Goal: Task Accomplishment & Management: Use online tool/utility

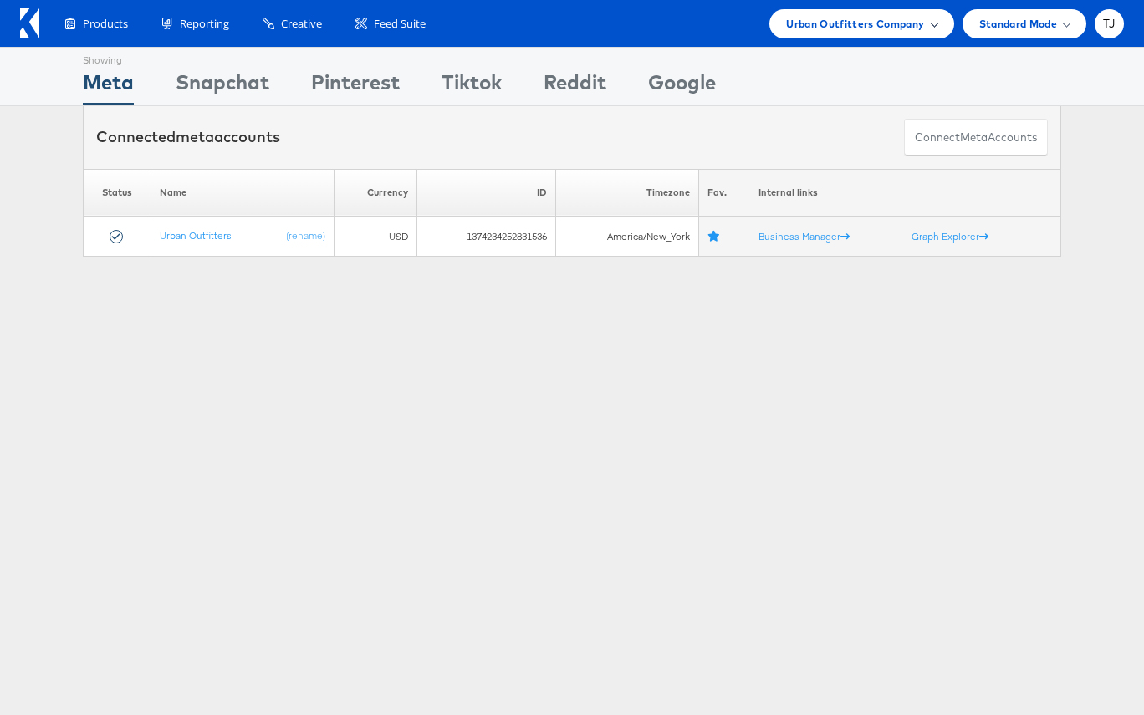
click at [928, 24] on div "Urban Outfitters Company" at bounding box center [861, 24] width 150 height 18
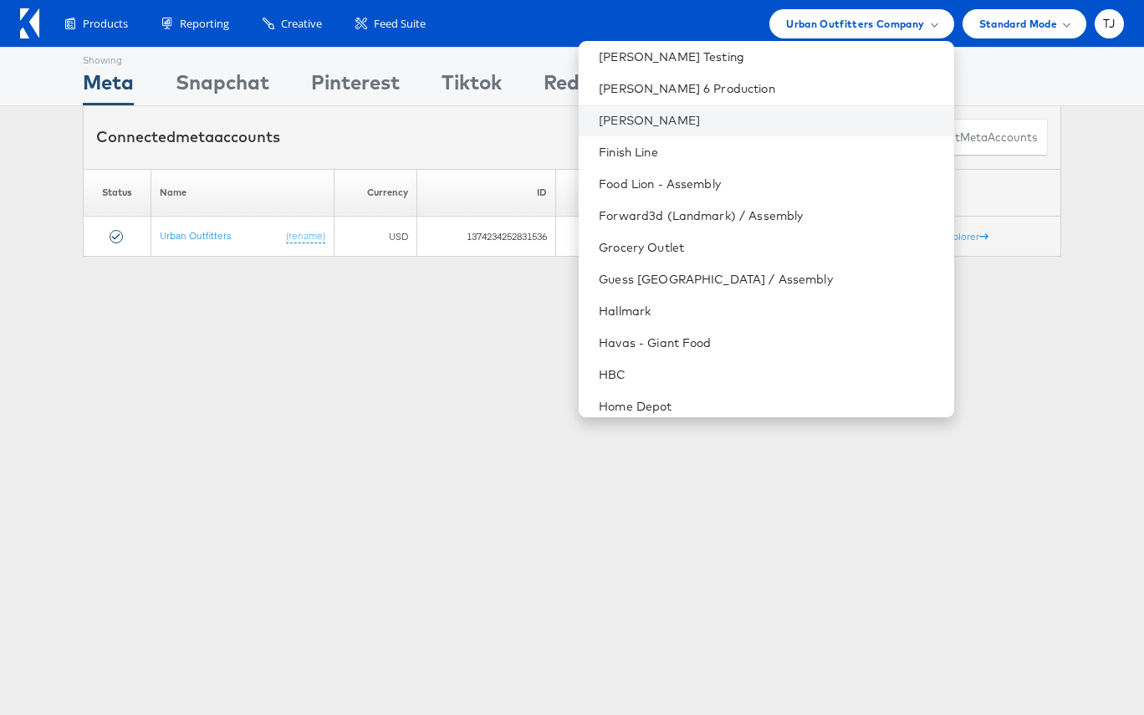
scroll to position [988, 0]
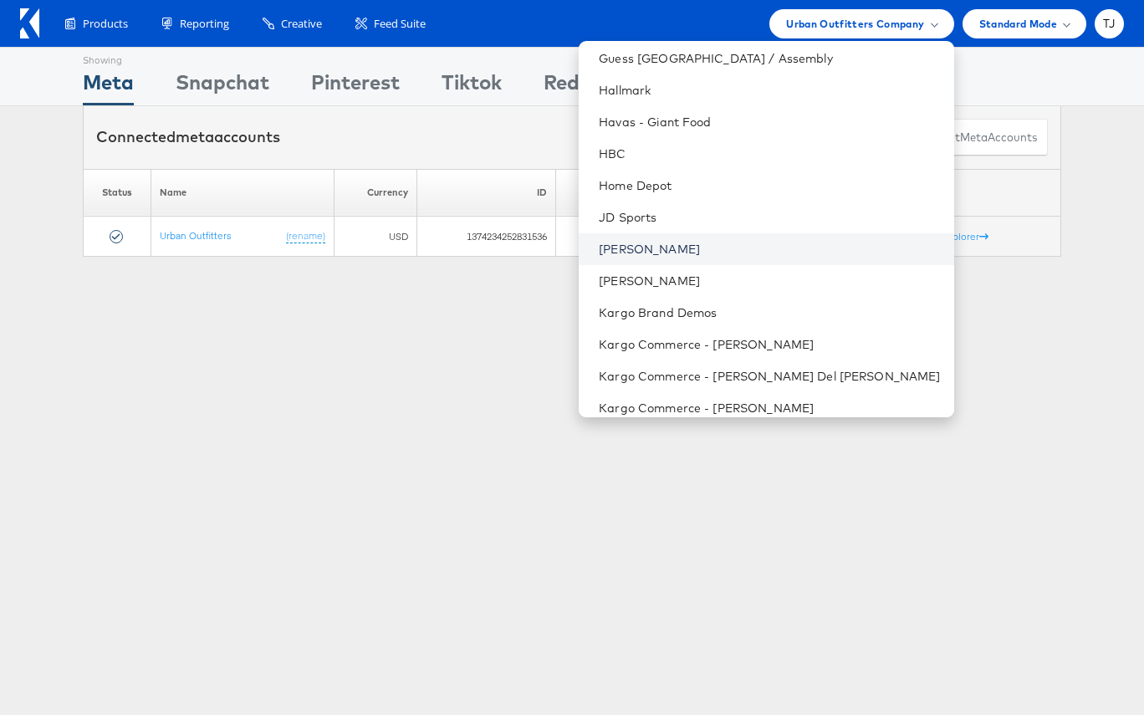
click at [758, 254] on link "John Lewis" at bounding box center [769, 249] width 341 height 17
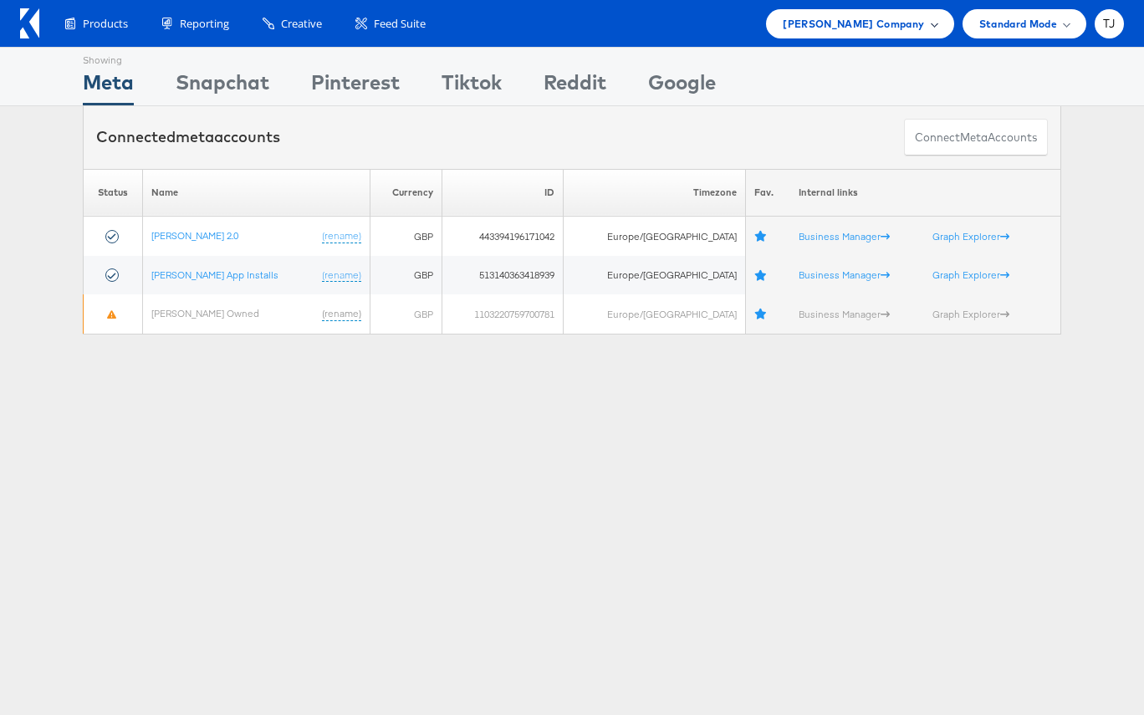
click at [935, 22] on span at bounding box center [934, 23] width 8 height 8
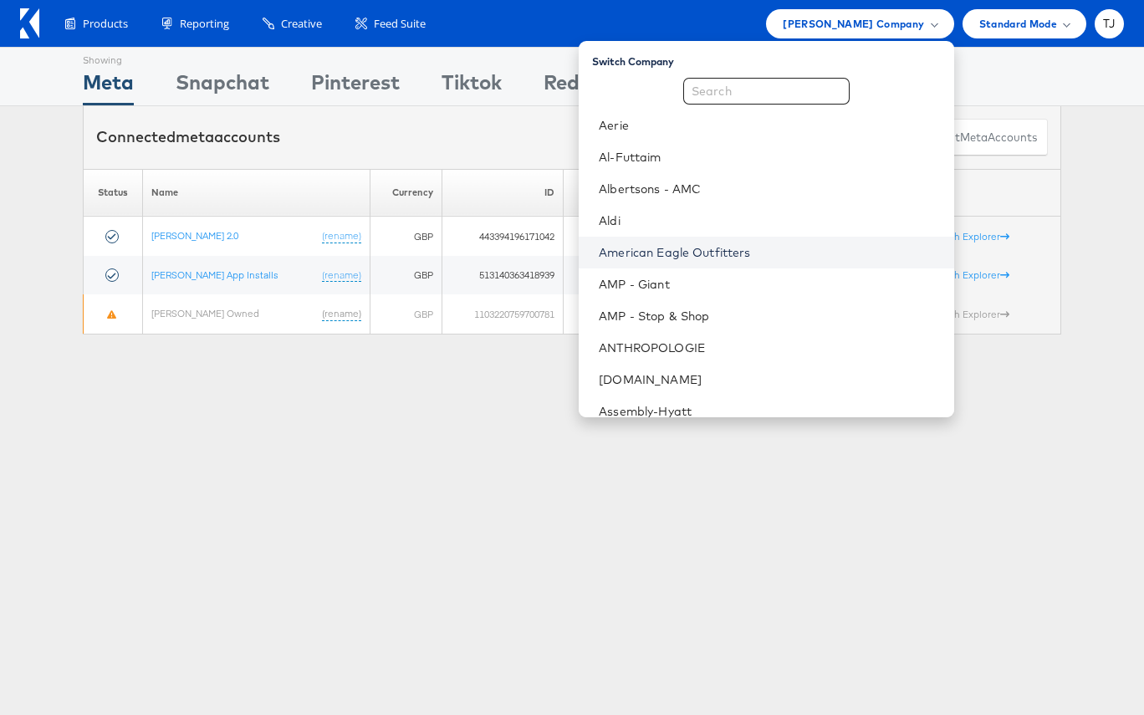
click at [805, 254] on link "American Eagle Outfitters" at bounding box center [769, 252] width 341 height 17
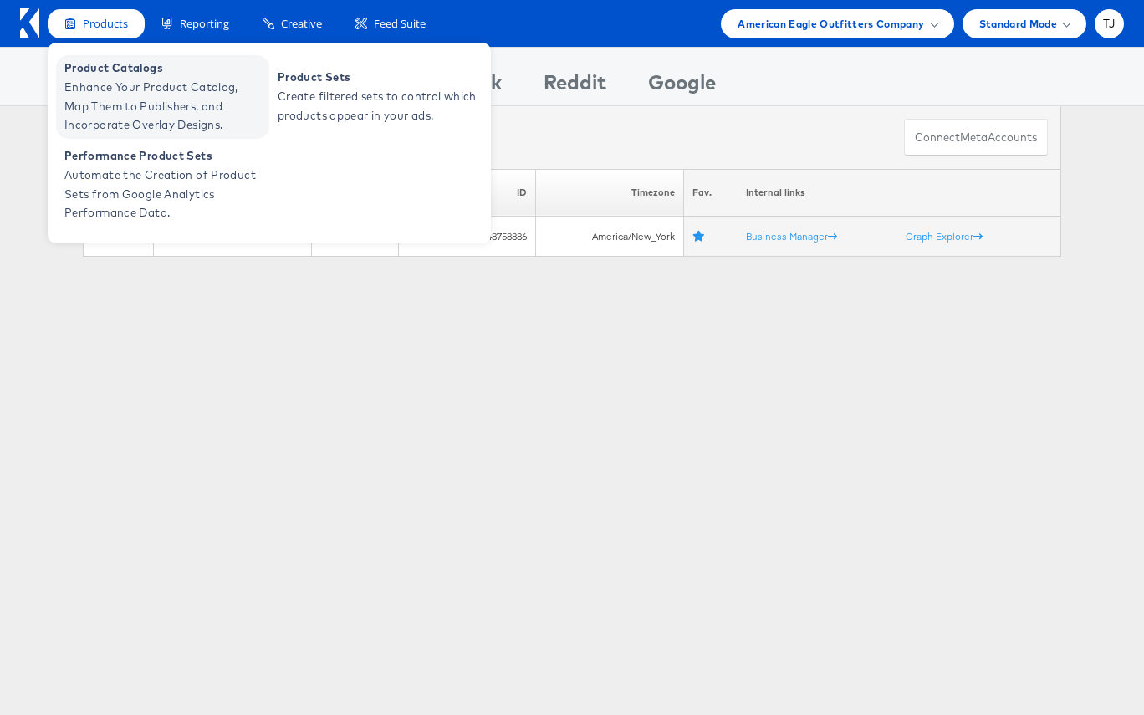
click at [105, 72] on span "Product Catalogs" at bounding box center [164, 68] width 201 height 19
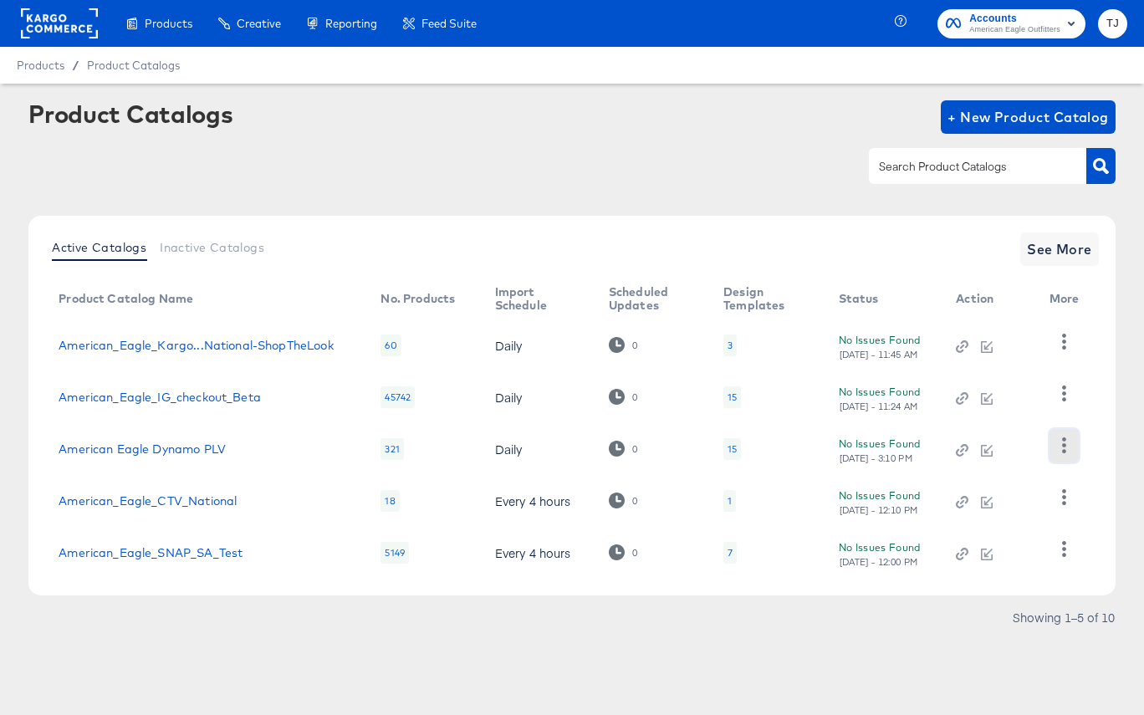
click at [1064, 447] on icon "button" at bounding box center [1064, 445] width 16 height 16
click at [1044, 497] on div "HUD Checks (Internal)" at bounding box center [994, 506] width 167 height 27
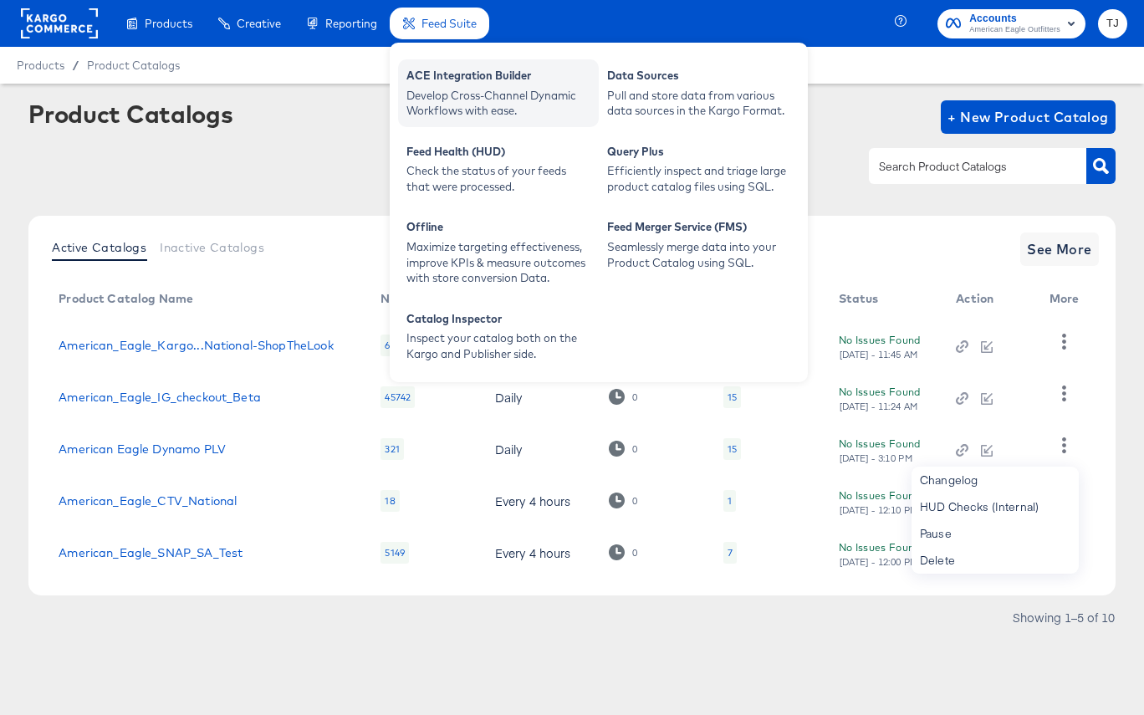
click at [458, 84] on div "ACE Integration Builder" at bounding box center [498, 78] width 184 height 20
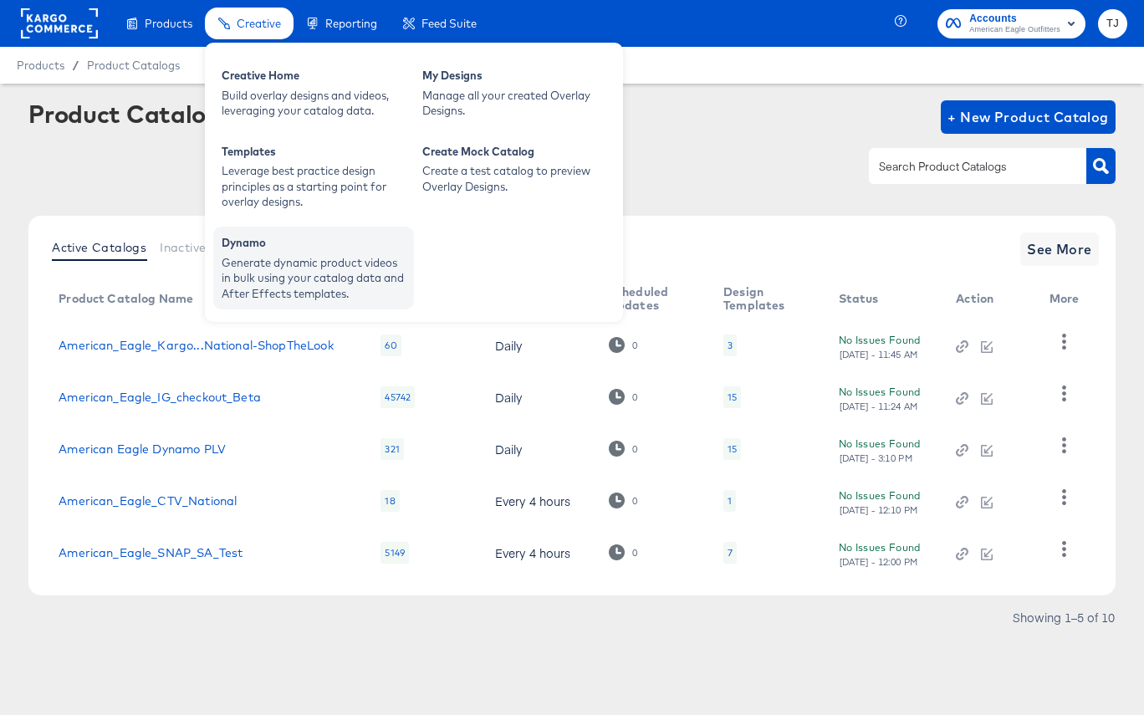
click at [250, 275] on div "Generate dynamic product videos in bulk using your catalog data and After Effec…" at bounding box center [314, 278] width 184 height 47
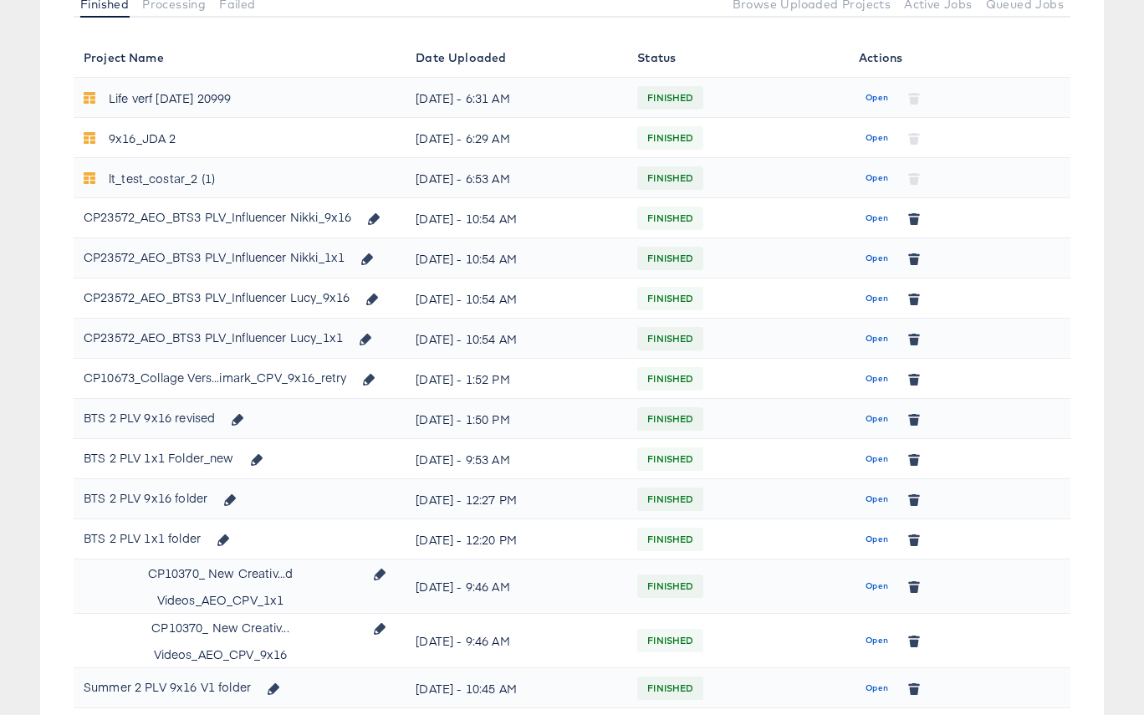
scroll to position [232, 0]
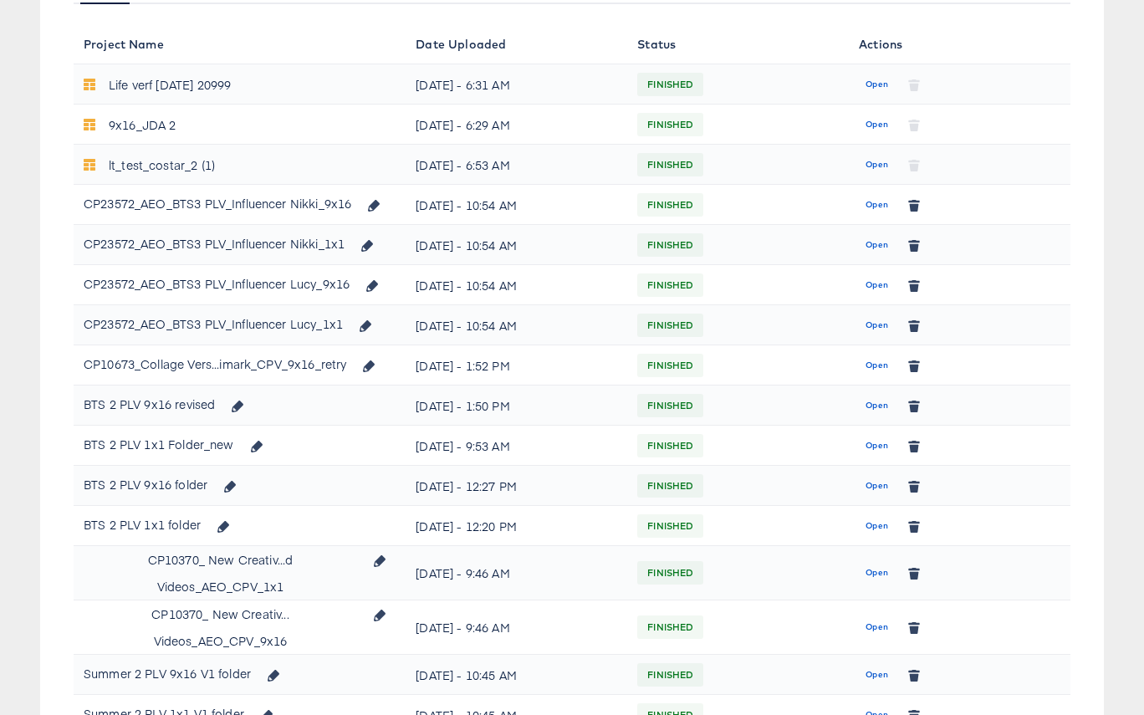
click at [876, 203] on span "Open" at bounding box center [876, 204] width 23 height 15
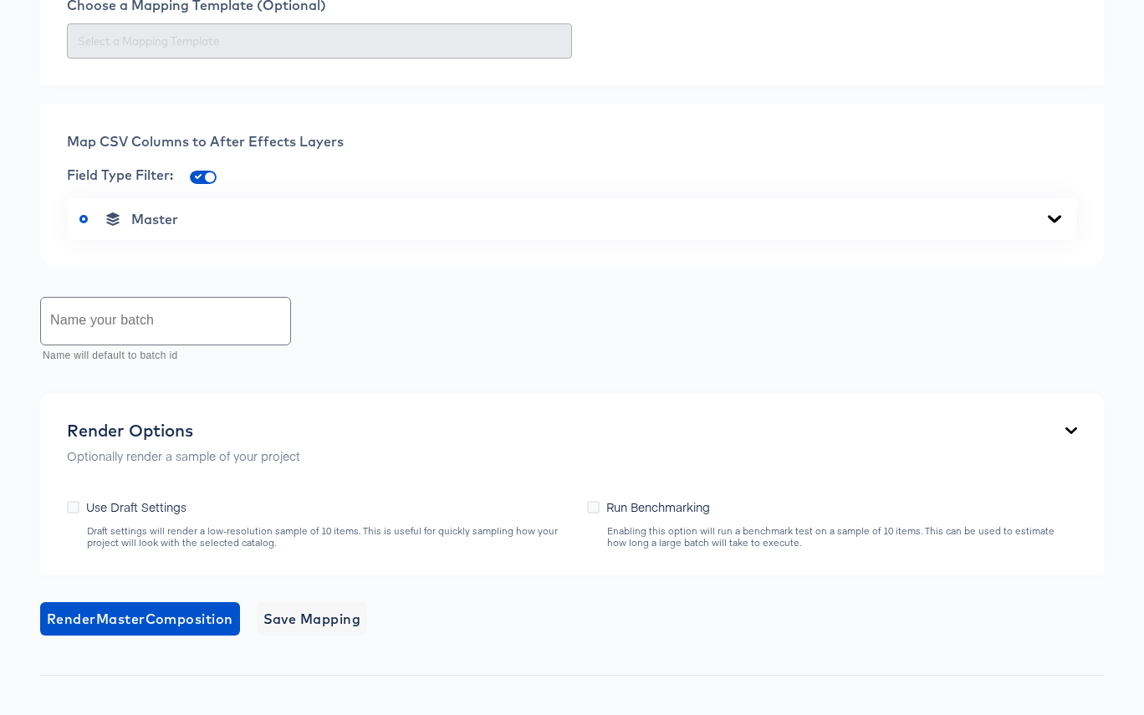
scroll to position [667, 0]
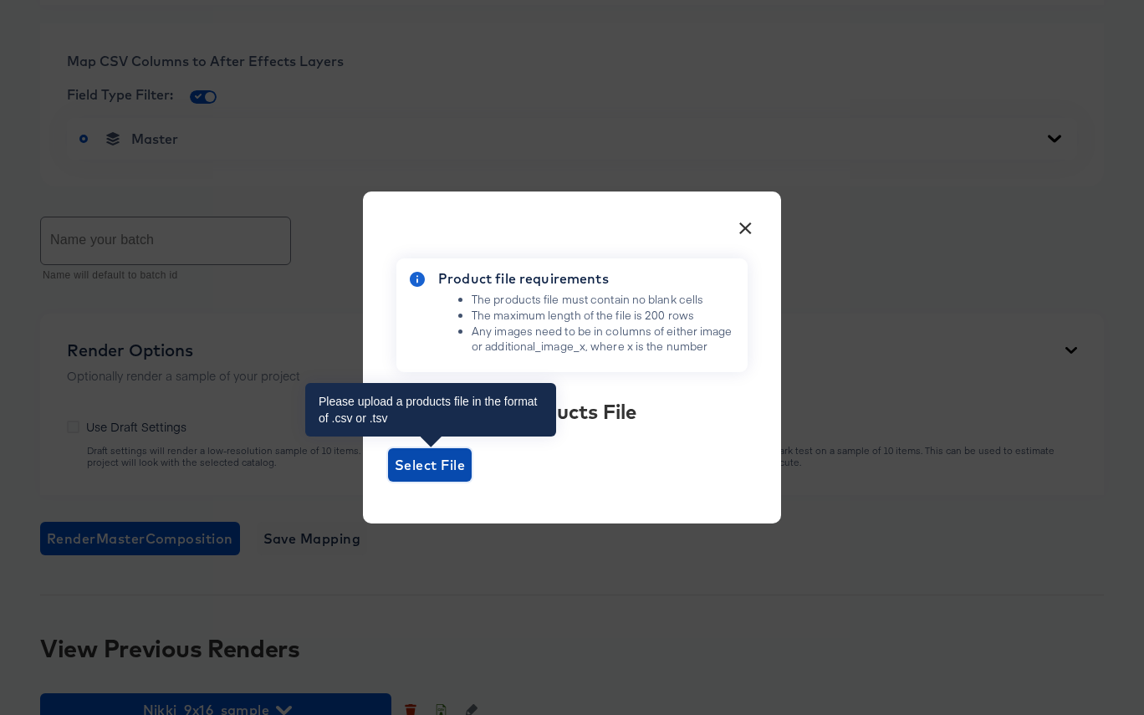
click at [432, 469] on span "Select File" at bounding box center [430, 464] width 70 height 23
click at [388, 482] on input "Select File" at bounding box center [388, 482] width 0 height 0
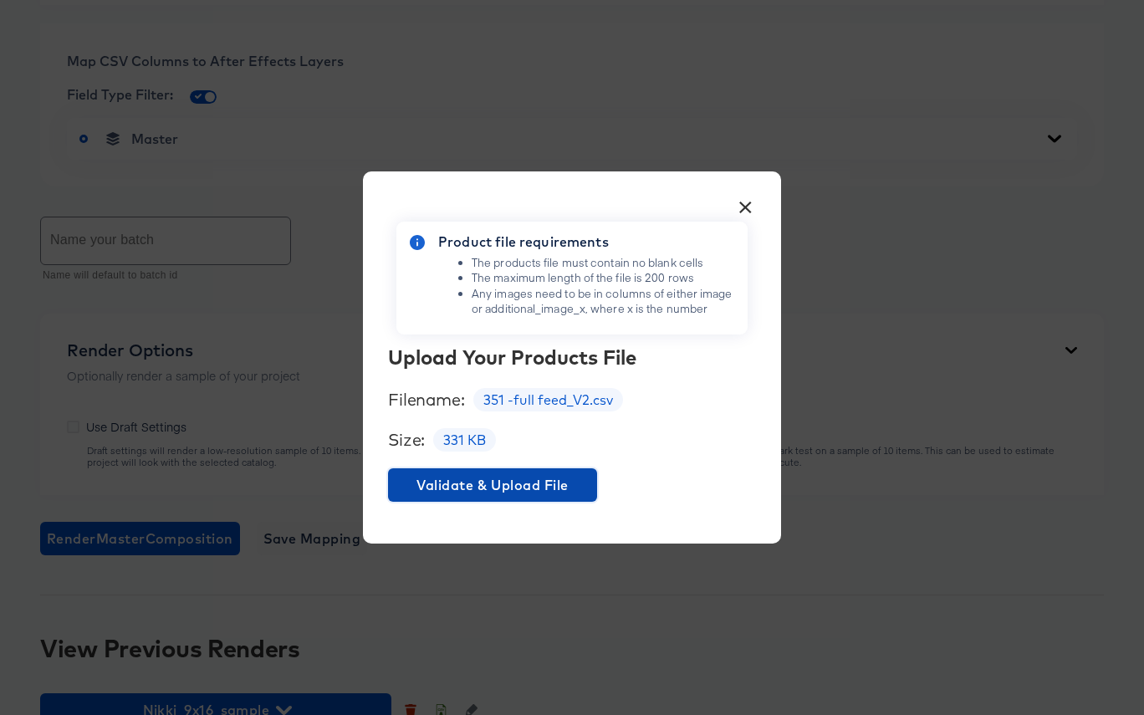
click at [584, 484] on span "Validate & Upload File" at bounding box center [493, 484] width 196 height 23
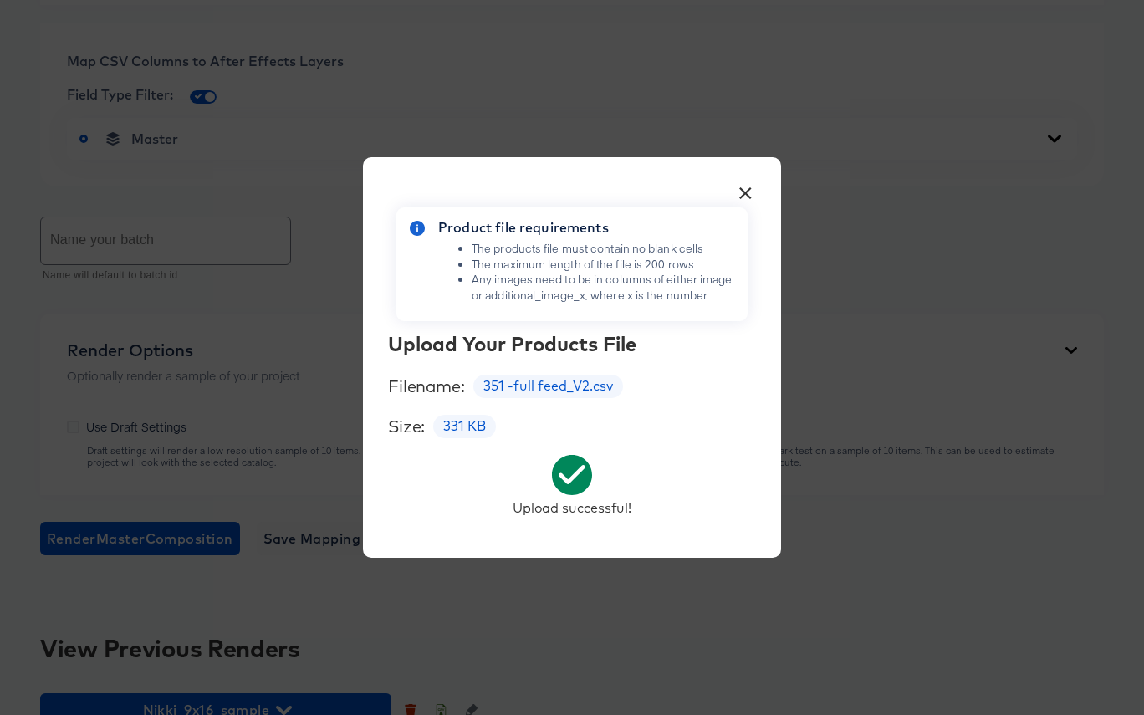
drag, startPoint x: 747, startPoint y: 193, endPoint x: 684, endPoint y: 211, distance: 65.1
click at [746, 193] on button "×" at bounding box center [745, 189] width 30 height 30
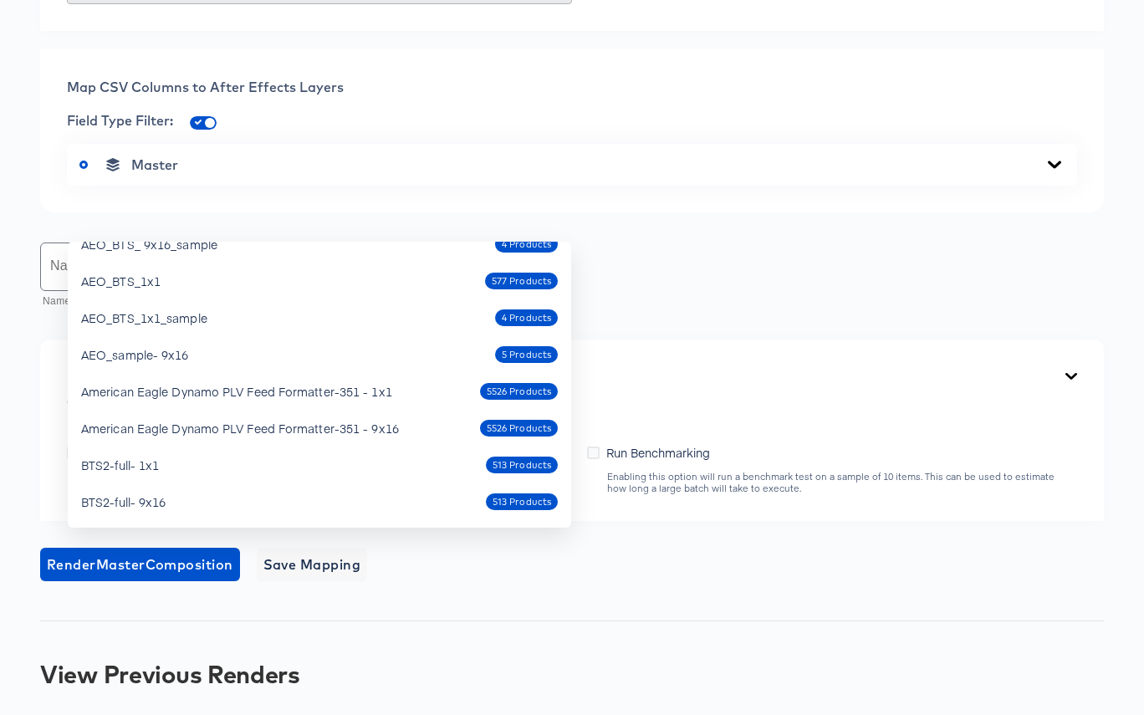
scroll to position [0, 0]
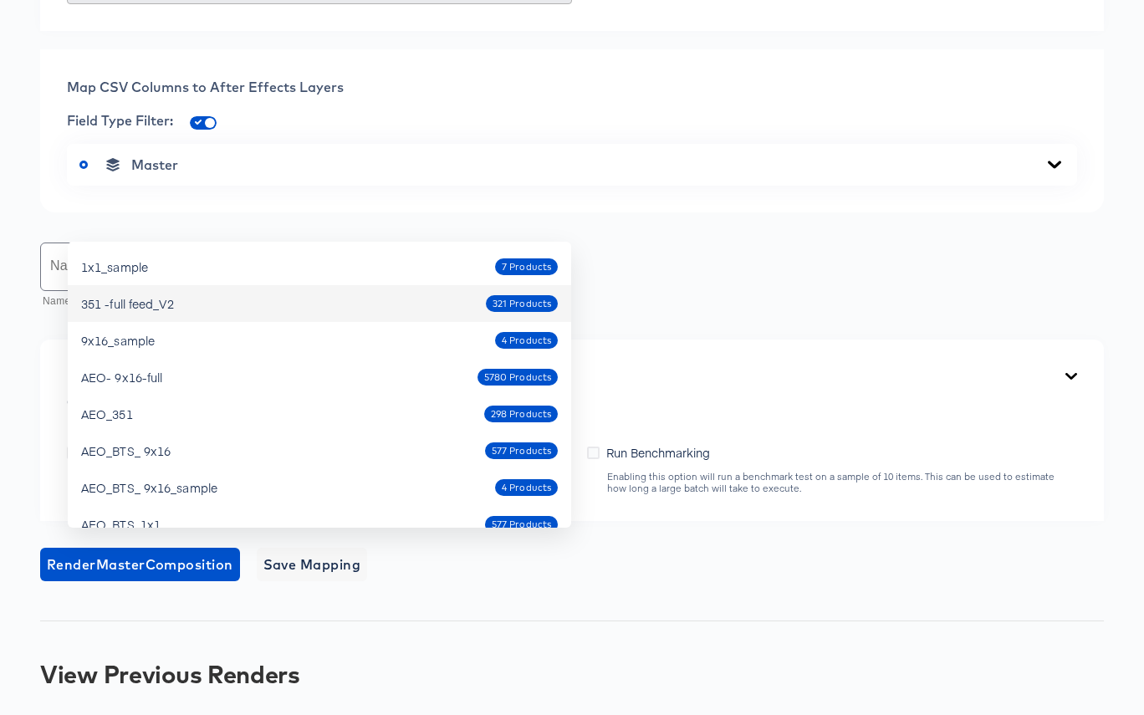
click at [444, 310] on div "351 -full feed_V2 321 Products" at bounding box center [319, 303] width 477 height 27
type input "351 -full feed_V2"
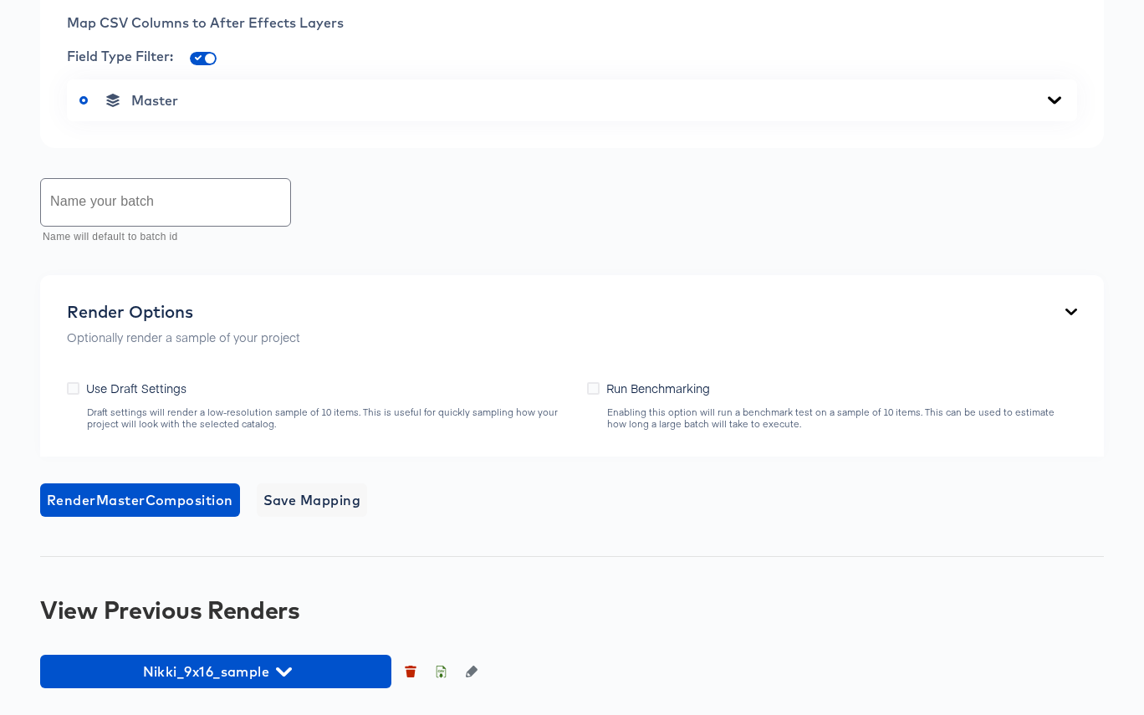
scroll to position [880, 0]
click at [205, 226] on input "text" at bounding box center [165, 202] width 249 height 47
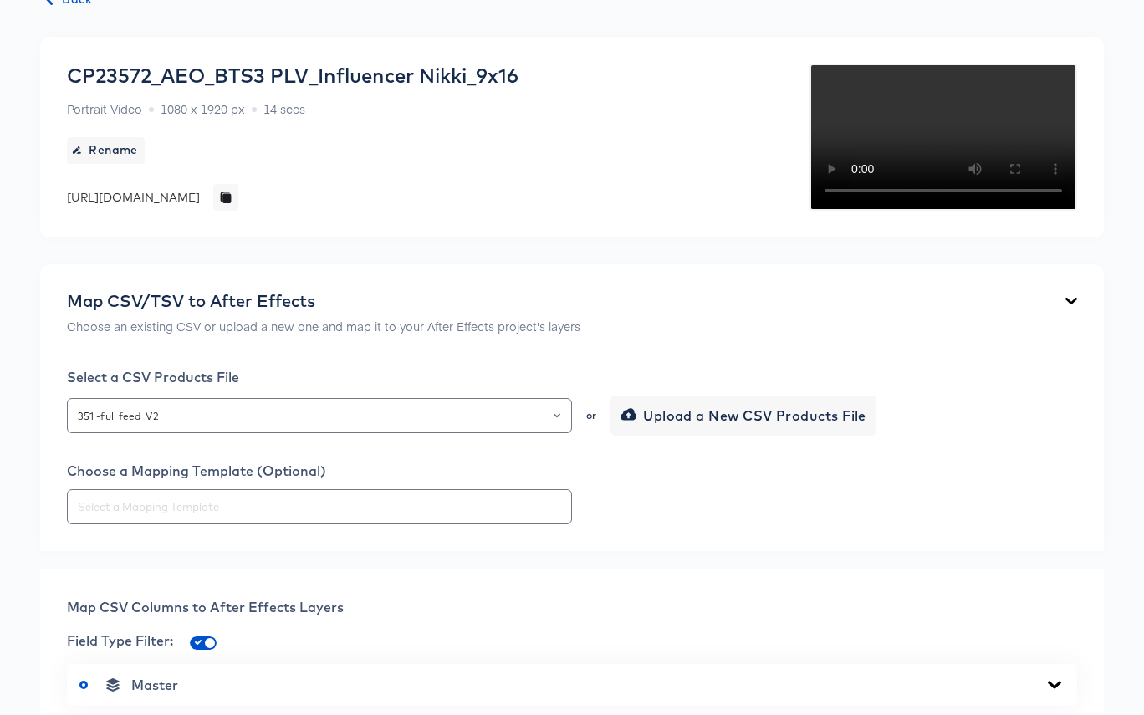
scroll to position [0, 0]
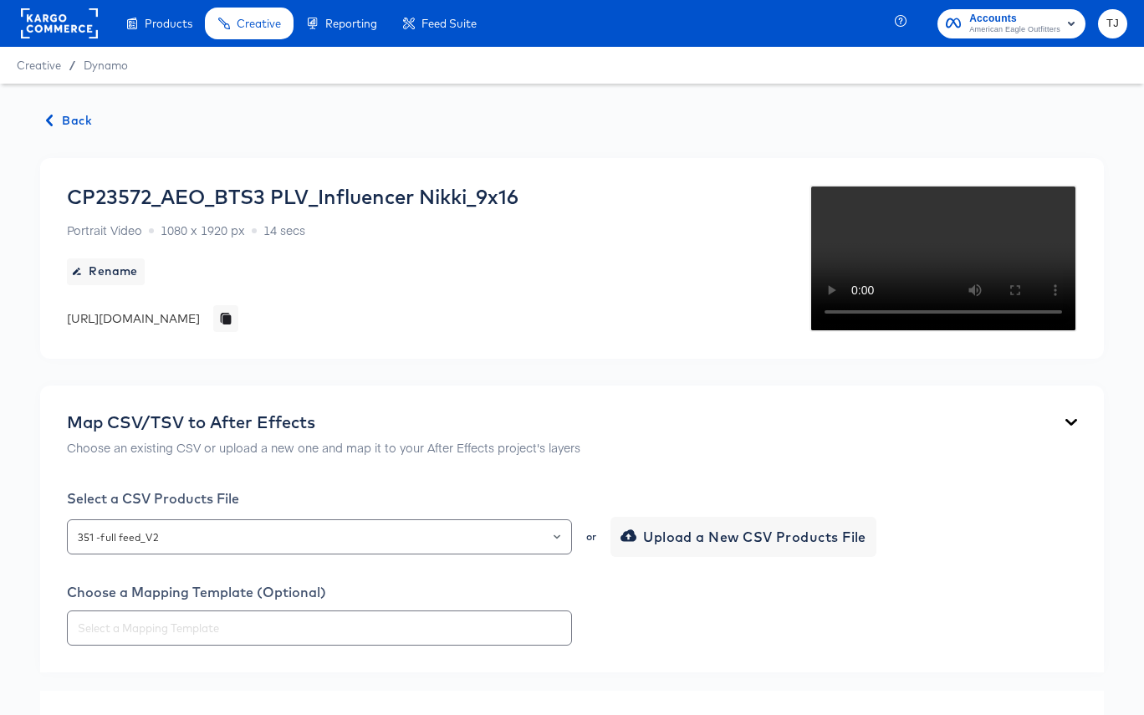
drag, startPoint x: 320, startPoint y: 191, endPoint x: 311, endPoint y: 191, distance: 9.2
click at [320, 191] on div "CP23572_AEO_BTS3 PLV_Influencer Nikki_9x16" at bounding box center [292, 196] width 451 height 23
drag, startPoint x: 425, startPoint y: 194, endPoint x: 585, endPoint y: 196, distance: 160.6
click at [518, 196] on div "CP23572_AEO_BTS3 PLV_Influencer Nikki_9x16 Portrait Video 1080 x 1920 px 14 sec…" at bounding box center [292, 258] width 451 height 147
copy div "Nikki_9x16"
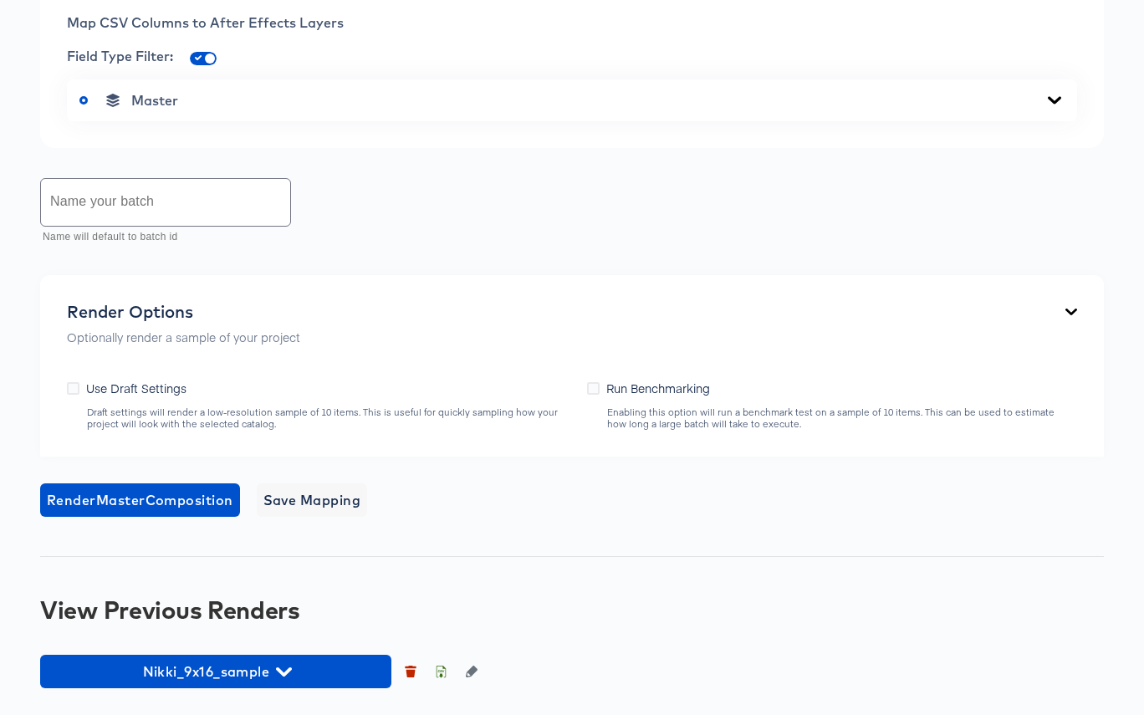
scroll to position [1032, 0]
click at [179, 202] on input "text" at bounding box center [165, 202] width 249 height 47
paste input "Nikki_9x16"
type input "Nikki_9x16_sample2"
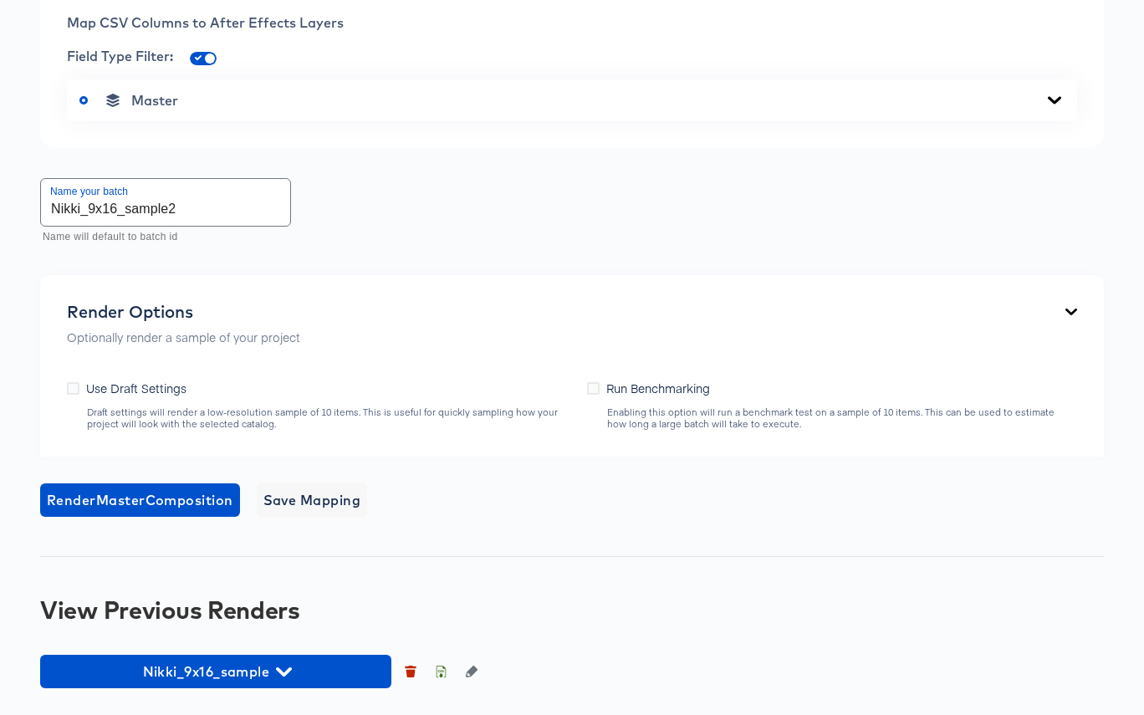
paste input "Nikki_9x16"
type input "Nikki_9x16"
click at [1053, 104] on icon at bounding box center [1054, 100] width 13 height 8
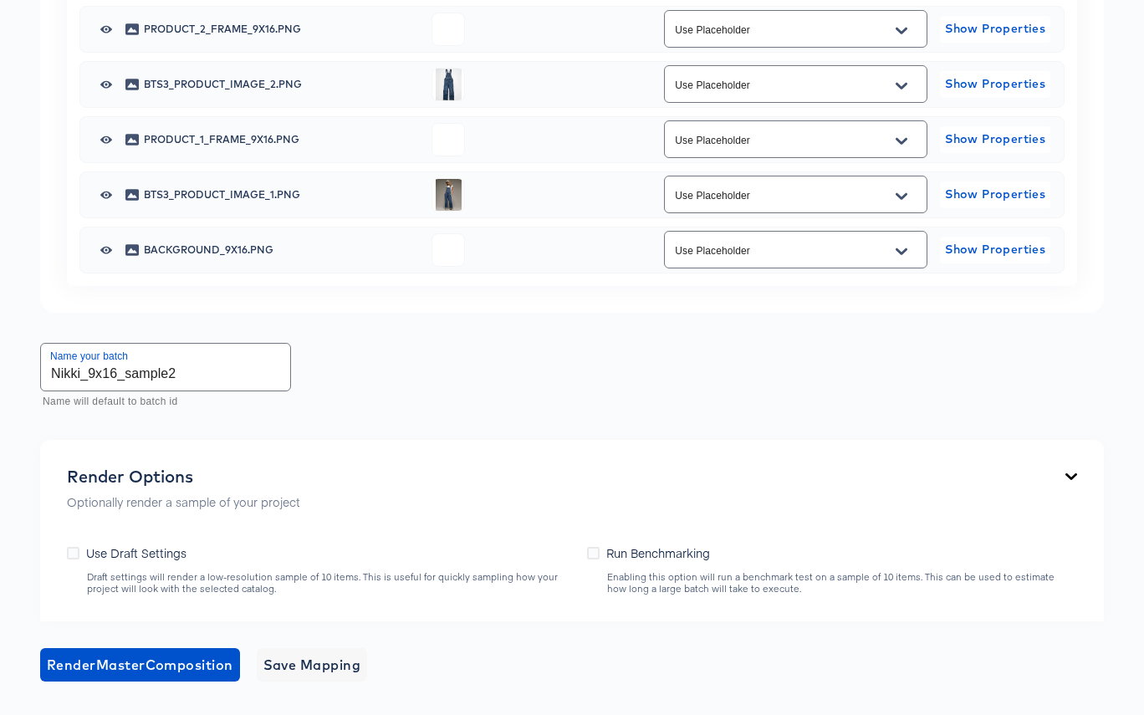
scroll to position [1324, 0]
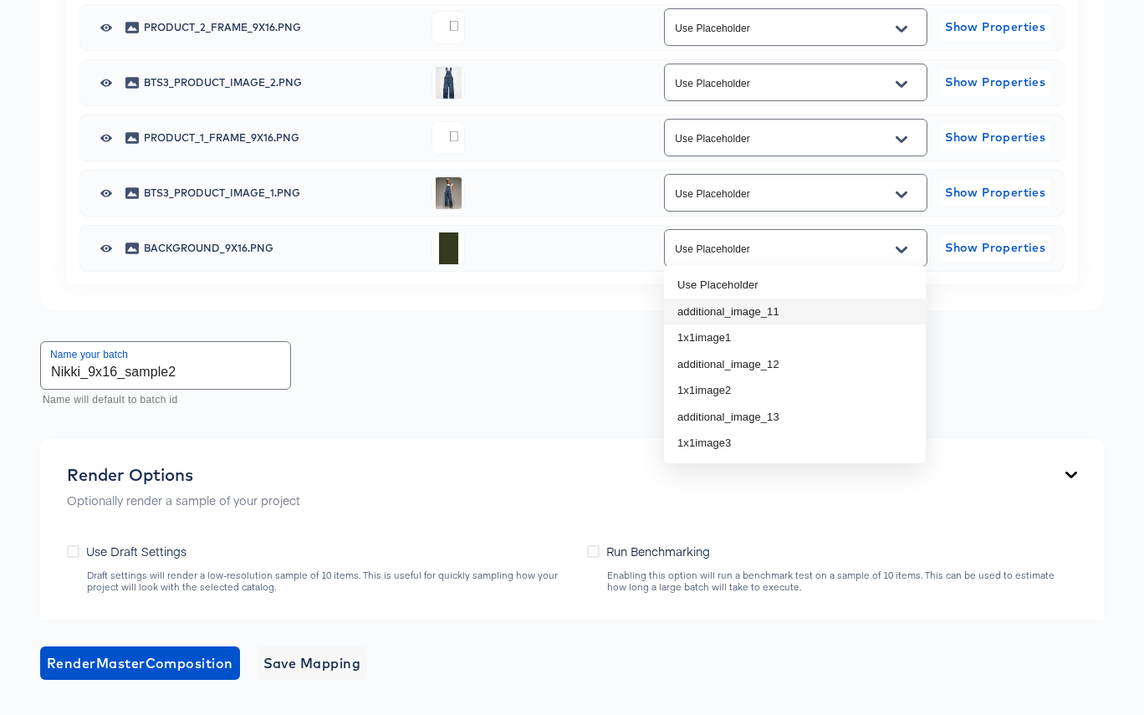
click at [837, 311] on li "additional_image_11" at bounding box center [795, 311] width 262 height 27
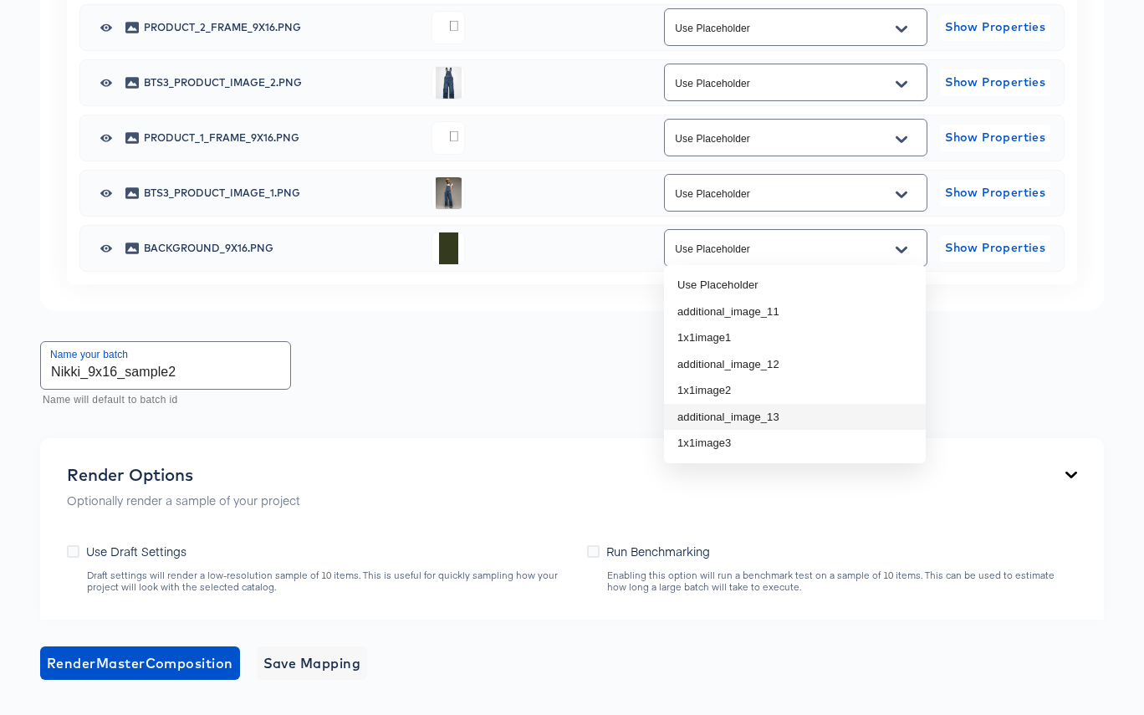
click at [821, 412] on li "additional_image_13" at bounding box center [795, 417] width 262 height 27
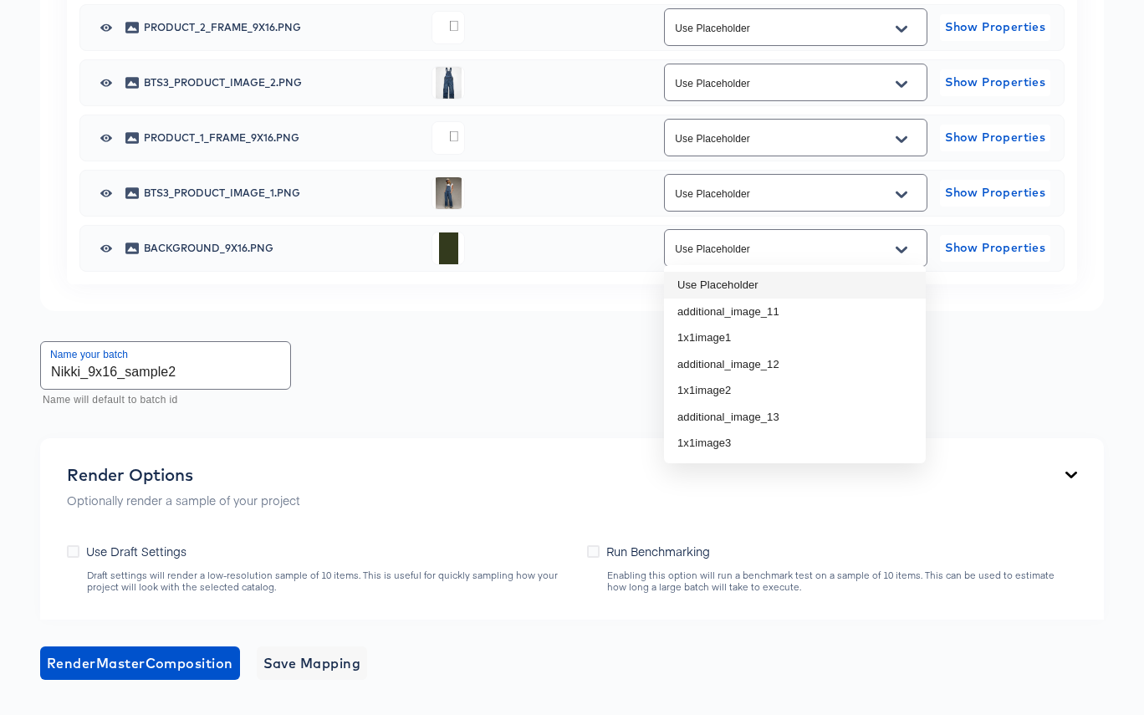
click at [865, 285] on li "Use Placeholder" at bounding box center [795, 285] width 262 height 27
type input "Use Placeholder"
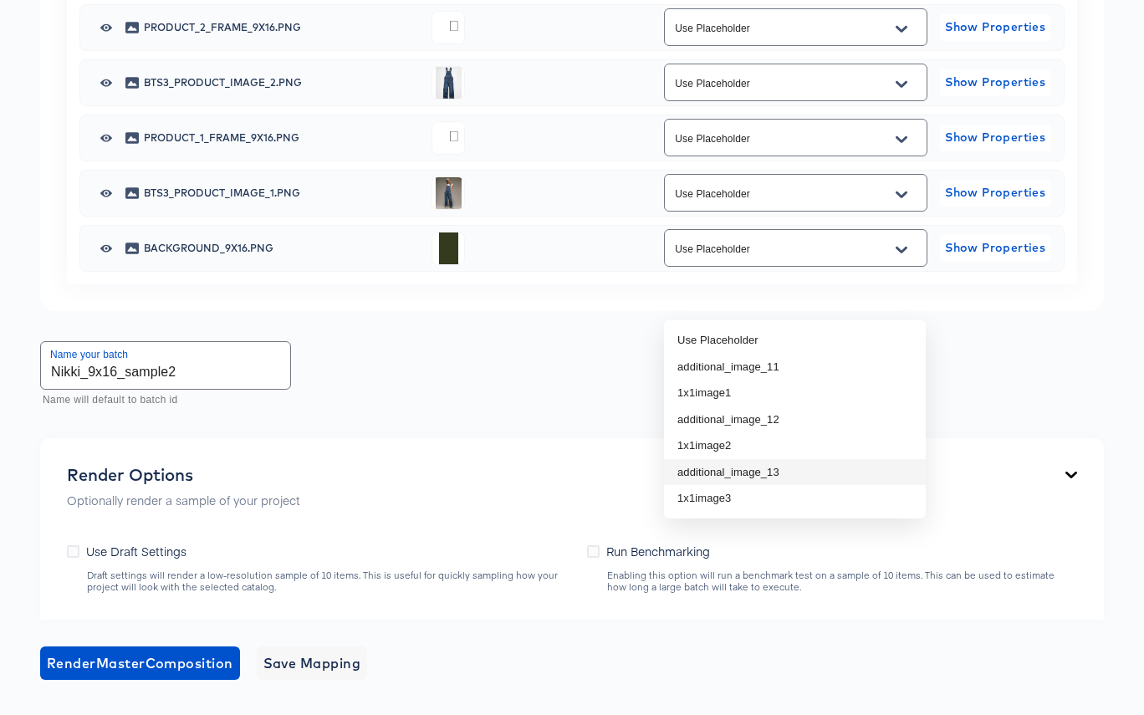
click at [856, 472] on li "additional_image_13" at bounding box center [795, 472] width 262 height 27
type input "additional_image_13"
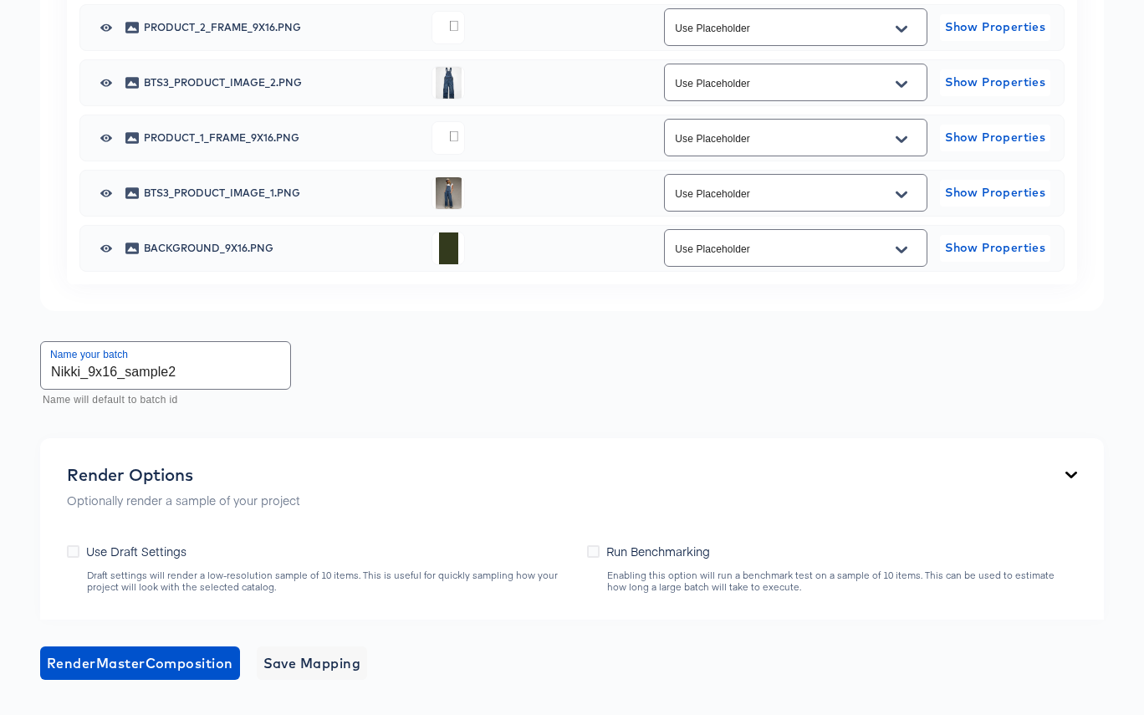
click at [903, 91] on icon "Open" at bounding box center [901, 84] width 12 height 13
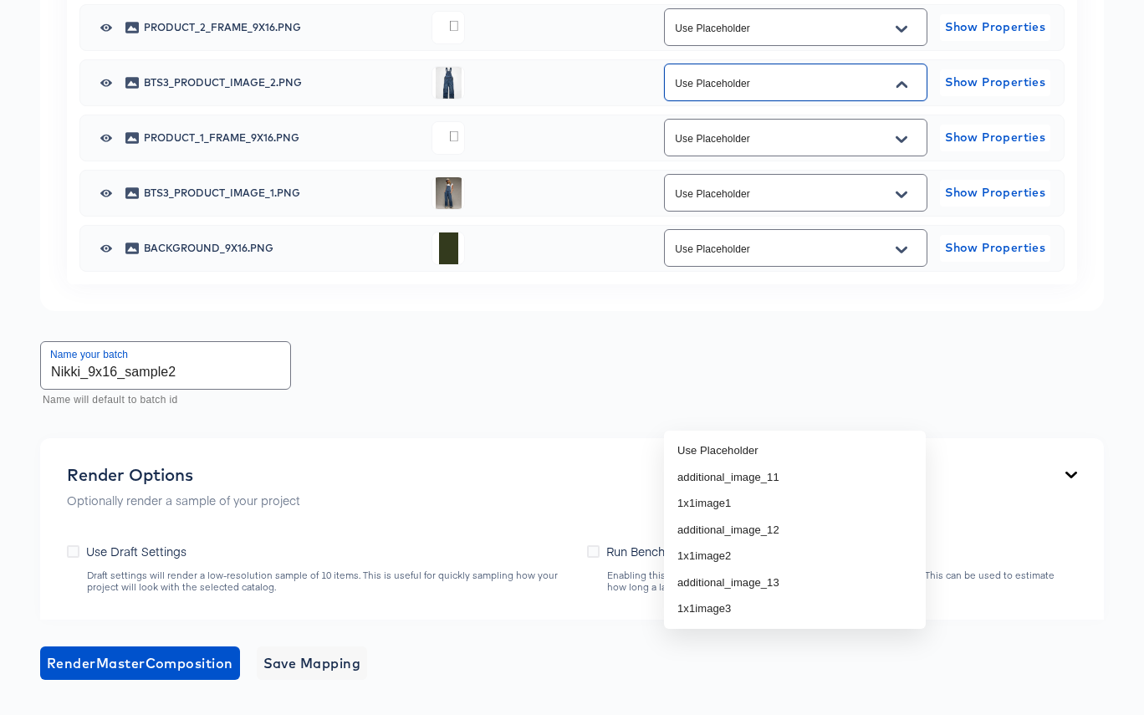
scroll to position [1319, 0]
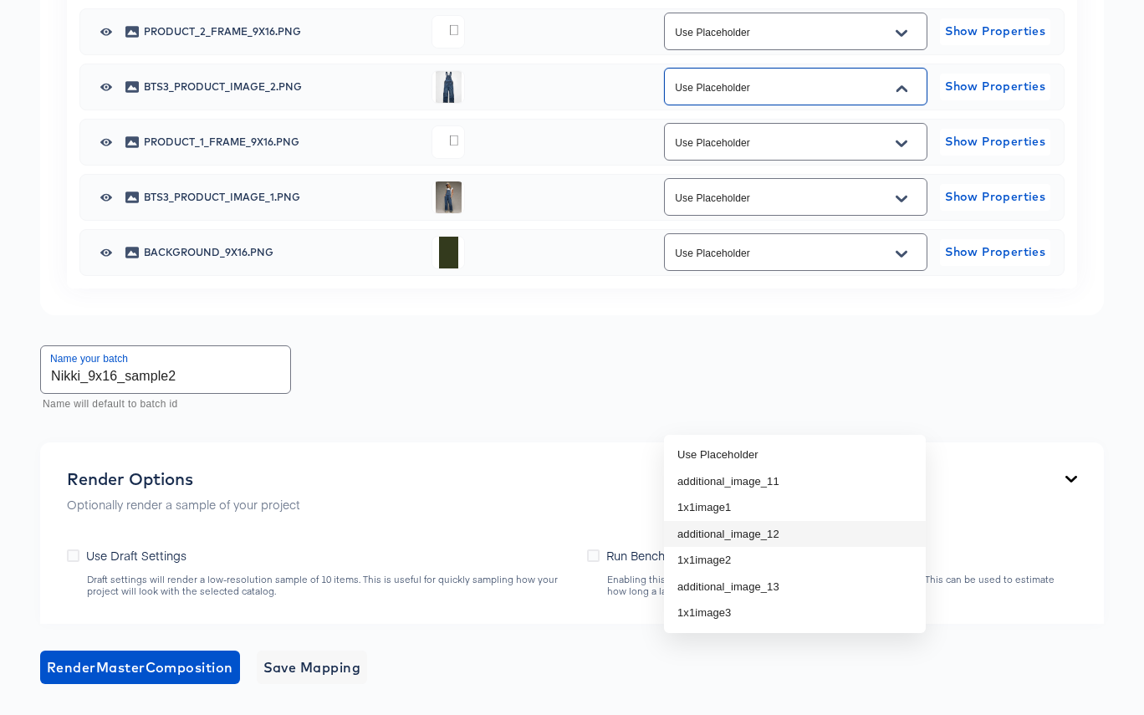
click at [834, 538] on li "additional_image_12" at bounding box center [795, 534] width 262 height 27
type input "additional_image_12"
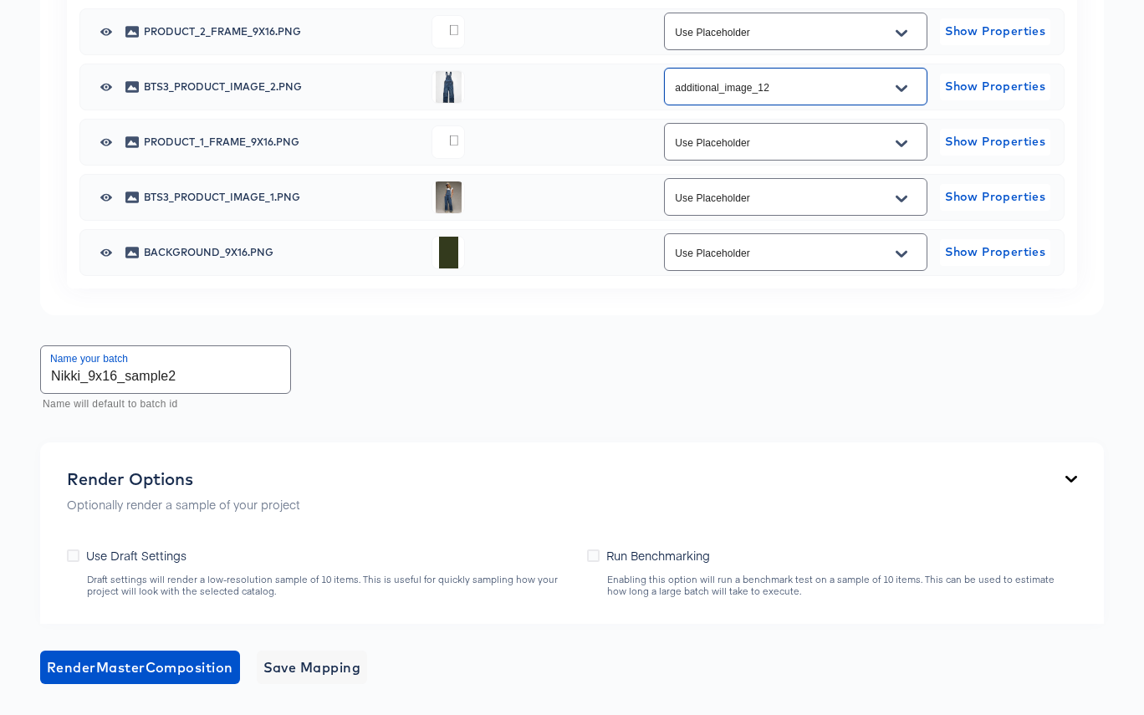
click at [900, 206] on icon "Open" at bounding box center [901, 198] width 12 height 13
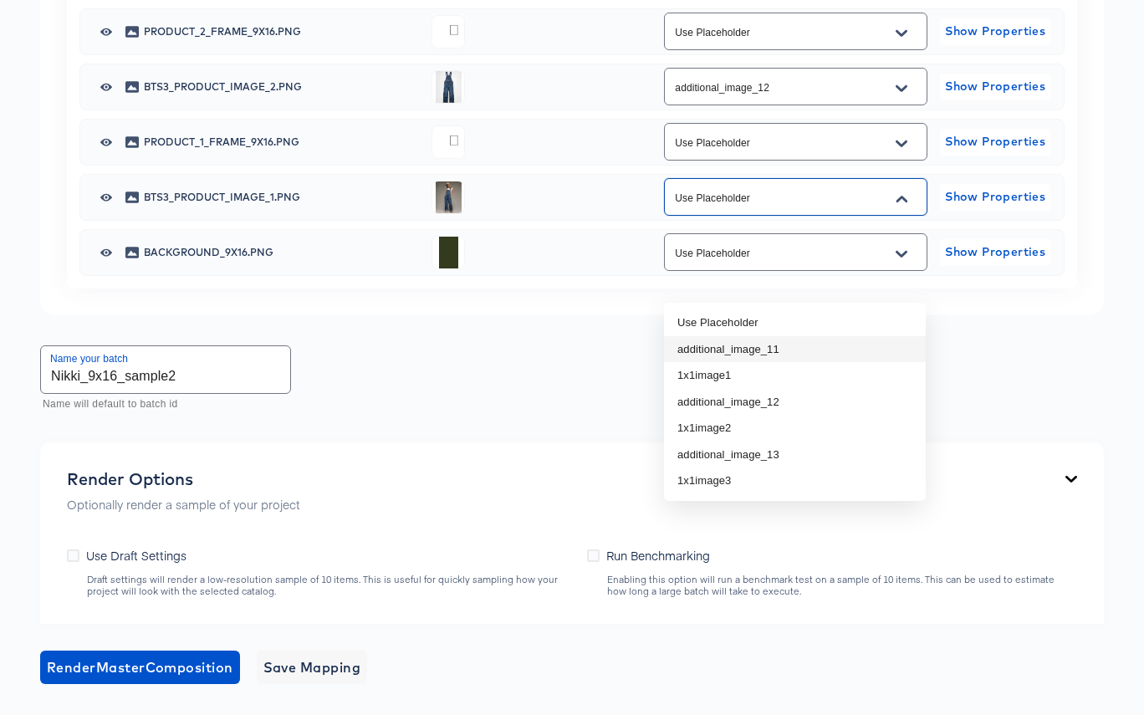
click at [860, 352] on li "additional_image_11" at bounding box center [795, 349] width 262 height 27
type input "additional_image_11"
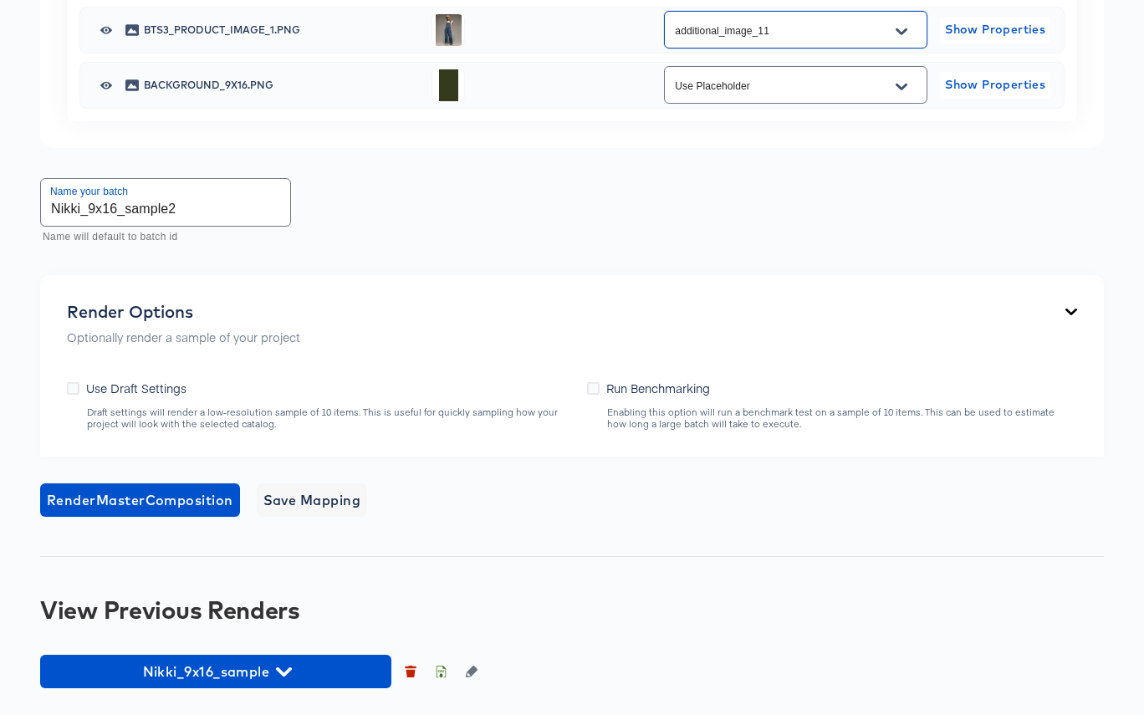
scroll to position [1747, 0]
click at [70, 395] on icon at bounding box center [73, 388] width 13 height 13
click at [0, 0] on input "Use Draft Settings" at bounding box center [0, 0] width 0 height 0
click at [186, 502] on span "Render Master Composition" at bounding box center [140, 499] width 186 height 23
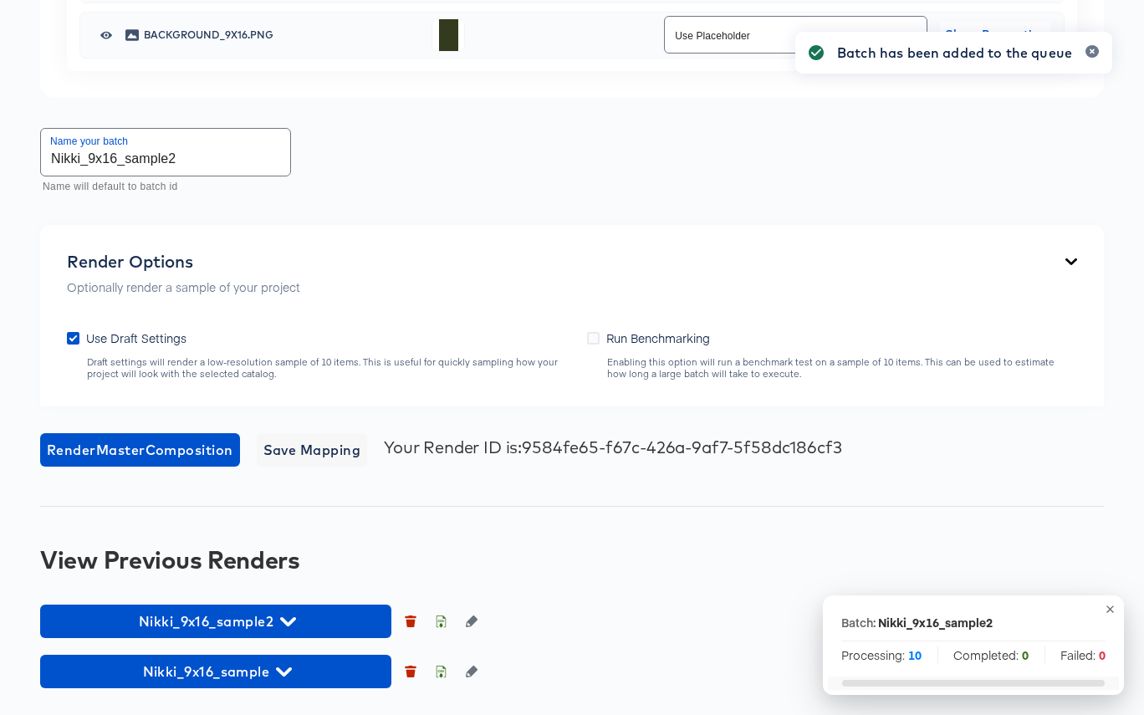
scroll to position [1863, 0]
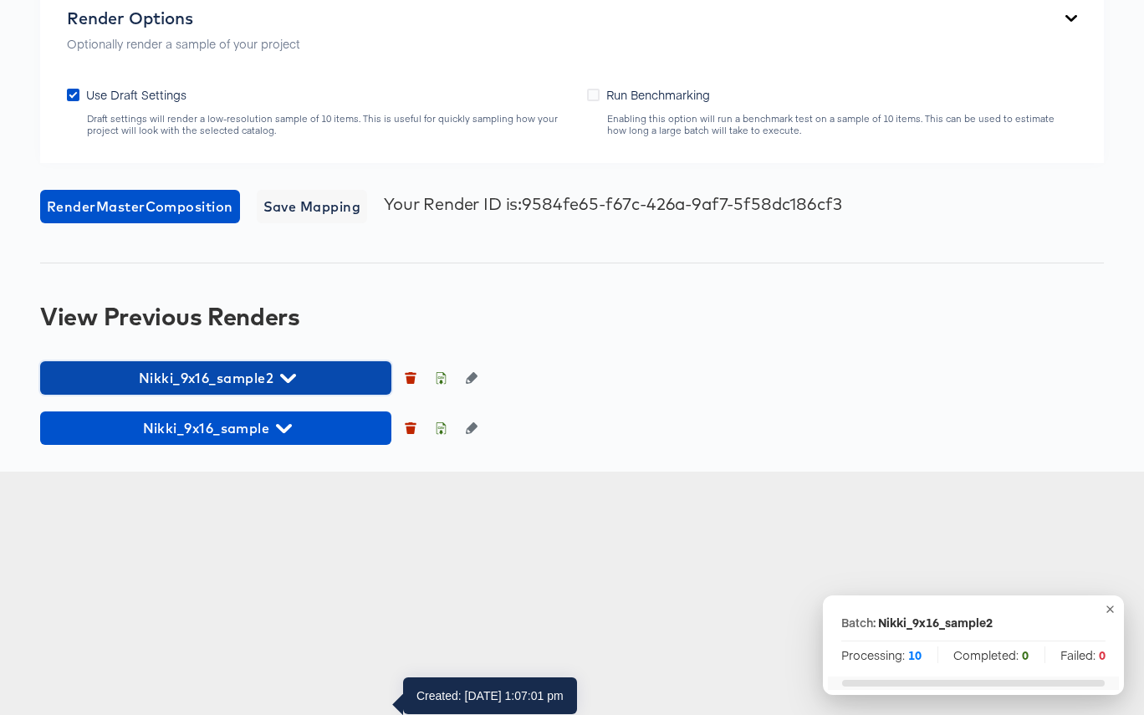
click at [337, 390] on span "Nikki_9x16_sample2" at bounding box center [215, 377] width 334 height 23
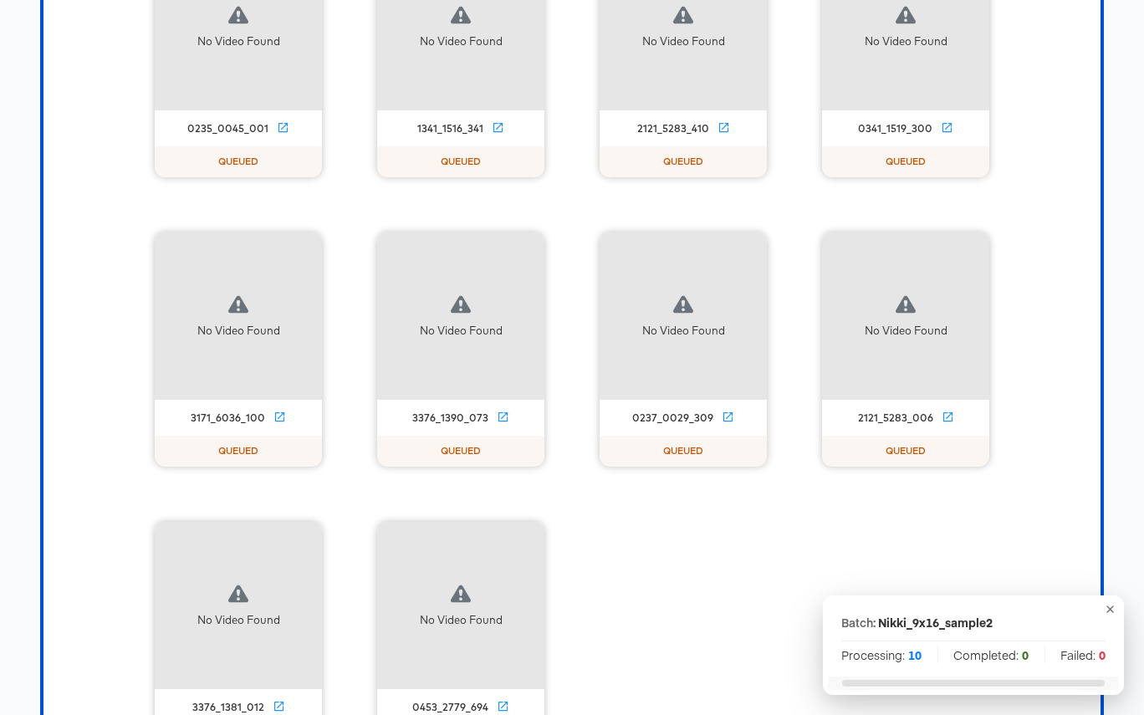
scroll to position [2304, 0]
click at [1110, 611] on icon "button" at bounding box center [1110, 609] width 13 height 13
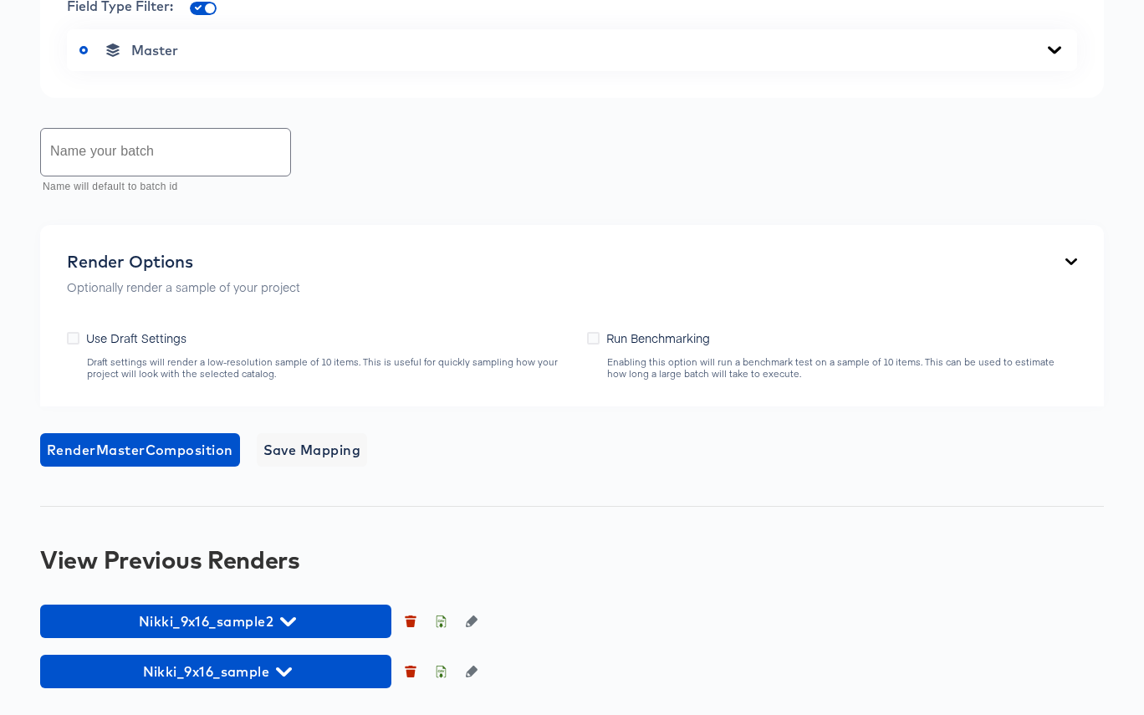
scroll to position [1077, 0]
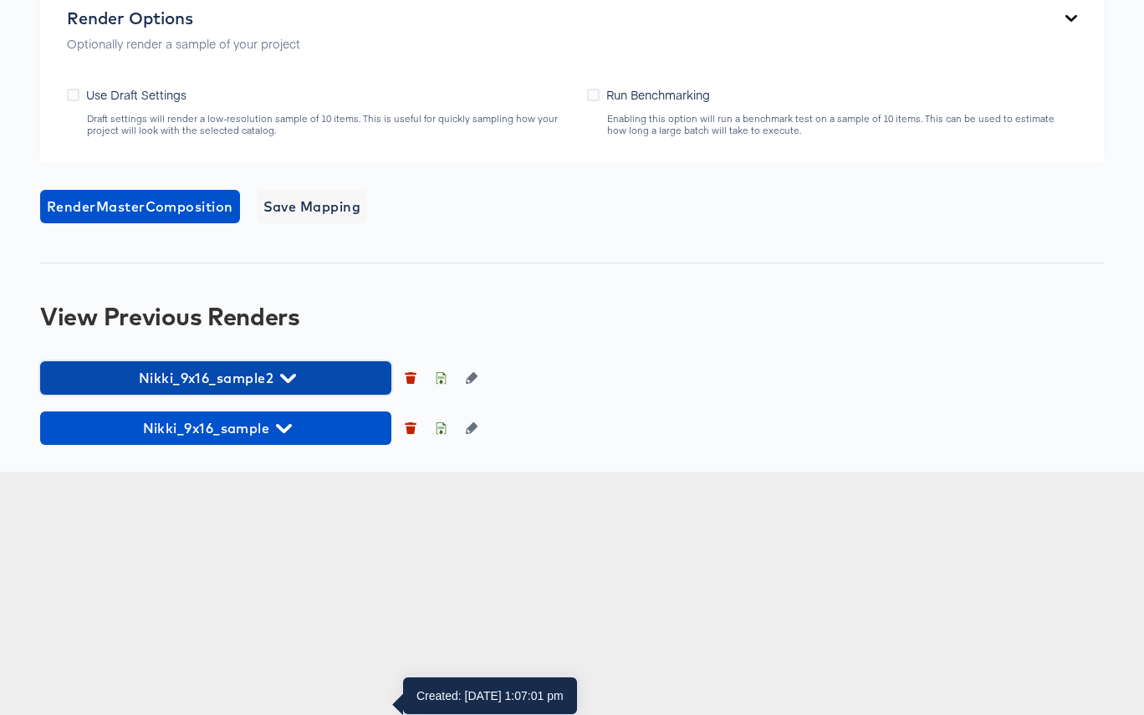
click at [306, 390] on span "Nikki_9x16_sample2" at bounding box center [215, 377] width 334 height 23
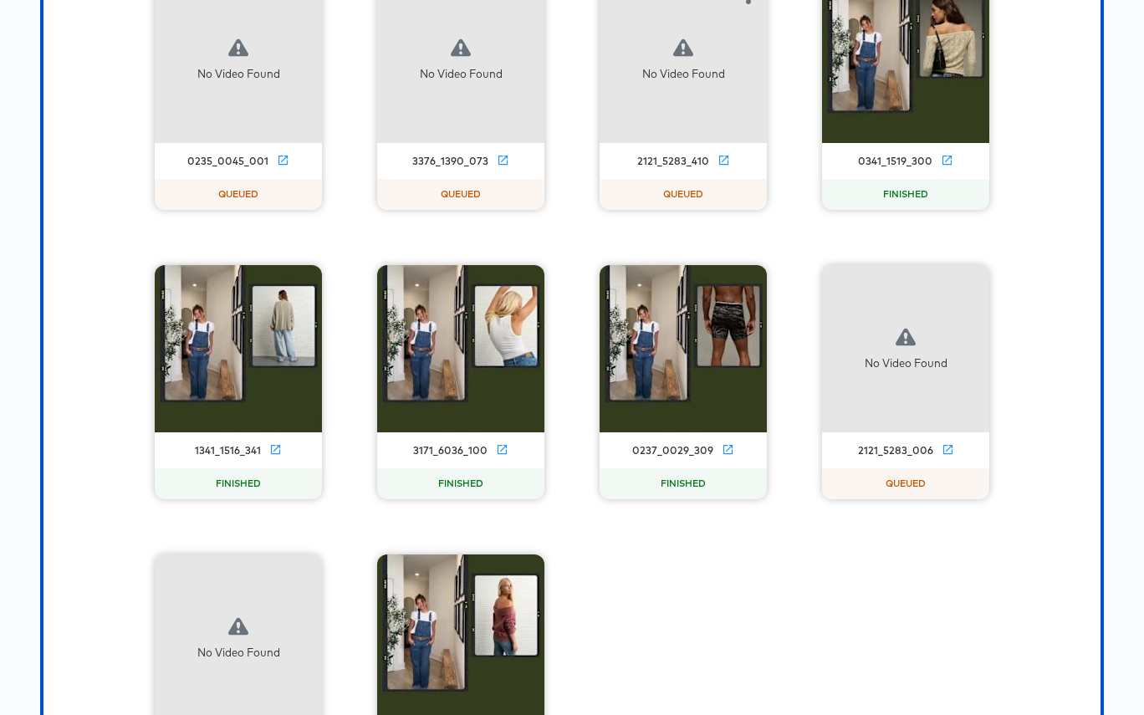
scroll to position [1569, 0]
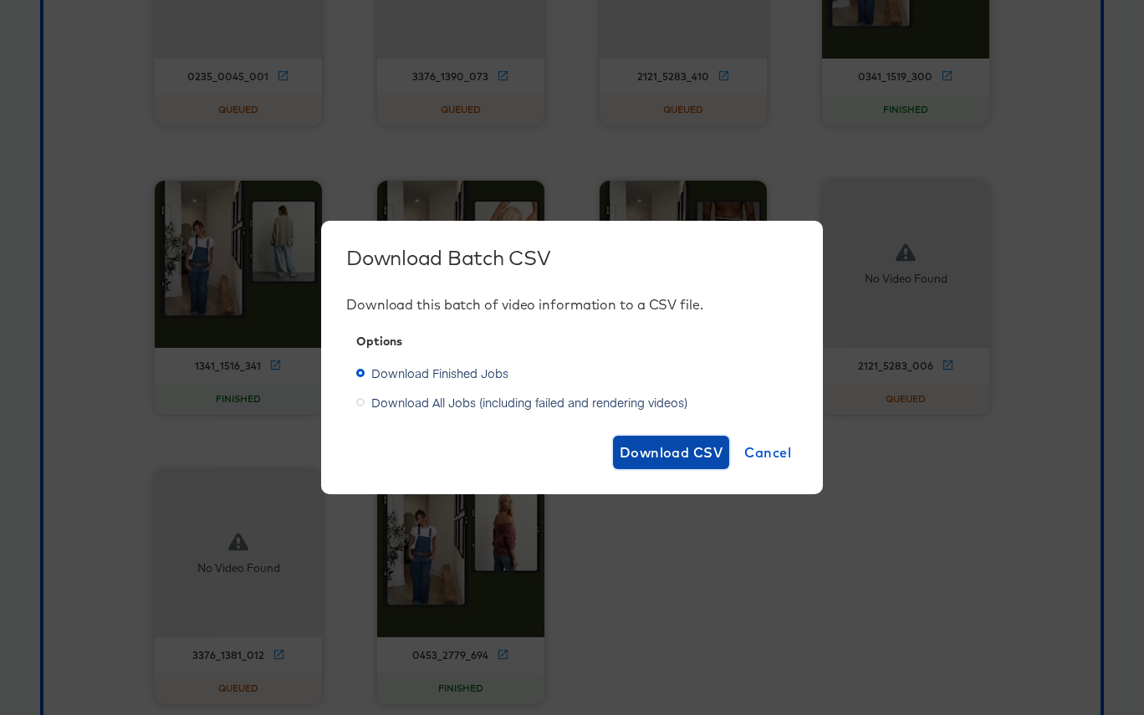
click at [654, 449] on span "Download CSV" at bounding box center [672, 452] width 104 height 23
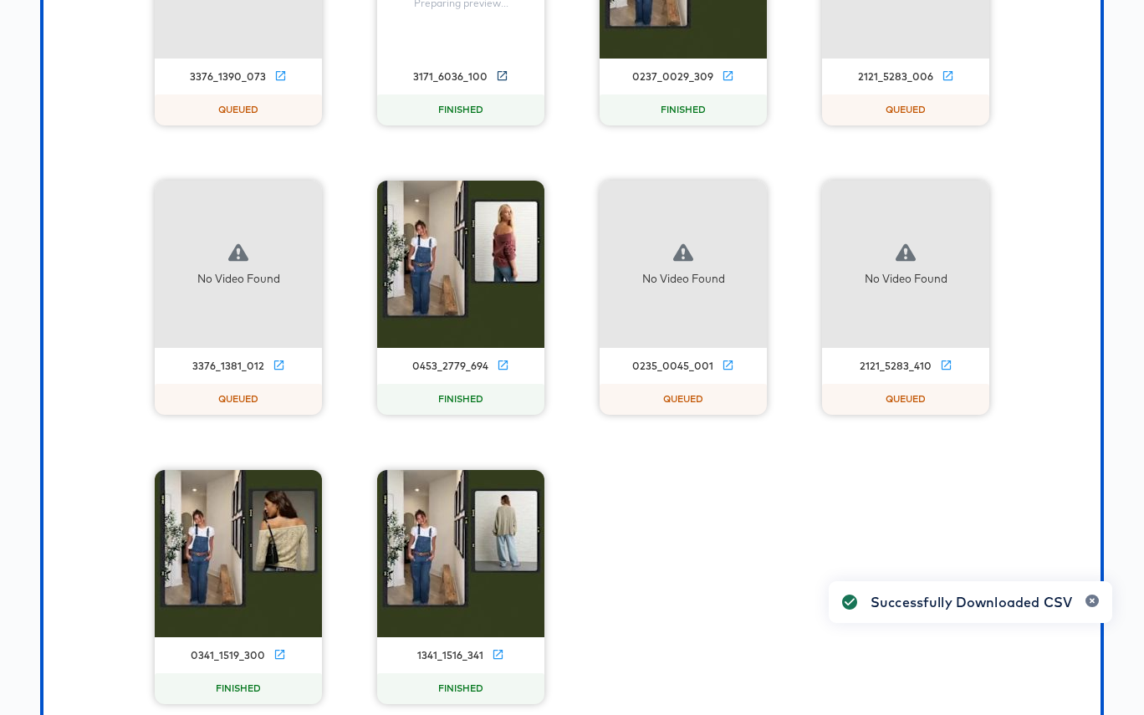
click at [502, 80] on icon at bounding box center [501, 75] width 9 height 9
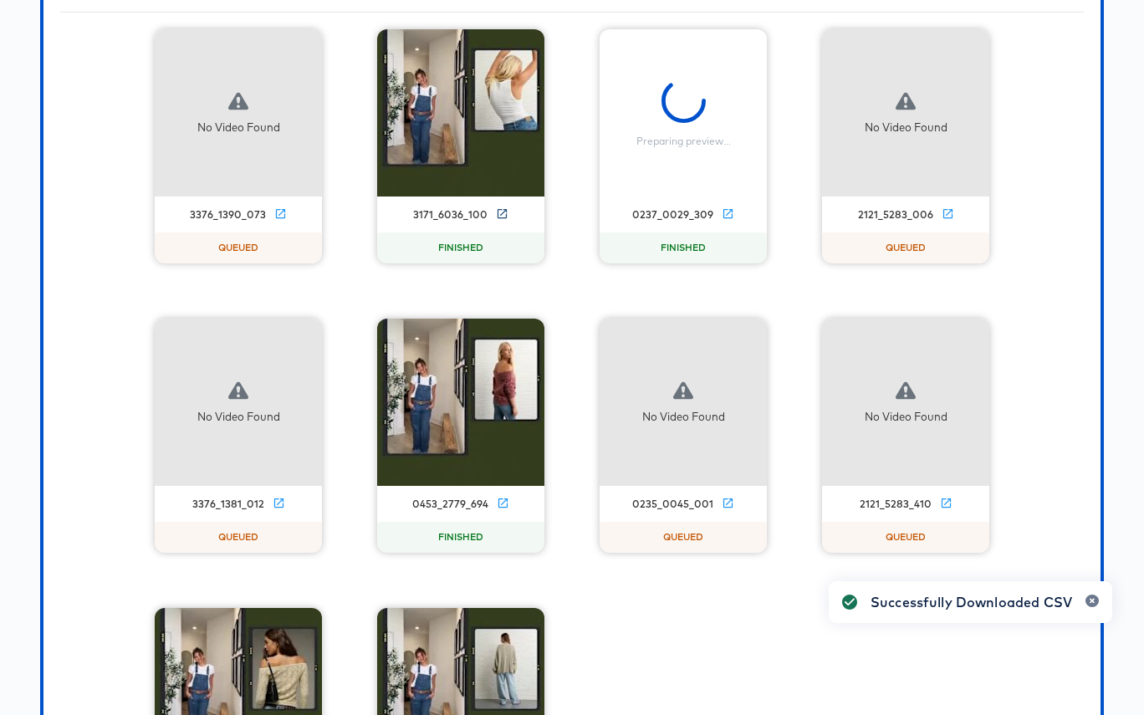
scroll to position [1425, 0]
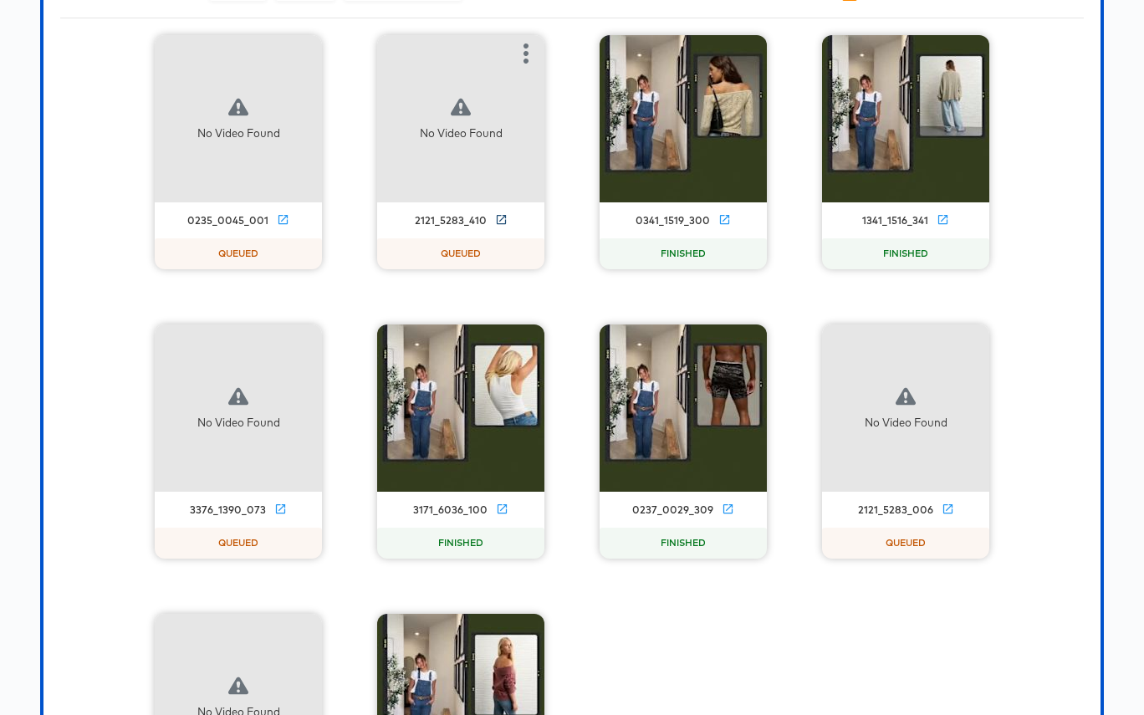
click at [500, 224] on icon at bounding box center [500, 219] width 9 height 9
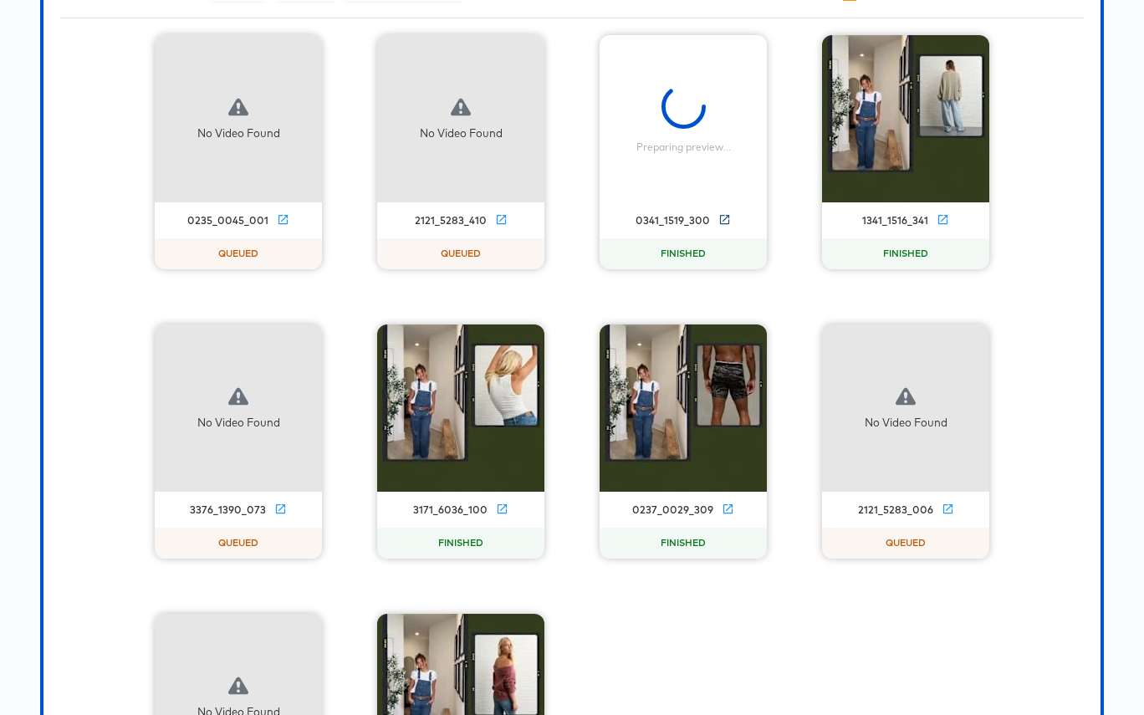
click at [724, 226] on icon at bounding box center [724, 219] width 13 height 13
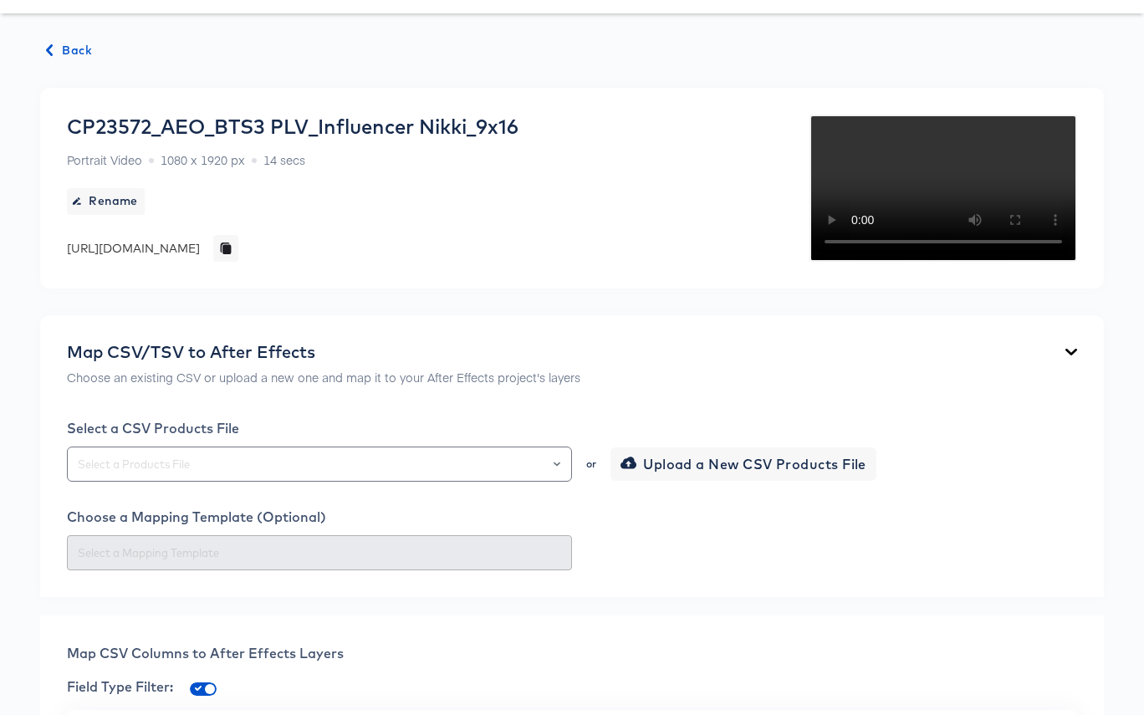
scroll to position [0, 0]
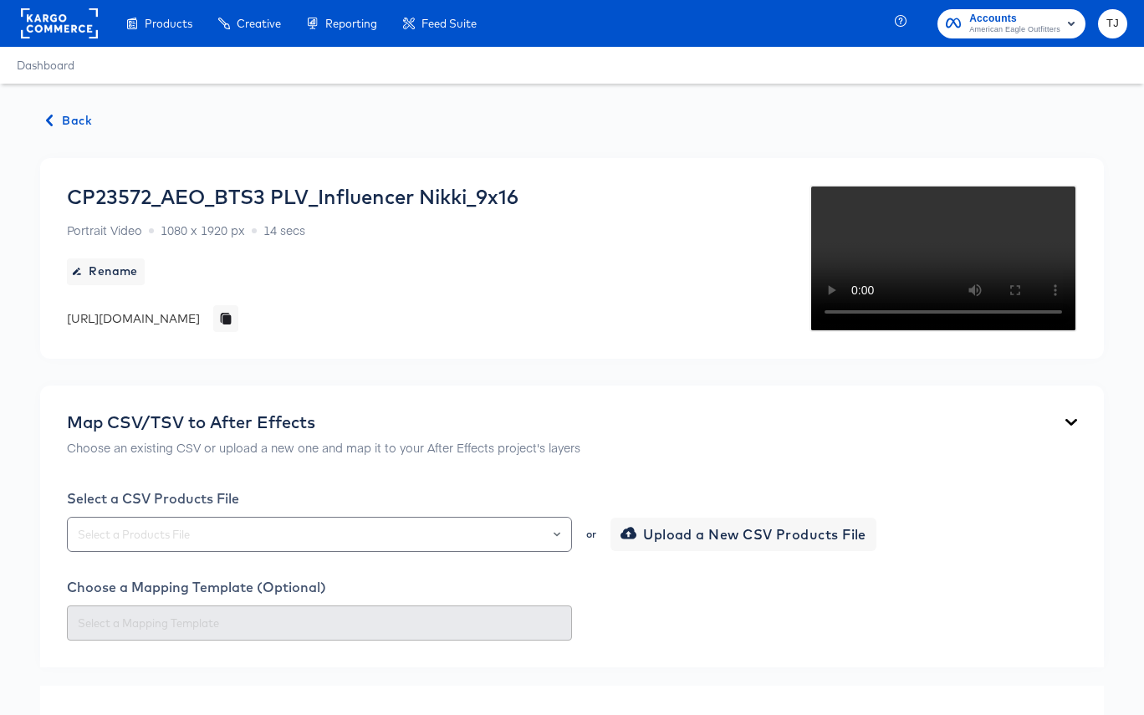
click at [71, 118] on span "Back" at bounding box center [69, 120] width 45 height 21
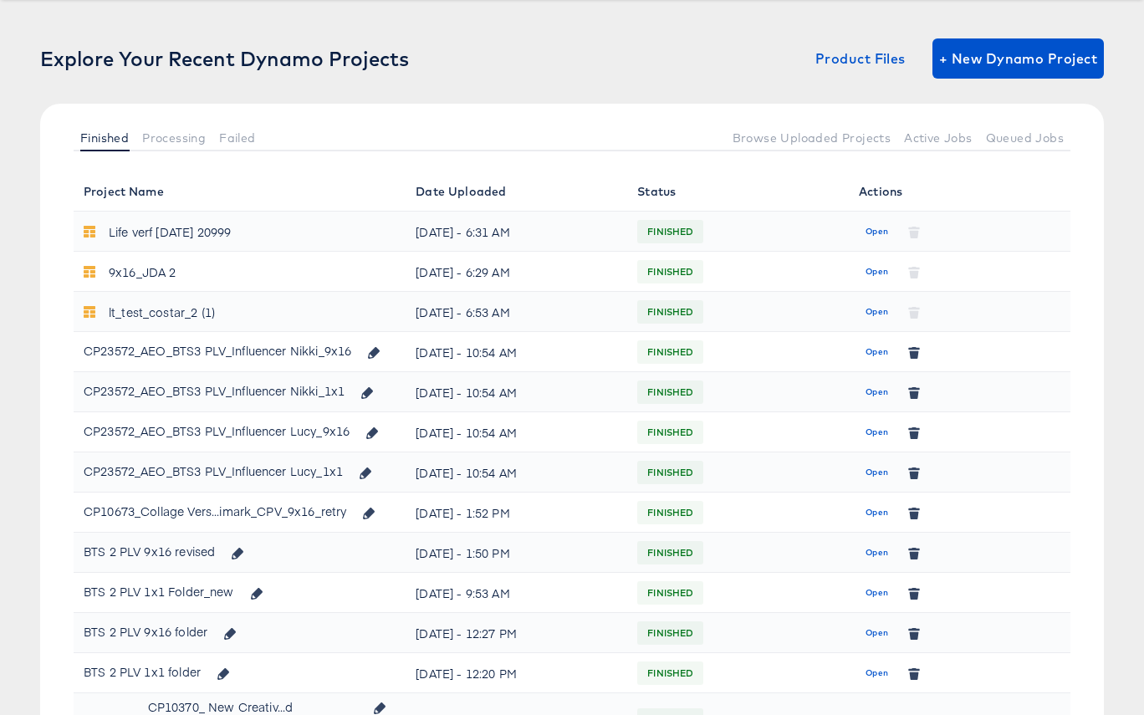
scroll to position [117, 0]
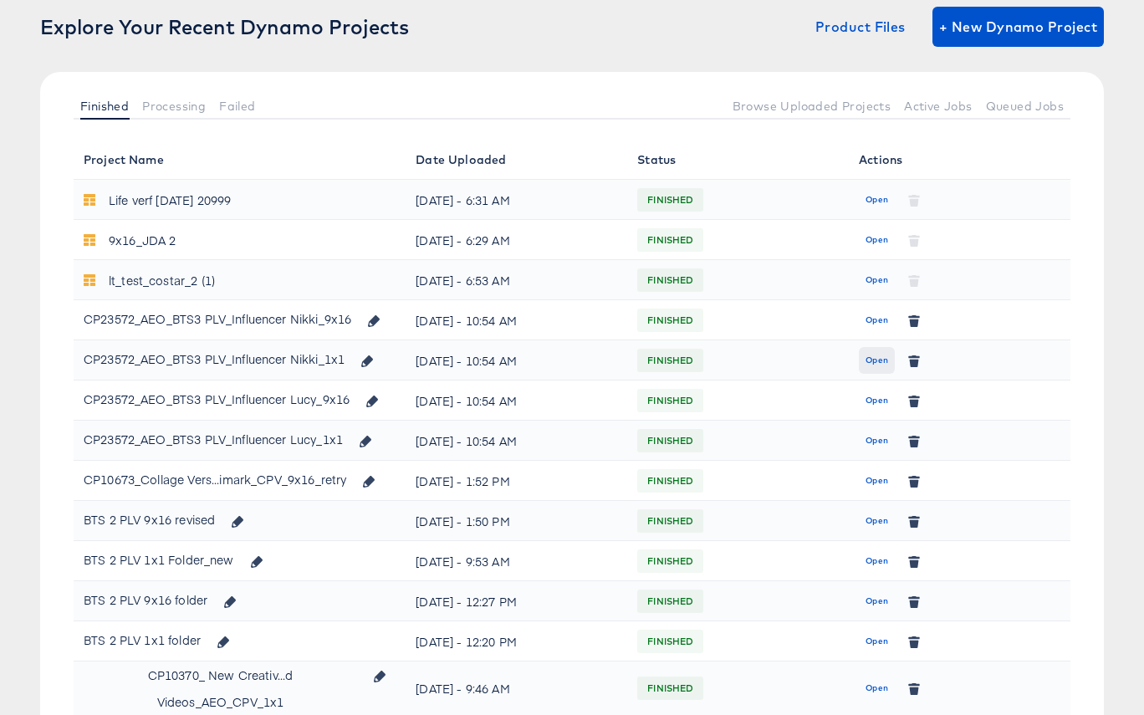
click at [871, 358] on span "Open" at bounding box center [876, 360] width 23 height 15
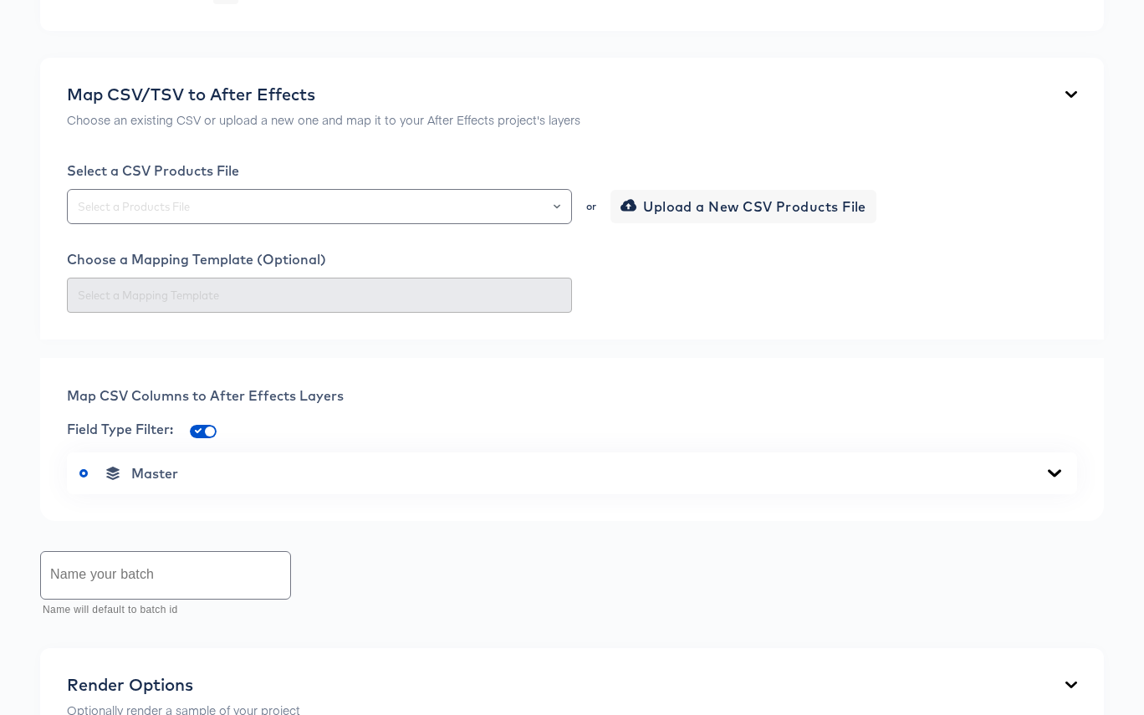
scroll to position [312, 0]
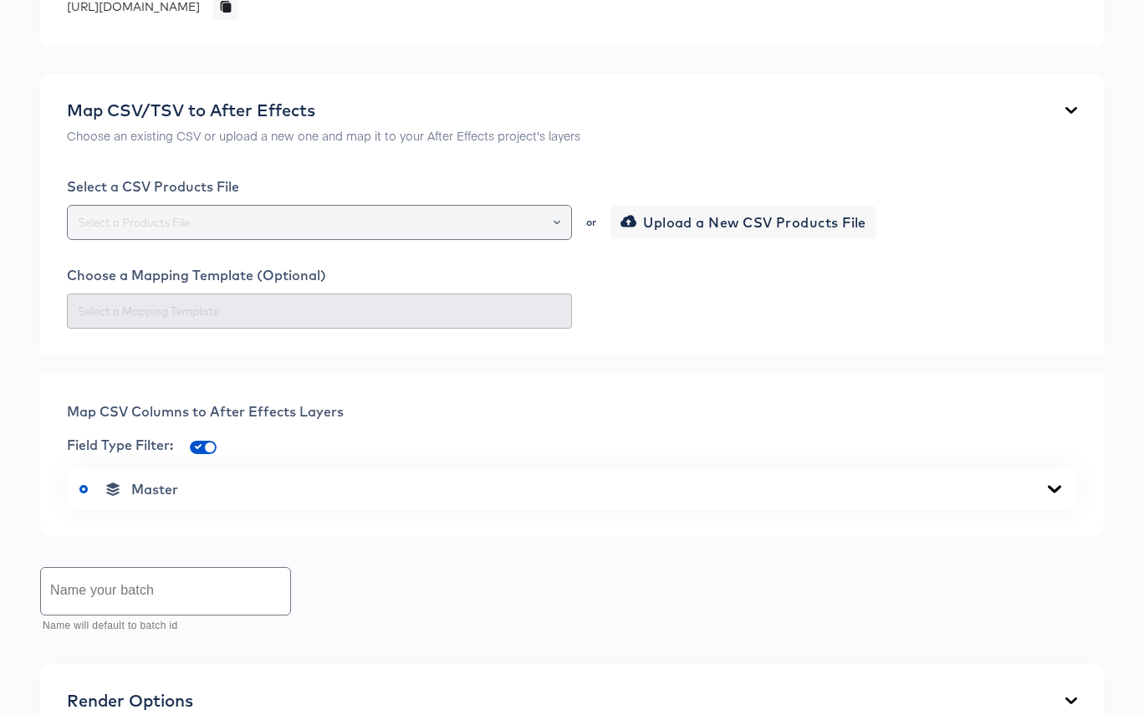
click at [557, 219] on icon "Open" at bounding box center [557, 222] width 7 height 7
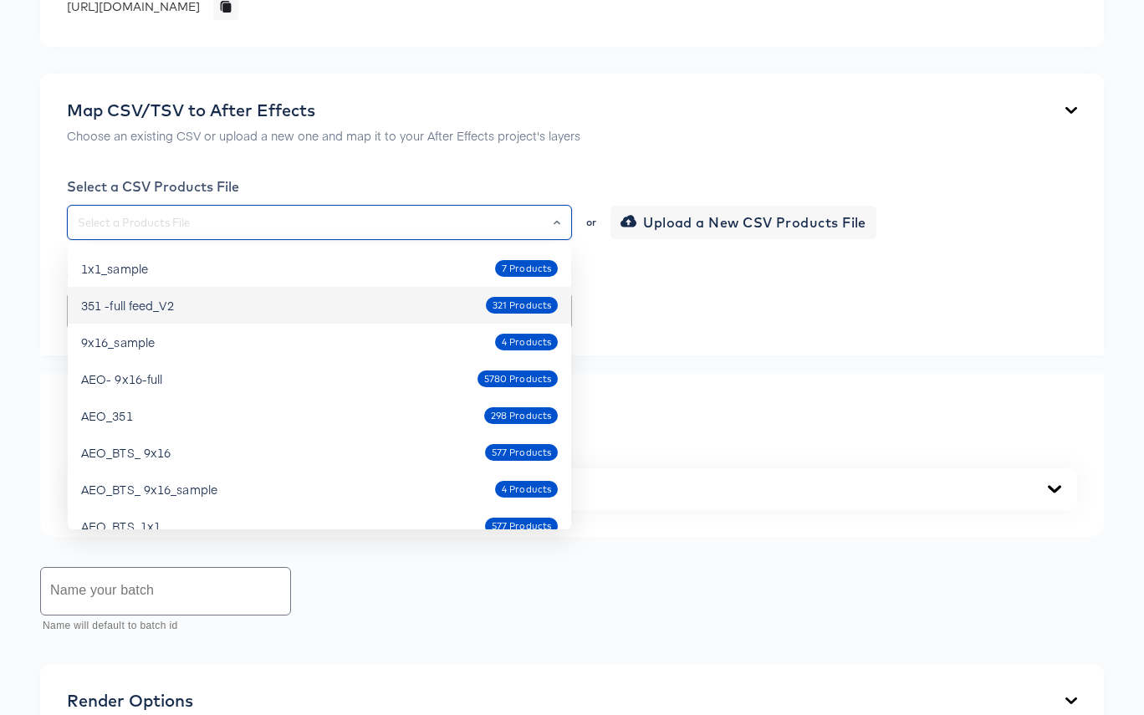
click at [322, 311] on div "351 -full feed_V2 321 Products" at bounding box center [319, 305] width 477 height 27
type input "351 -full feed_V2"
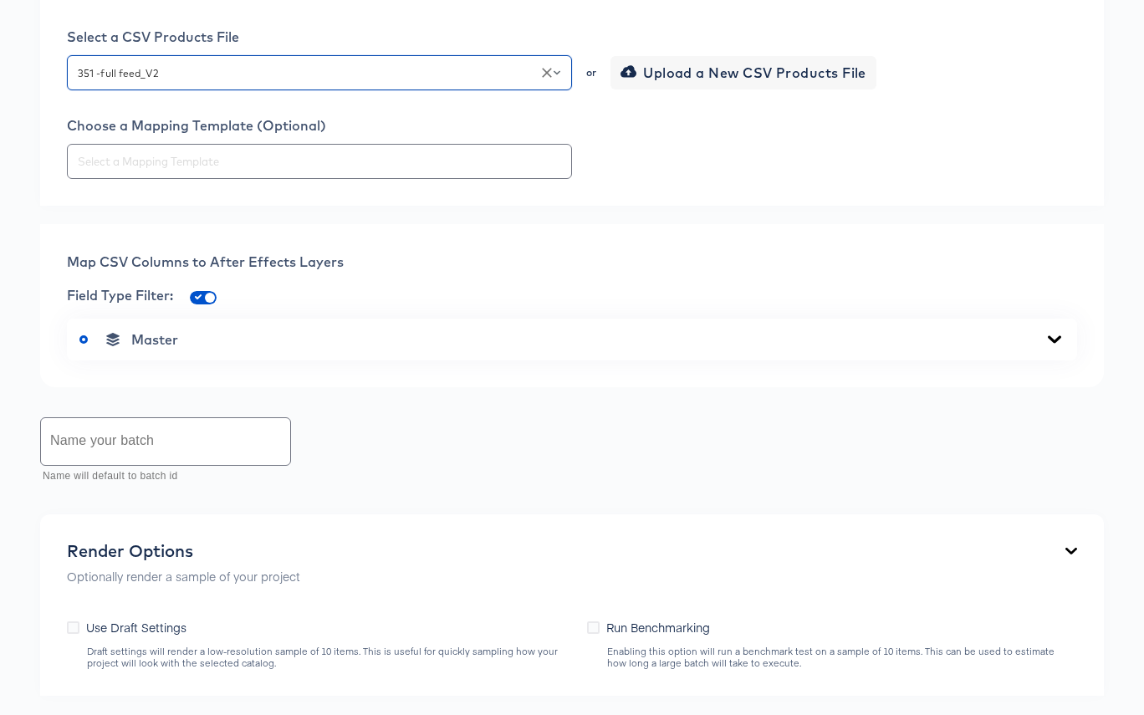
scroll to position [475, 0]
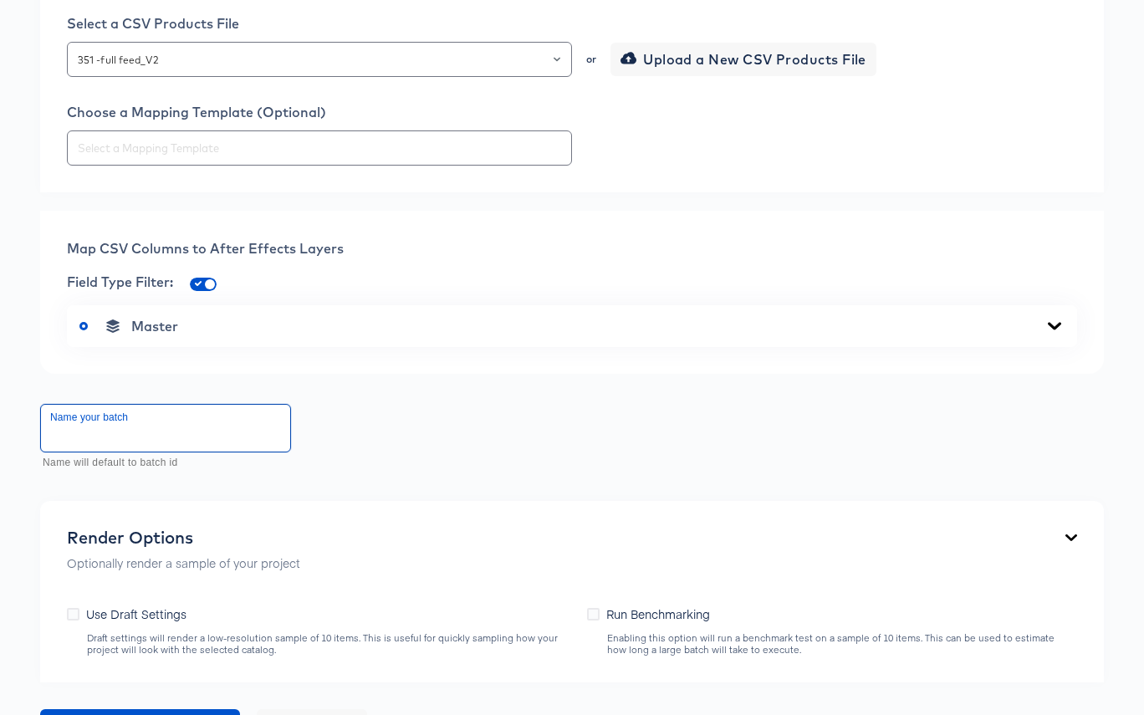
click at [252, 435] on input "text" at bounding box center [165, 428] width 249 height 47
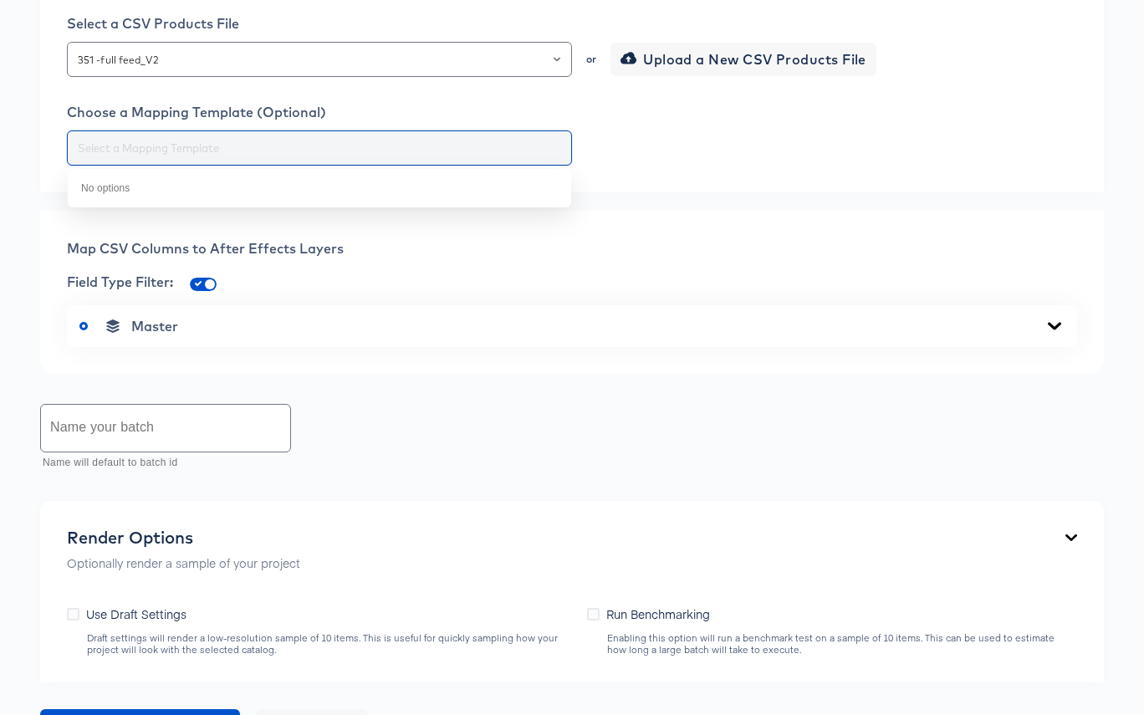
click at [360, 151] on input "text" at bounding box center [319, 148] width 490 height 19
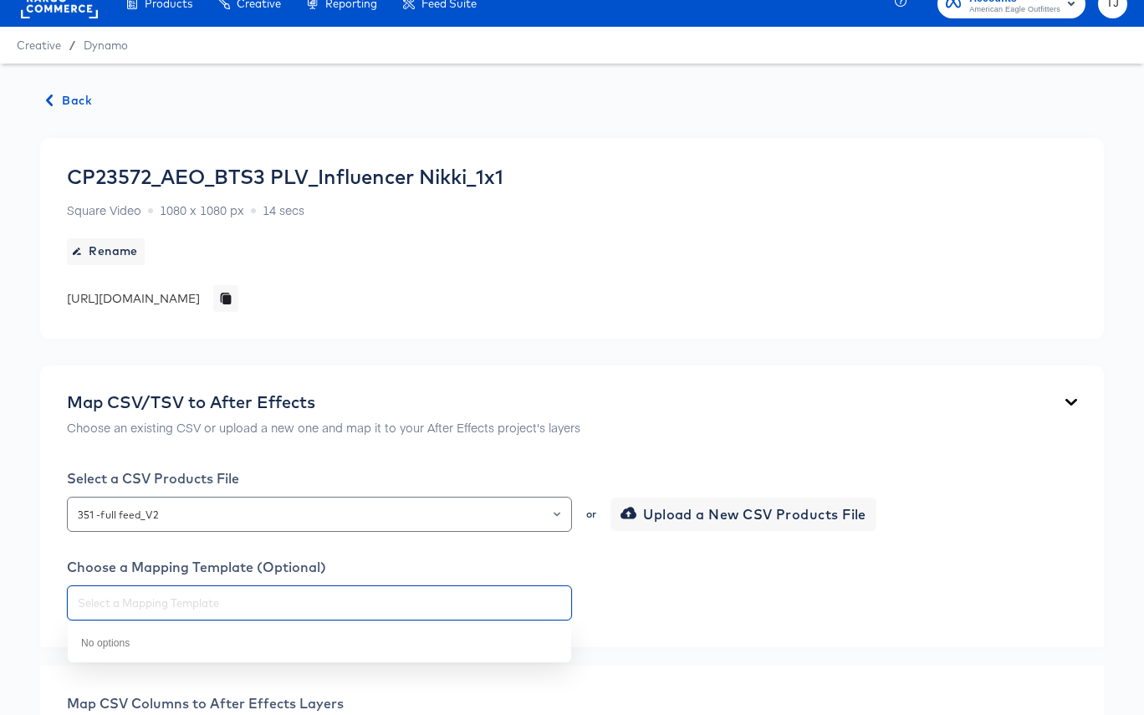
scroll to position [0, 0]
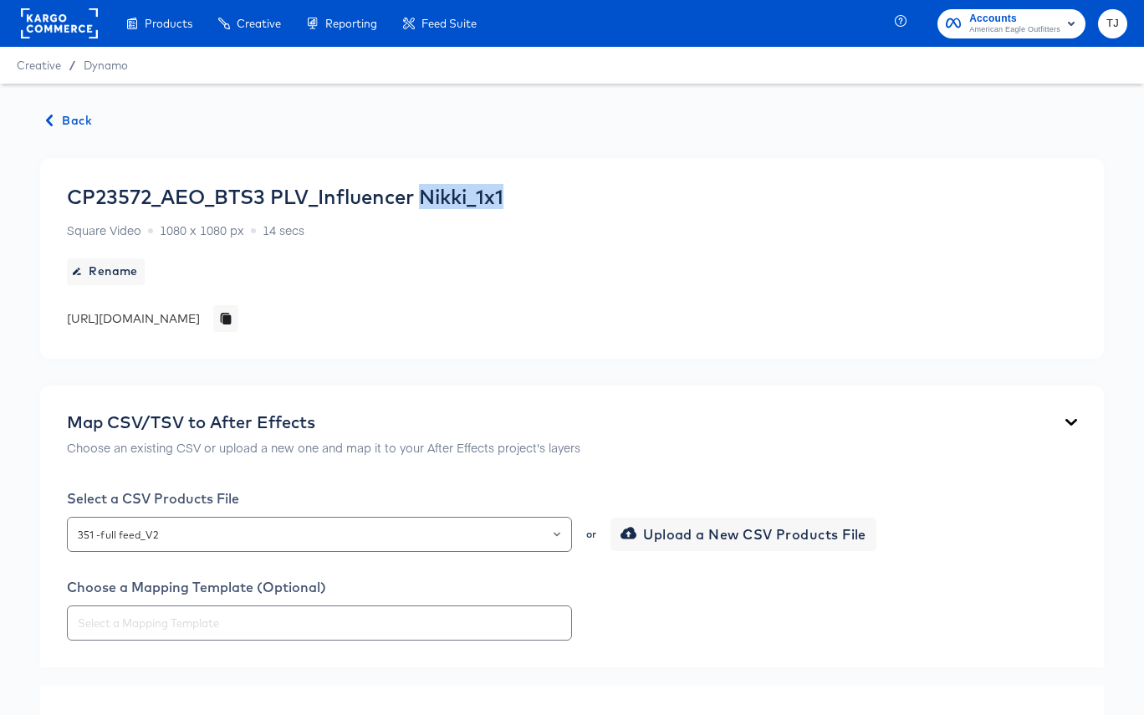
drag, startPoint x: 426, startPoint y: 193, endPoint x: 520, endPoint y: 197, distance: 94.6
click at [503, 197] on div "CP23572_AEO_BTS3 PLV_Influencer Nikki_1x1 Square Video 1080 x 1080 px 14 secs R…" at bounding box center [285, 258] width 436 height 147
copy div "Nikki_1x1"
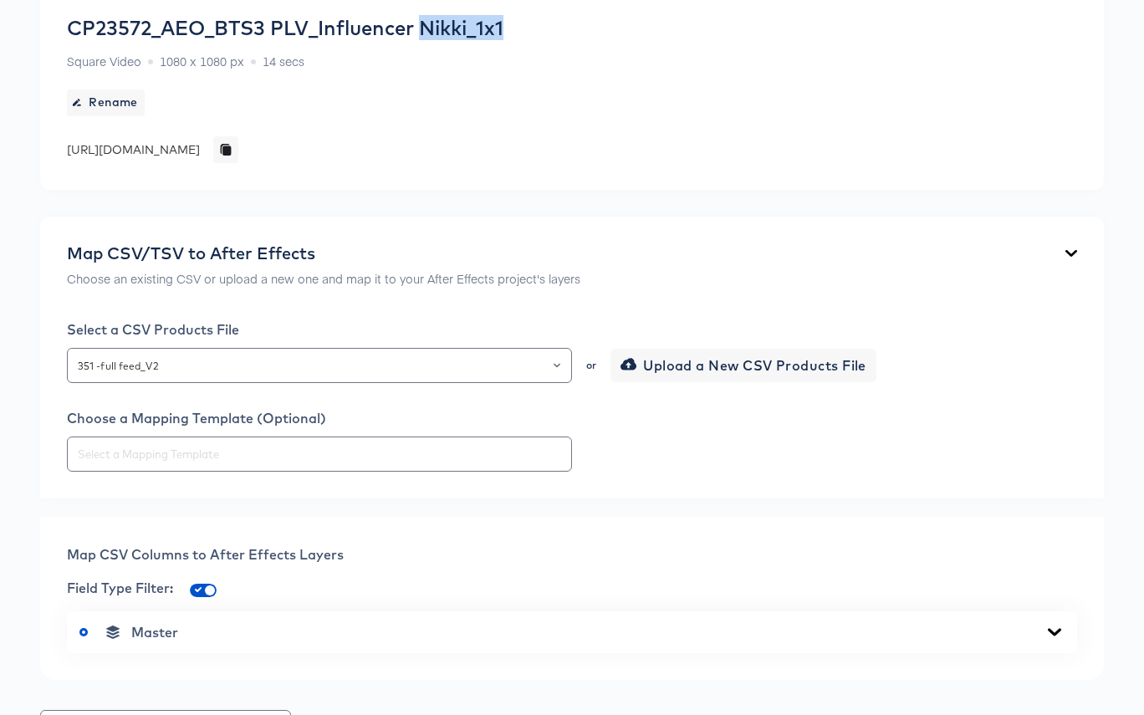
scroll to position [170, 0]
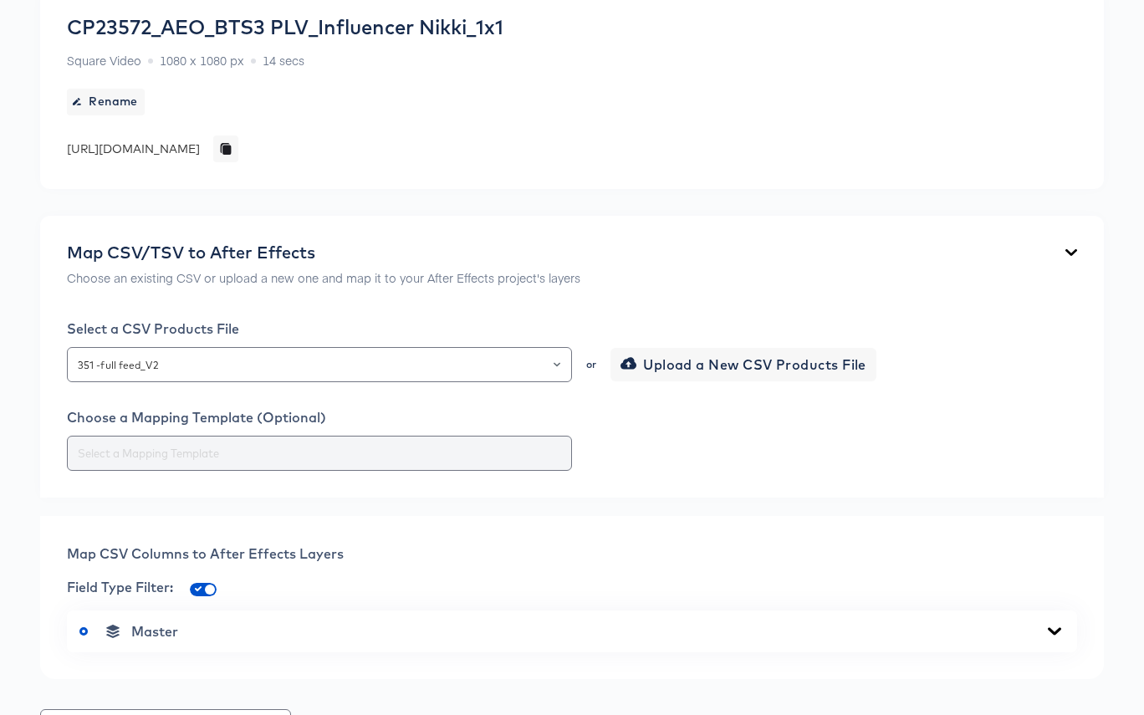
click at [338, 451] on input "text" at bounding box center [319, 453] width 490 height 19
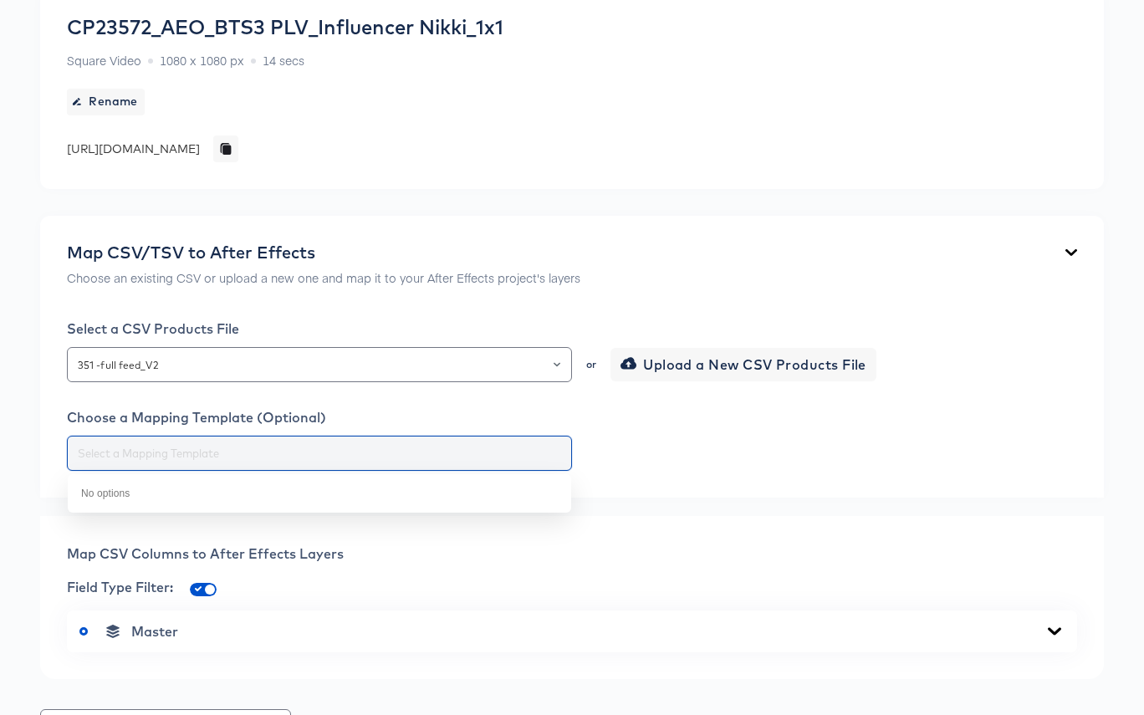
paste input "Nikki_1x1"
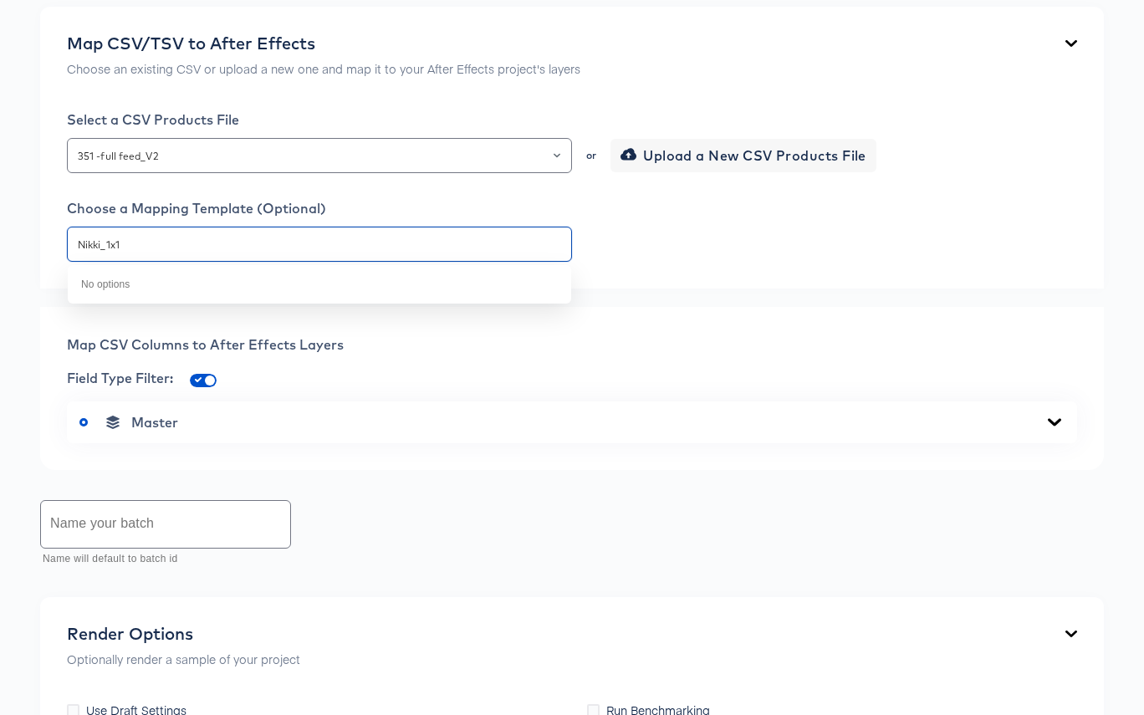
scroll to position [390, 0]
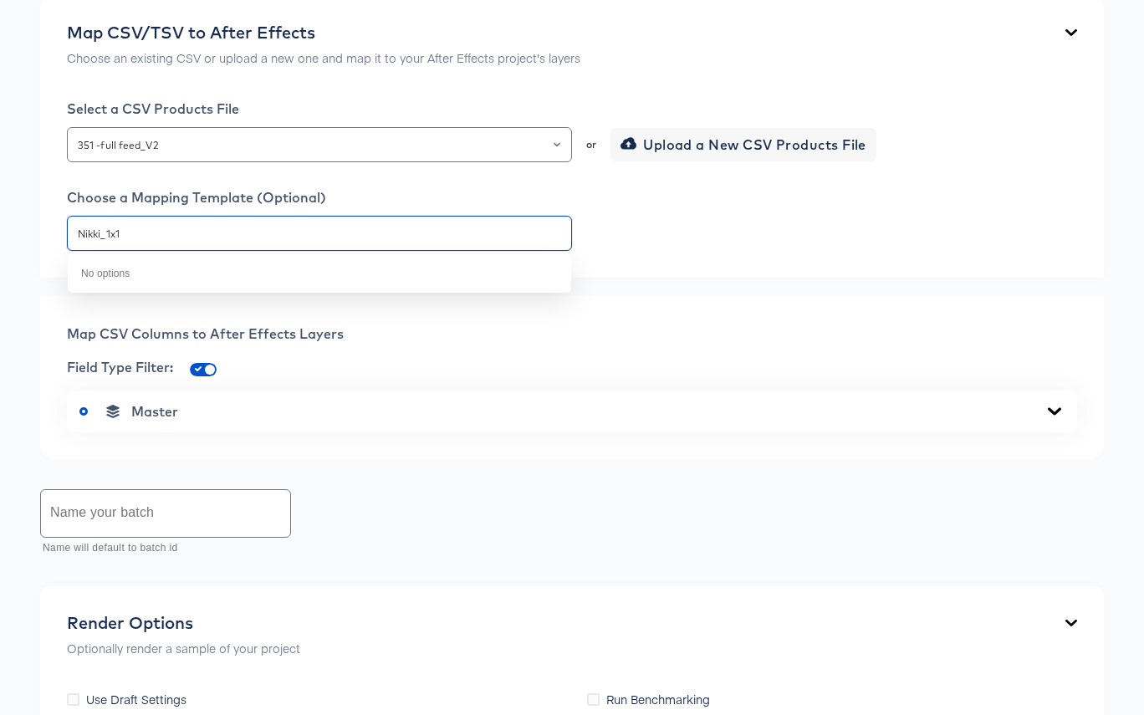
type input "Nikki_1x1"
click at [145, 528] on input "text" at bounding box center [165, 513] width 249 height 47
paste input "Nikki_1x1"
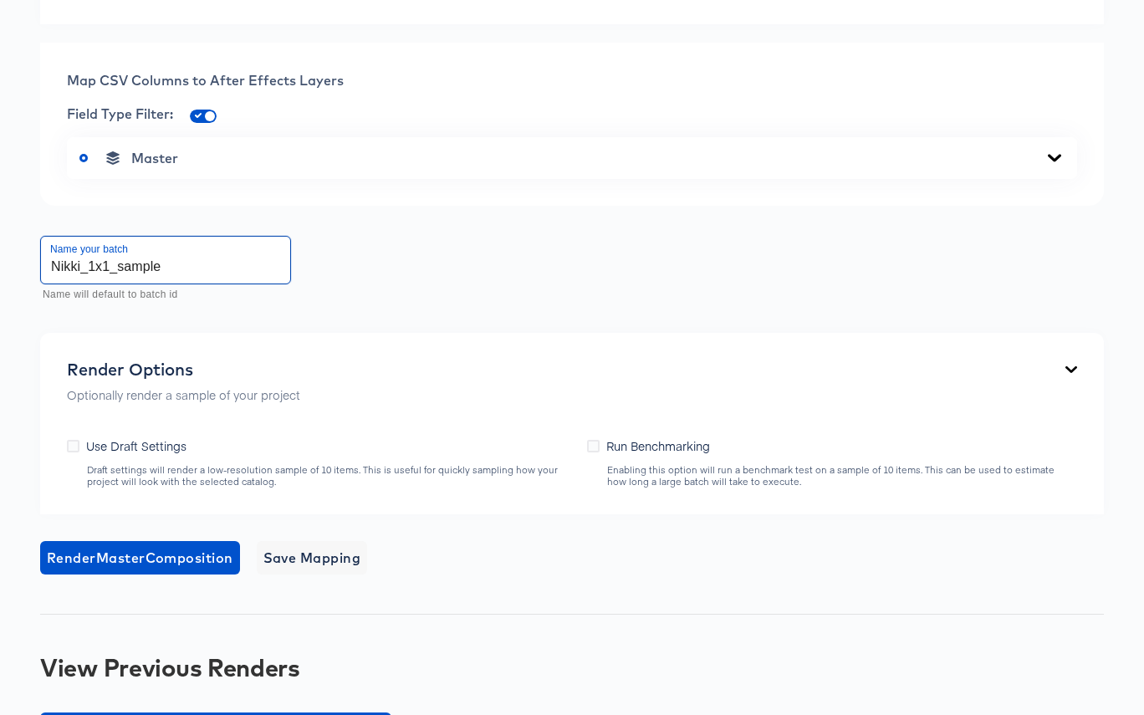
scroll to position [644, 0]
type input "Nikki_1x1_sample"
click at [74, 446] on icon at bounding box center [73, 445] width 13 height 13
click at [0, 0] on input "Use Draft Settings" at bounding box center [0, 0] width 0 height 0
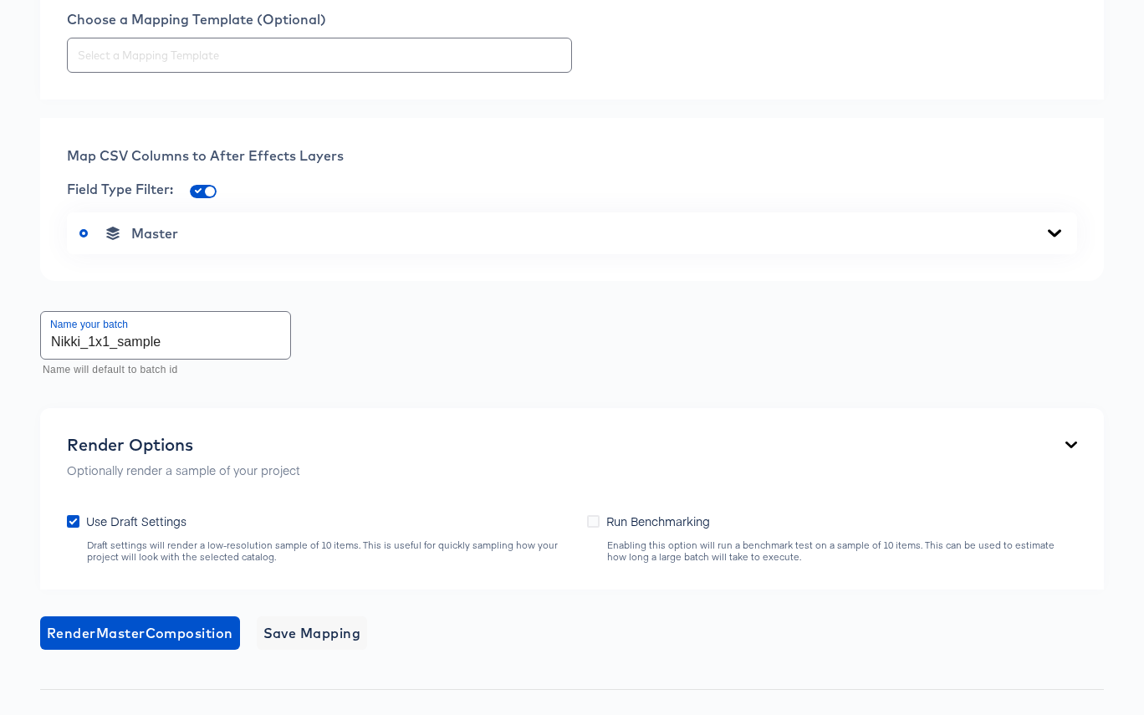
scroll to position [488, 0]
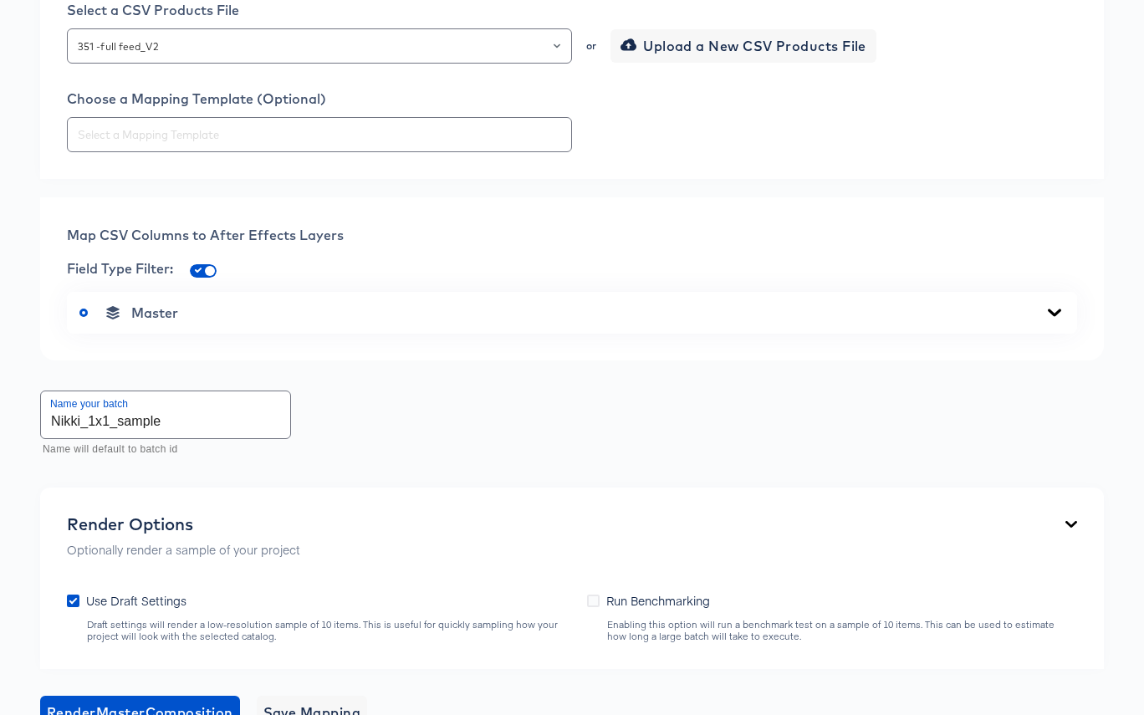
click at [1049, 310] on icon at bounding box center [1054, 313] width 13 height 8
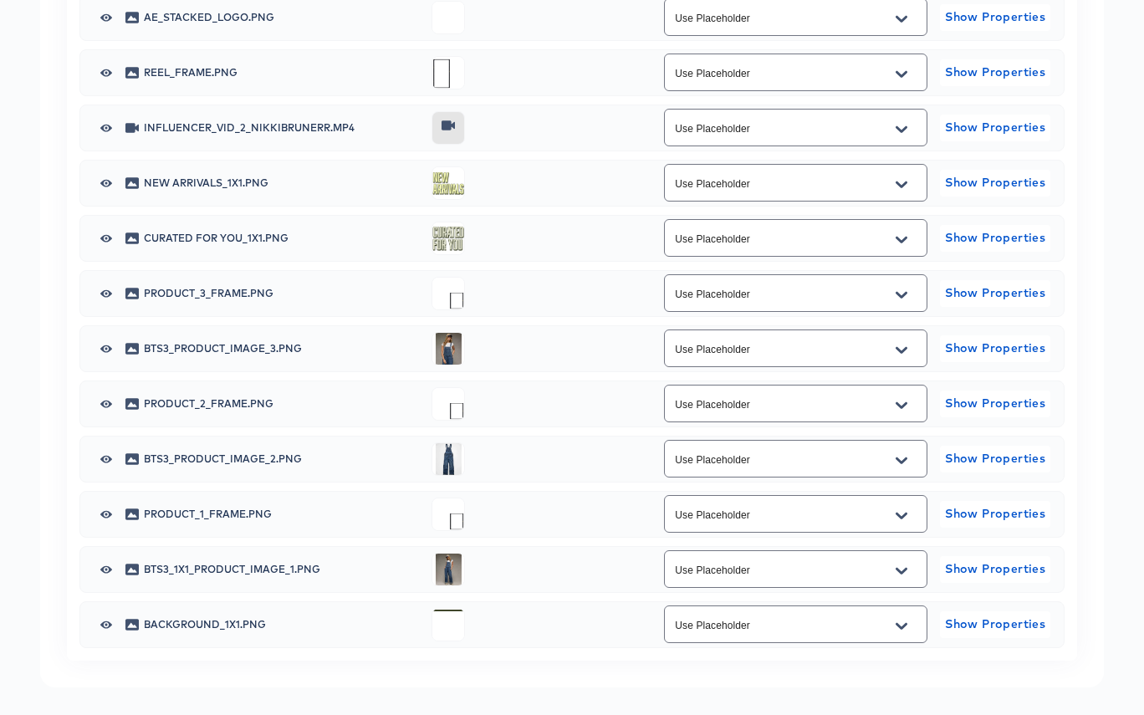
scroll to position [945, 0]
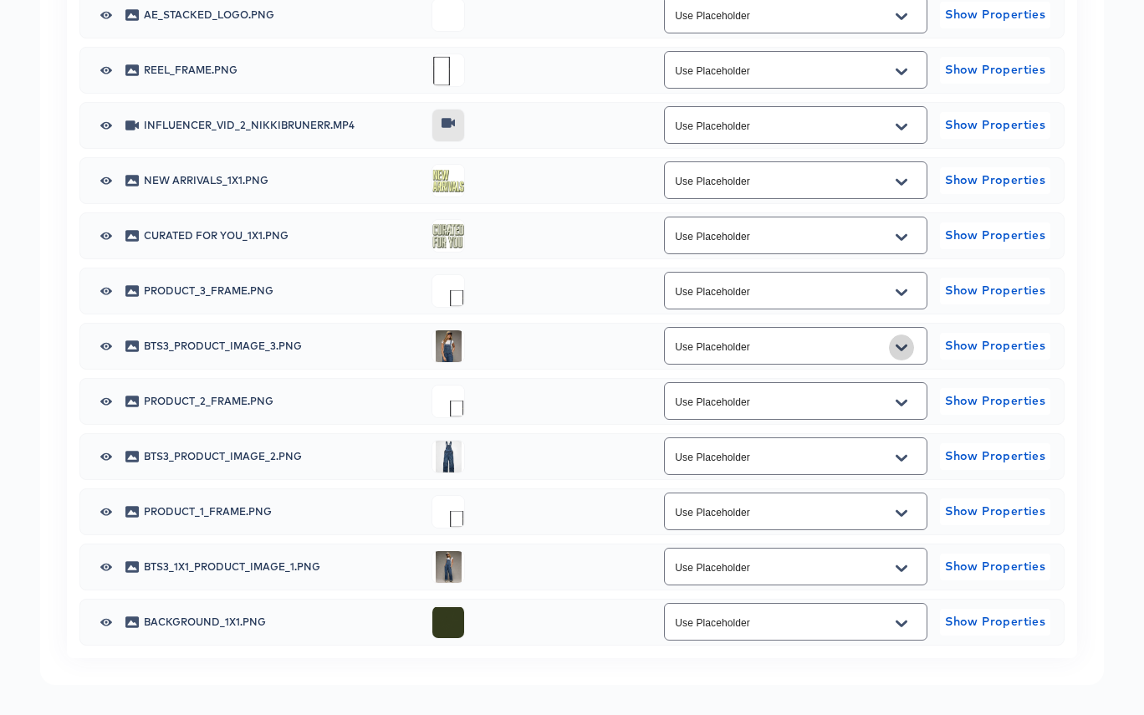
click at [903, 349] on icon "Open" at bounding box center [901, 347] width 12 height 7
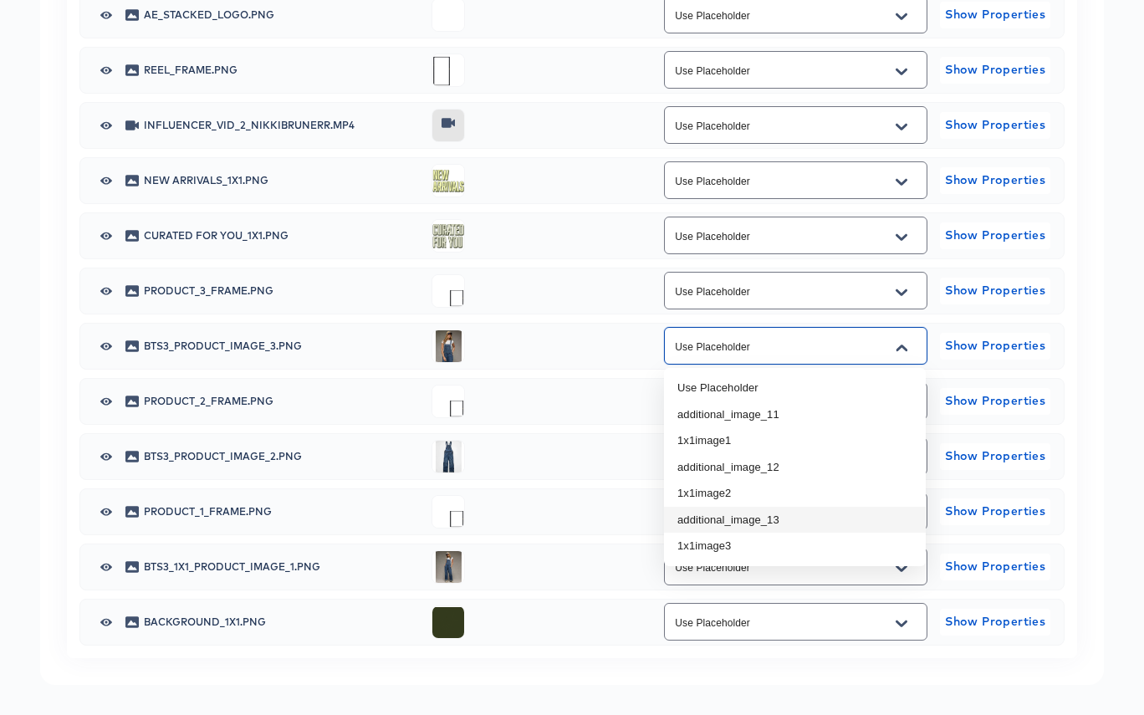
click at [805, 522] on li "additional_image_13" at bounding box center [795, 520] width 262 height 27
type input "additional_image_13"
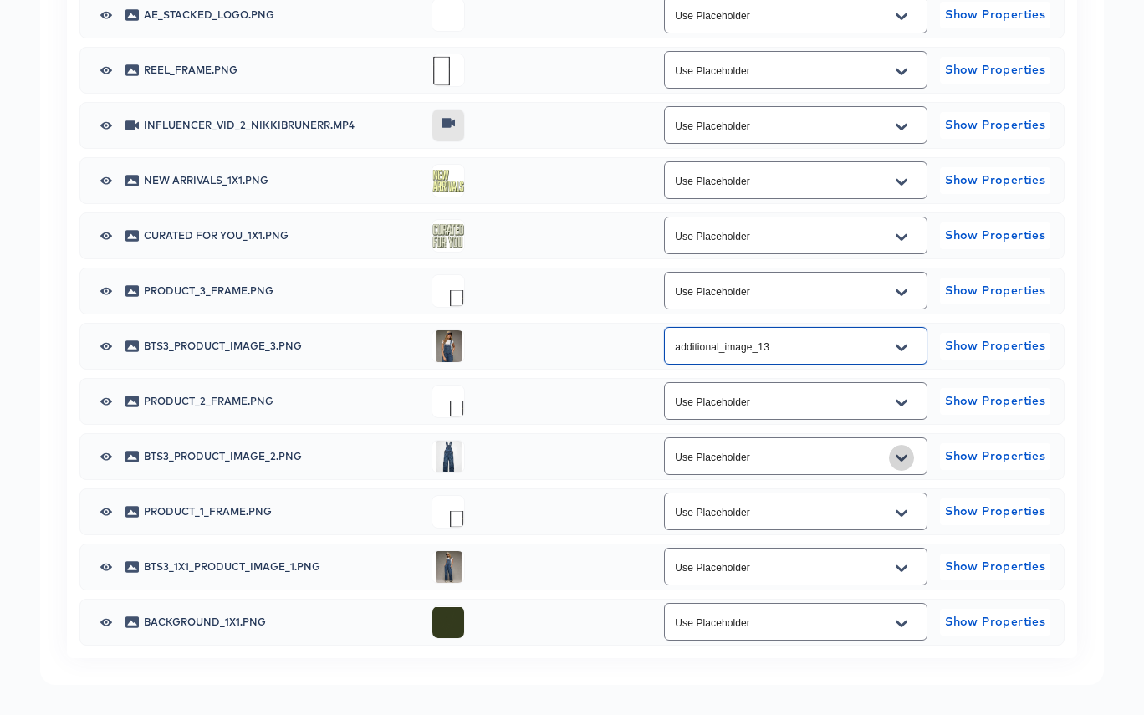
click at [904, 459] on icon "Open" at bounding box center [901, 457] width 12 height 7
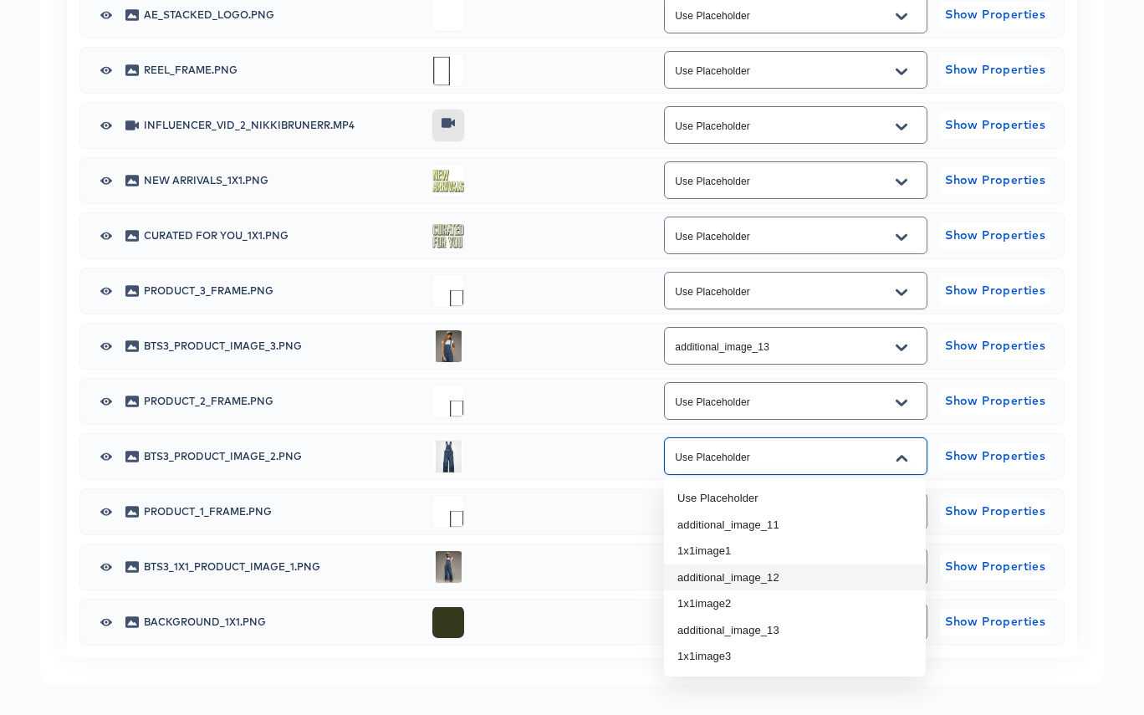
click at [854, 574] on li "additional_image_12" at bounding box center [795, 577] width 262 height 27
type input "additional_image_12"
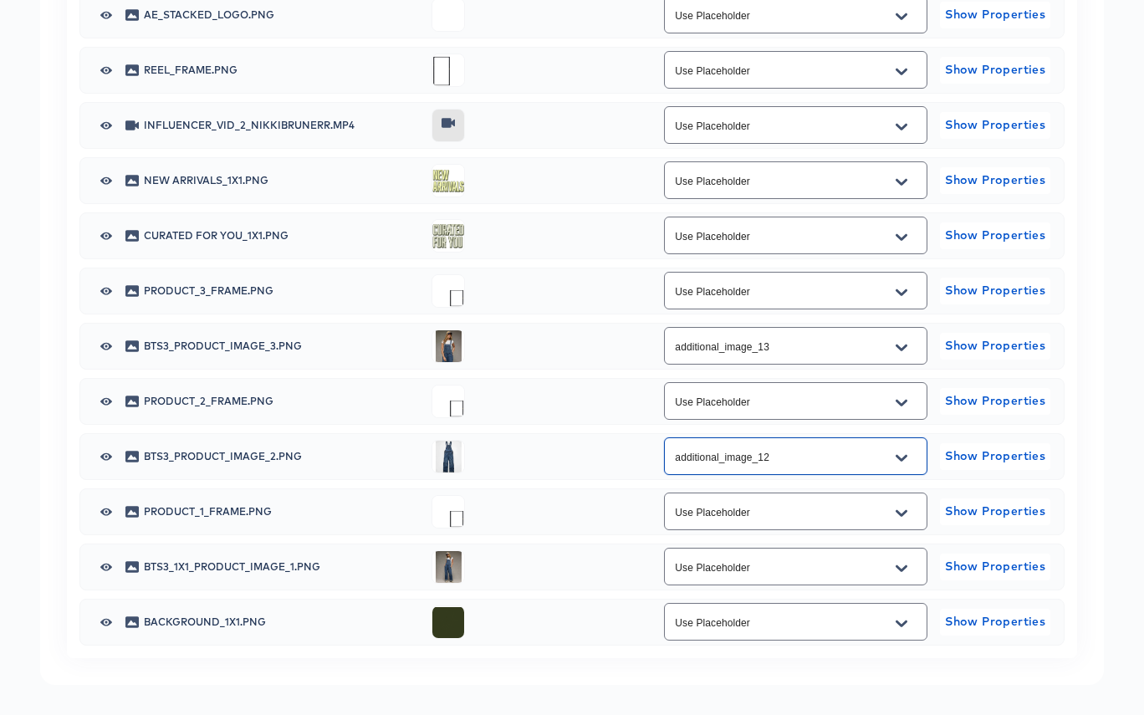
click at [899, 569] on icon "Open" at bounding box center [901, 567] width 12 height 7
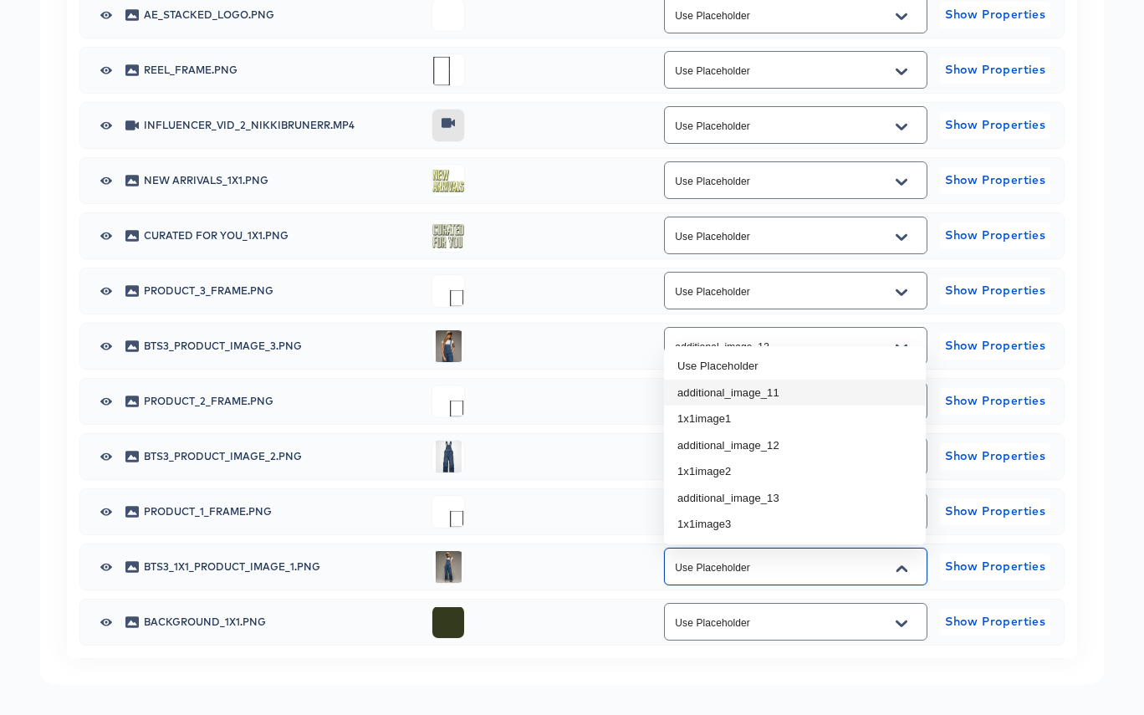
click at [808, 398] on li "additional_image_11" at bounding box center [795, 393] width 262 height 27
type input "additional_image_11"
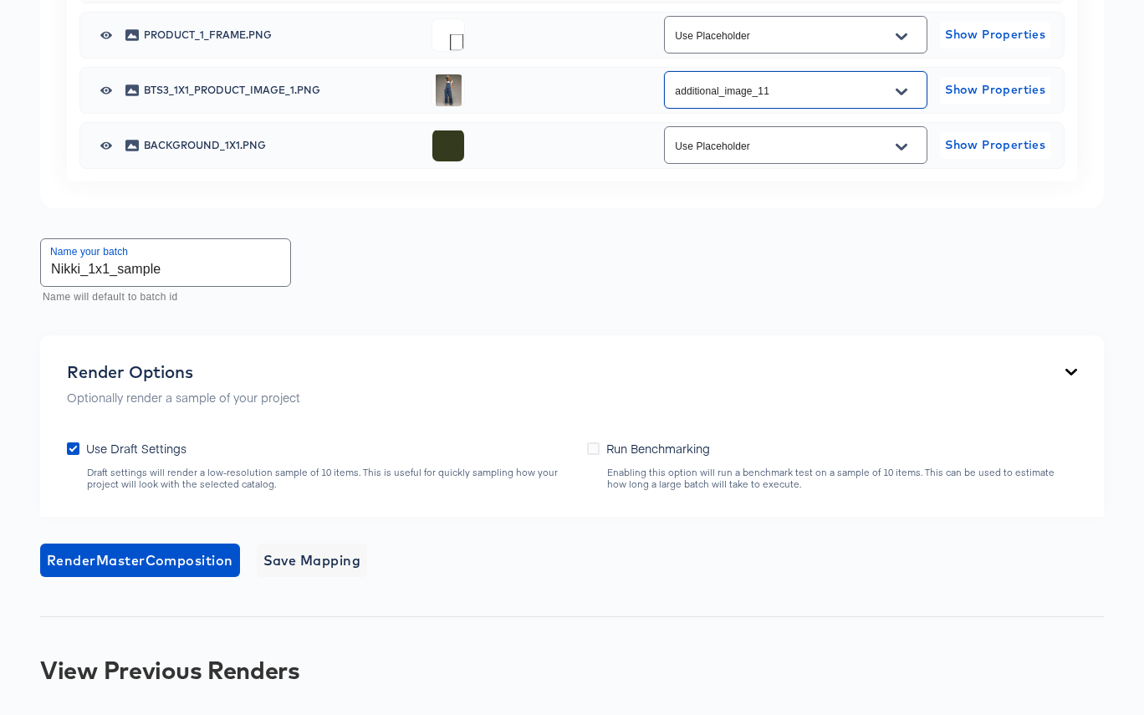
scroll to position [1434, 0]
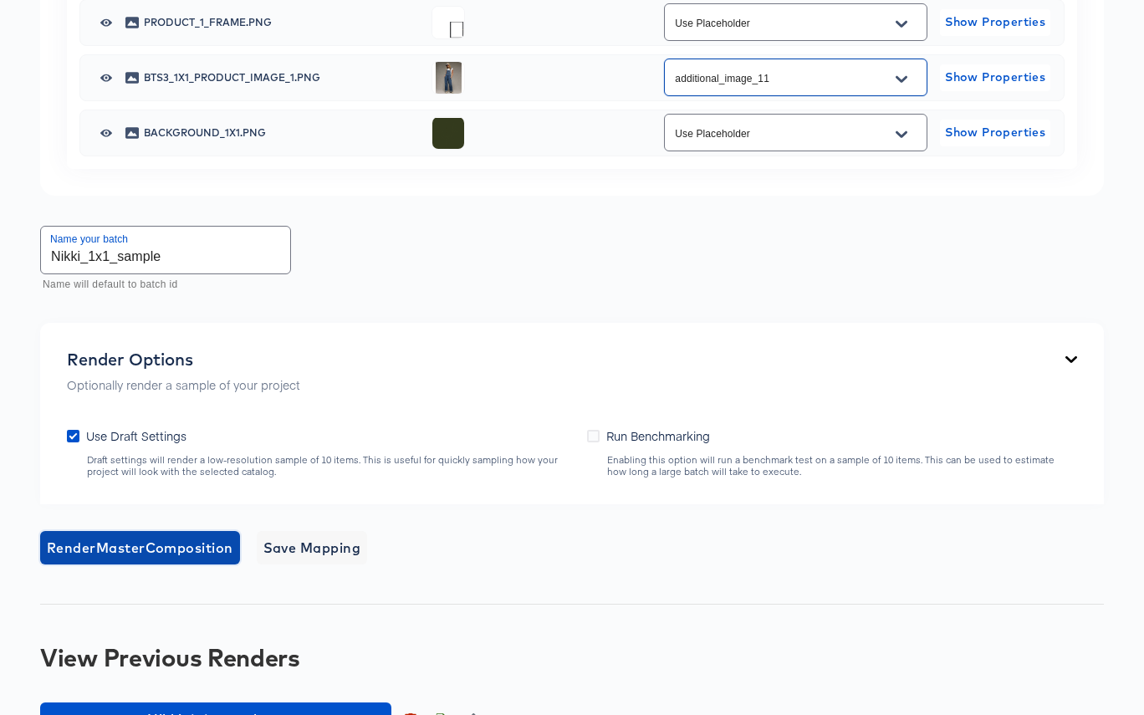
click at [163, 546] on span "Render Master Composition" at bounding box center [140, 547] width 186 height 23
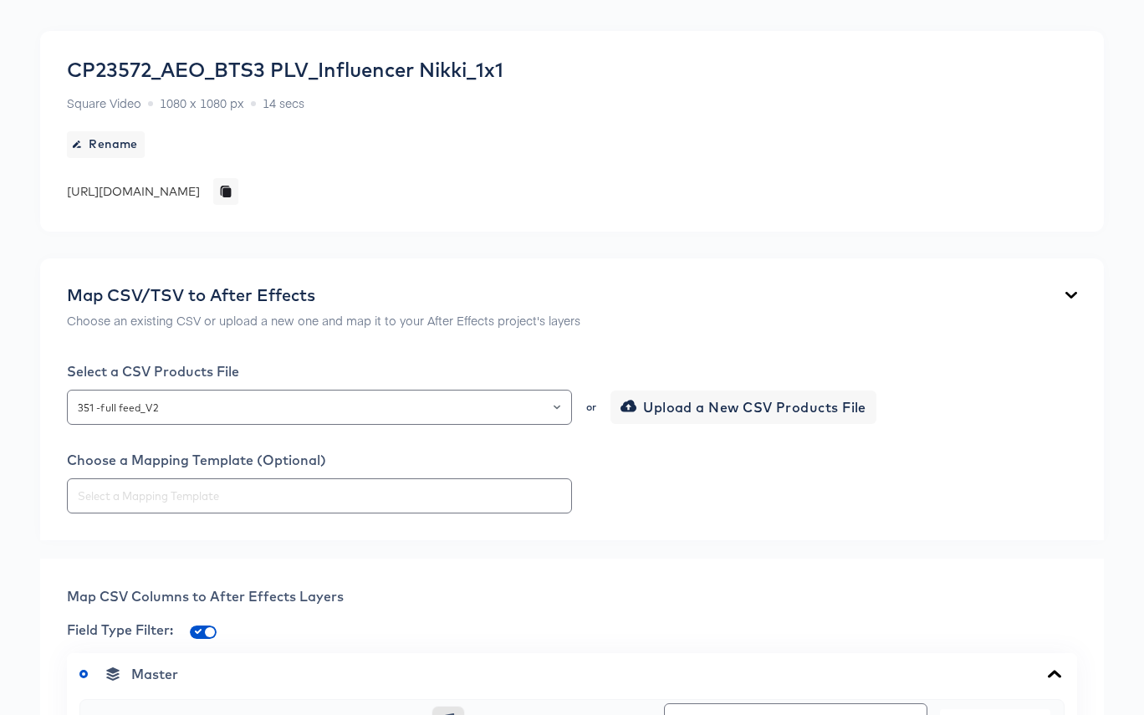
scroll to position [0, 0]
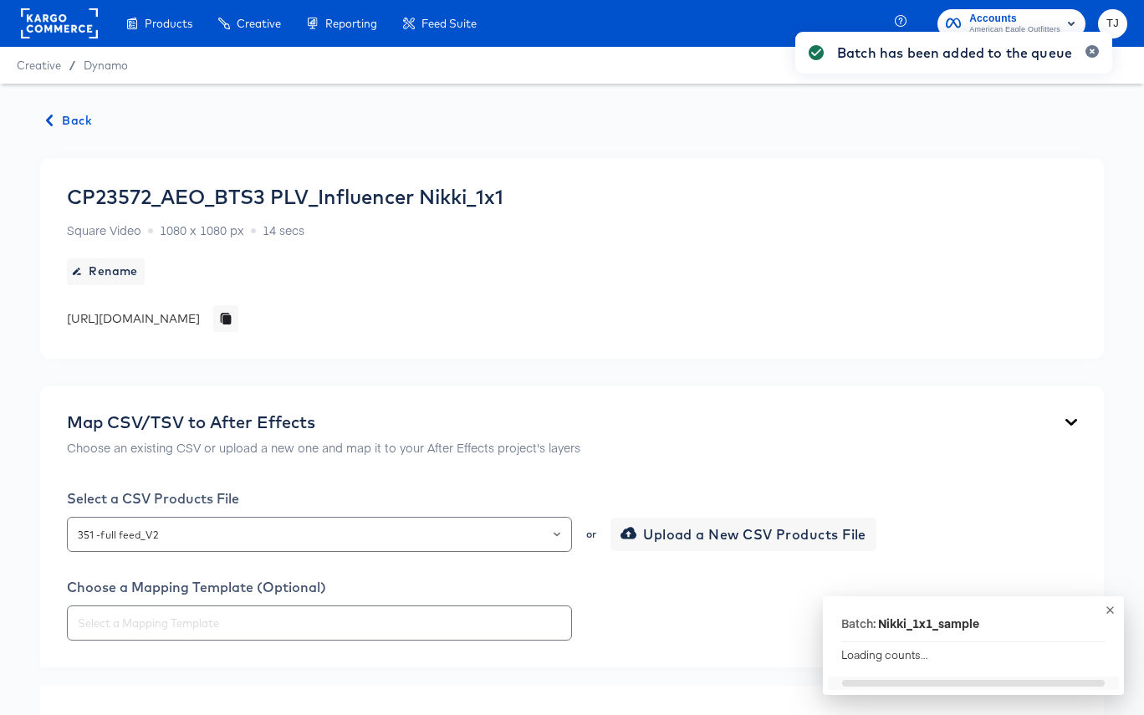
click at [79, 120] on span "Back" at bounding box center [69, 120] width 45 height 21
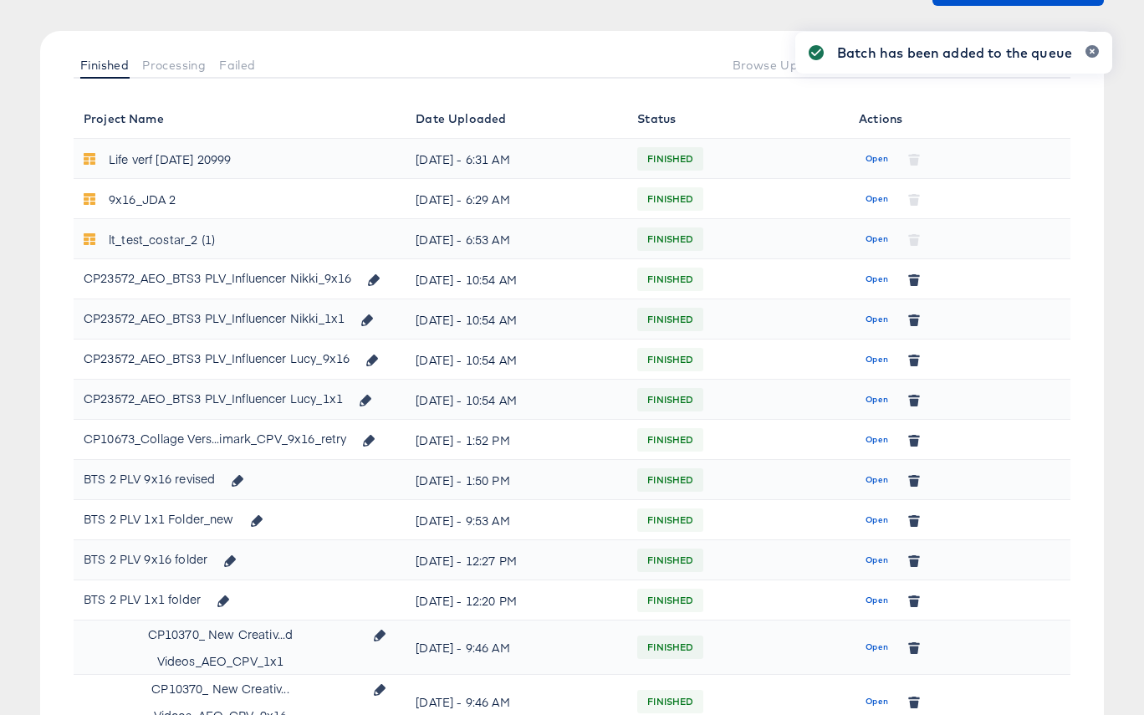
scroll to position [174, 0]
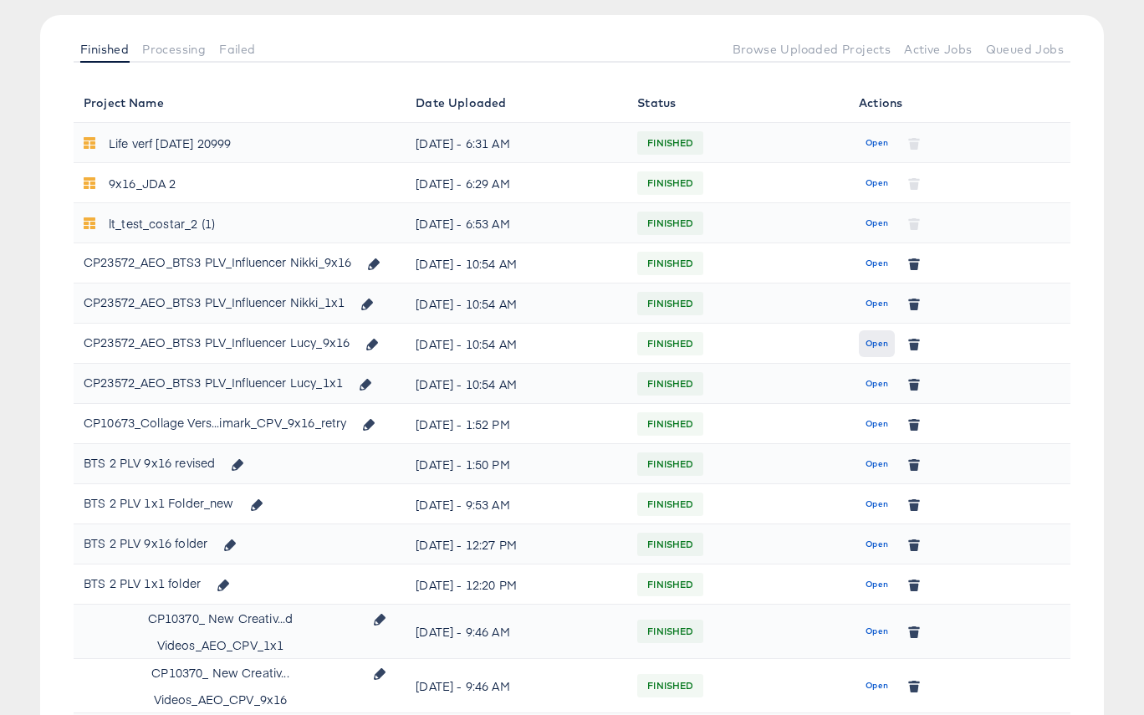
click at [882, 346] on span "Open" at bounding box center [876, 343] width 23 height 15
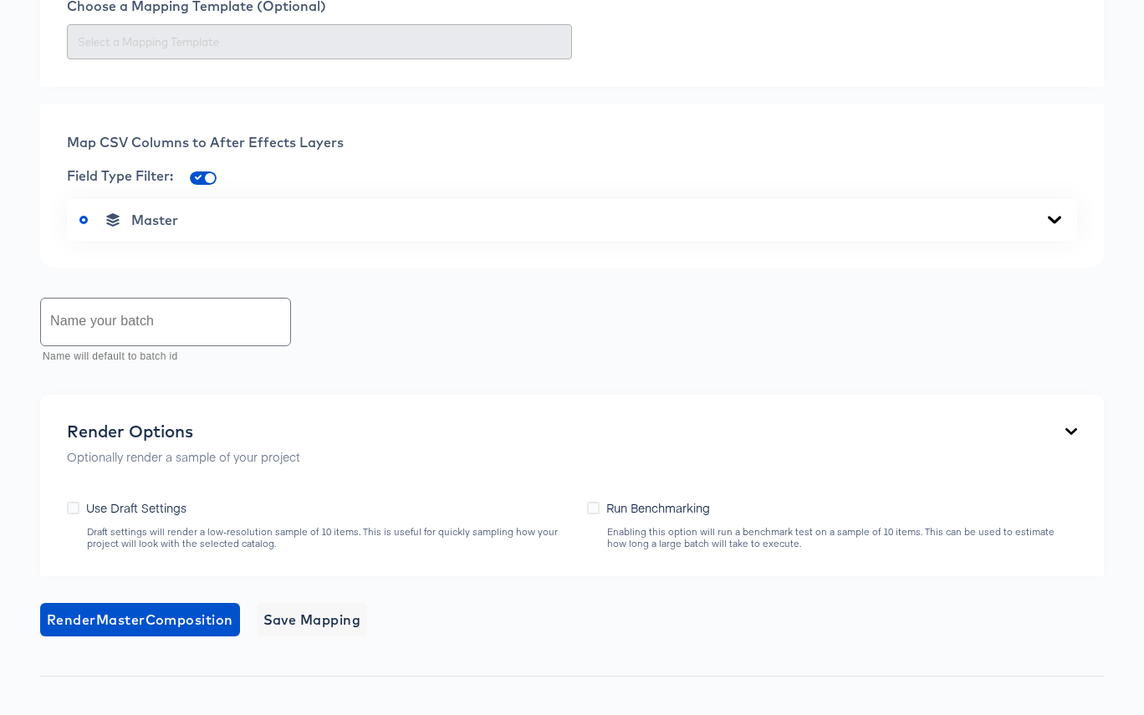
scroll to position [462, 0]
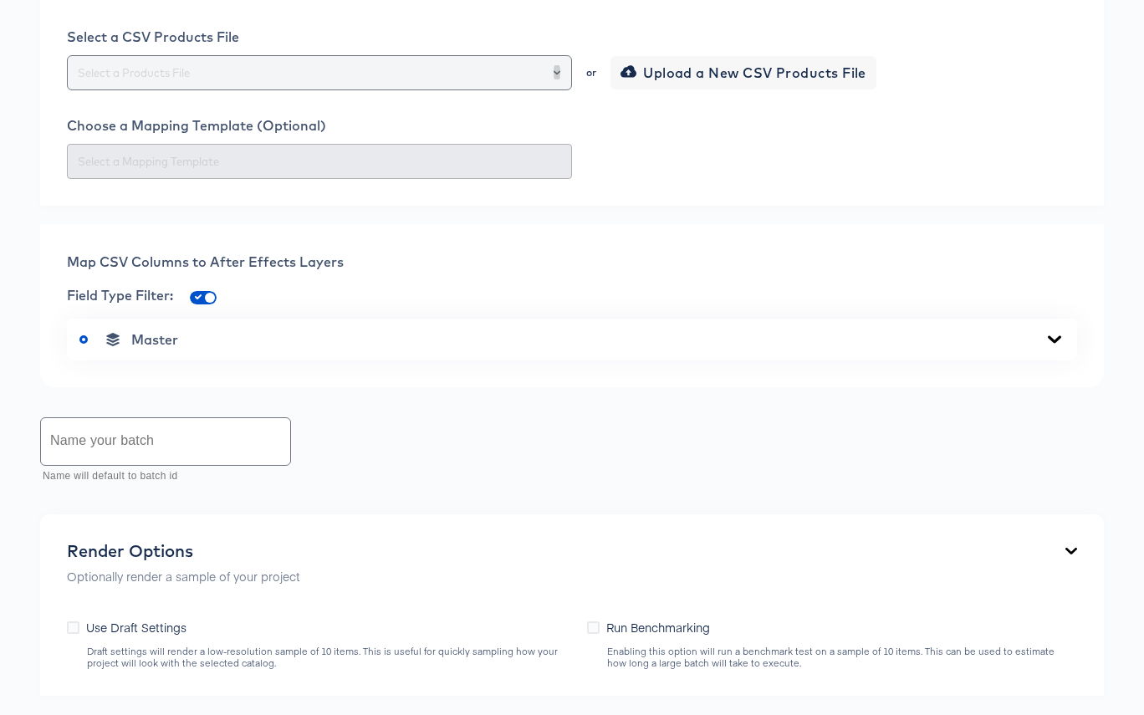
click at [557, 74] on icon "Open" at bounding box center [557, 72] width 7 height 4
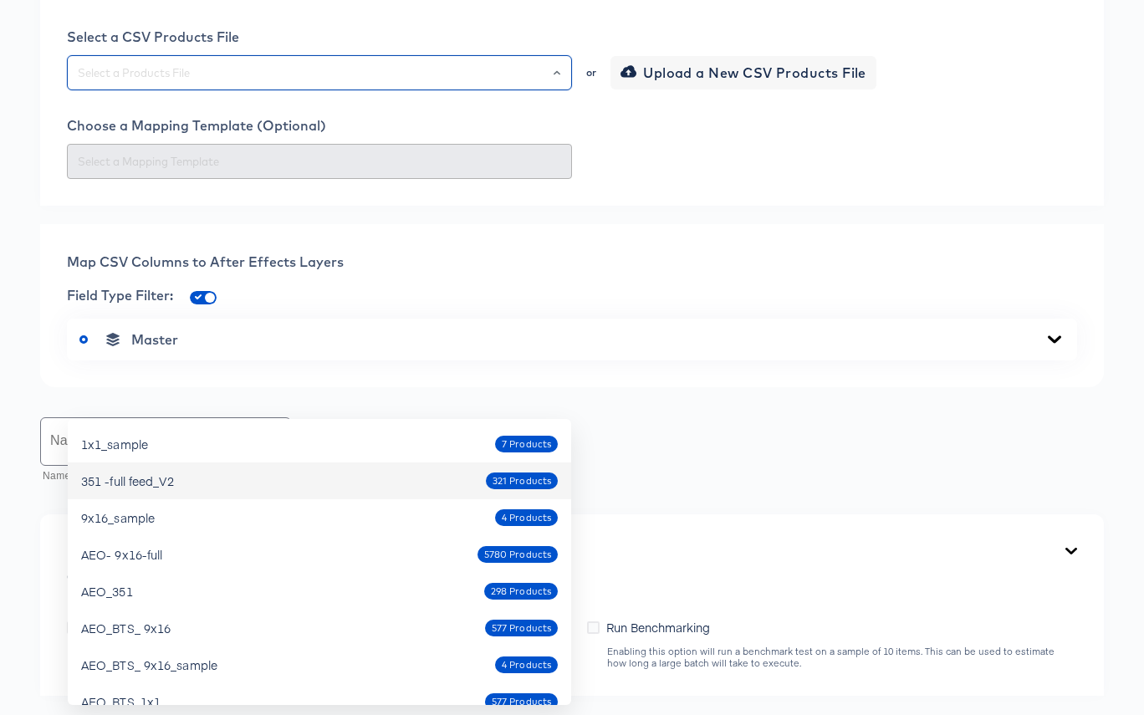
click at [254, 487] on div "351 -full feed_V2 321 Products" at bounding box center [319, 480] width 477 height 27
type input "351 -full feed_V2"
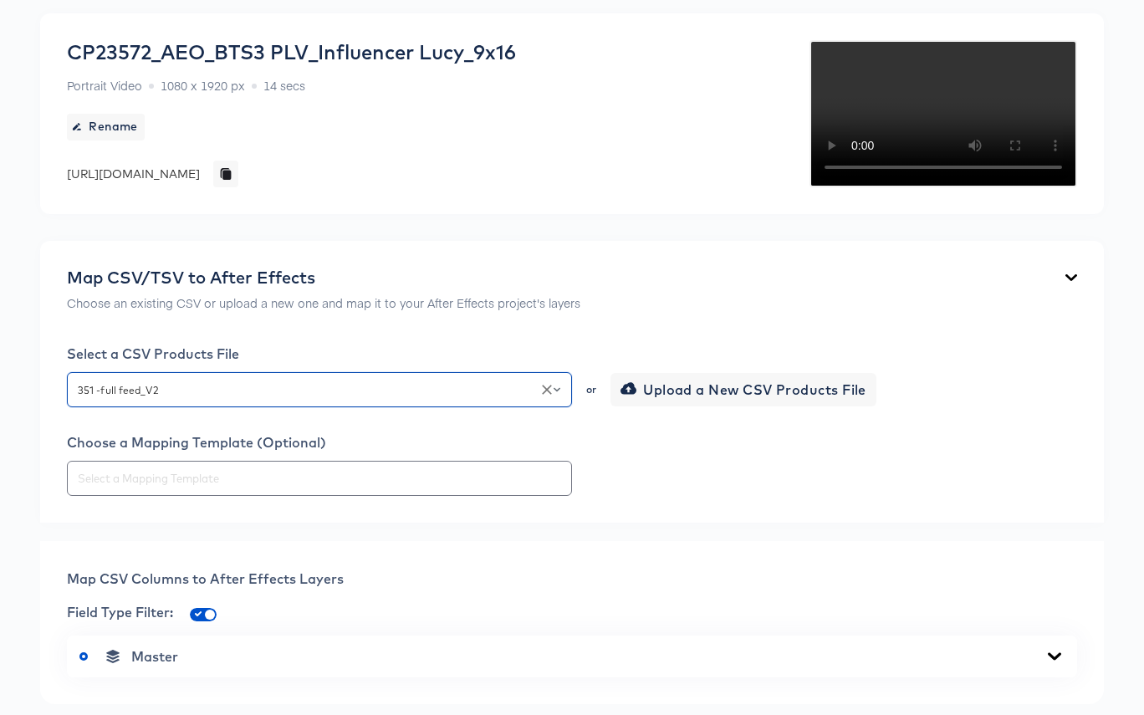
scroll to position [0, 0]
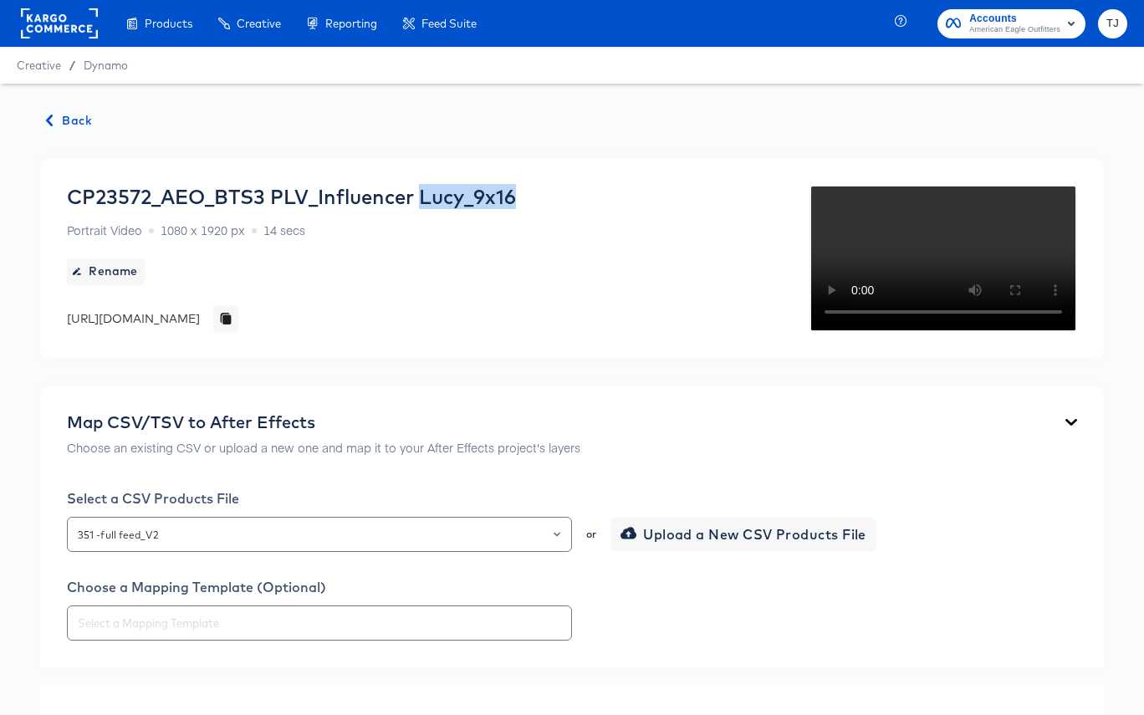
drag, startPoint x: 424, startPoint y: 196, endPoint x: 550, endPoint y: 202, distance: 126.4
click at [516, 202] on div "CP23572_AEO_BTS3 PLV_Influencer Lucy_9x16 Portrait Video 1080 x 1920 px 14 secs…" at bounding box center [291, 258] width 449 height 147
click at [442, 198] on div "CP23572_AEO_BTS3 PLV_Influencer Lucy_9x16" at bounding box center [291, 196] width 449 height 23
drag, startPoint x: 426, startPoint y: 197, endPoint x: 564, endPoint y: 192, distance: 137.2
click at [516, 192] on div "CP23572_AEO_BTS3 PLV_Influencer Lucy_9x16 Portrait Video 1080 x 1920 px 14 secs…" at bounding box center [291, 258] width 449 height 147
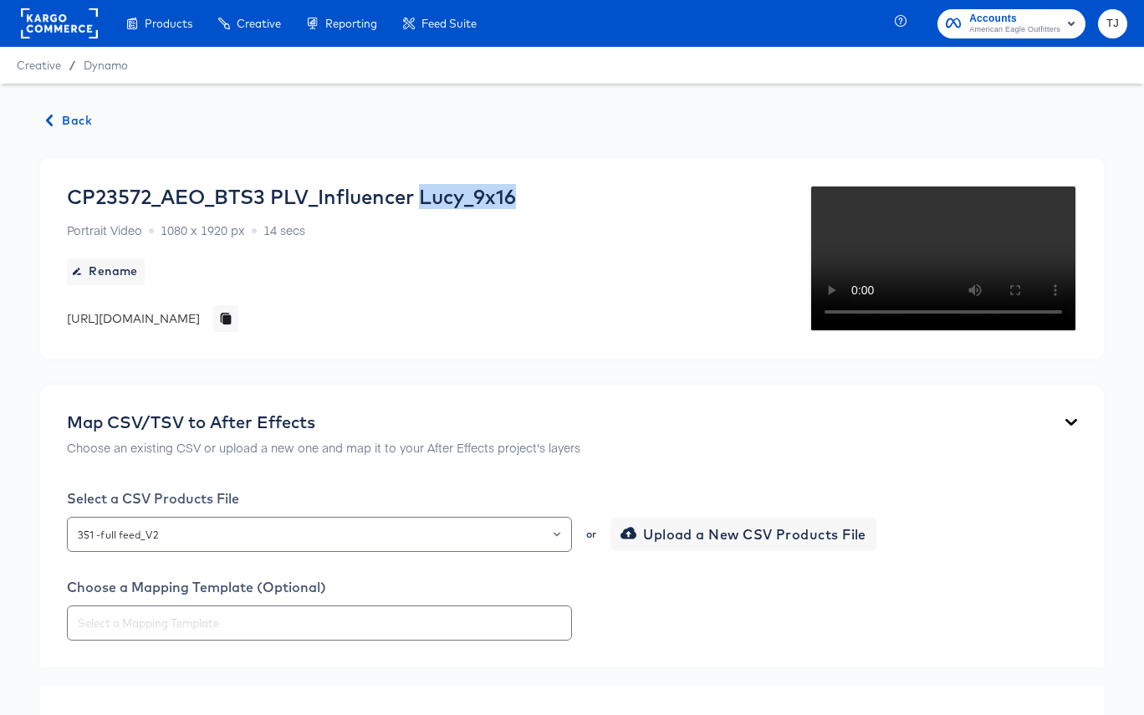
copy div "Lucy_9x16"
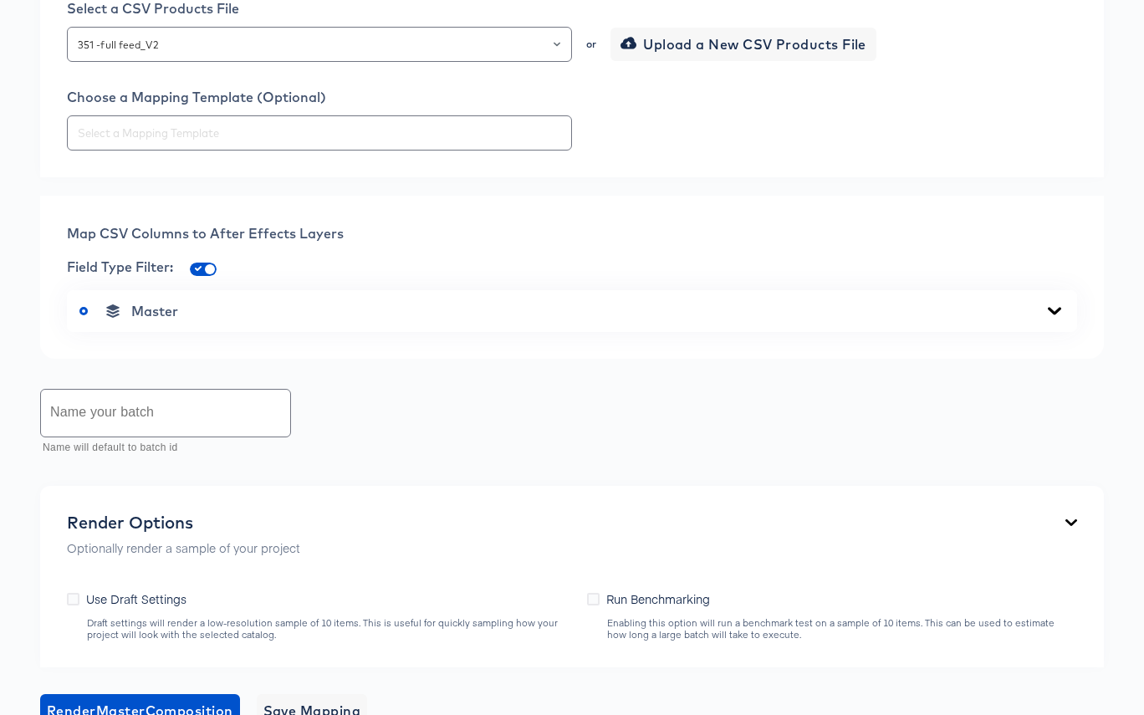
scroll to position [561, 0]
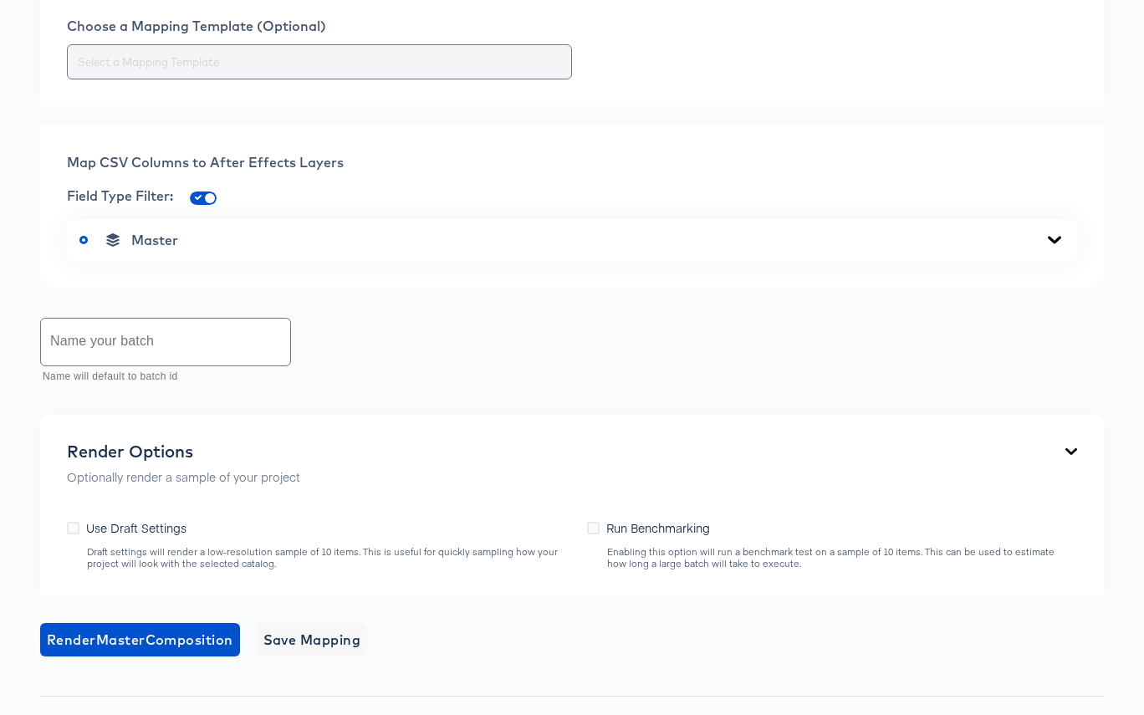
click at [239, 72] on input "text" at bounding box center [319, 62] width 490 height 19
paste input "Lucy_9x16"
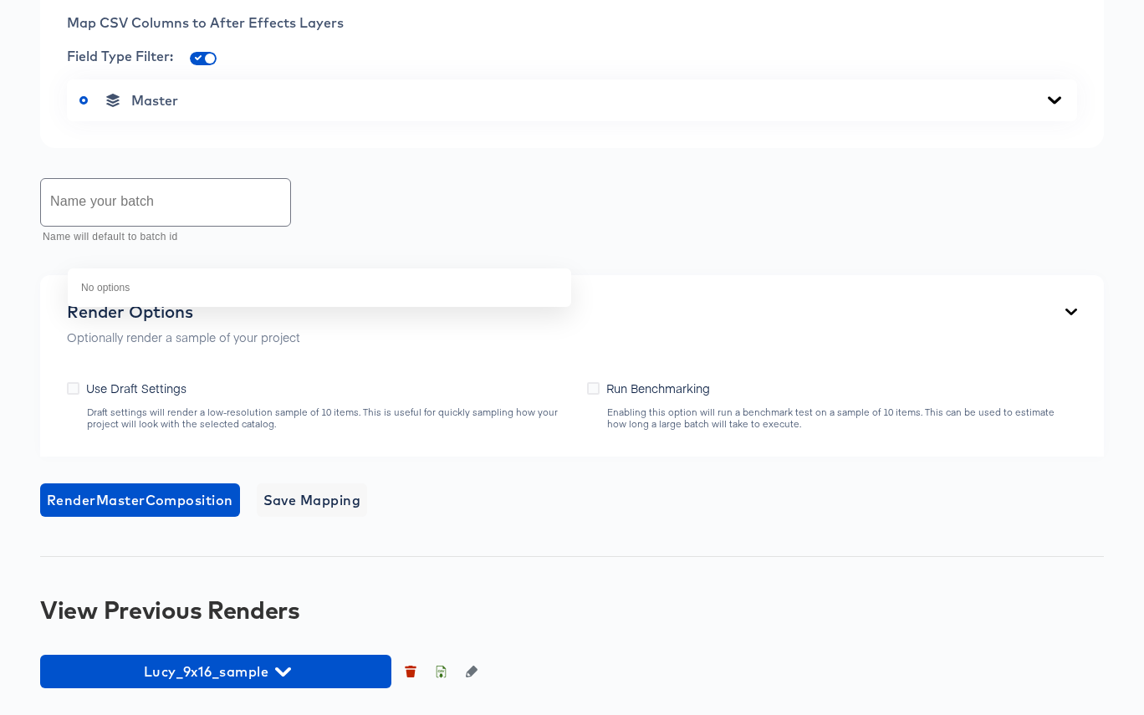
scroll to position [880, 0]
type input "Lucy_9x16"
click at [208, 226] on input "text" at bounding box center [165, 202] width 249 height 47
paste input "Lucy_9x16"
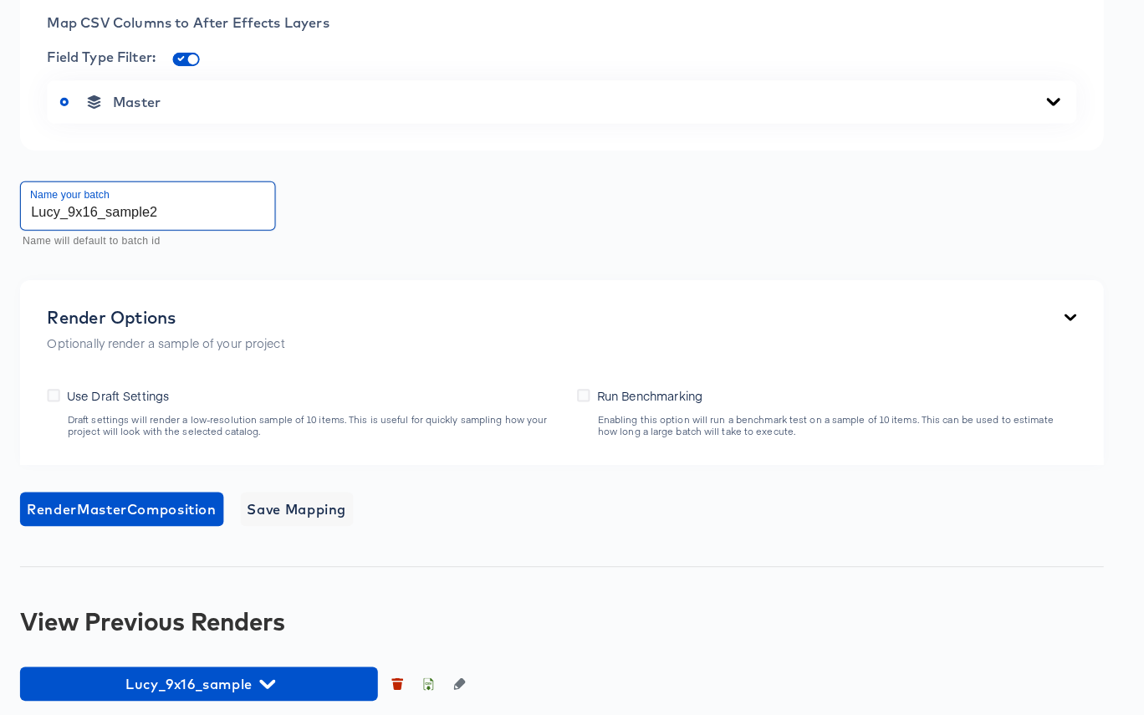
scroll to position [730, 0]
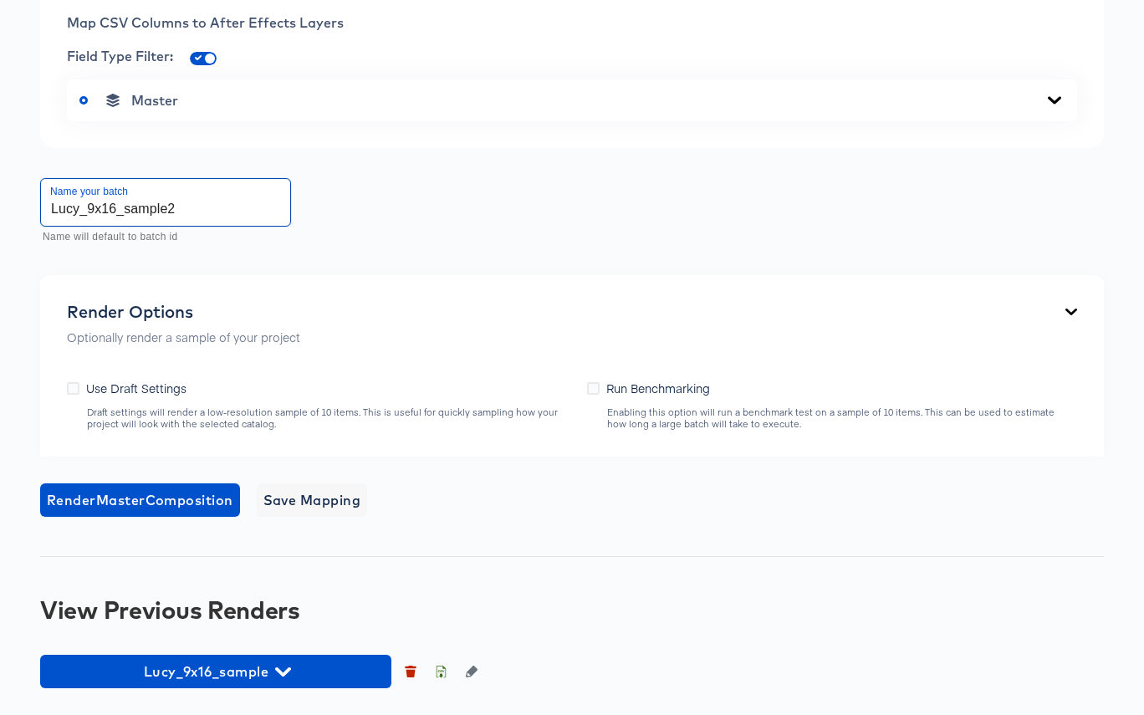
type input "Lucy_9x16_sample2"
click at [1048, 107] on icon at bounding box center [1054, 100] width 20 height 13
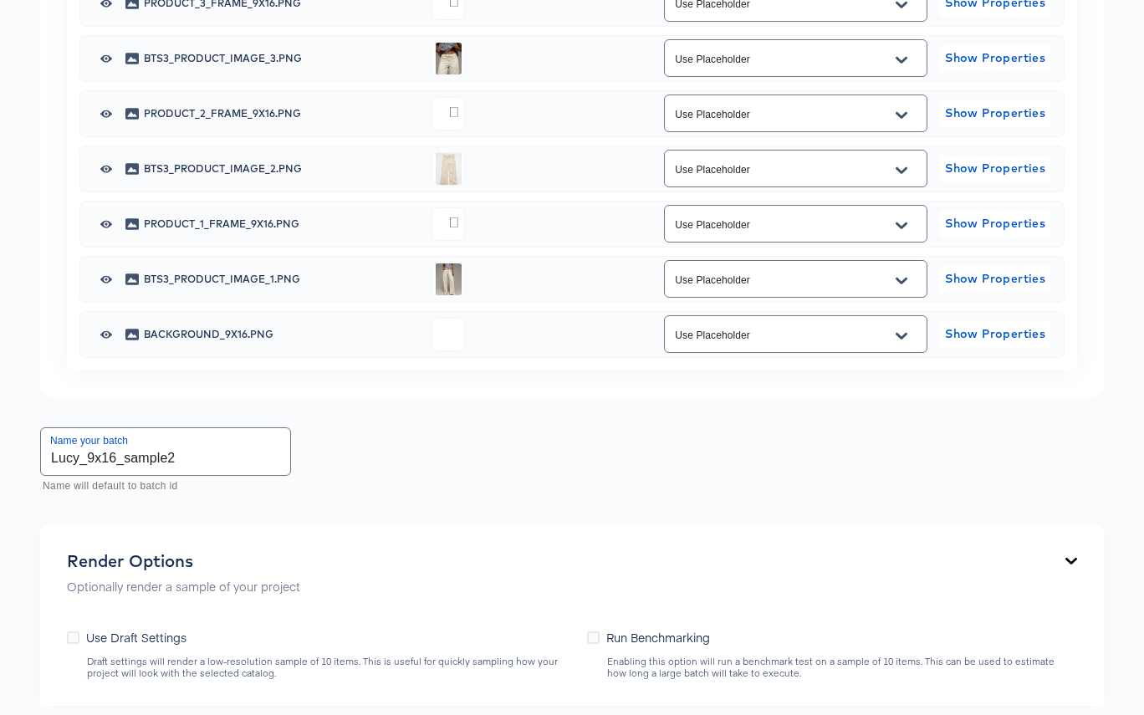
scroll to position [1236, 0]
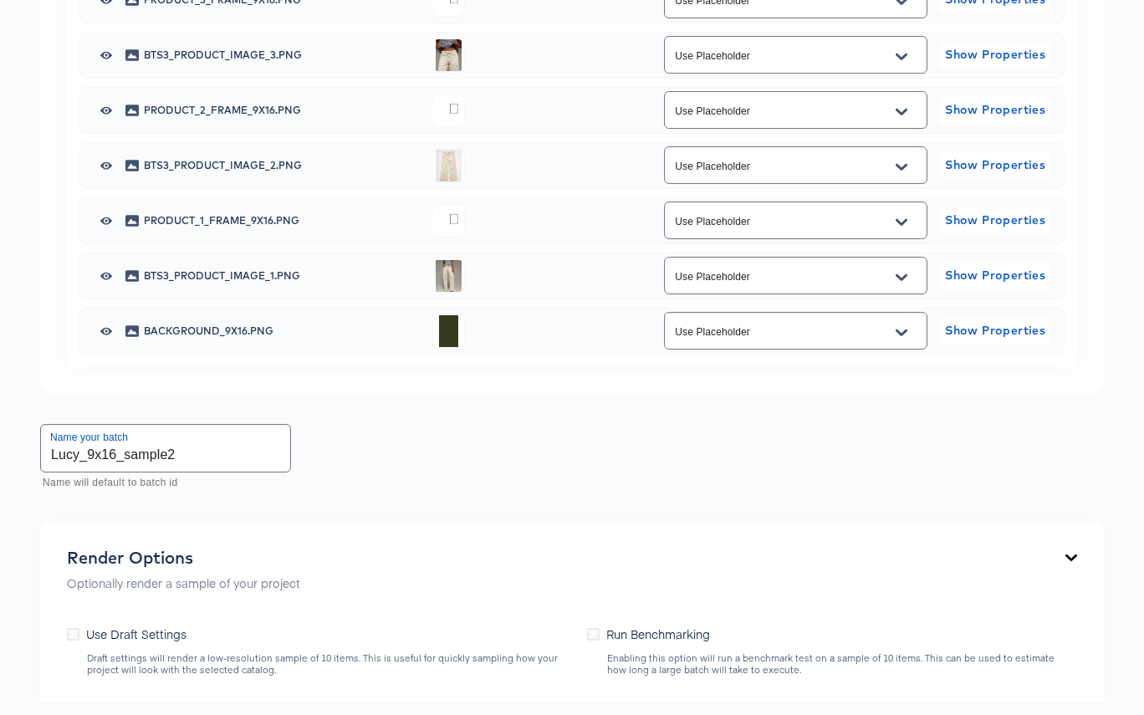
click at [904, 59] on icon "Open" at bounding box center [901, 56] width 12 height 7
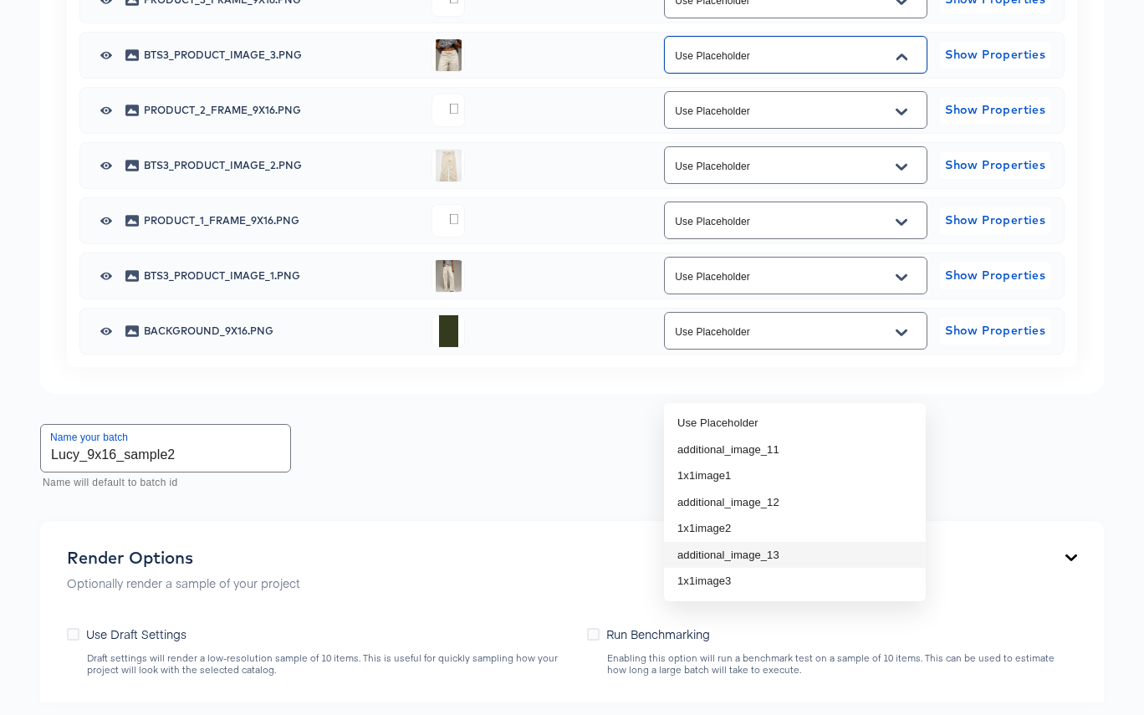
click at [844, 552] on li "additional_image_13" at bounding box center [795, 555] width 262 height 27
type input "additional_image_13"
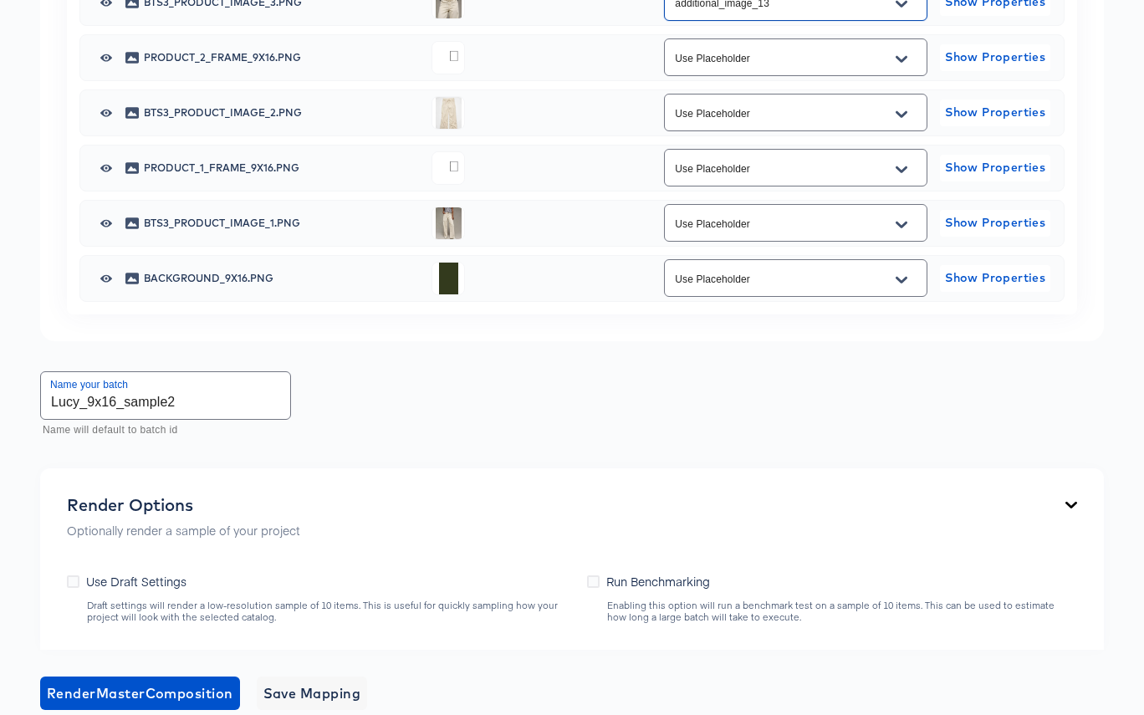
scroll to position [1294, 0]
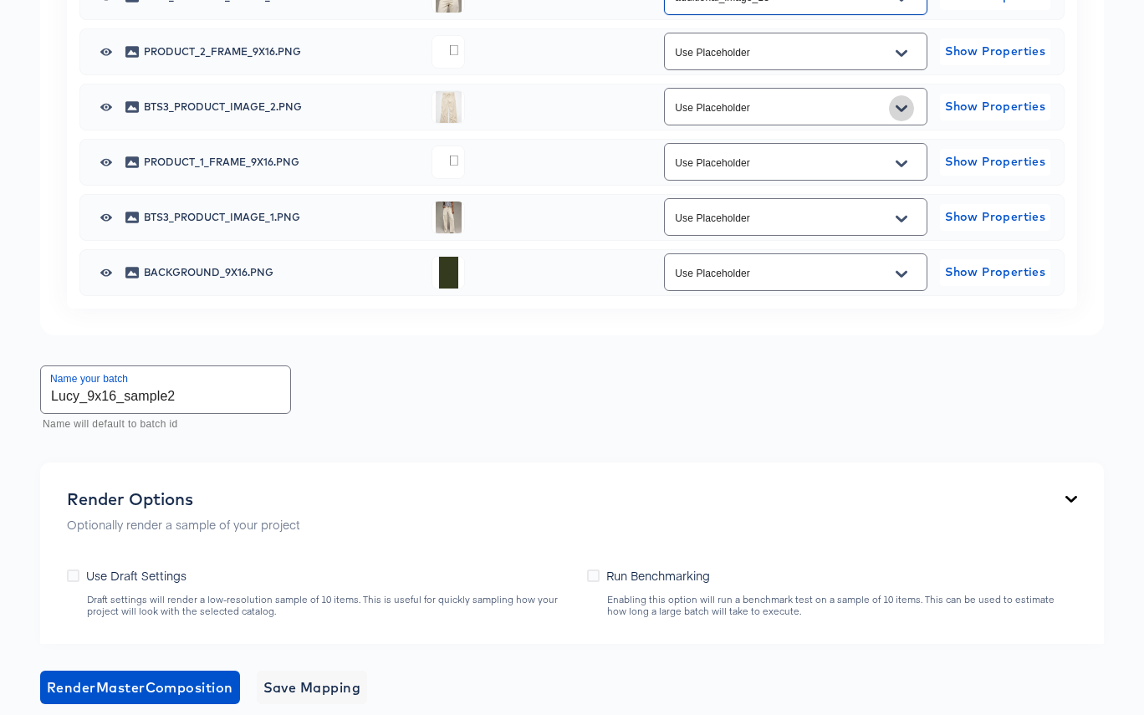
click at [900, 115] on icon "Open" at bounding box center [901, 108] width 12 height 13
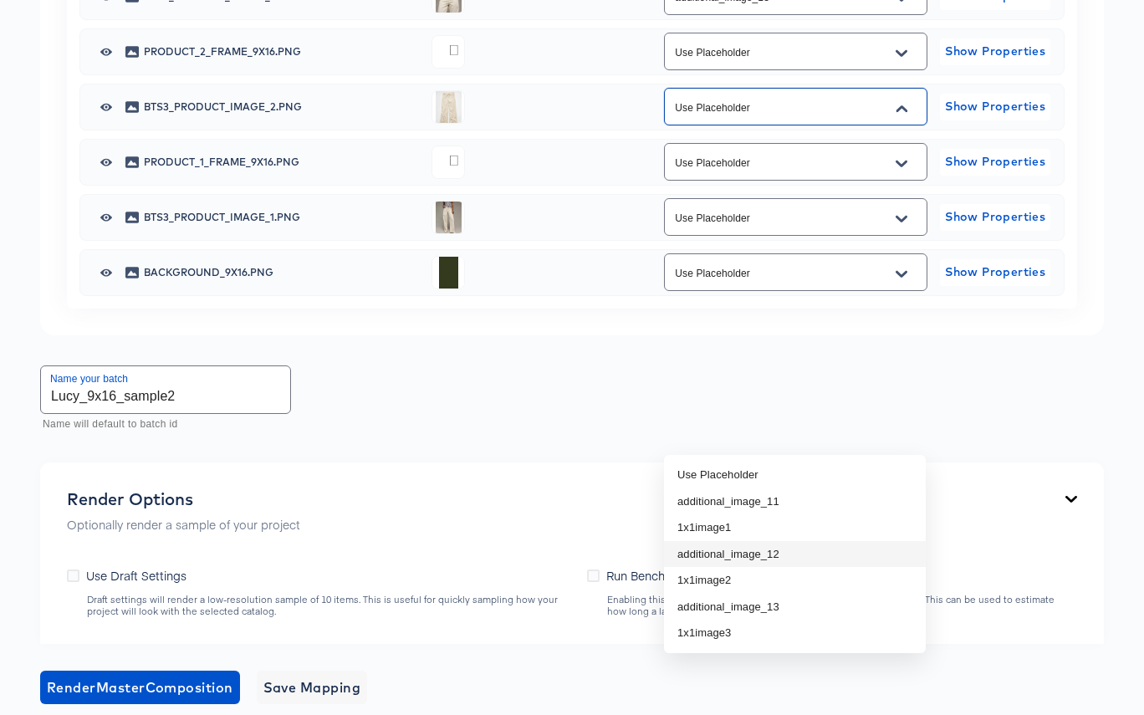
click at [819, 556] on li "additional_image_12" at bounding box center [795, 554] width 262 height 27
type input "additional_image_12"
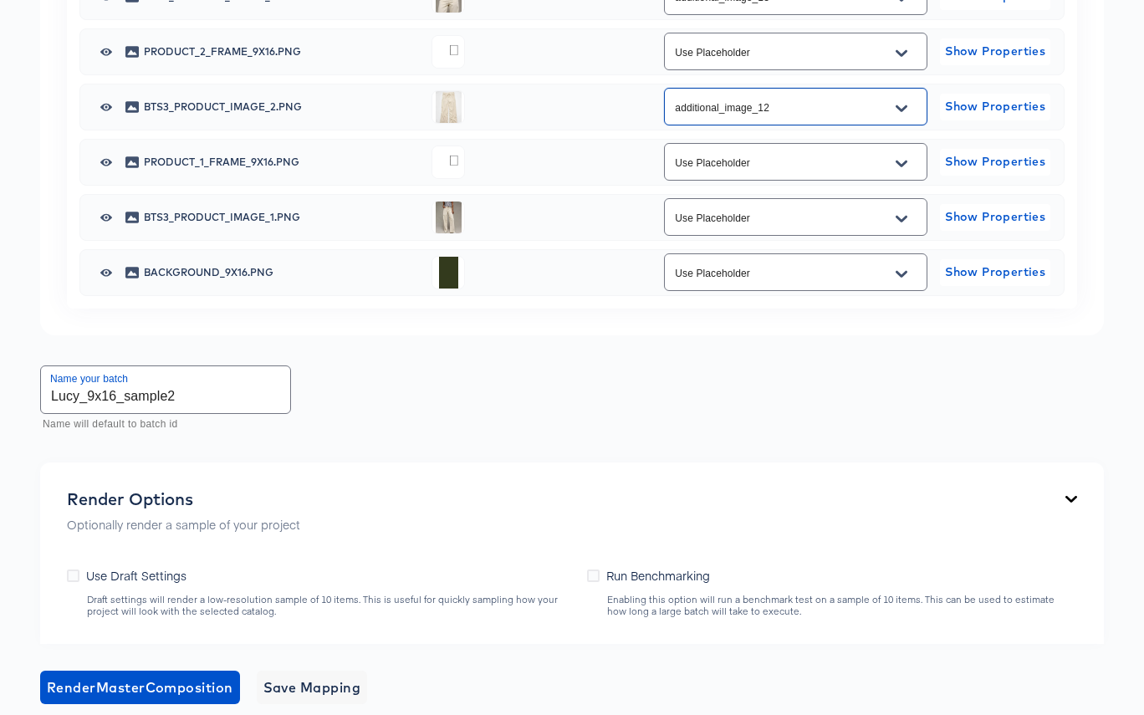
click at [902, 222] on icon "Open" at bounding box center [901, 218] width 12 height 7
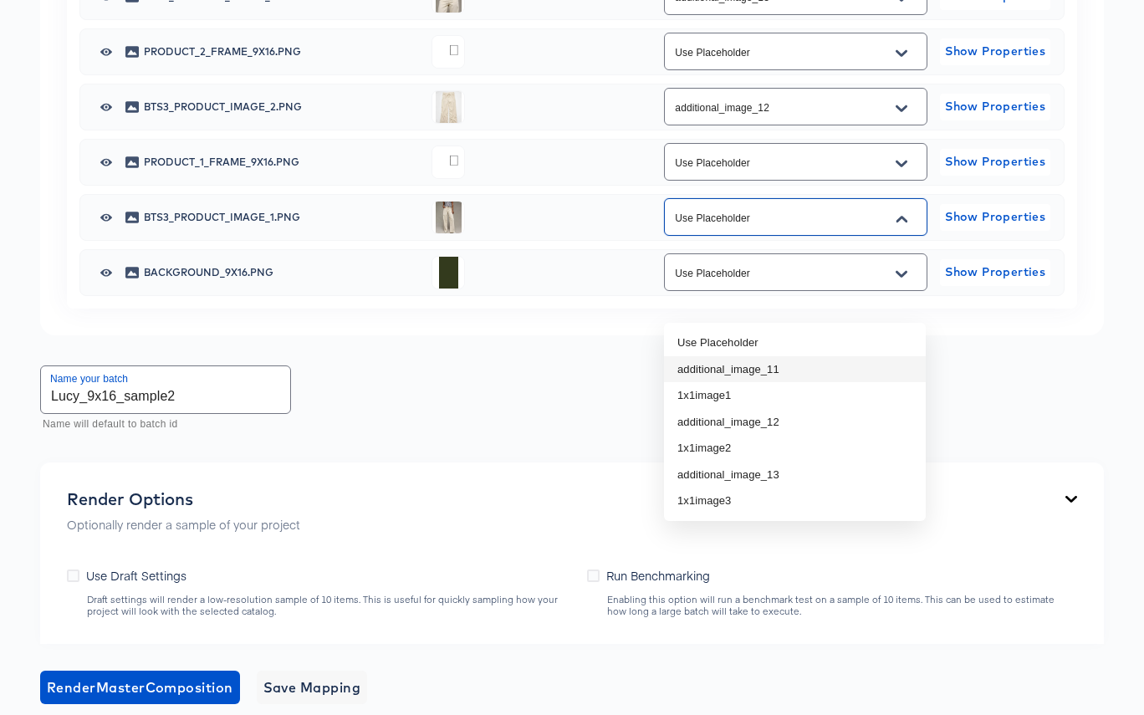
click at [825, 370] on li "additional_image_11" at bounding box center [795, 369] width 262 height 27
type input "additional_image_11"
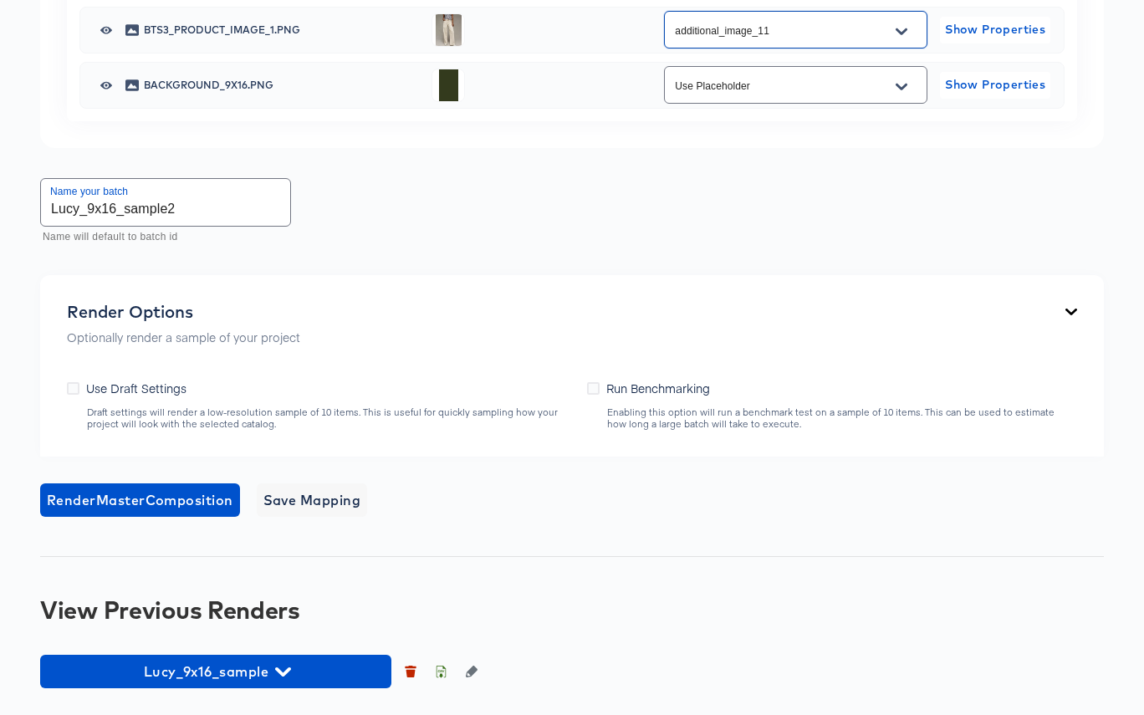
scroll to position [1756, 0]
click at [74, 395] on icon at bounding box center [73, 388] width 13 height 13
click at [0, 0] on input "Use Draft Settings" at bounding box center [0, 0] width 0 height 0
click at [144, 512] on span "Render Master Composition" at bounding box center [140, 499] width 186 height 23
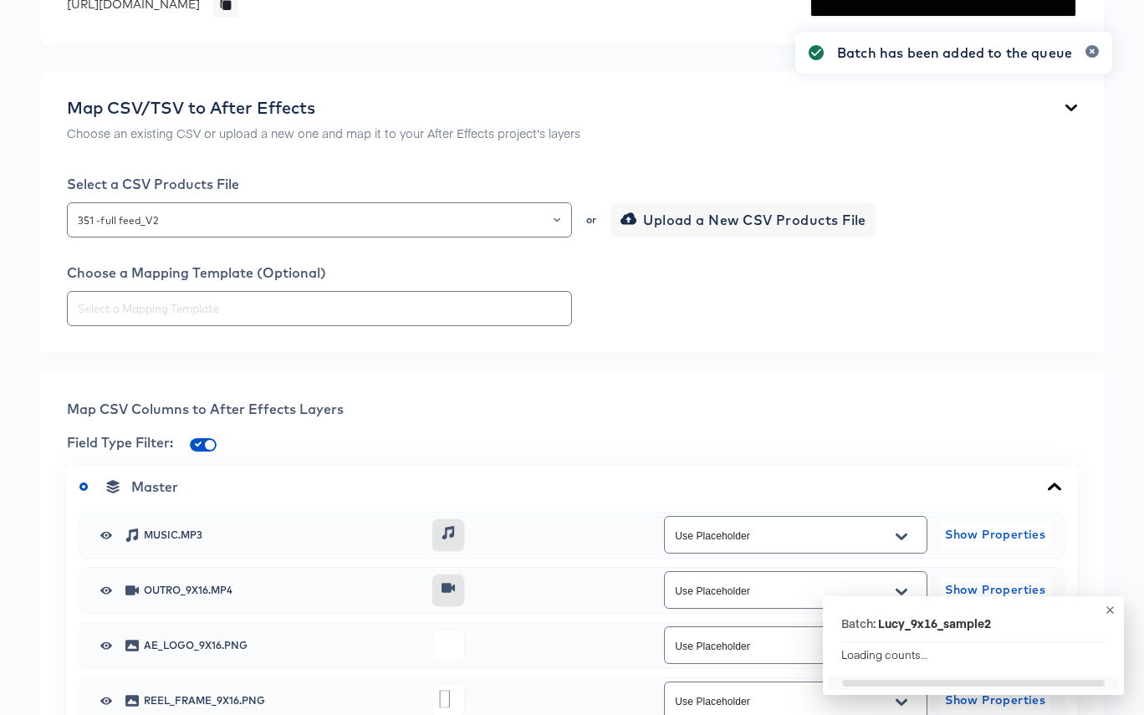
scroll to position [0, 0]
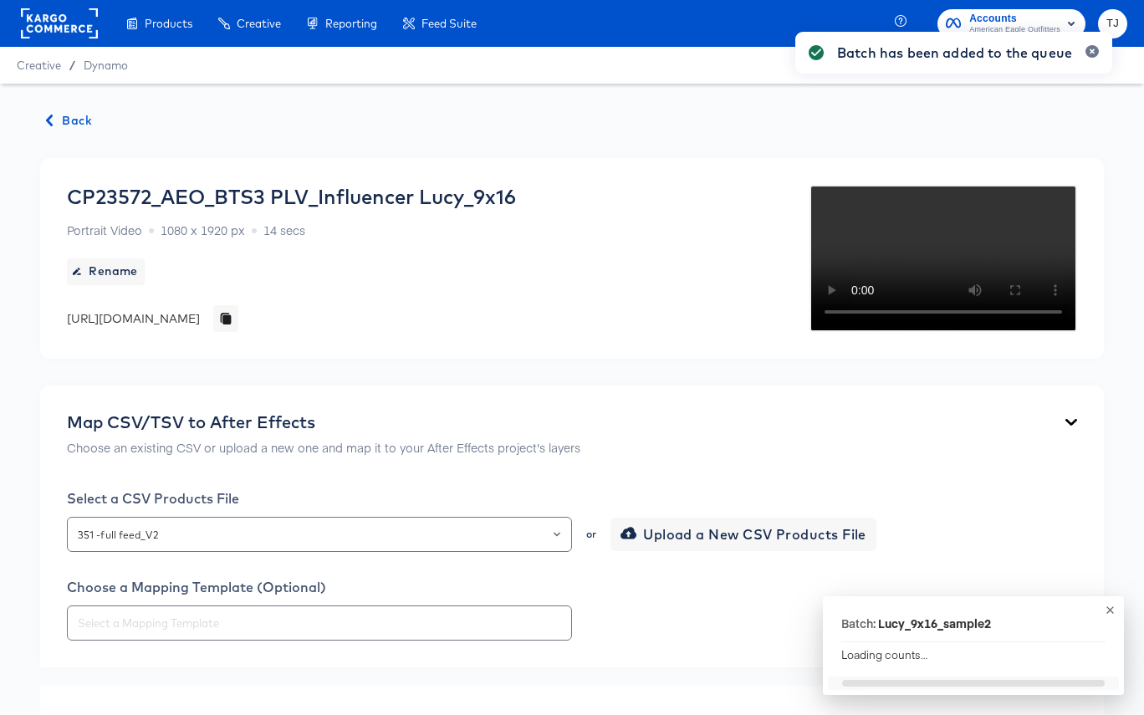
click at [55, 116] on span "Back" at bounding box center [69, 120] width 45 height 21
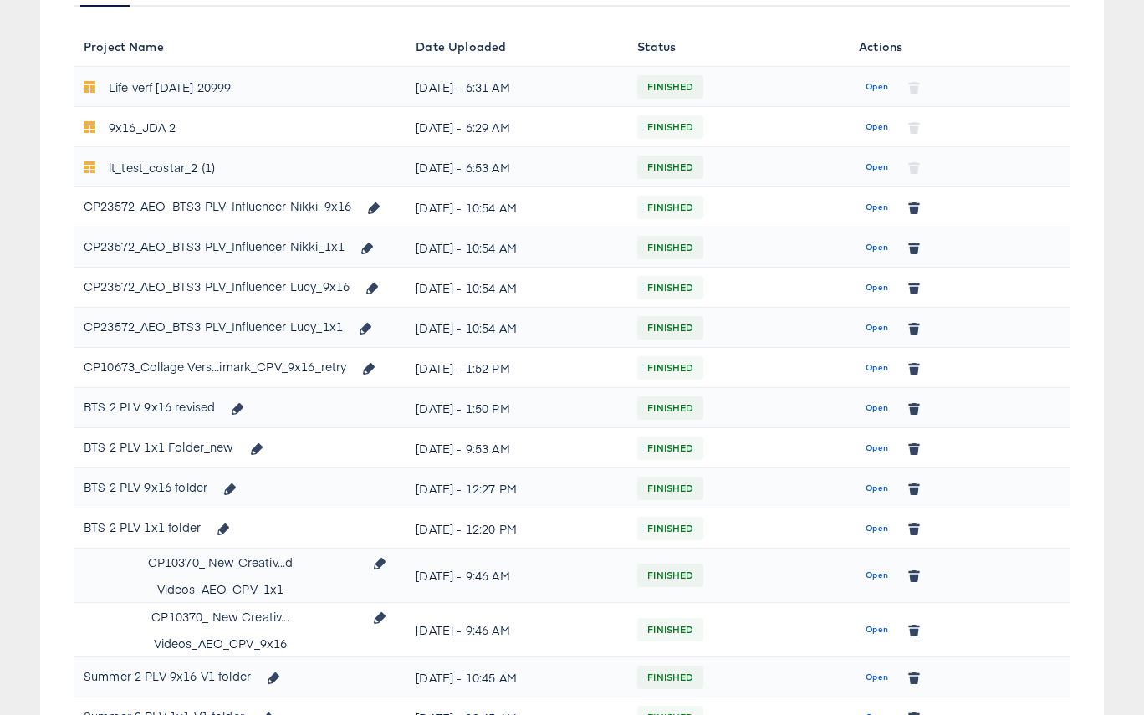
scroll to position [139, 0]
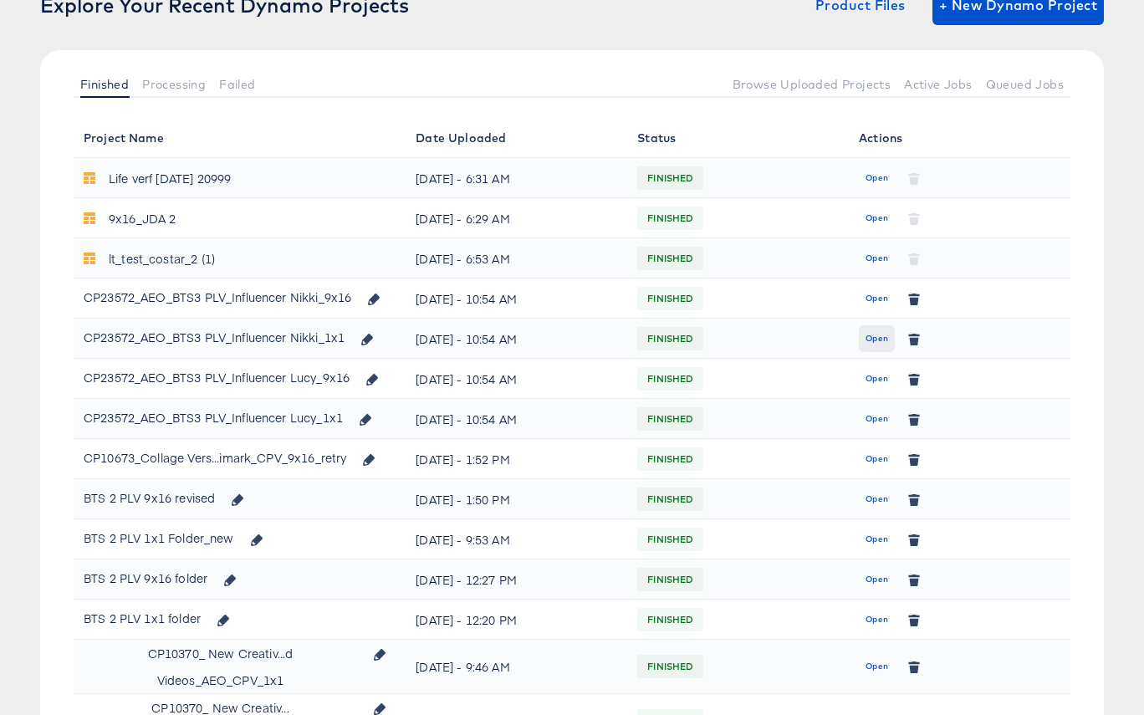
click at [875, 334] on span "Open" at bounding box center [876, 338] width 23 height 15
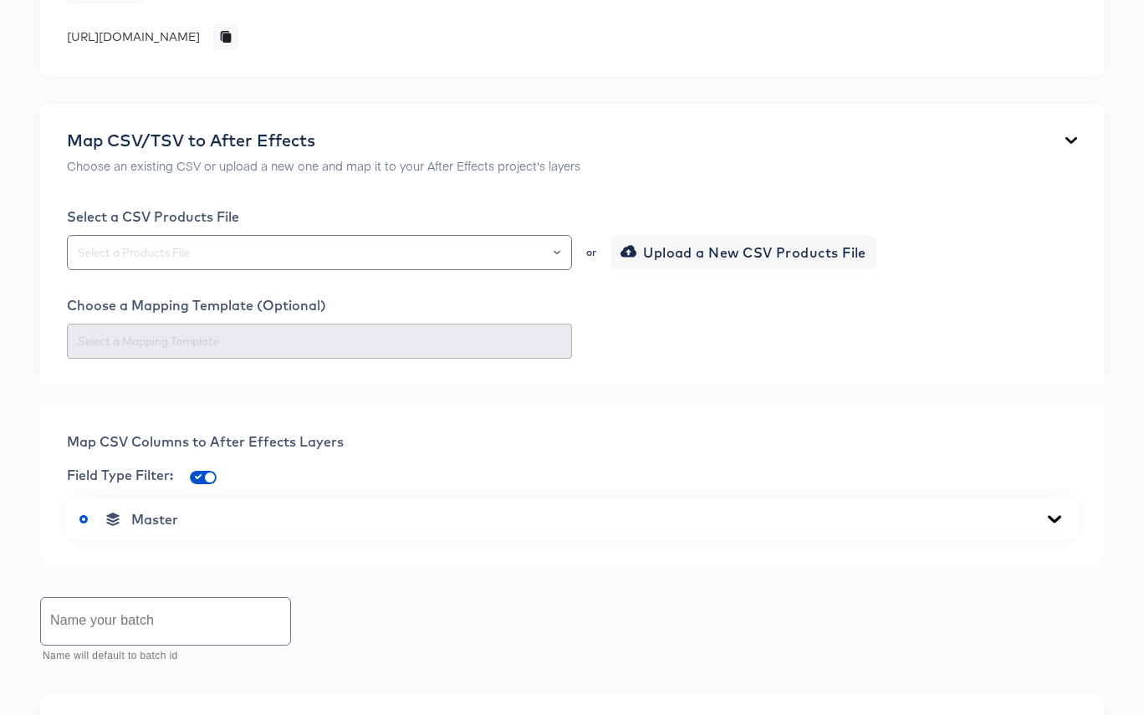
scroll to position [751, 0]
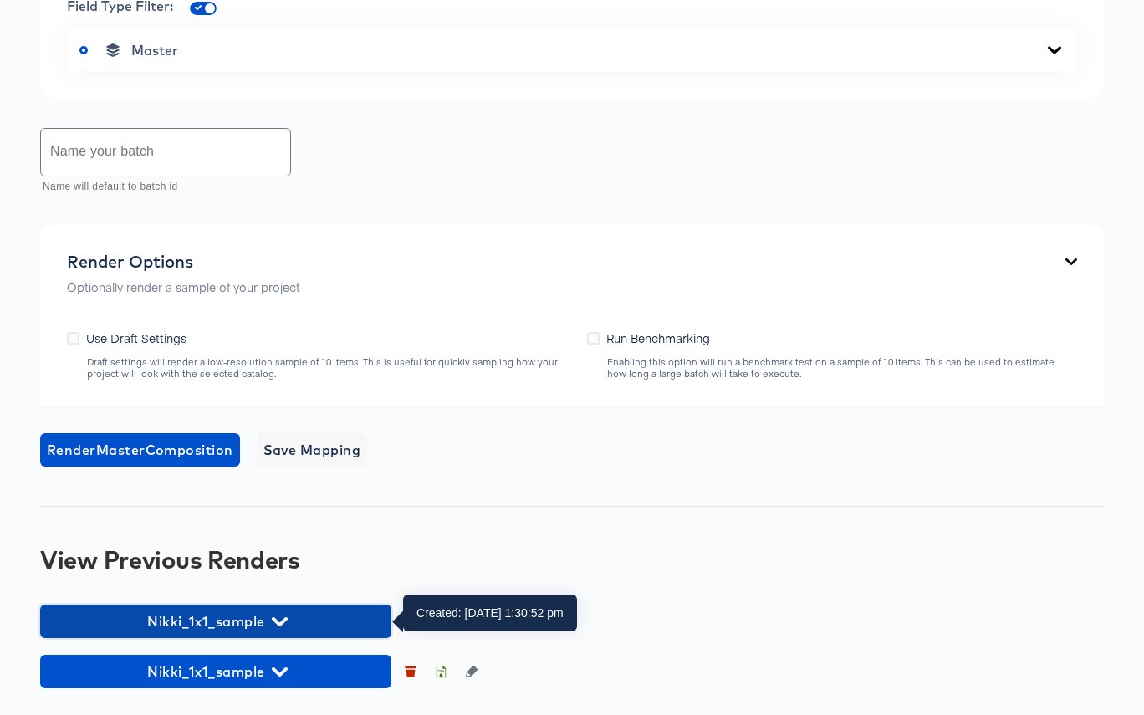
click at [267, 622] on span "Nikki_1x1_sample" at bounding box center [215, 621] width 334 height 23
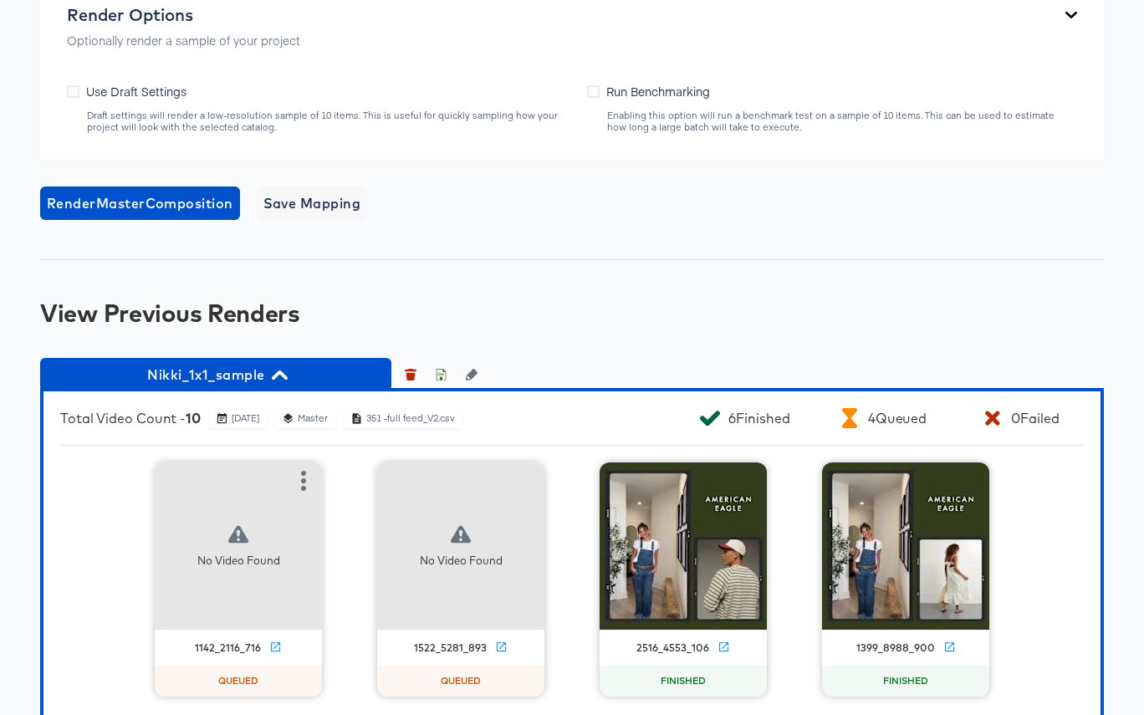
scroll to position [1036, 0]
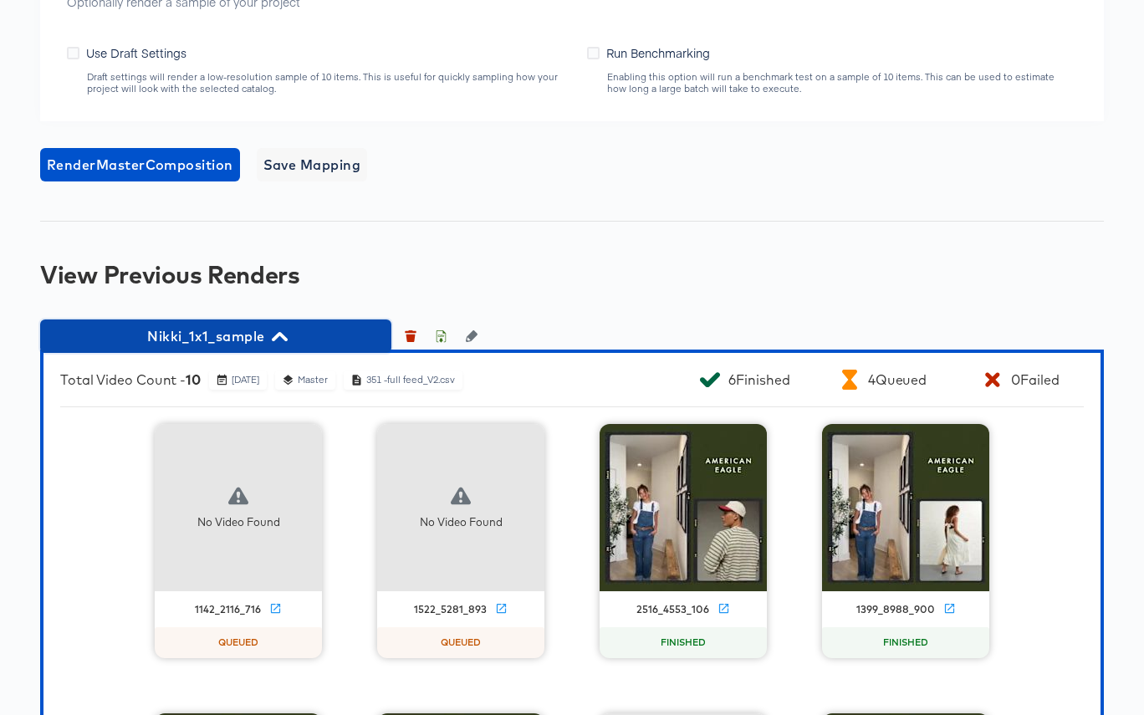
click at [298, 335] on span "Nikki_1x1_sample" at bounding box center [215, 335] width 334 height 23
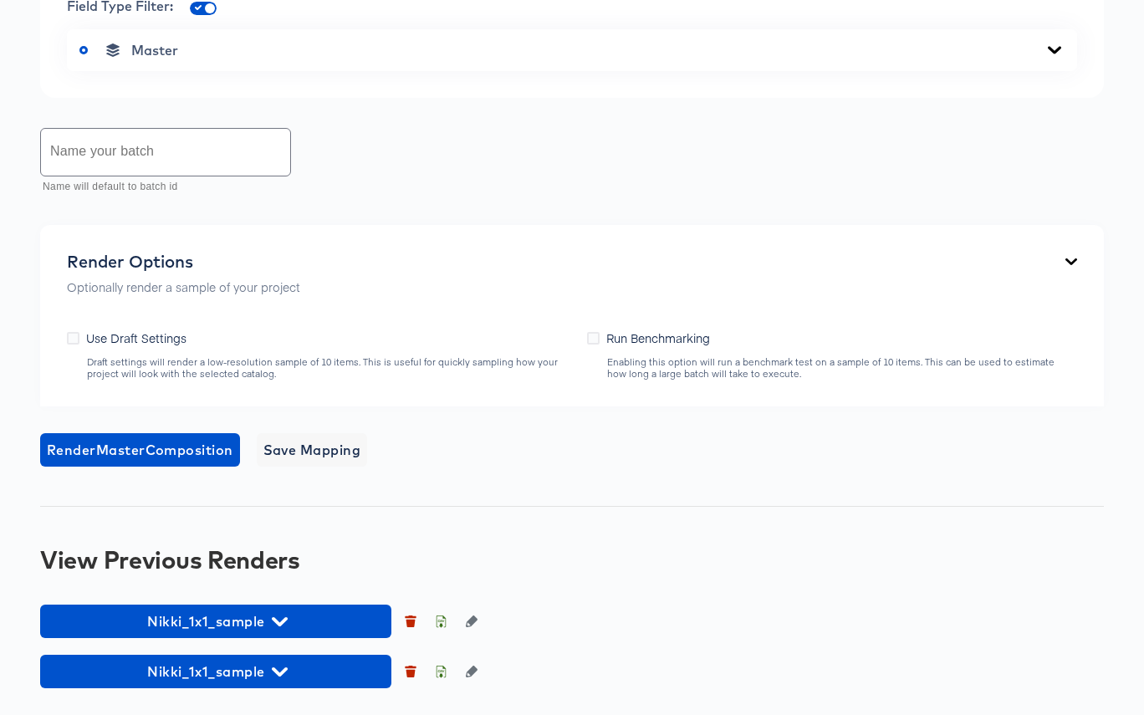
scroll to position [751, 0]
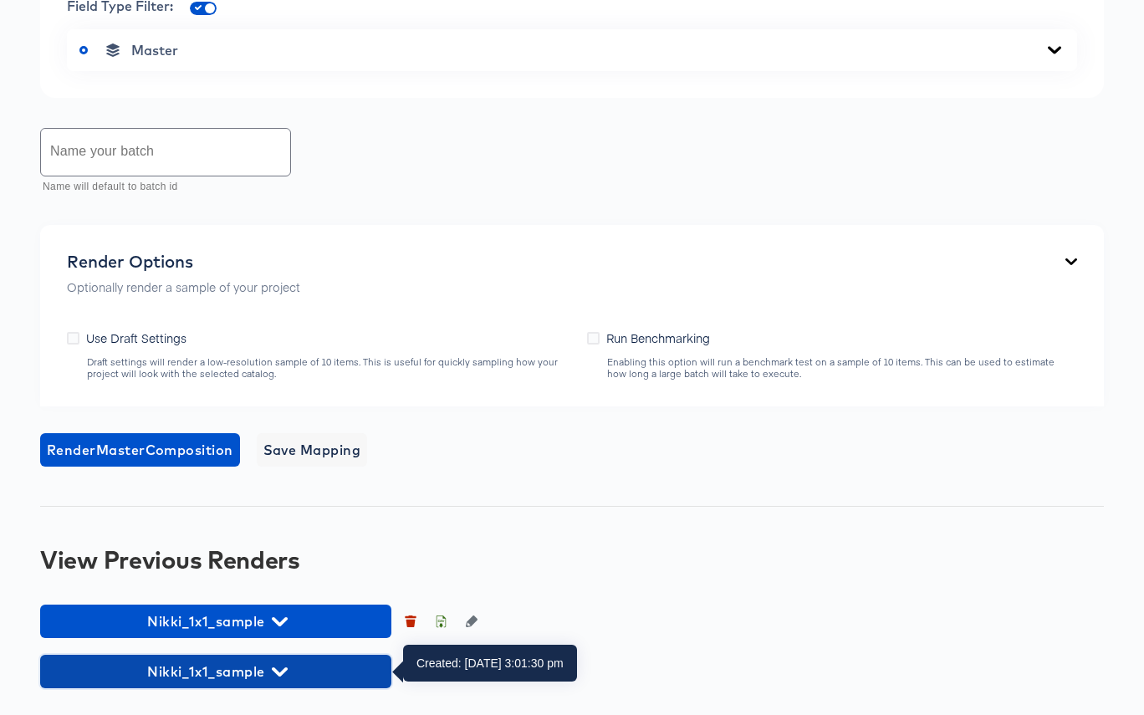
click at [296, 669] on span "Nikki_1x1_sample" at bounding box center [215, 671] width 334 height 23
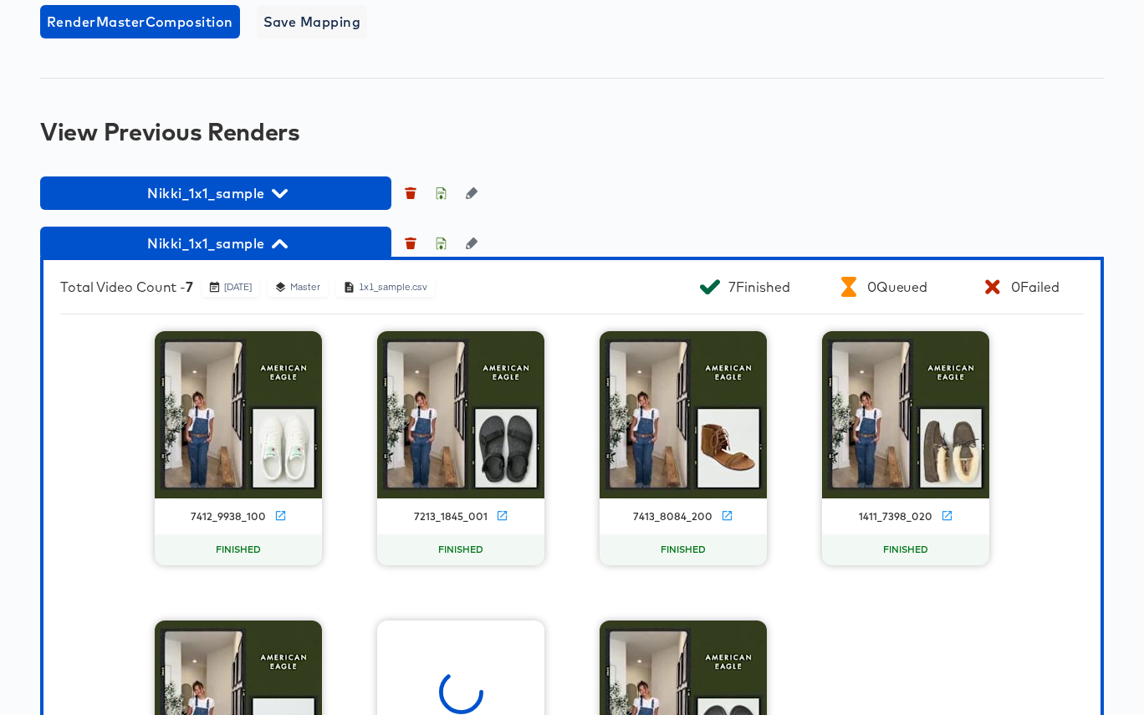
scroll to position [1171, 0]
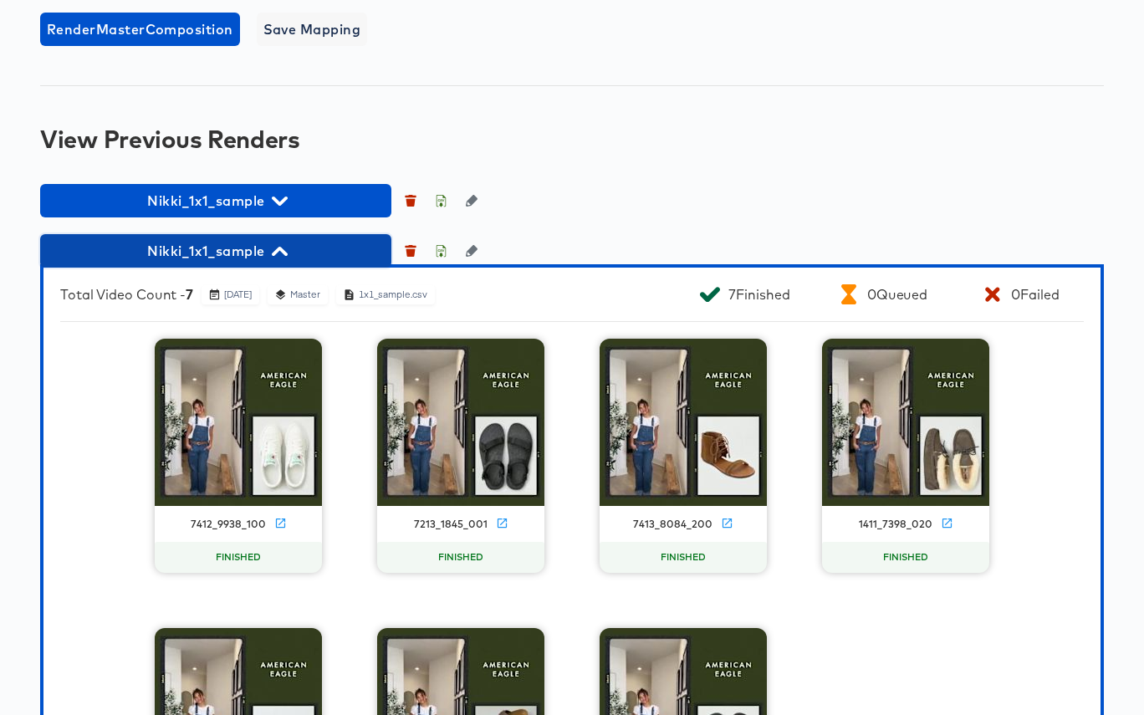
drag, startPoint x: 253, startPoint y: 247, endPoint x: 260, endPoint y: 241, distance: 8.9
click at [253, 247] on span "Nikki_1x1_sample" at bounding box center [215, 250] width 334 height 23
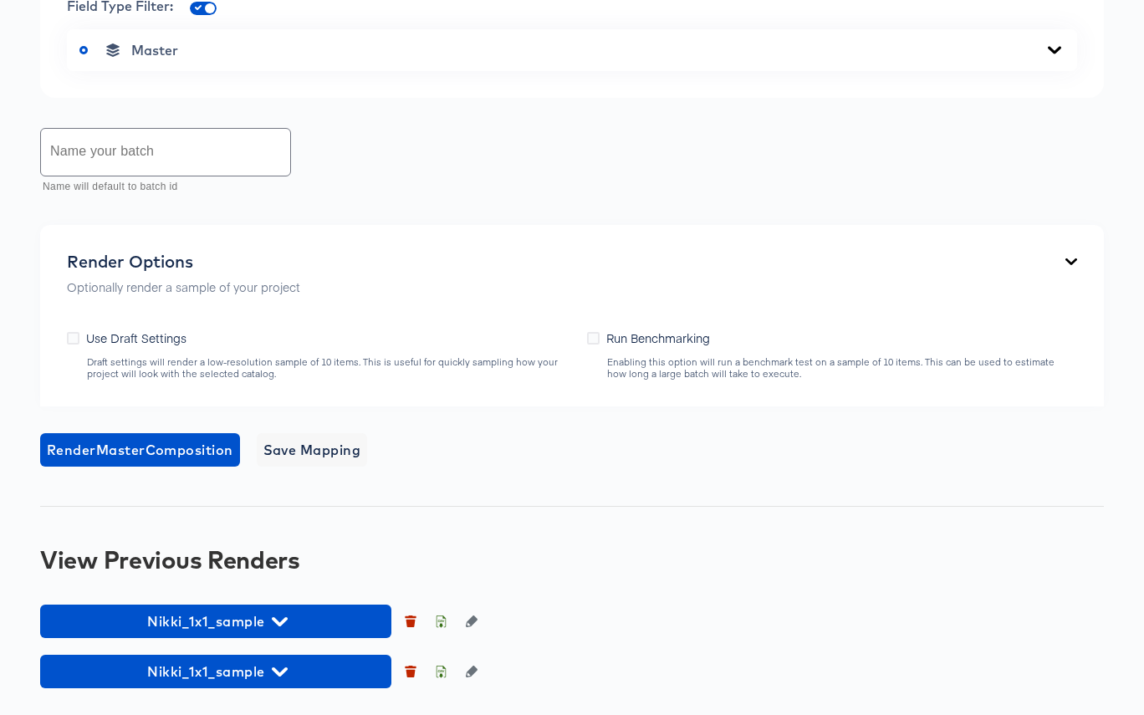
scroll to position [751, 0]
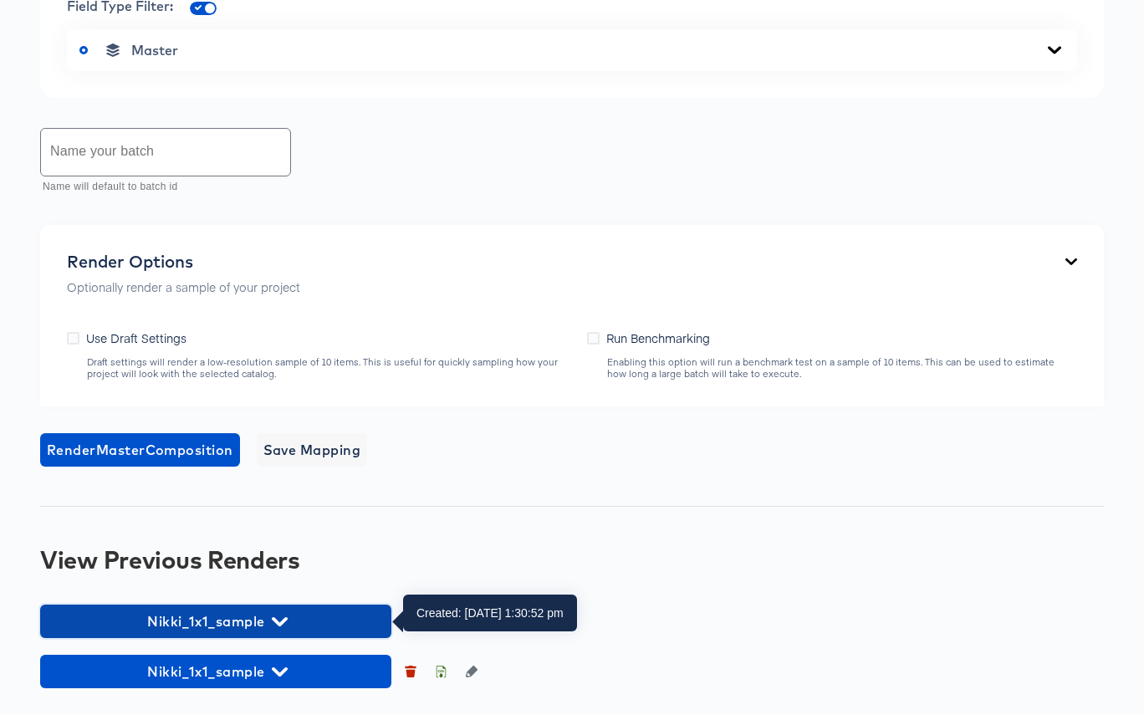
click at [276, 616] on icon "button" at bounding box center [280, 622] width 16 height 16
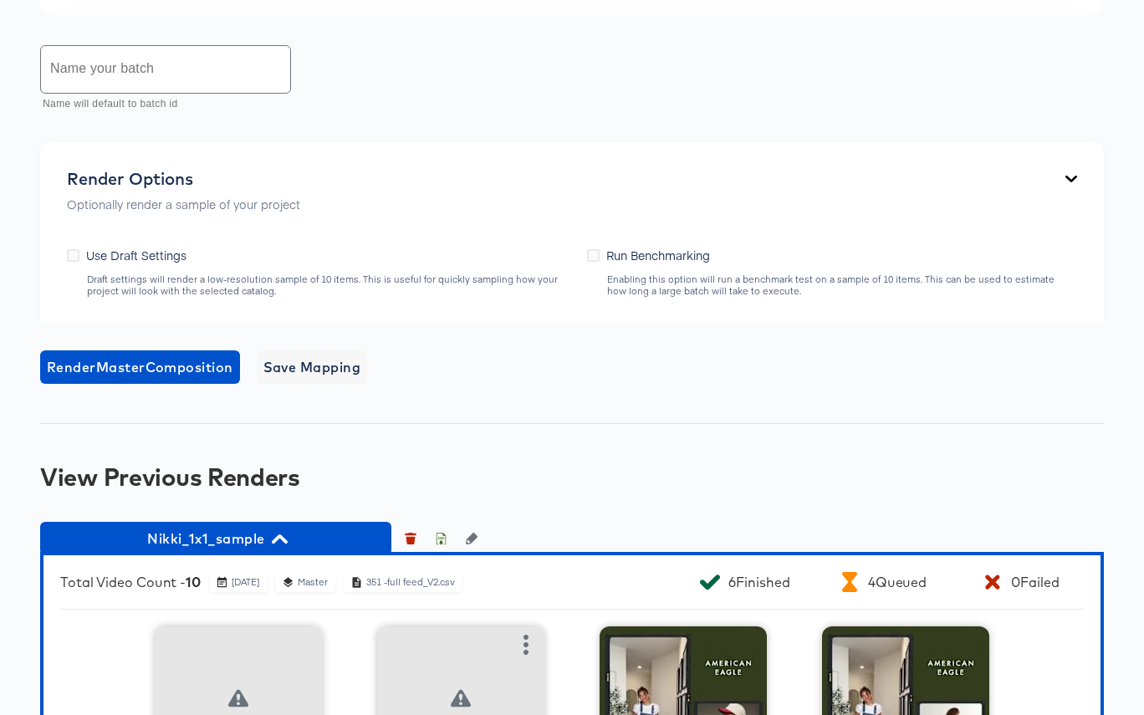
scroll to position [849, 0]
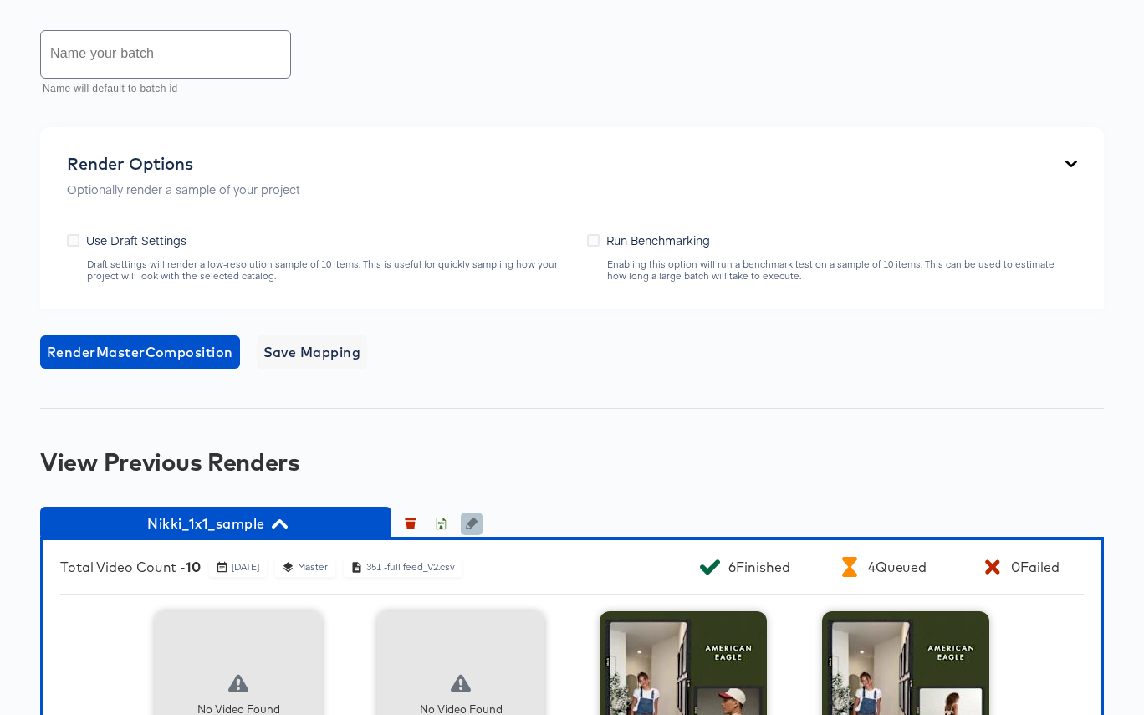
click at [472, 523] on icon "button" at bounding box center [472, 524] width 12 height 12
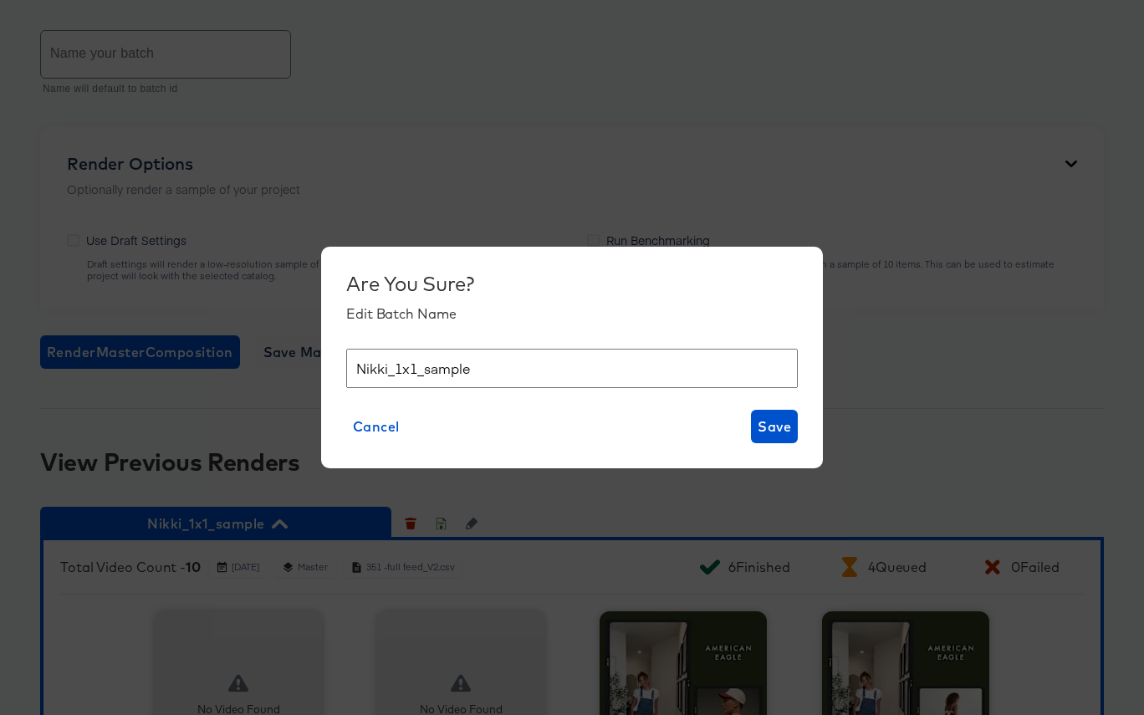
click at [495, 373] on input "Nikki_1x1_sample" at bounding box center [571, 368] width 451 height 39
type input "Nikki_1x1_sample2"
click at [779, 426] on span "Save" at bounding box center [774, 426] width 33 height 23
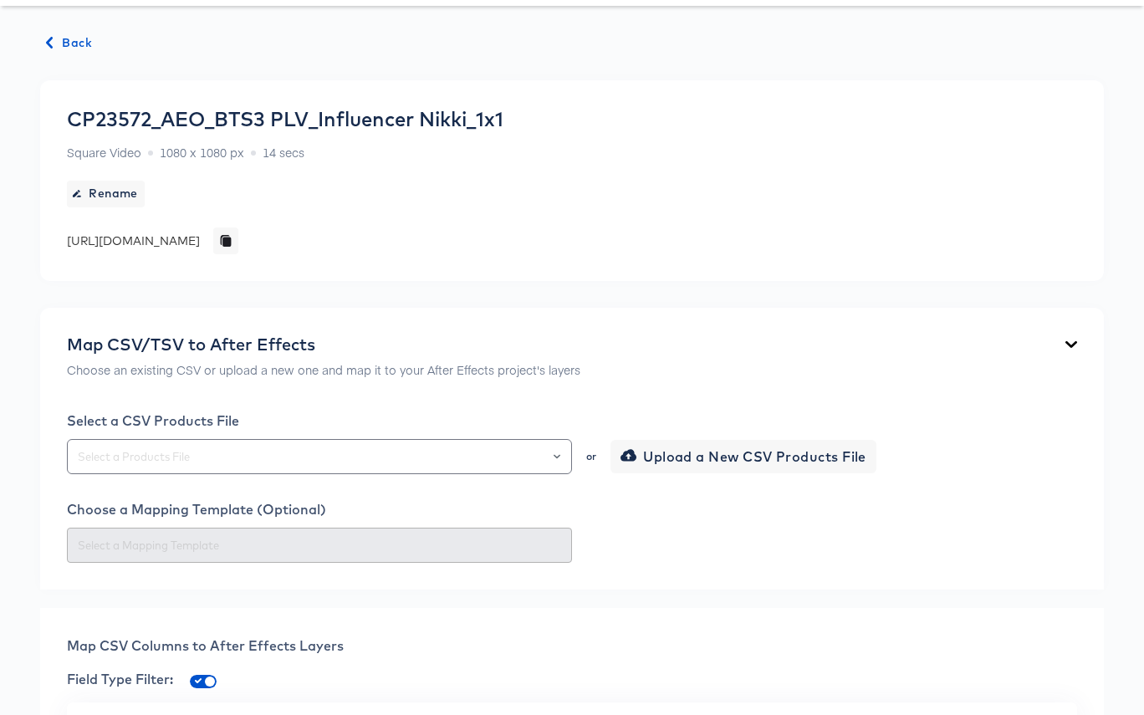
scroll to position [0, 0]
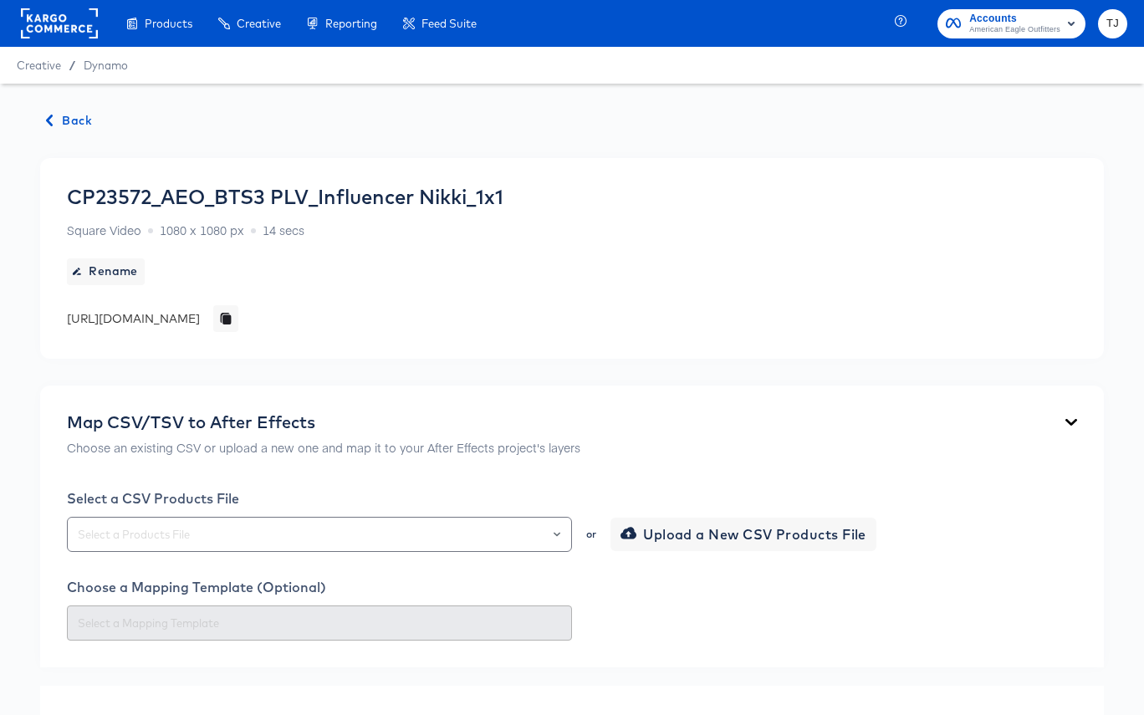
click at [62, 120] on span "Back" at bounding box center [69, 120] width 45 height 21
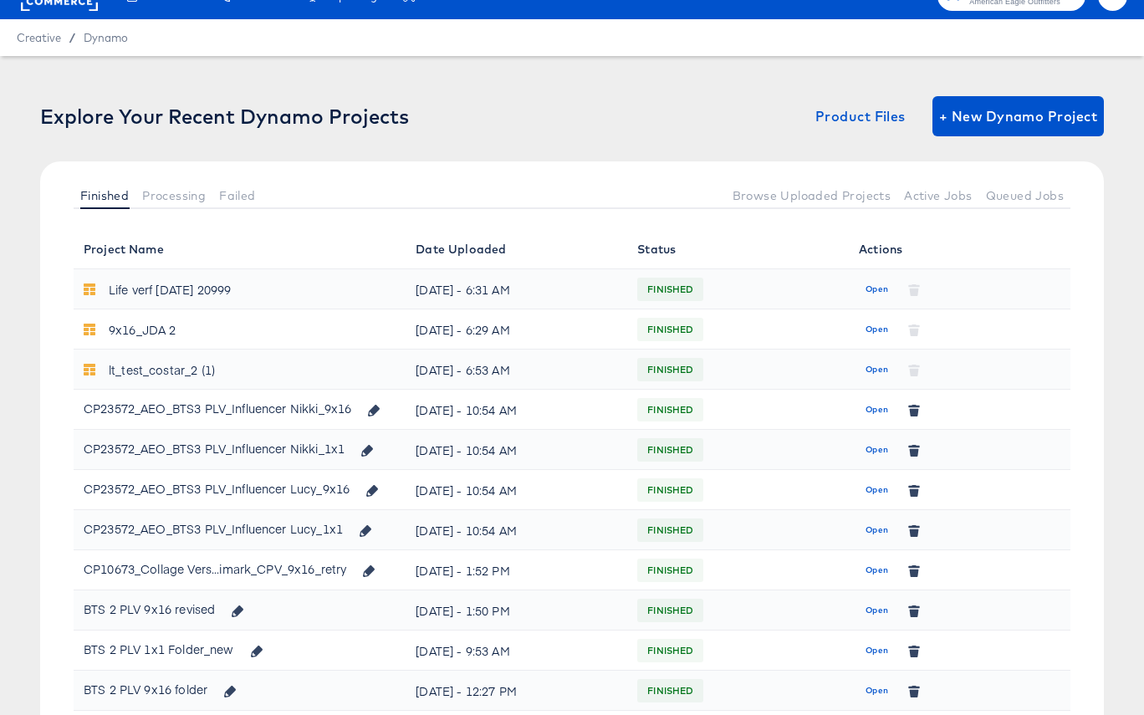
scroll to position [28, 0]
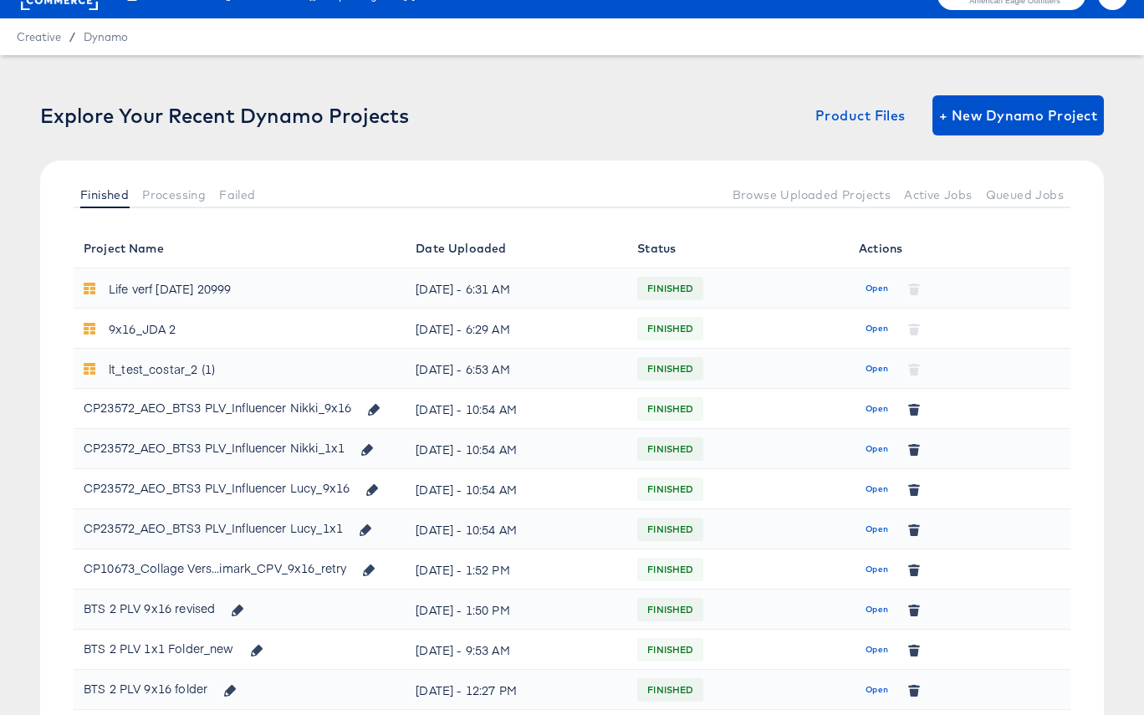
click at [878, 529] on span "Open" at bounding box center [876, 529] width 23 height 15
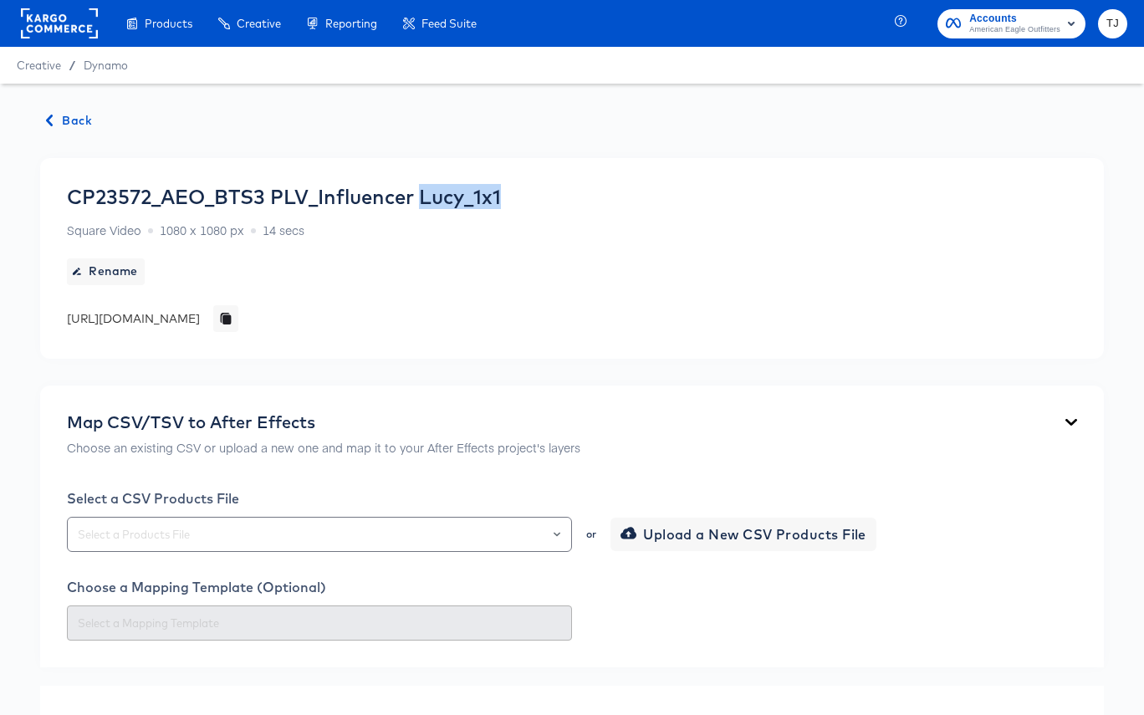
drag, startPoint x: 426, startPoint y: 198, endPoint x: 548, endPoint y: 195, distance: 122.1
click at [501, 195] on div "CP23572_AEO_BTS3 PLV_Influencer Lucy_1x1 Square Video 1080 x 1080 px 14 secs Re…" at bounding box center [284, 258] width 434 height 147
copy div "Lucy_1x1"
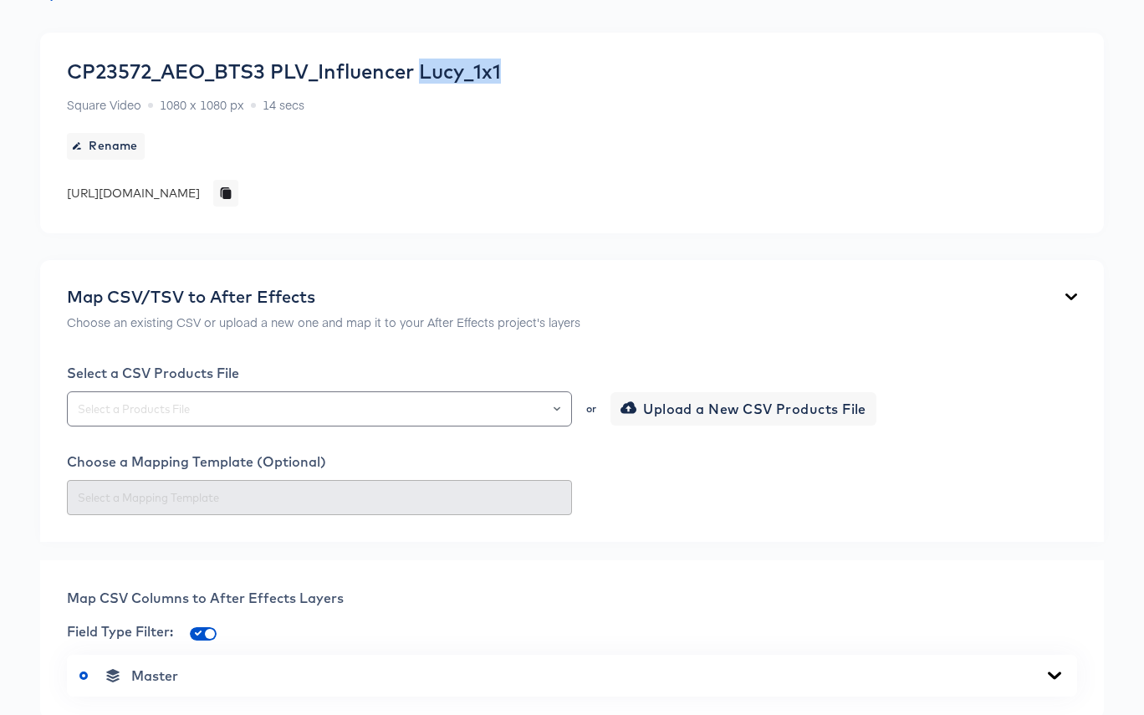
scroll to position [143, 0]
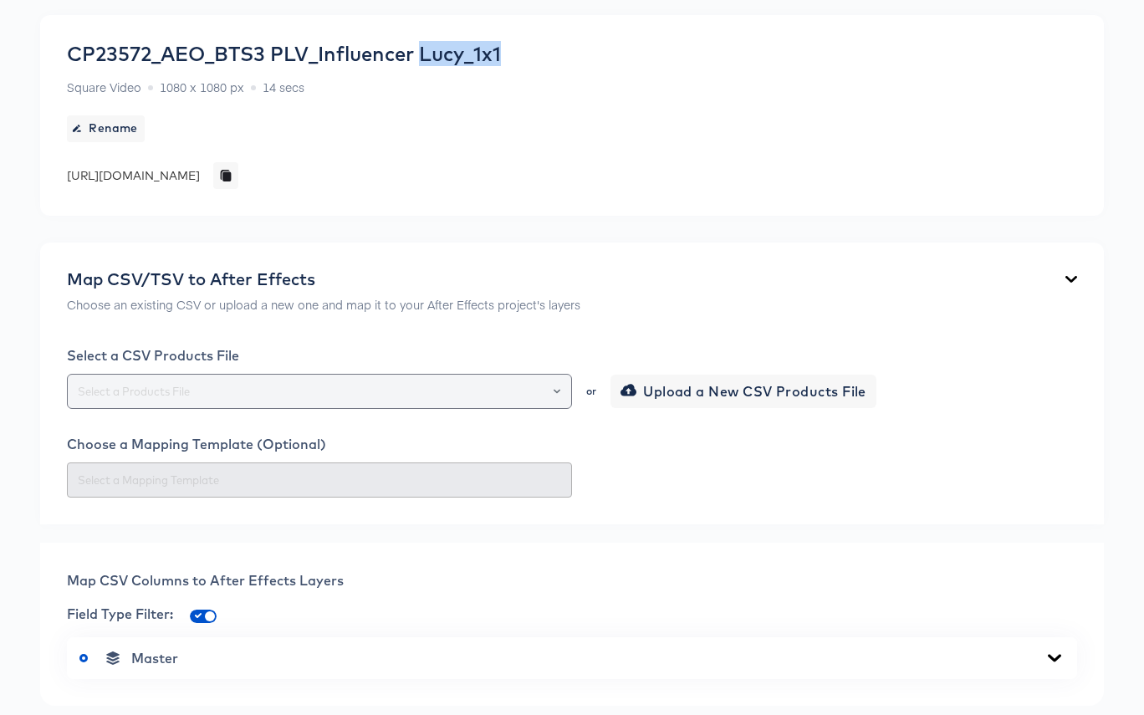
click at [555, 395] on icon "Open" at bounding box center [557, 391] width 7 height 7
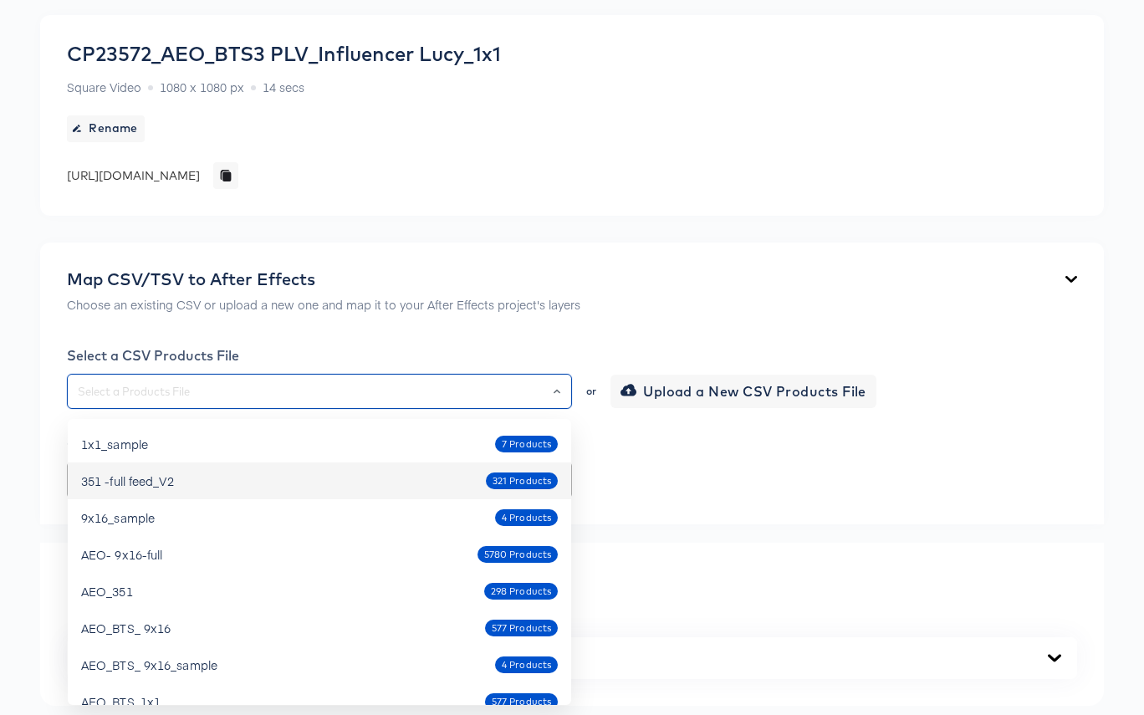
drag, startPoint x: 401, startPoint y: 507, endPoint x: 399, endPoint y: 484, distance: 22.7
click at [408, 484] on ul "1x1_sample 7 Products 351 -full feed_V2 321 Products 9x16_sample 4 Products AEO…" at bounding box center [319, 562] width 503 height 286
click at [400, 484] on div "351 -full feed_V2 321 Products" at bounding box center [319, 480] width 477 height 27
type input "351 -full feed_V2"
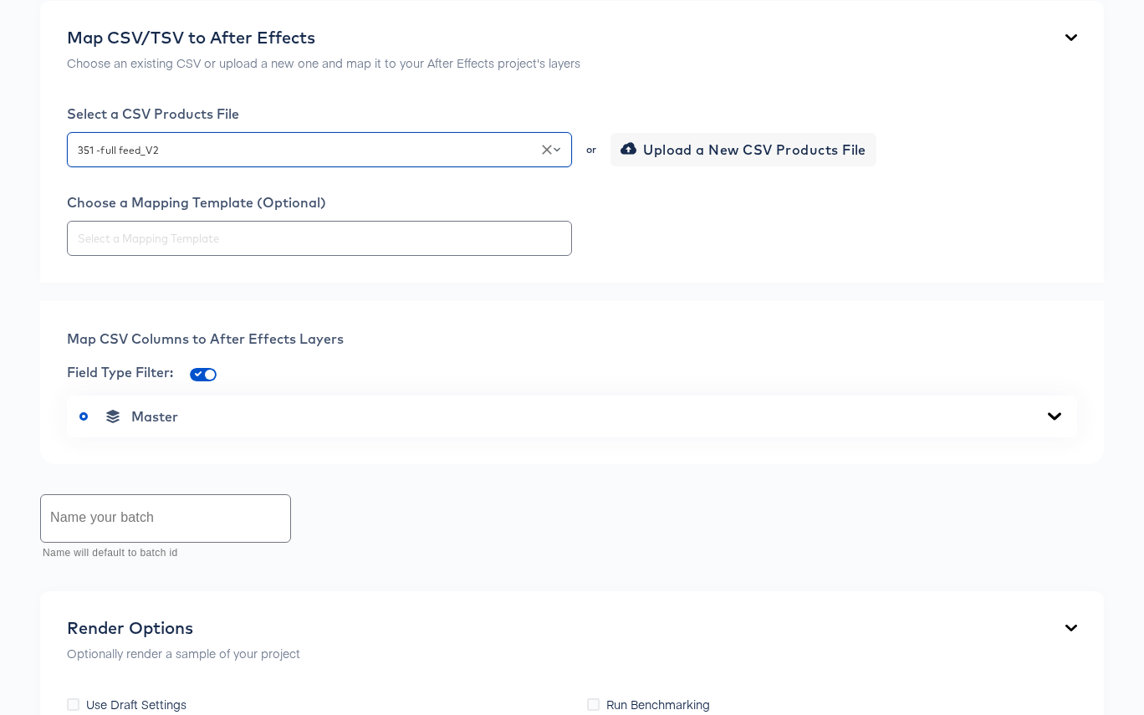
scroll to position [409, 0]
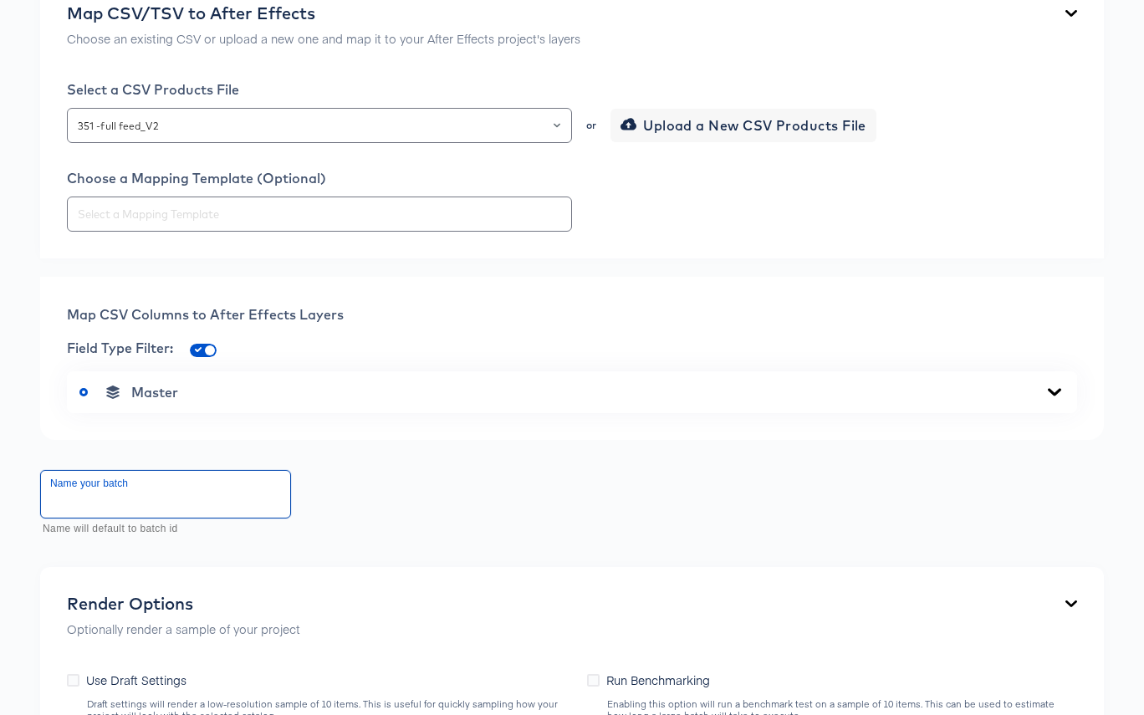
click at [187, 502] on input "text" at bounding box center [165, 494] width 249 height 47
paste input "Lucy_1x1"
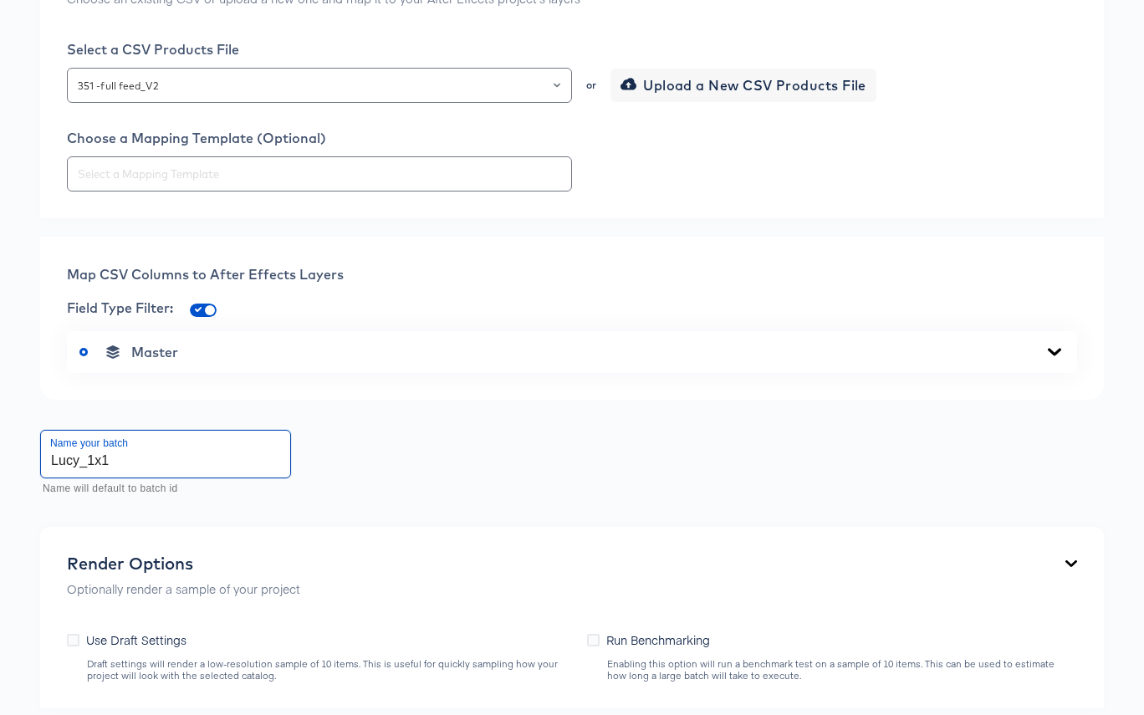
scroll to position [444, 0]
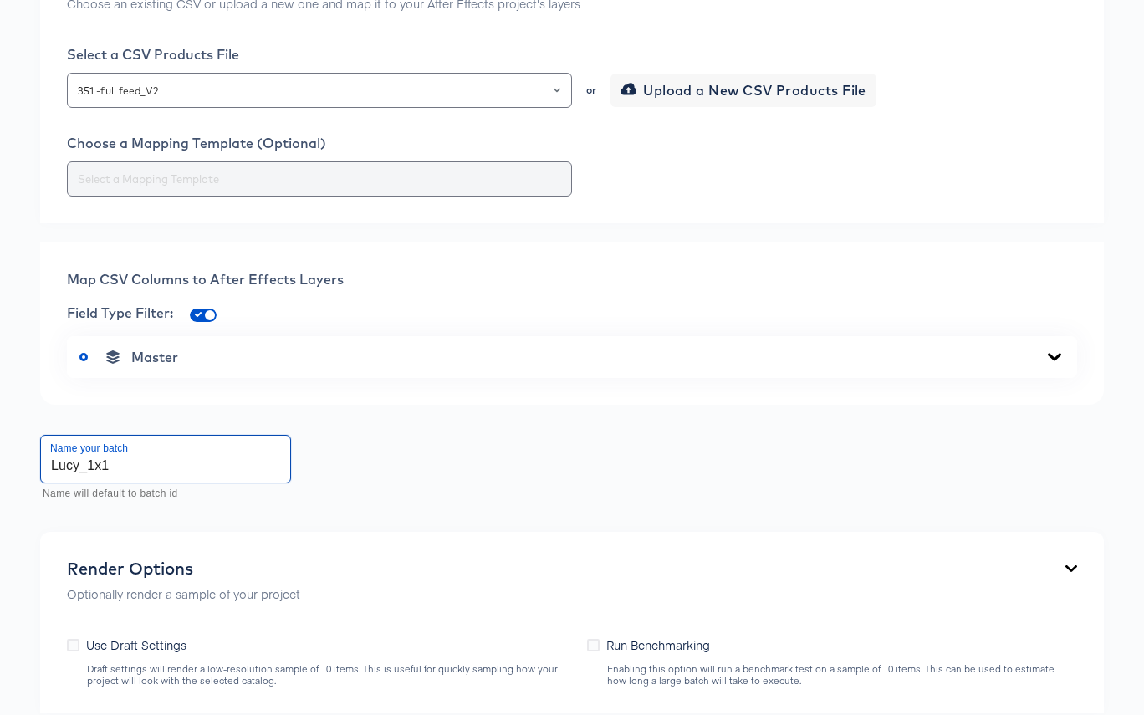
type input "Lucy_1x1"
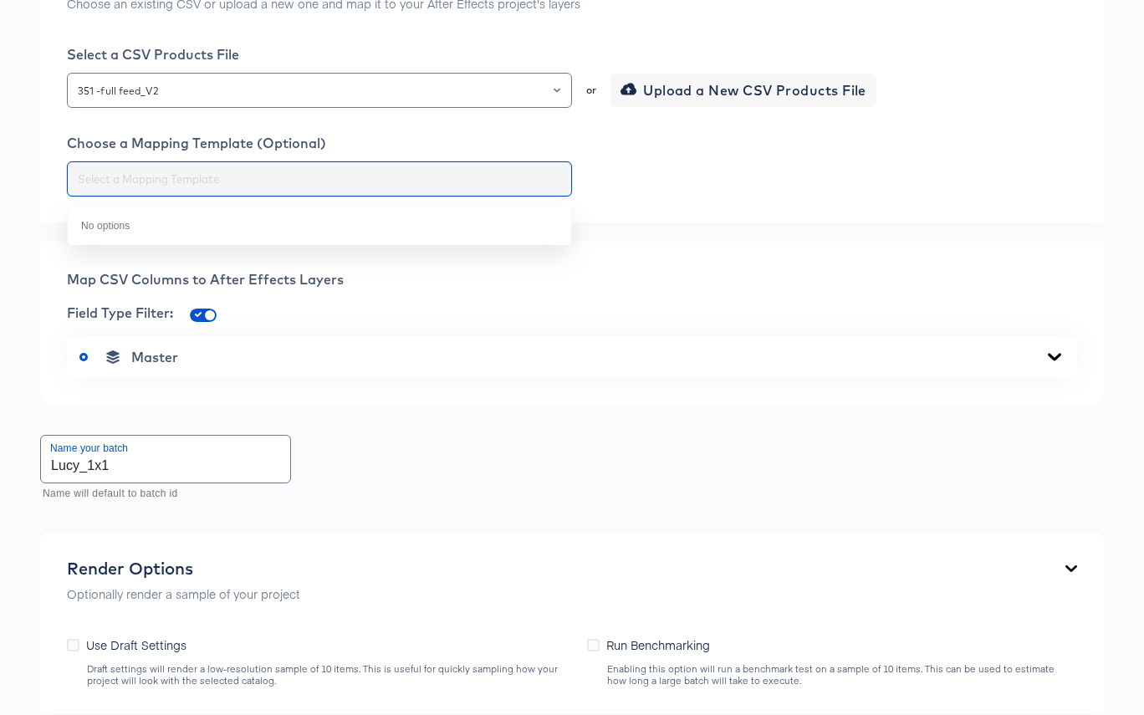
click at [260, 186] on input "text" at bounding box center [319, 179] width 490 height 19
paste input "Lucy_1x1"
type input "Lucy_1x1"
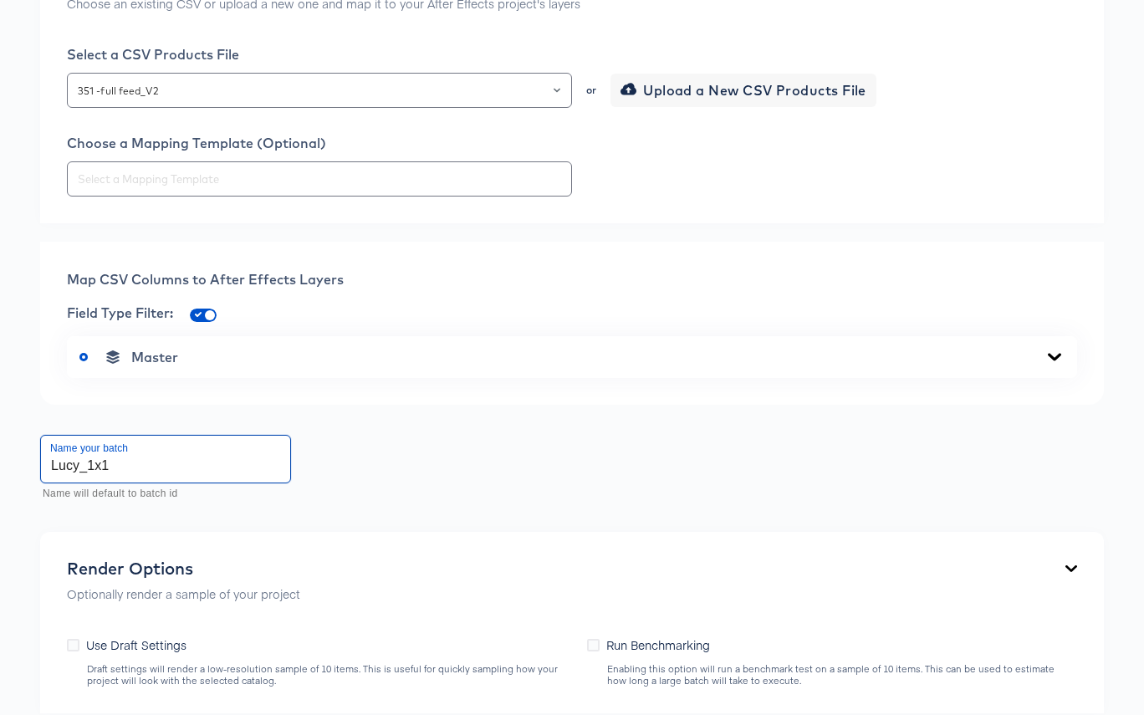
click at [147, 468] on input "Lucy_1x1" at bounding box center [165, 459] width 249 height 47
type input "Lucy_1x1_sample2"
click at [1008, 355] on div "Master" at bounding box center [571, 357] width 985 height 17
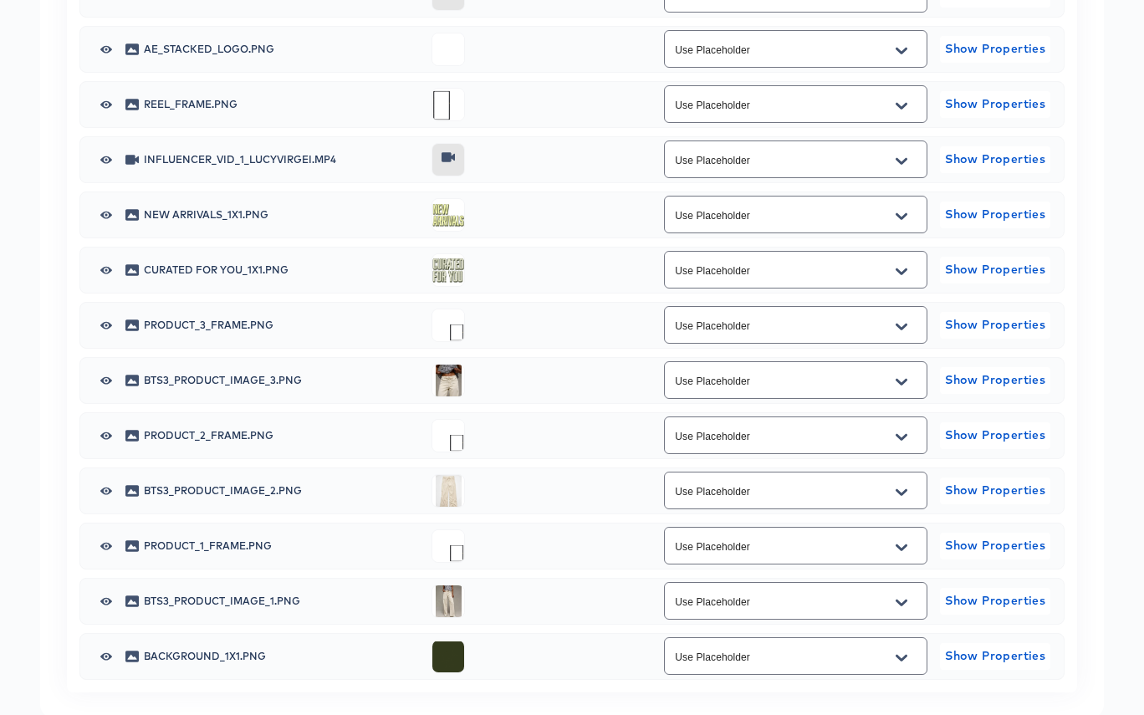
scroll to position [912, 0]
click at [896, 387] on icon "Open" at bounding box center [901, 380] width 12 height 13
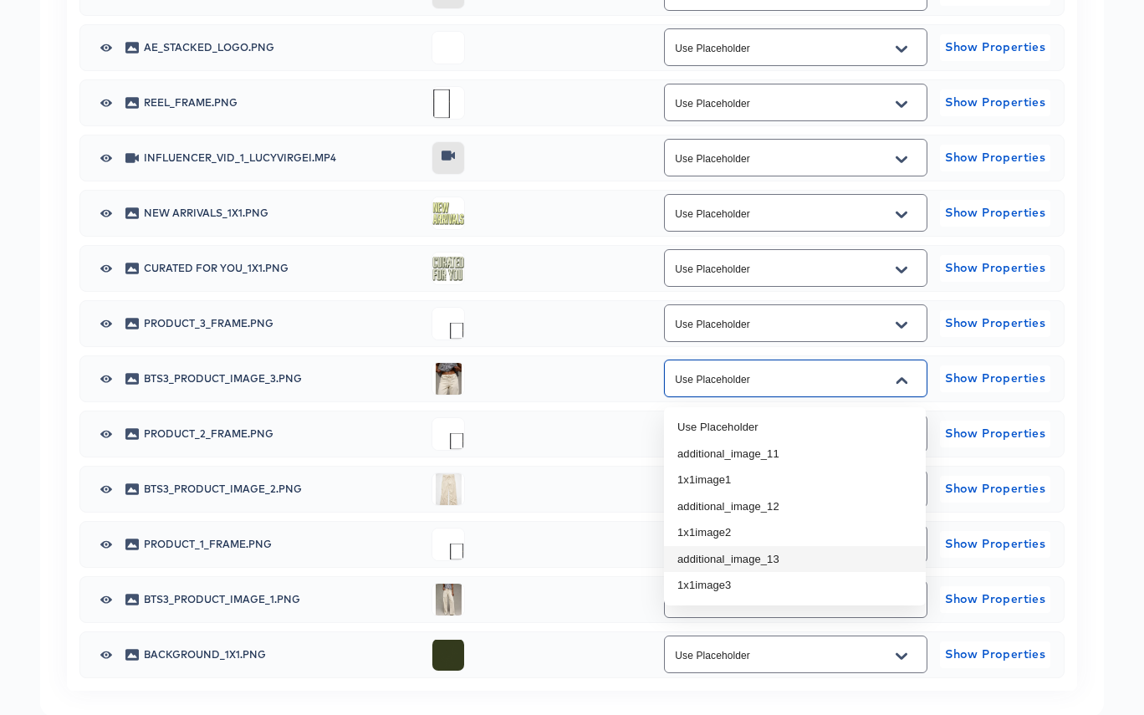
click at [820, 566] on li "additional_image_13" at bounding box center [795, 559] width 262 height 27
type input "additional_image_13"
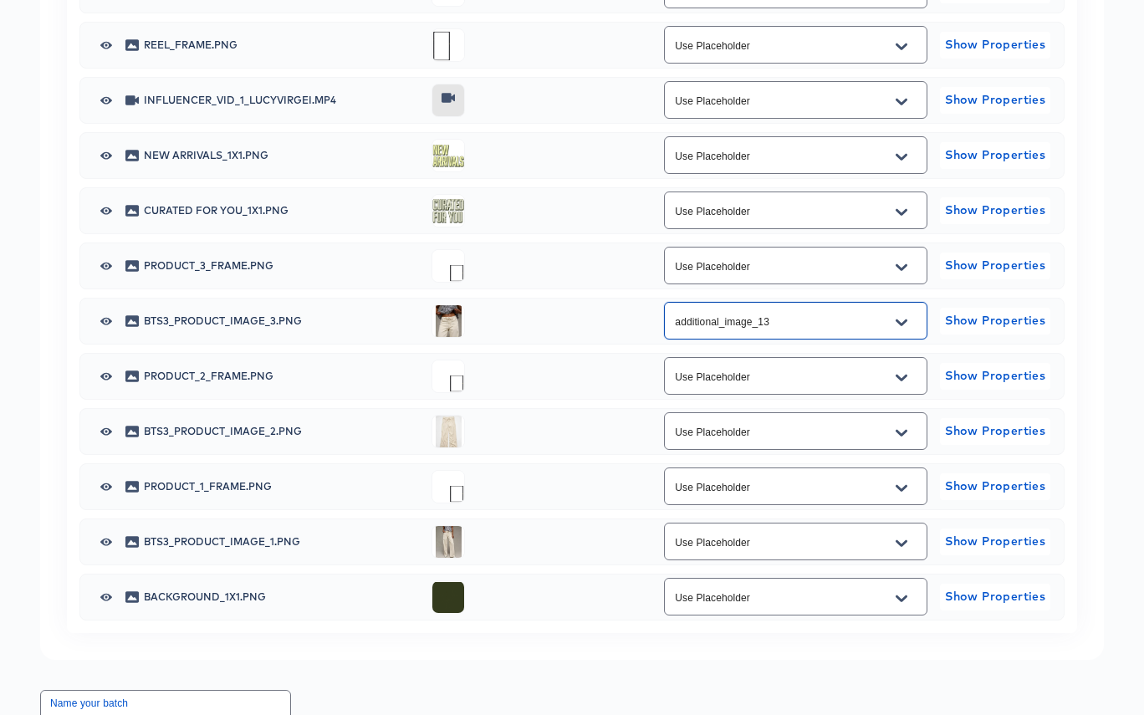
scroll to position [1002, 0]
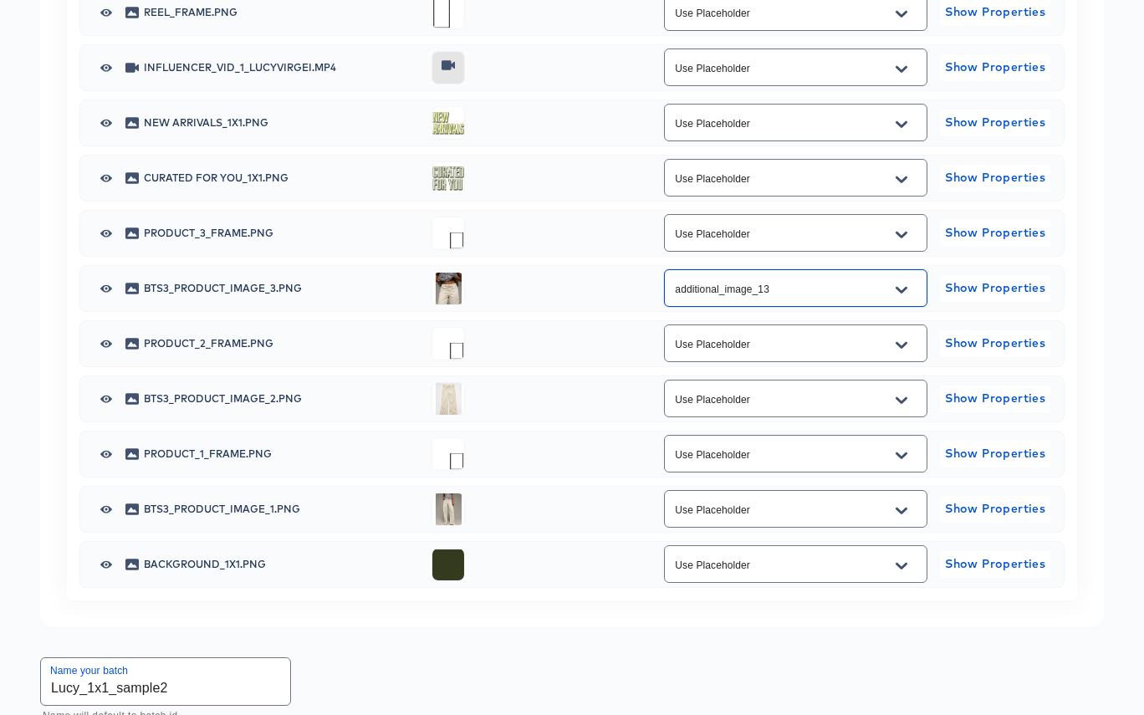
click at [904, 403] on icon "Open" at bounding box center [901, 399] width 12 height 7
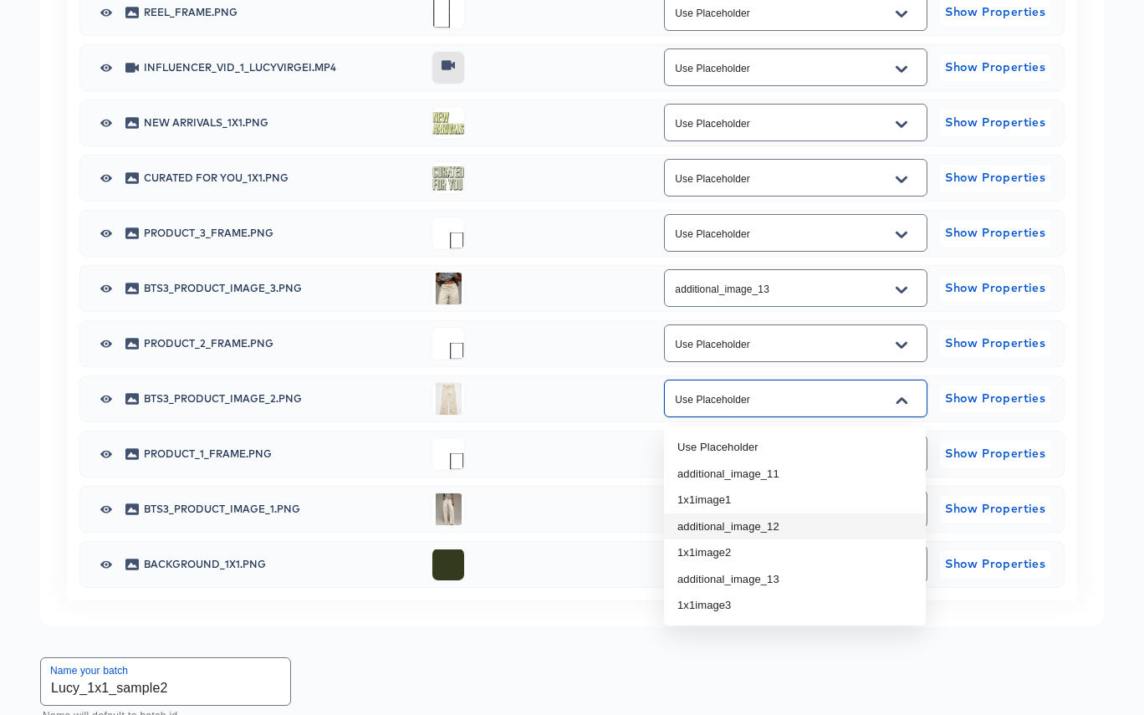
click at [854, 527] on li "additional_image_12" at bounding box center [795, 526] width 262 height 27
type input "additional_image_12"
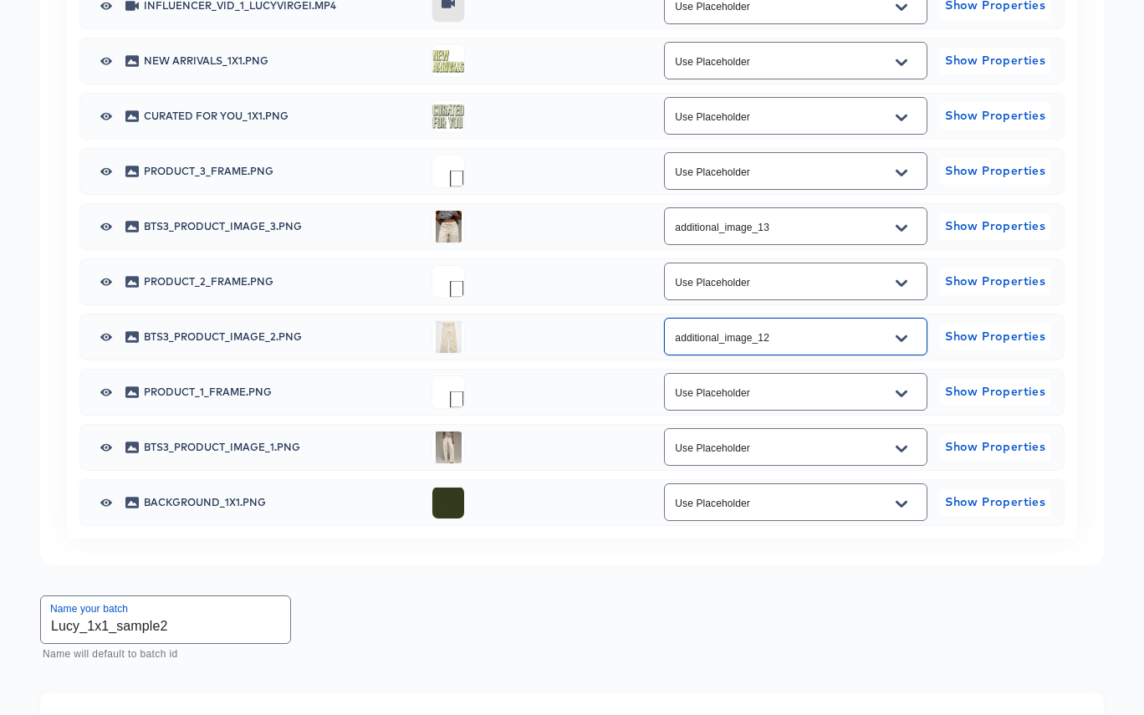
scroll to position [1069, 0]
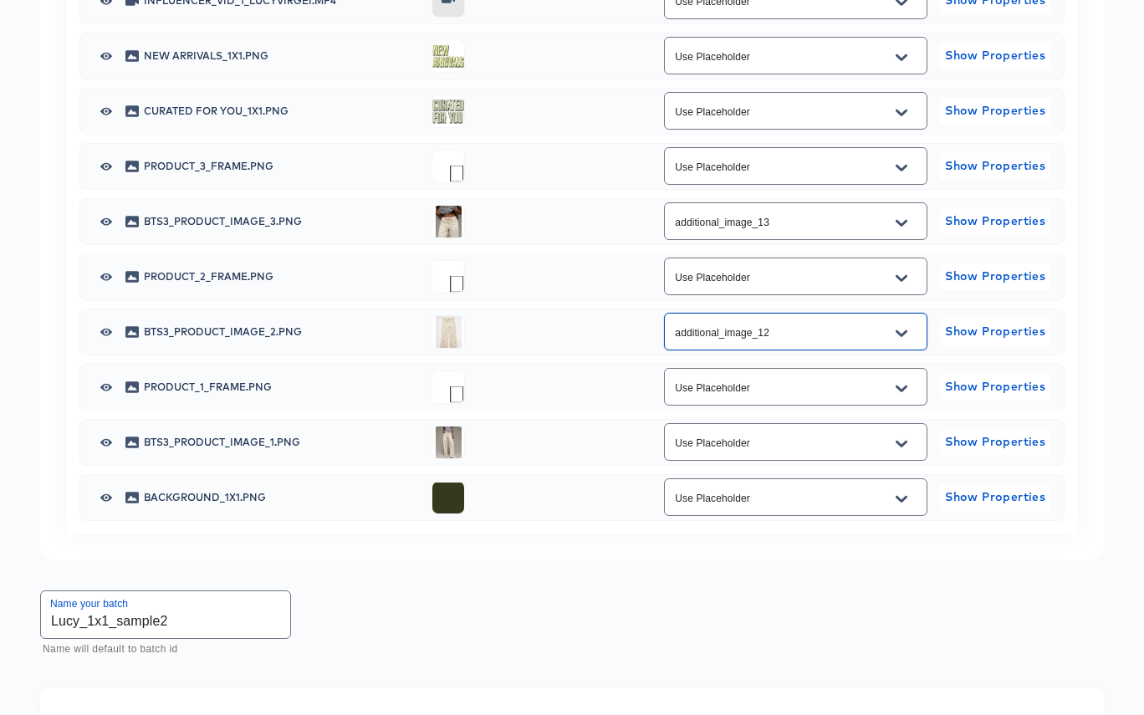
click at [905, 451] on icon "Open" at bounding box center [901, 443] width 12 height 13
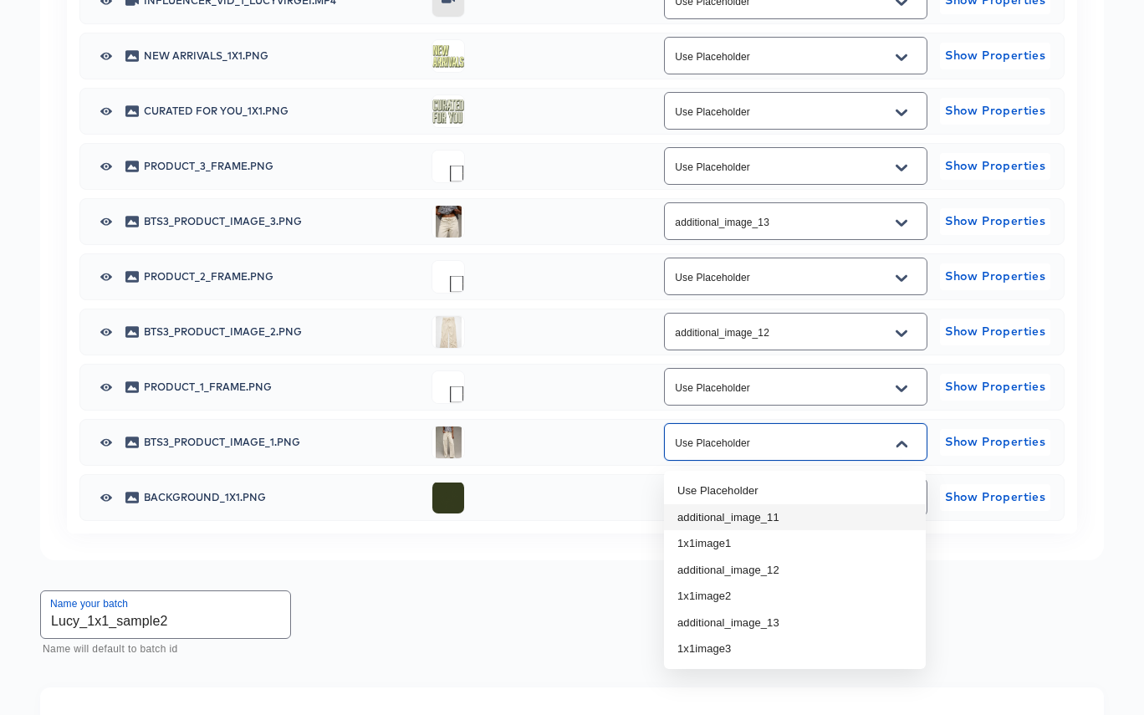
click at [853, 519] on li "additional_image_11" at bounding box center [795, 517] width 262 height 27
type input "additional_image_11"
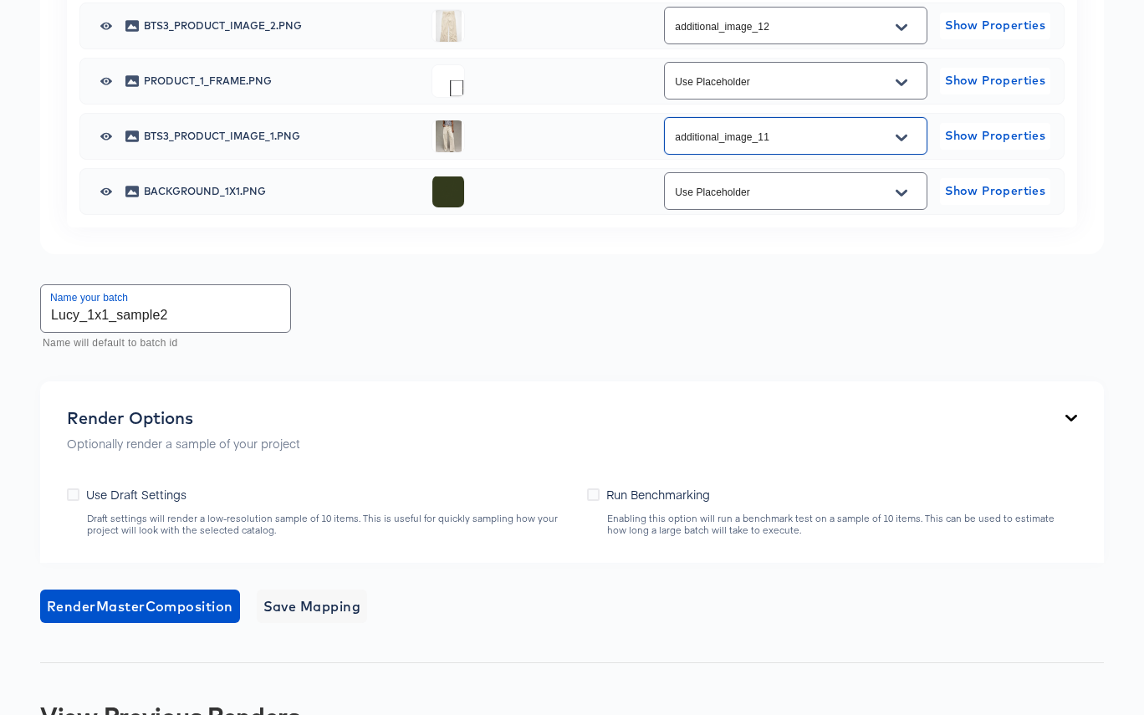
scroll to position [1400, 0]
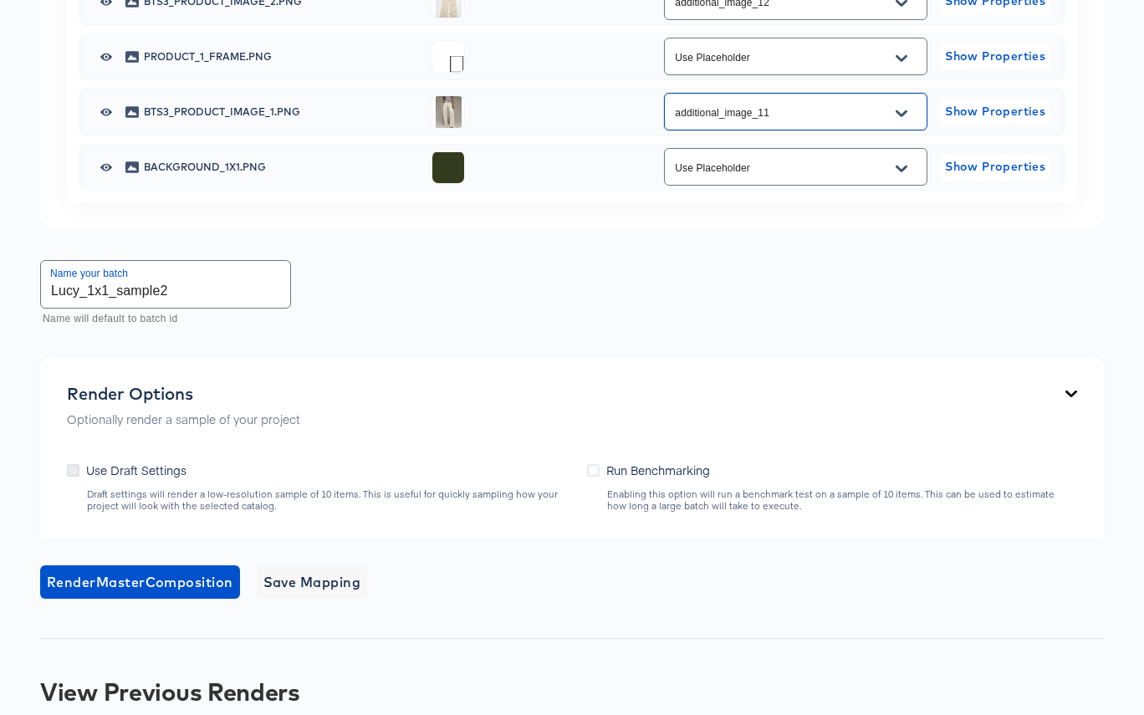
click at [70, 477] on icon at bounding box center [73, 470] width 13 height 13
click at [0, 0] on input "Use Draft Settings" at bounding box center [0, 0] width 0 height 0
click at [157, 588] on span "Render Master Composition" at bounding box center [140, 581] width 186 height 23
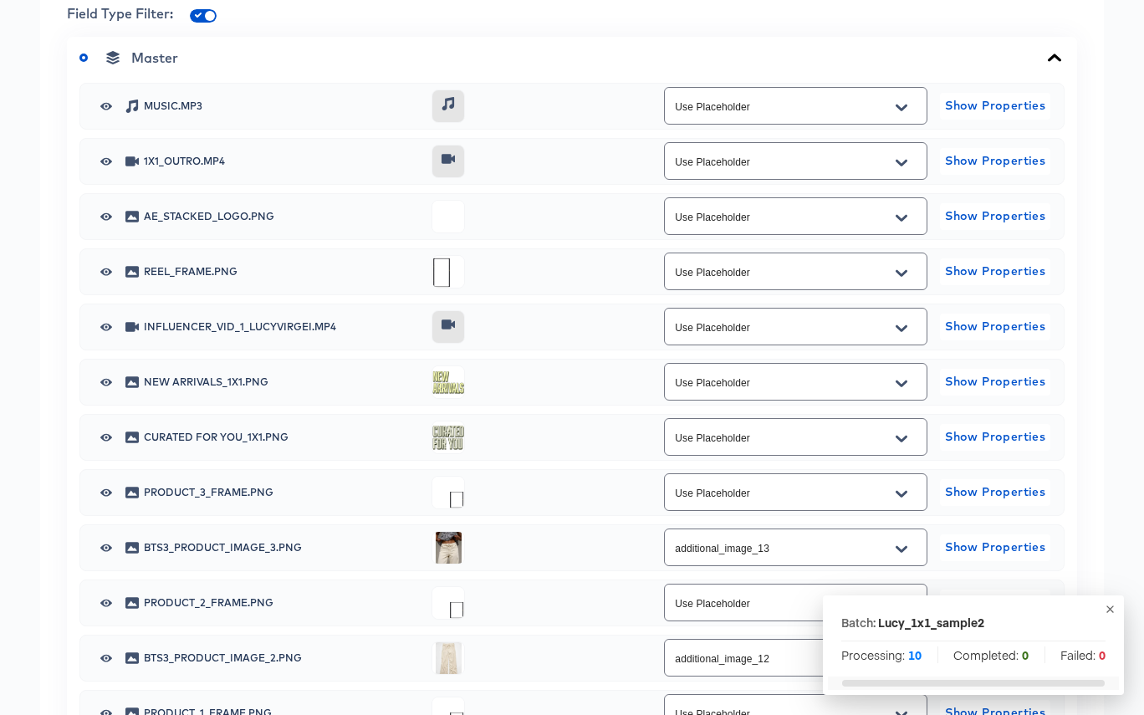
scroll to position [0, 0]
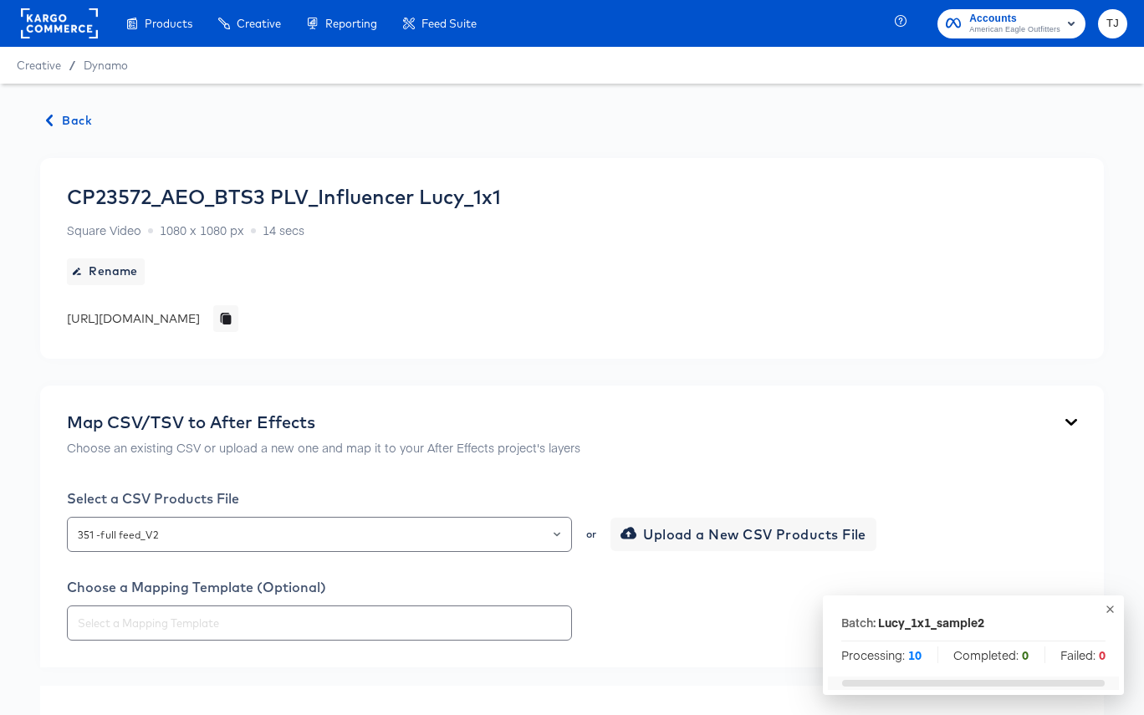
click at [64, 113] on span "Back" at bounding box center [69, 120] width 45 height 21
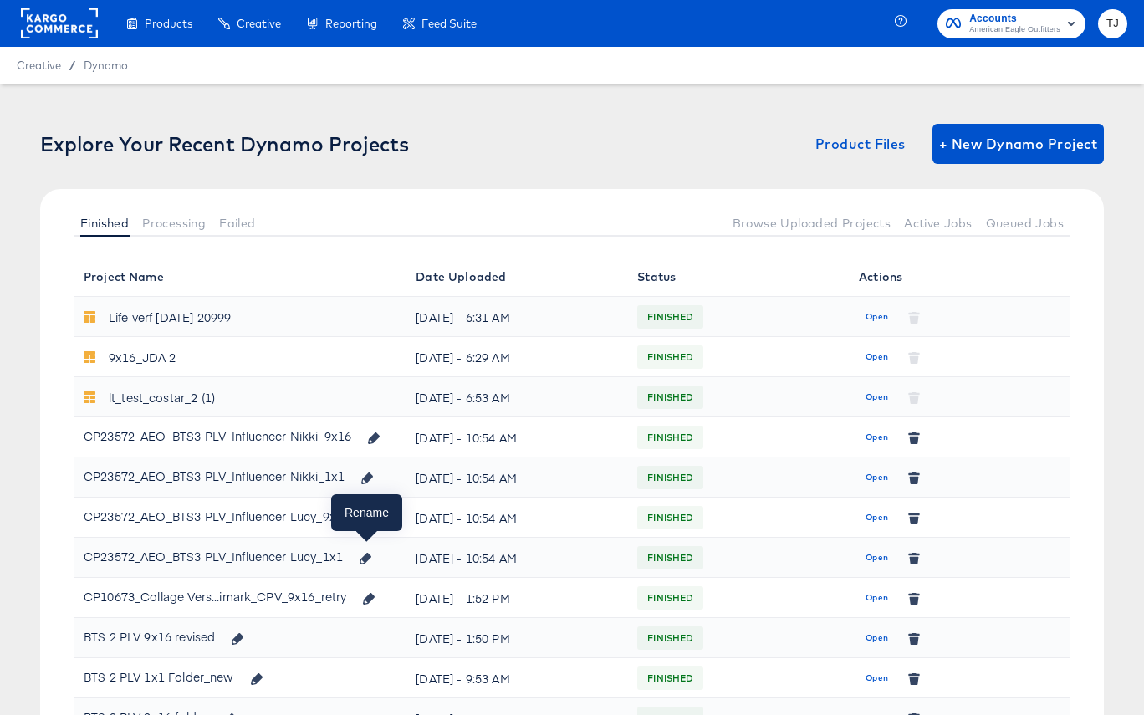
scroll to position [80, 0]
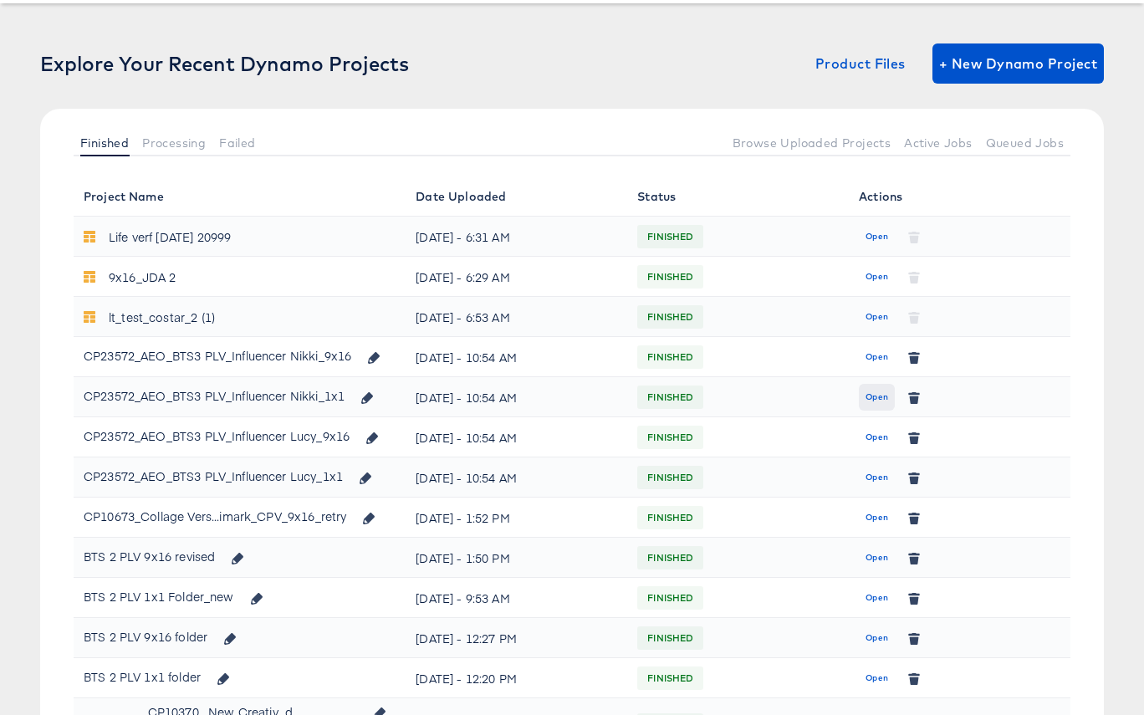
click at [873, 399] on span "Open" at bounding box center [876, 397] width 23 height 15
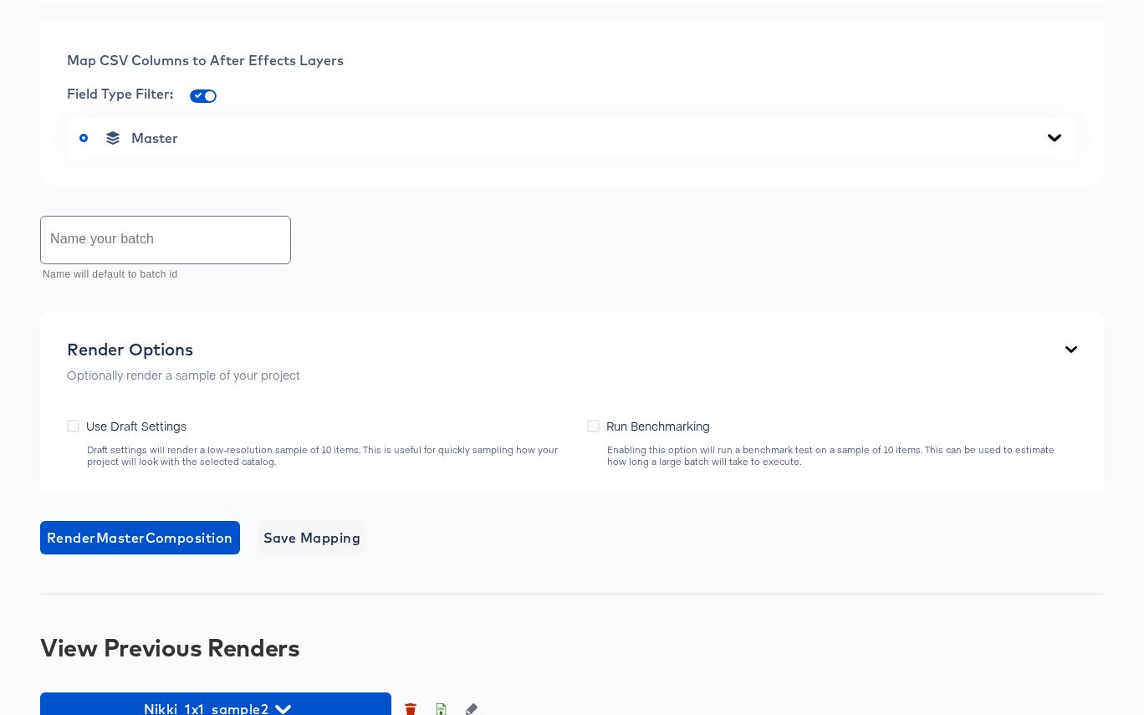
scroll to position [751, 0]
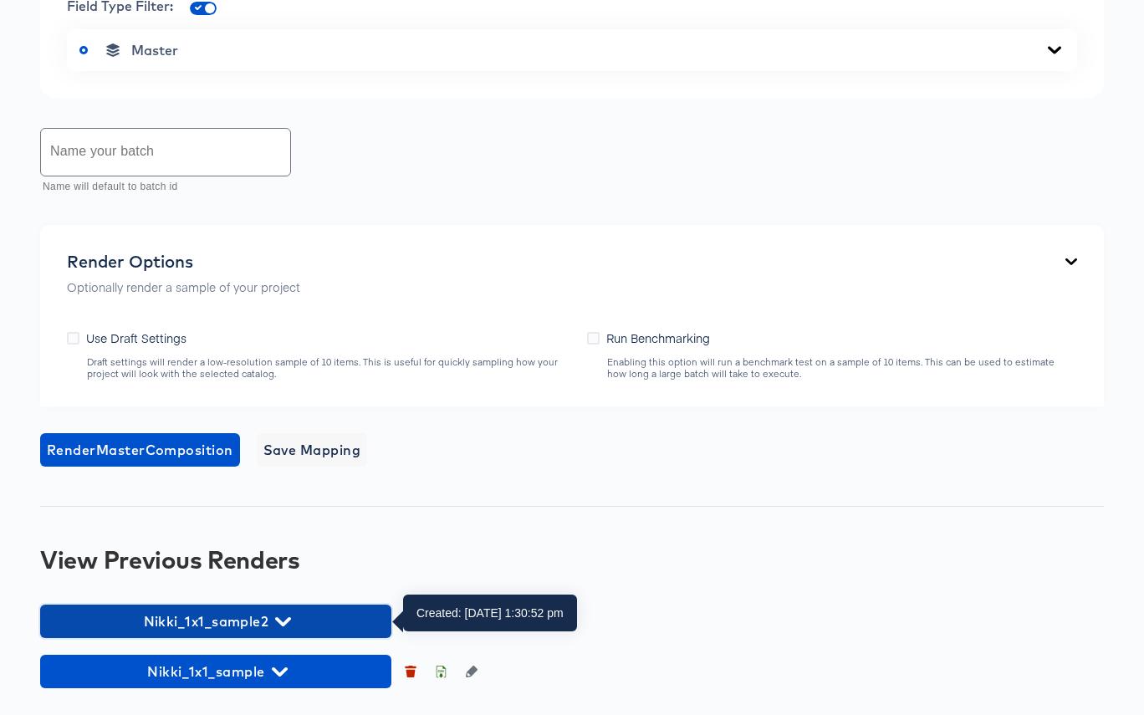
click at [283, 631] on span "Nikki_1x1_sample2" at bounding box center [215, 621] width 334 height 23
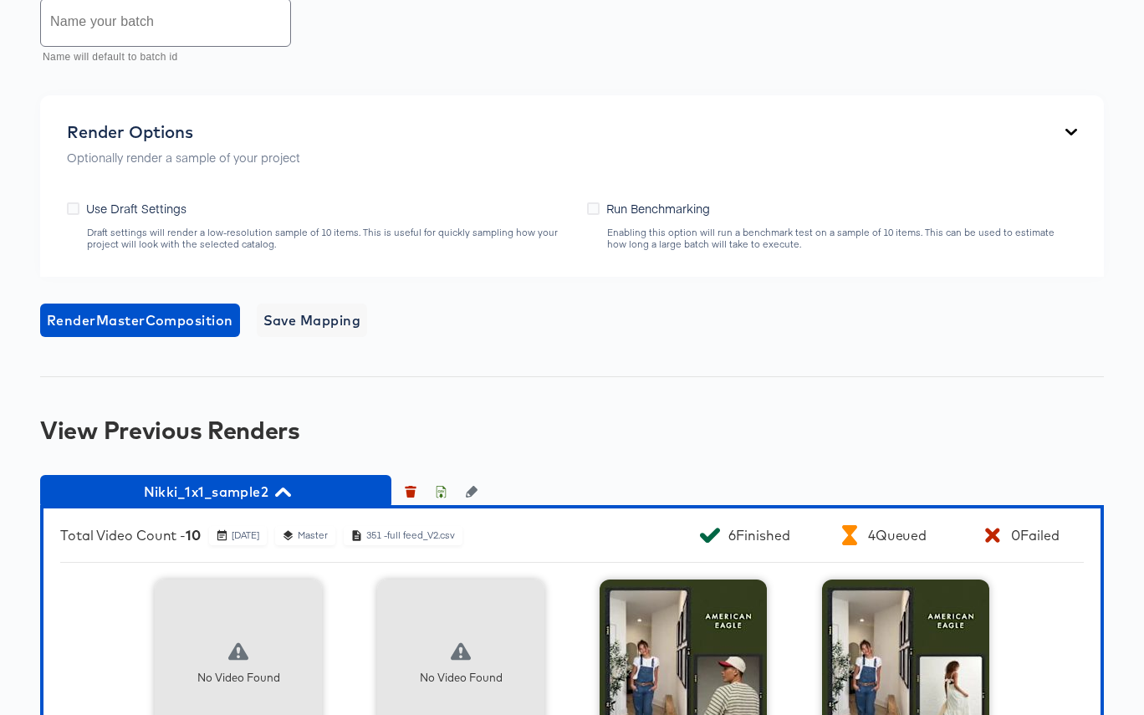
scroll to position [918, 0]
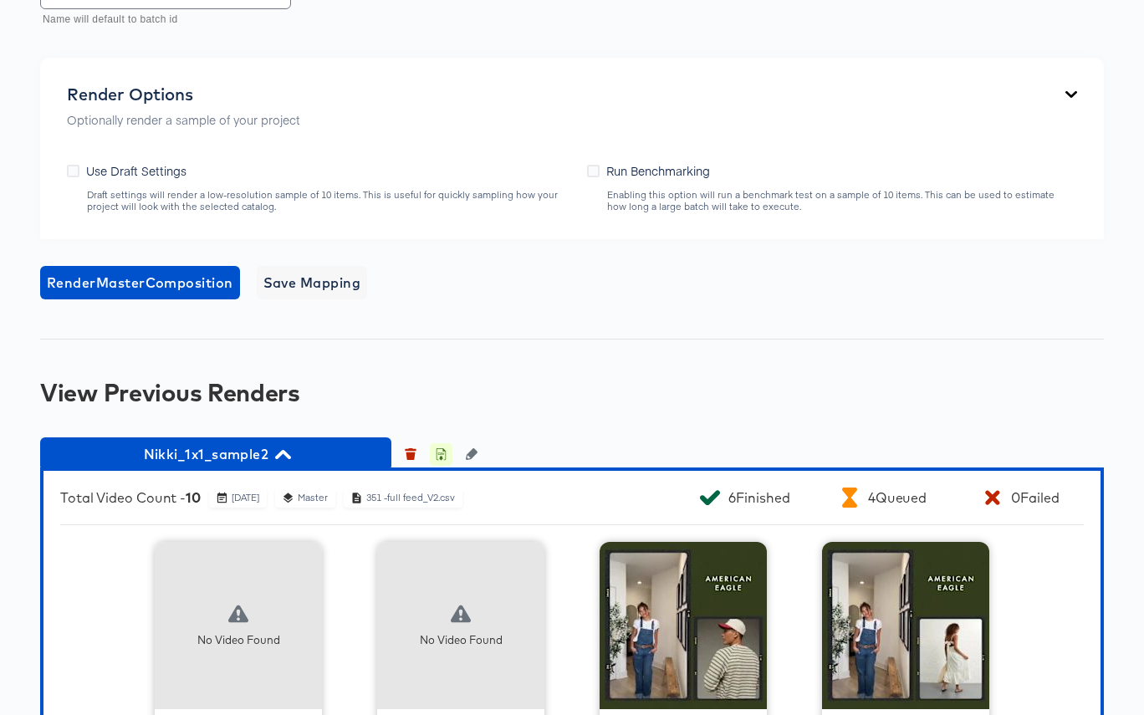
click at [438, 453] on icon "button" at bounding box center [441, 454] width 12 height 12
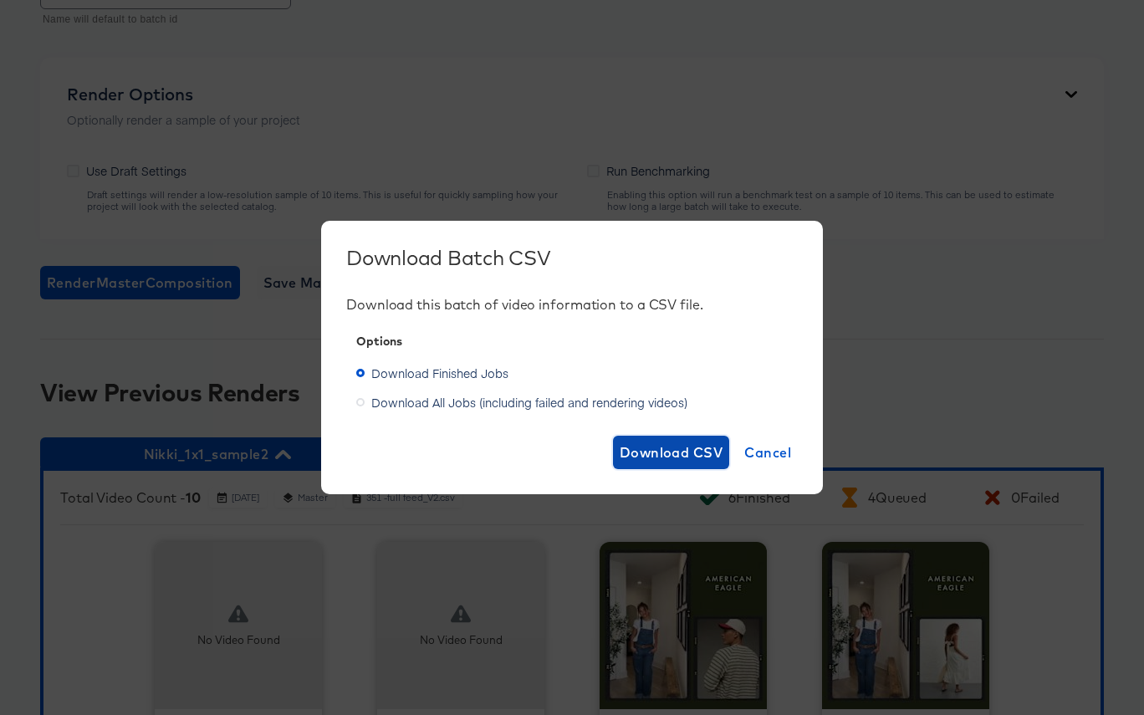
click at [665, 455] on span "Download CSV" at bounding box center [672, 452] width 104 height 23
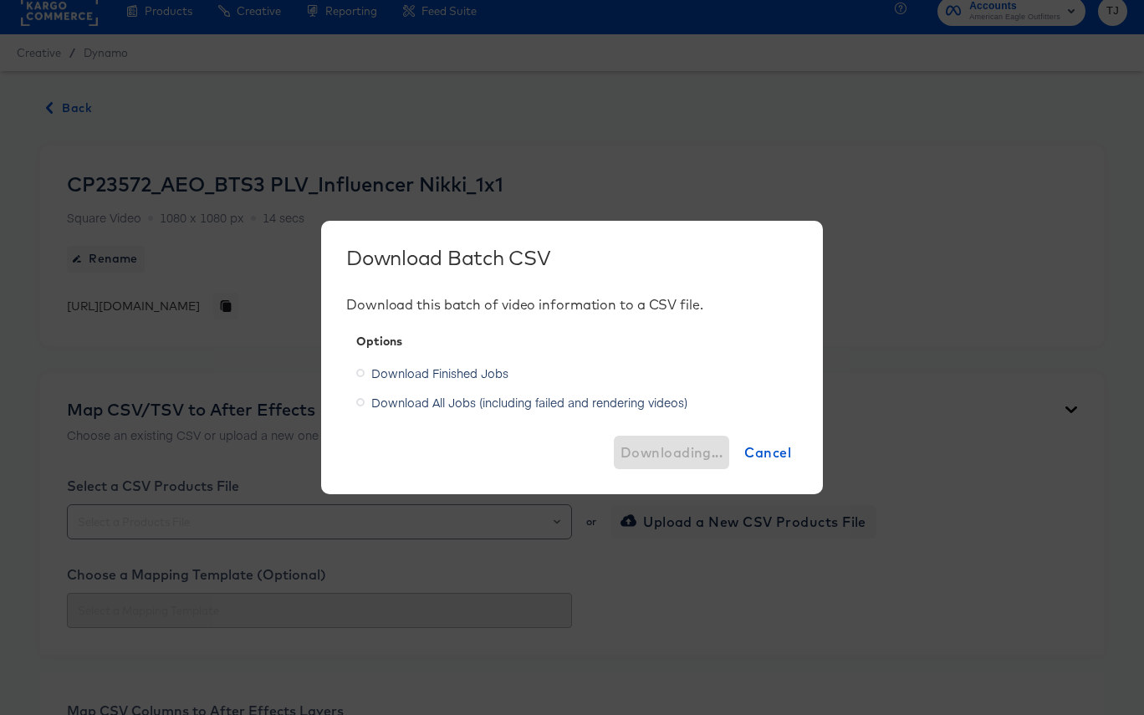
scroll to position [0, 0]
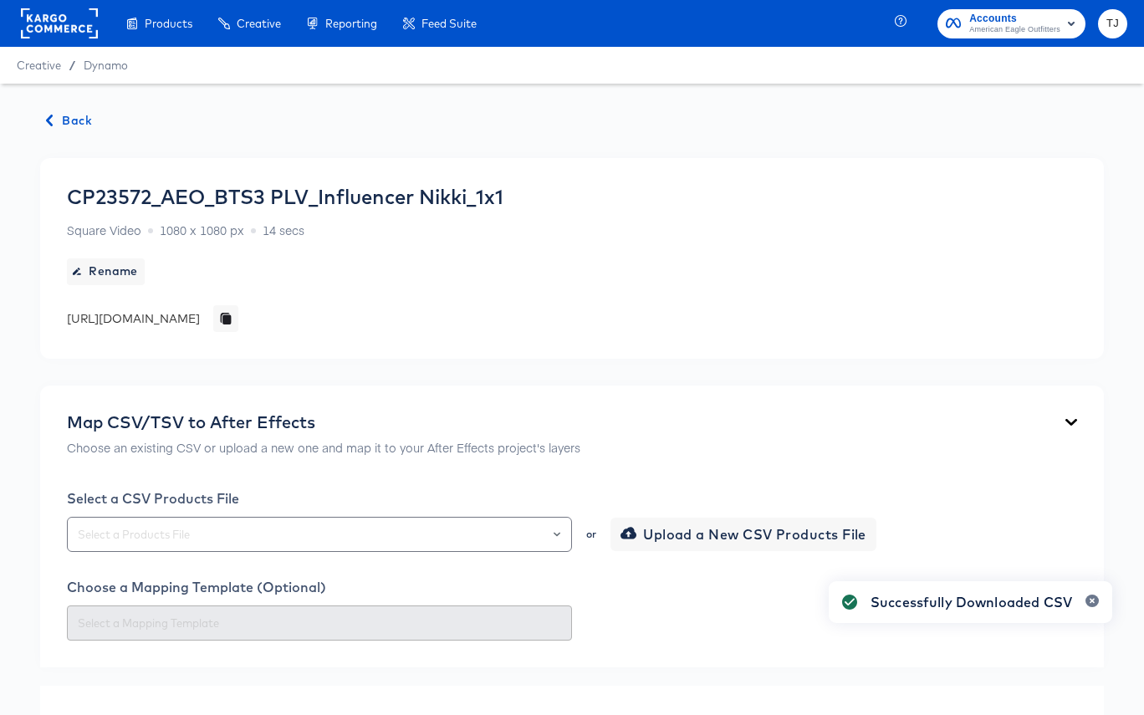
click at [70, 118] on span "Back" at bounding box center [69, 120] width 45 height 21
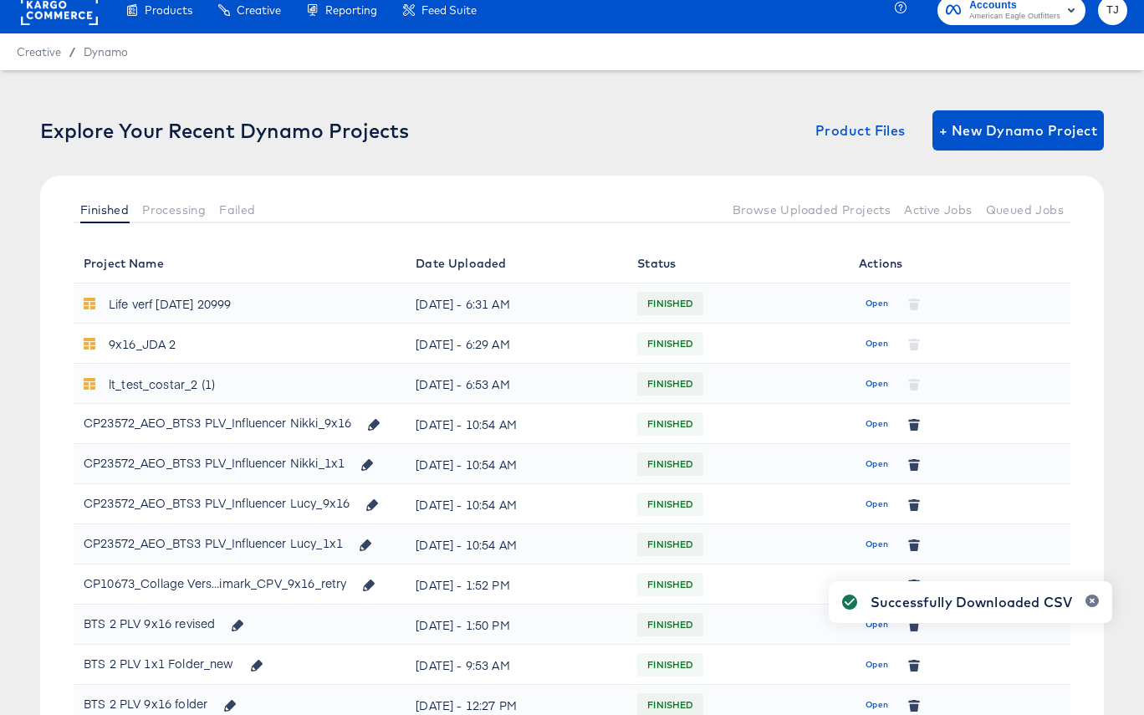
scroll to position [16, 0]
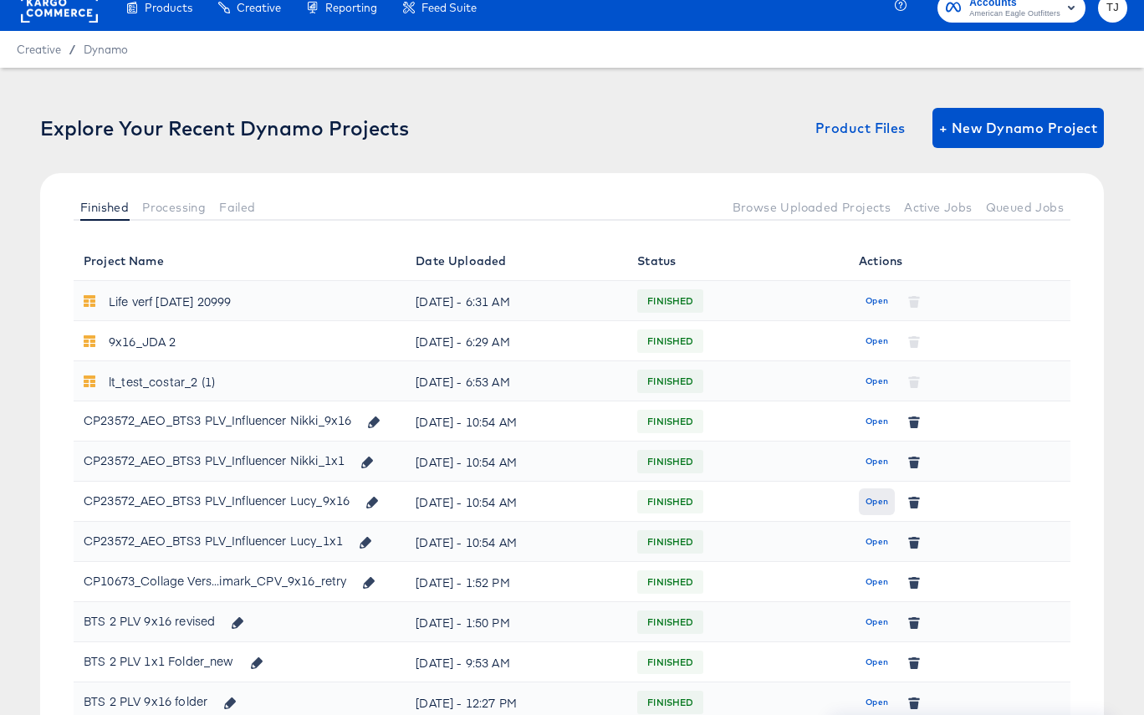
click at [881, 497] on span "Open" at bounding box center [876, 501] width 23 height 15
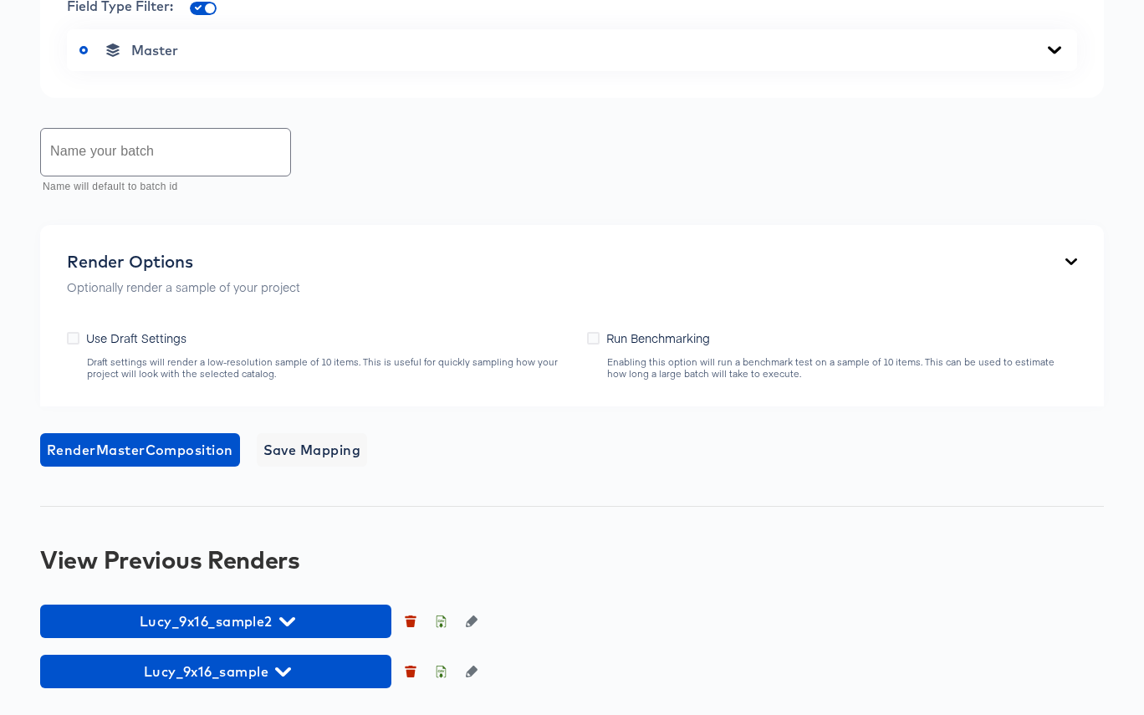
scroll to position [1077, 0]
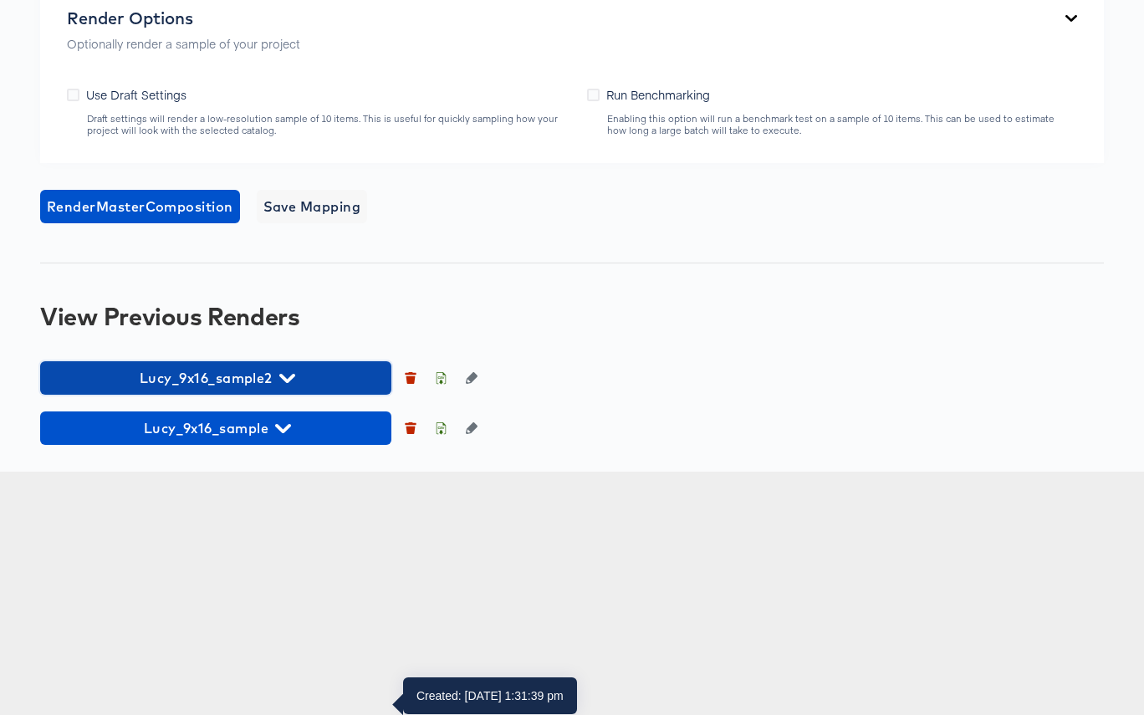
click at [284, 383] on icon "button" at bounding box center [287, 378] width 16 height 9
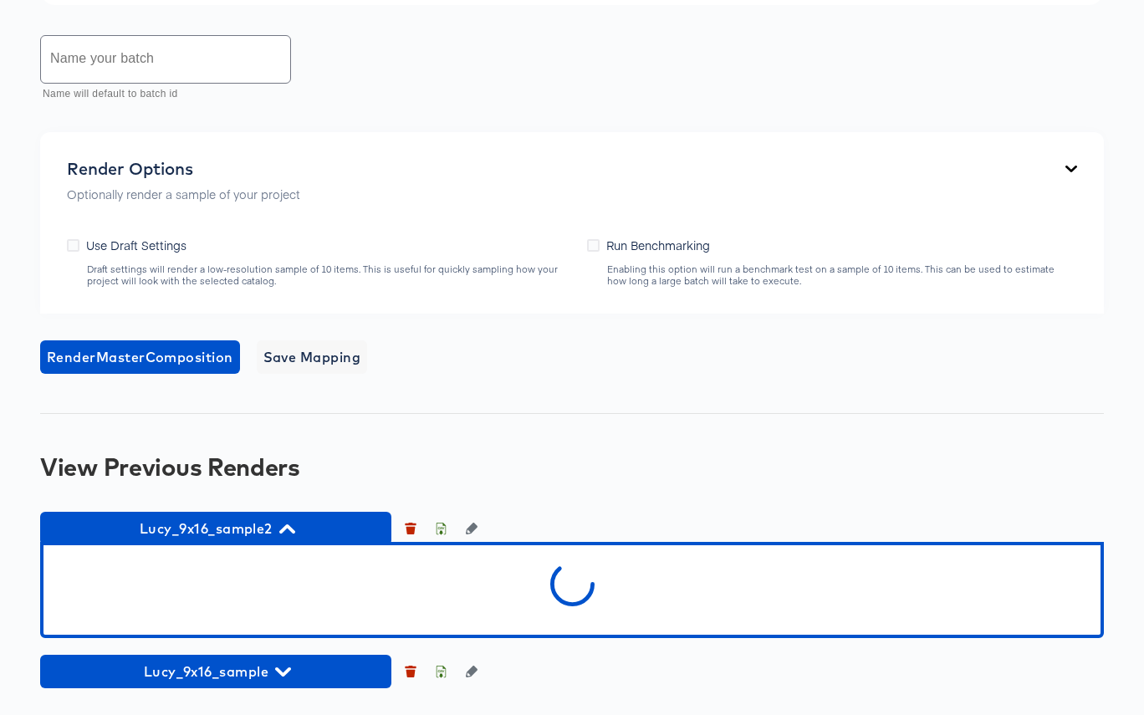
scroll to position [1170, 0]
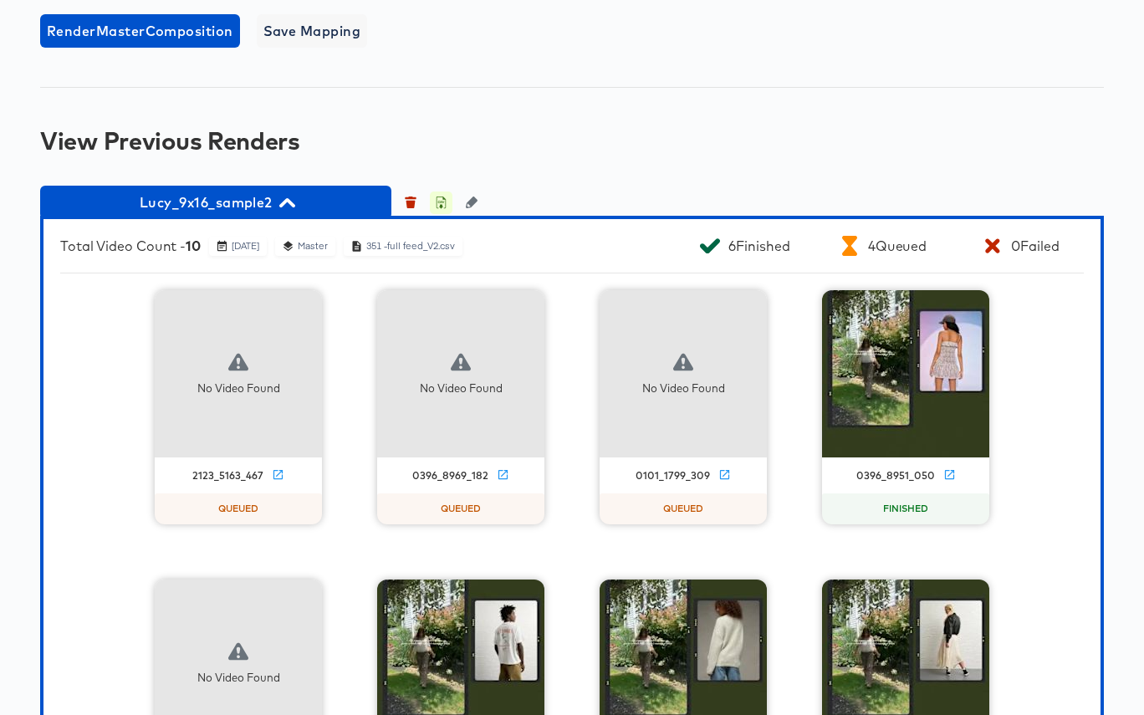
click at [441, 208] on icon "button" at bounding box center [441, 202] width 12 height 12
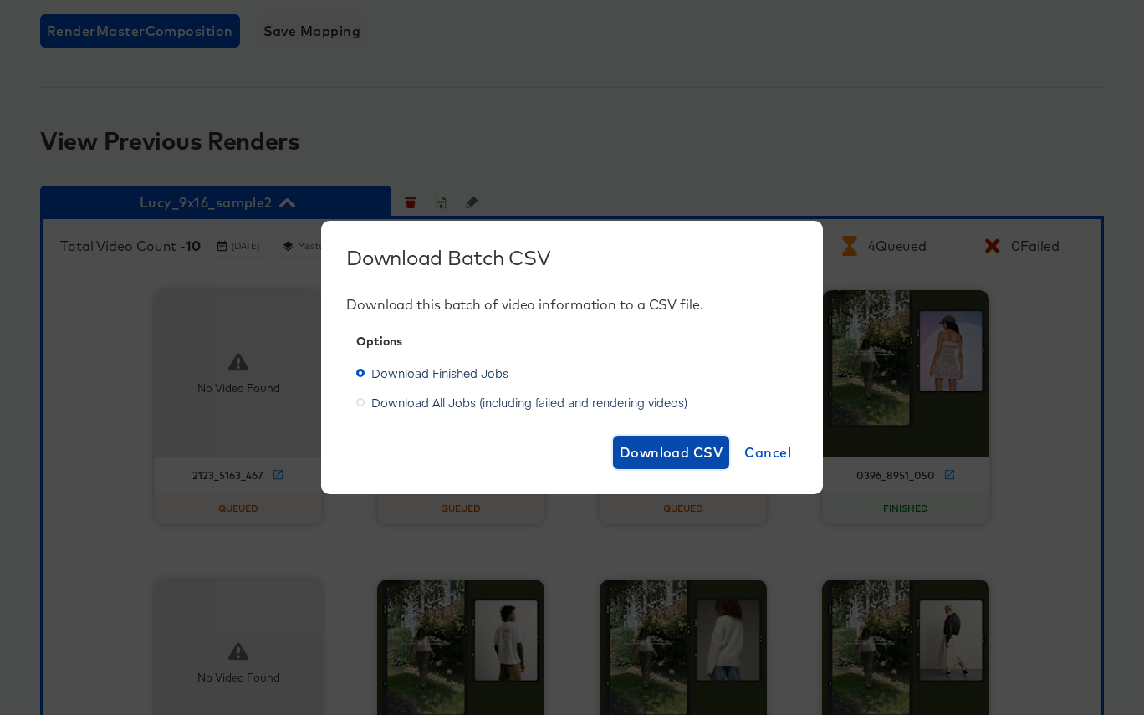
click at [697, 454] on span "Download CSV" at bounding box center [672, 452] width 104 height 23
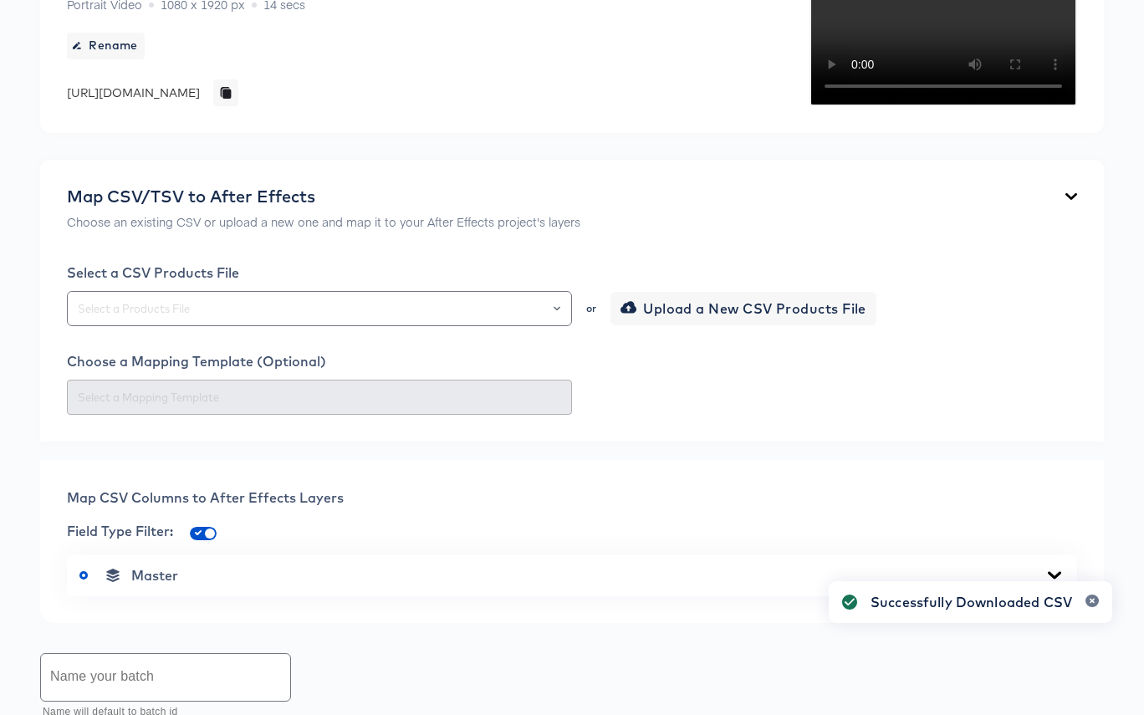
scroll to position [0, 0]
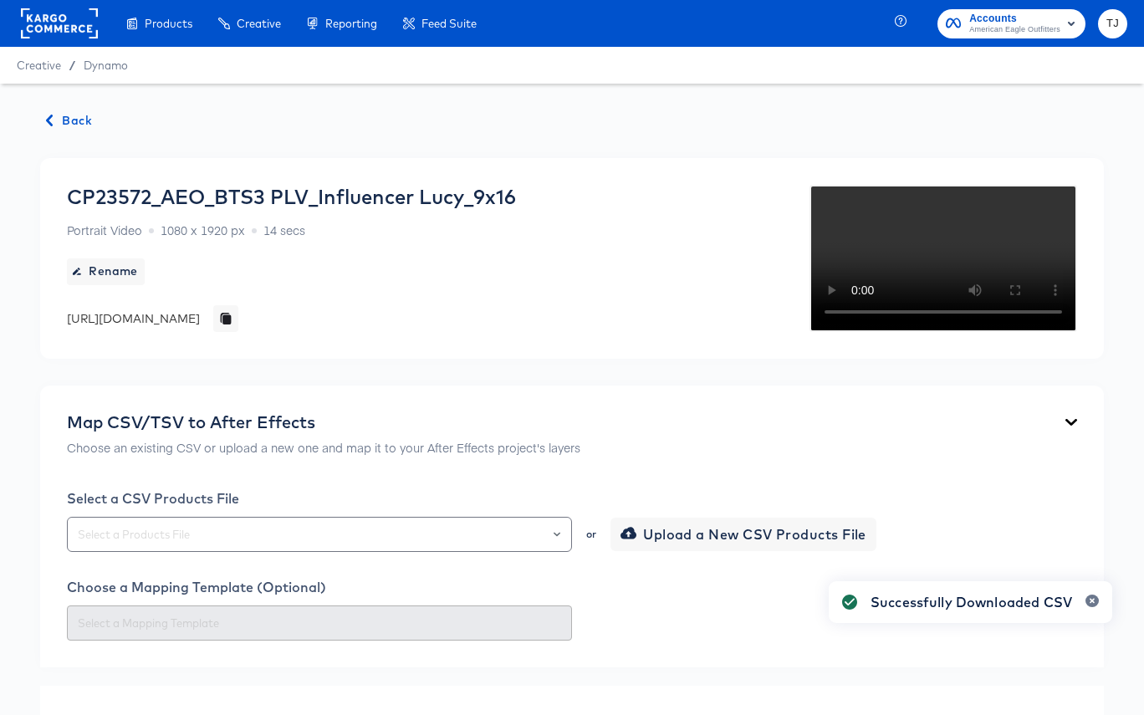
drag, startPoint x: 80, startPoint y: 131, endPoint x: 79, endPoint y: 121, distance: 10.1
click at [78, 116] on span "Back" at bounding box center [69, 120] width 45 height 21
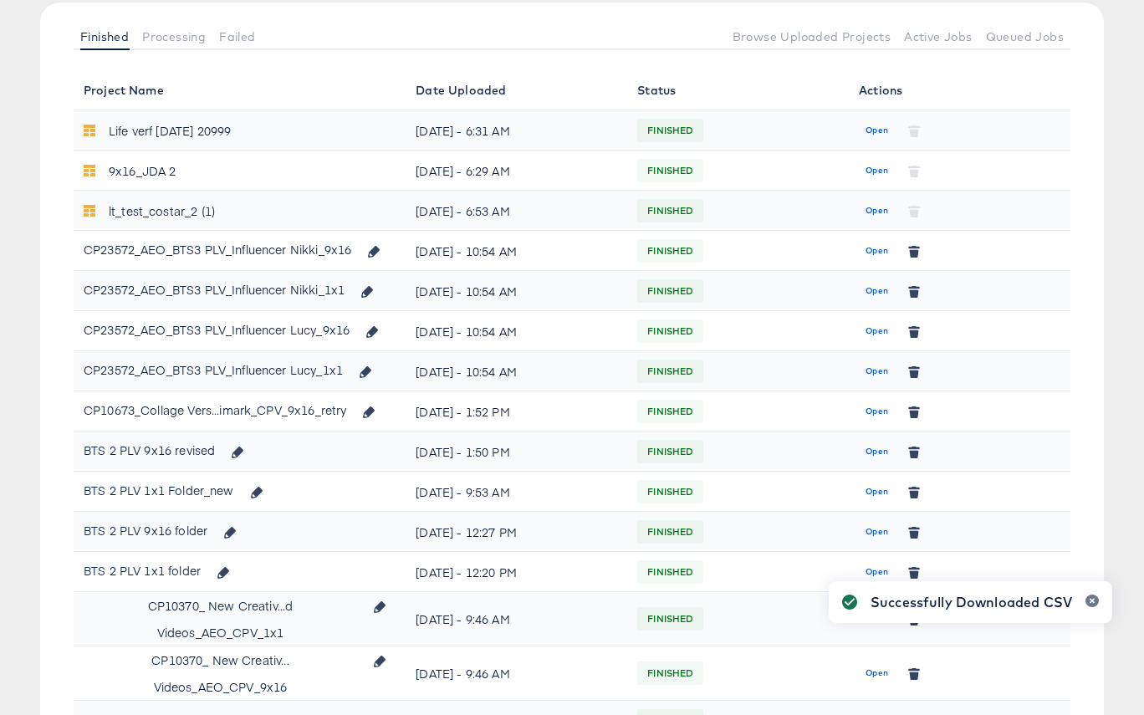
scroll to position [202, 0]
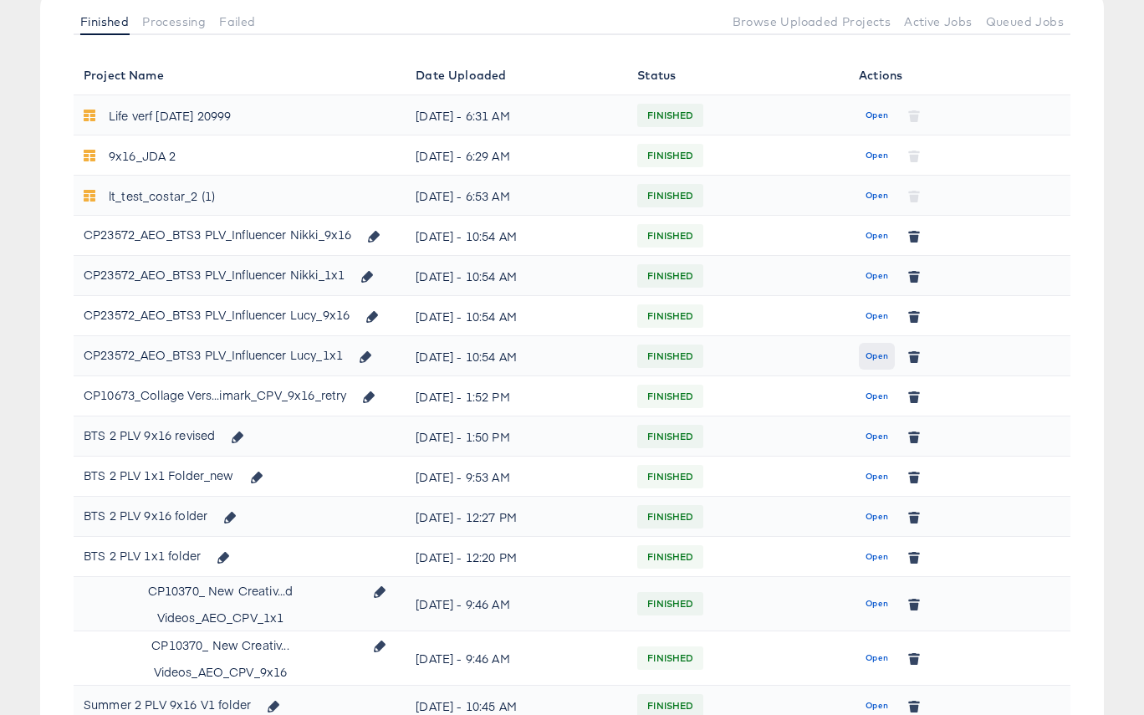
click at [872, 355] on span "Open" at bounding box center [876, 356] width 23 height 15
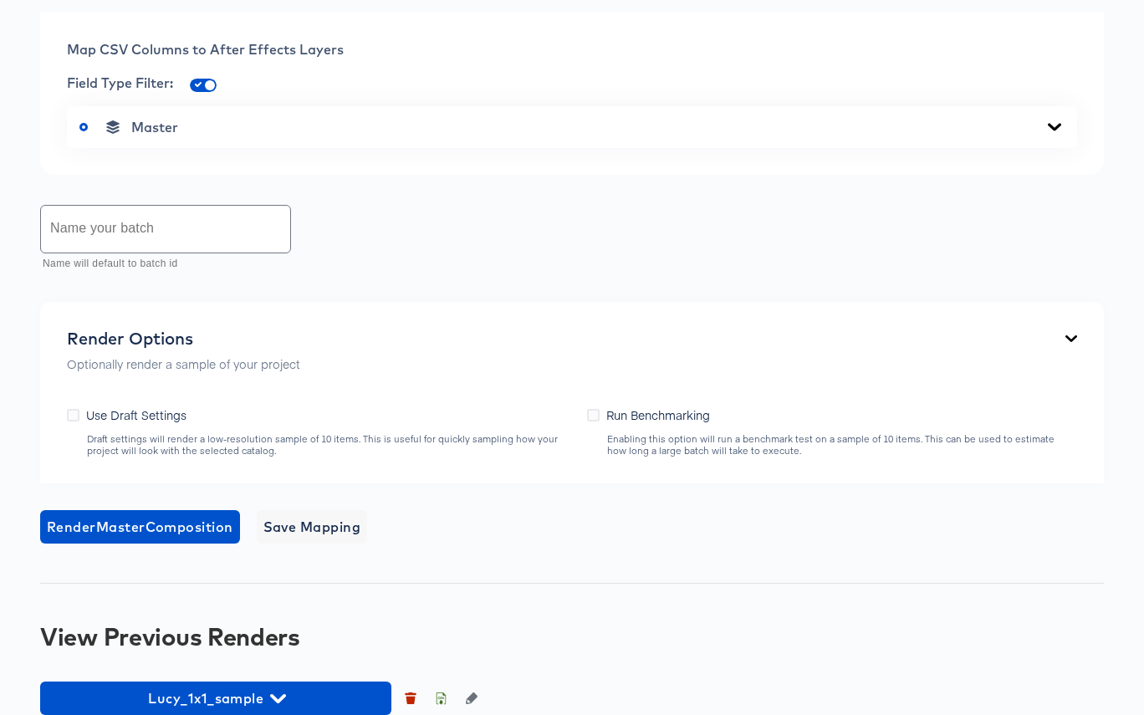
scroll to position [758, 0]
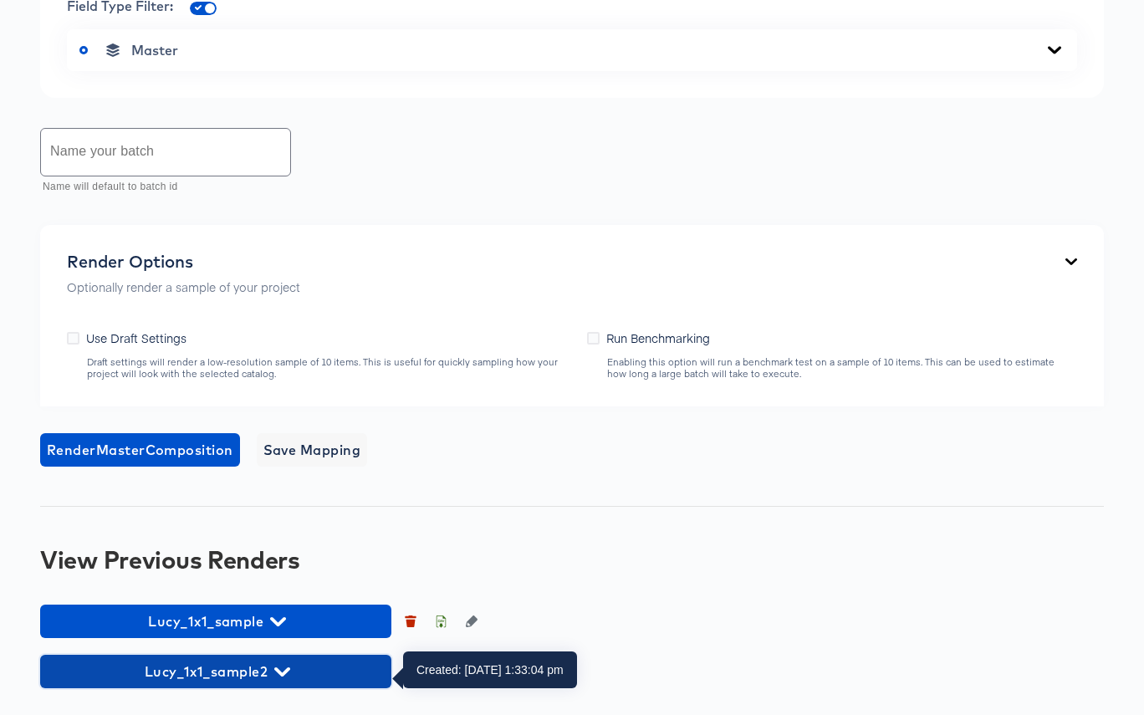
drag, startPoint x: 286, startPoint y: 670, endPoint x: 312, endPoint y: 648, distance: 33.8
click at [286, 670] on icon "button" at bounding box center [282, 671] width 16 height 9
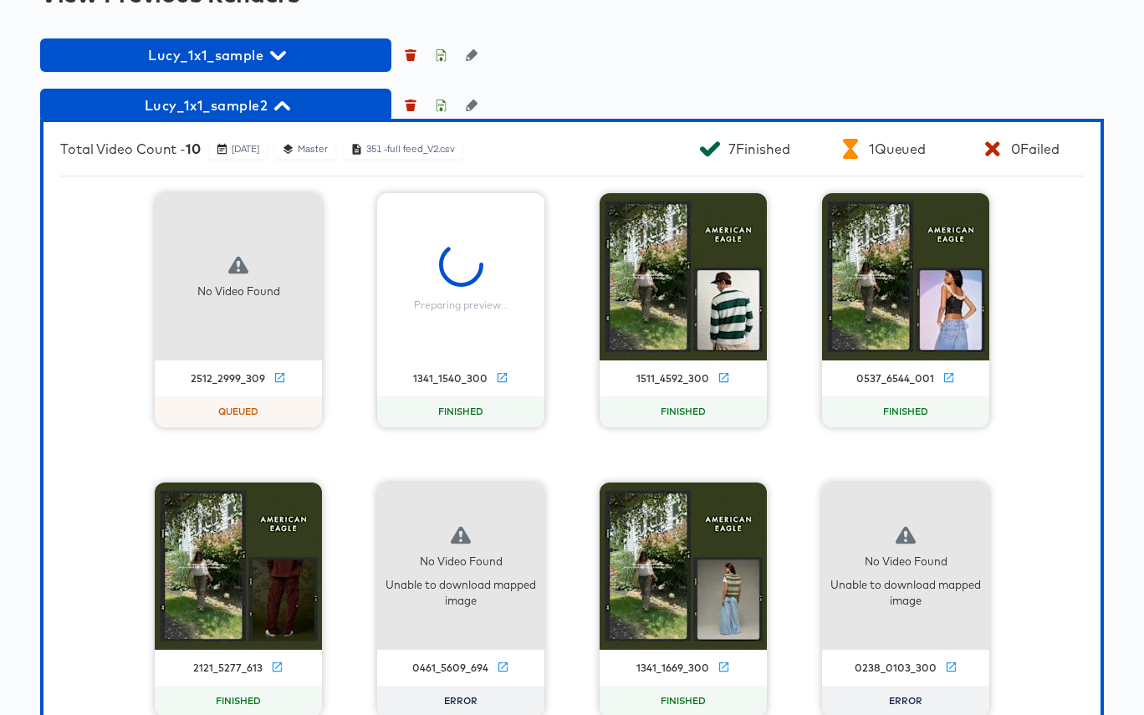
scroll to position [1298, 0]
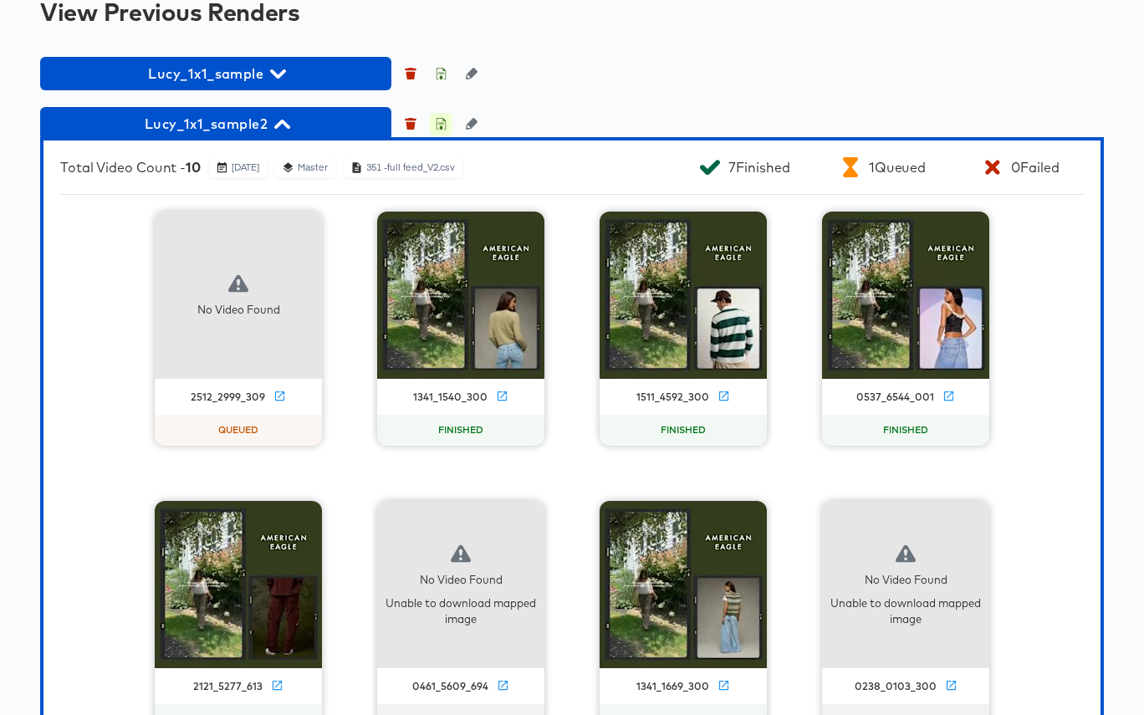
click at [439, 130] on icon "button" at bounding box center [441, 124] width 12 height 12
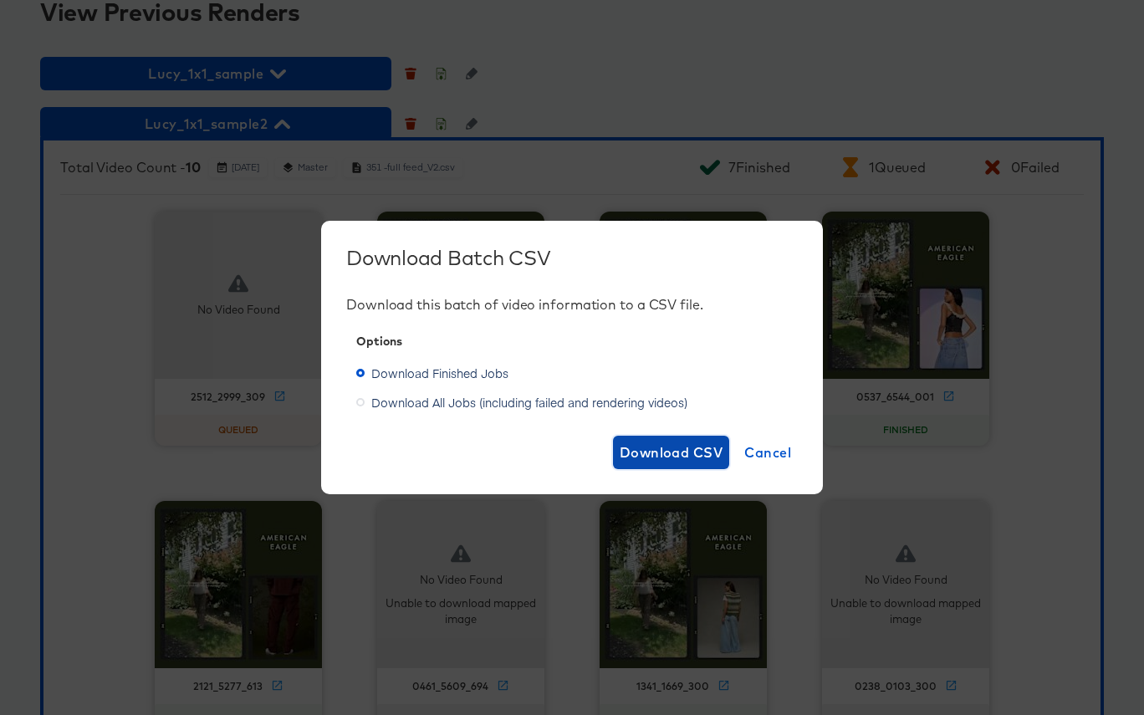
click at [677, 454] on span "Download CSV" at bounding box center [672, 452] width 104 height 23
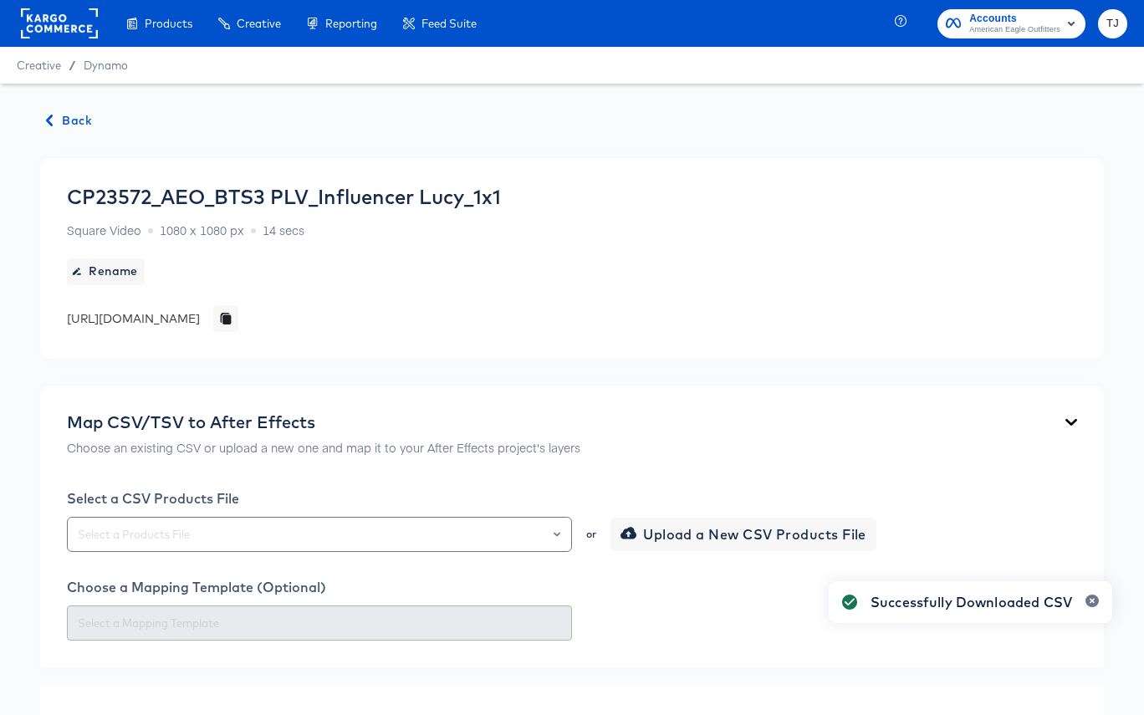
scroll to position [4, 0]
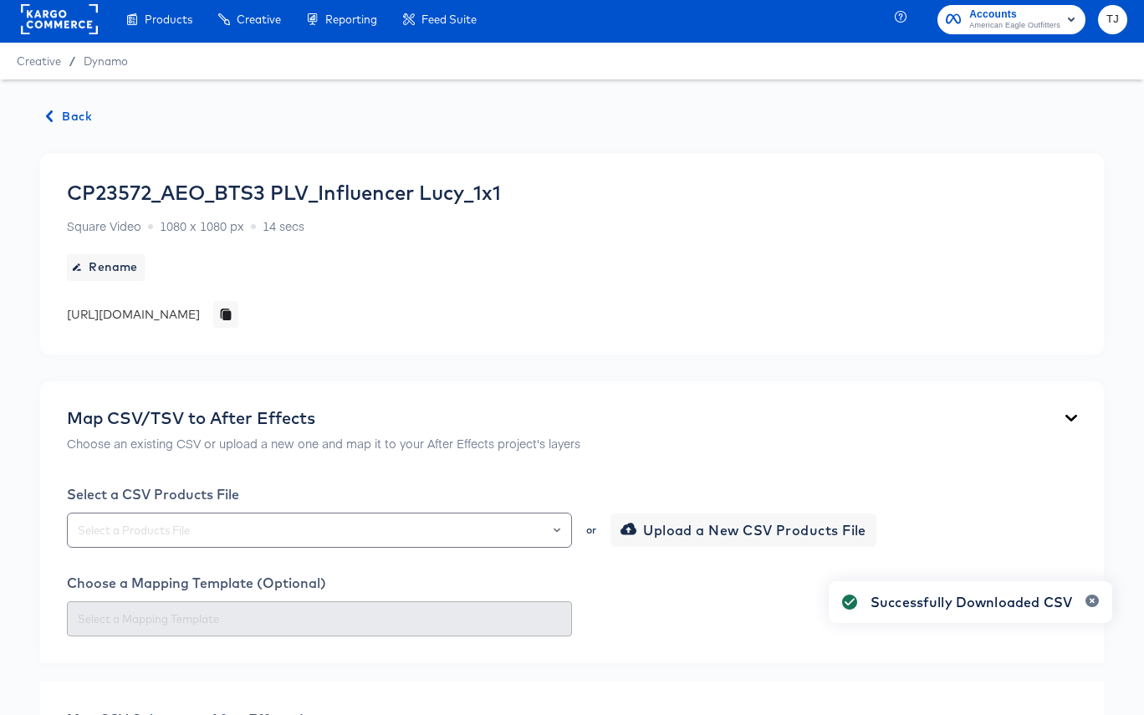
click at [75, 113] on span "Back" at bounding box center [69, 116] width 45 height 21
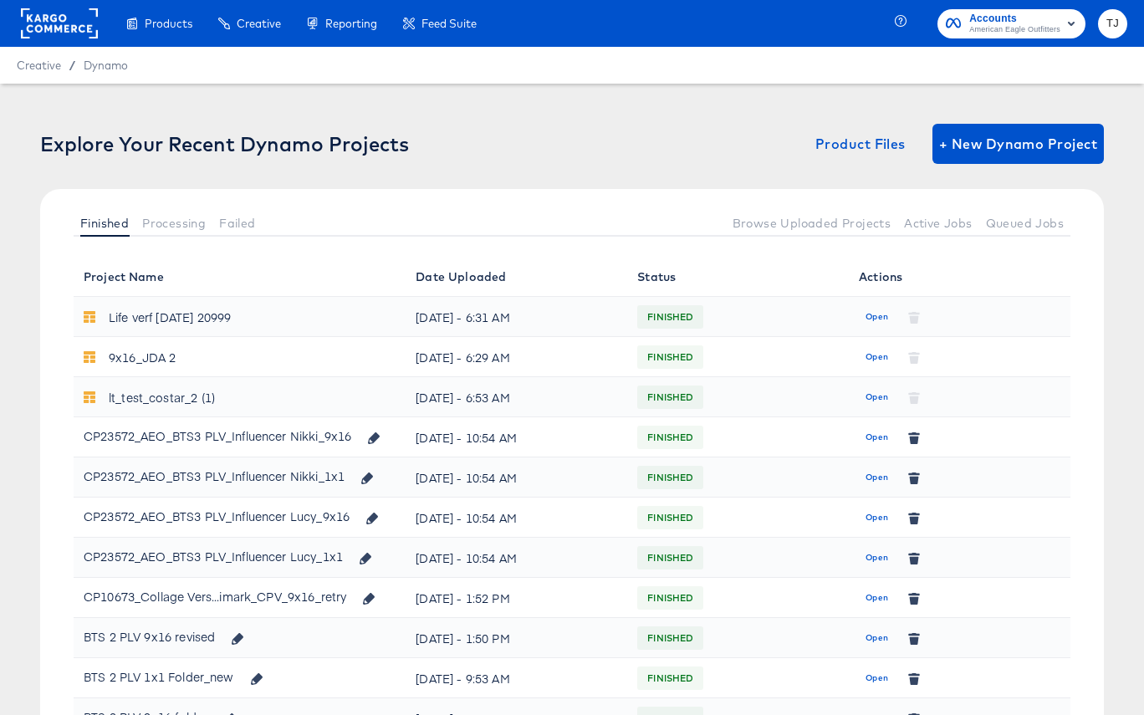
click at [881, 440] on span "Open" at bounding box center [876, 437] width 23 height 15
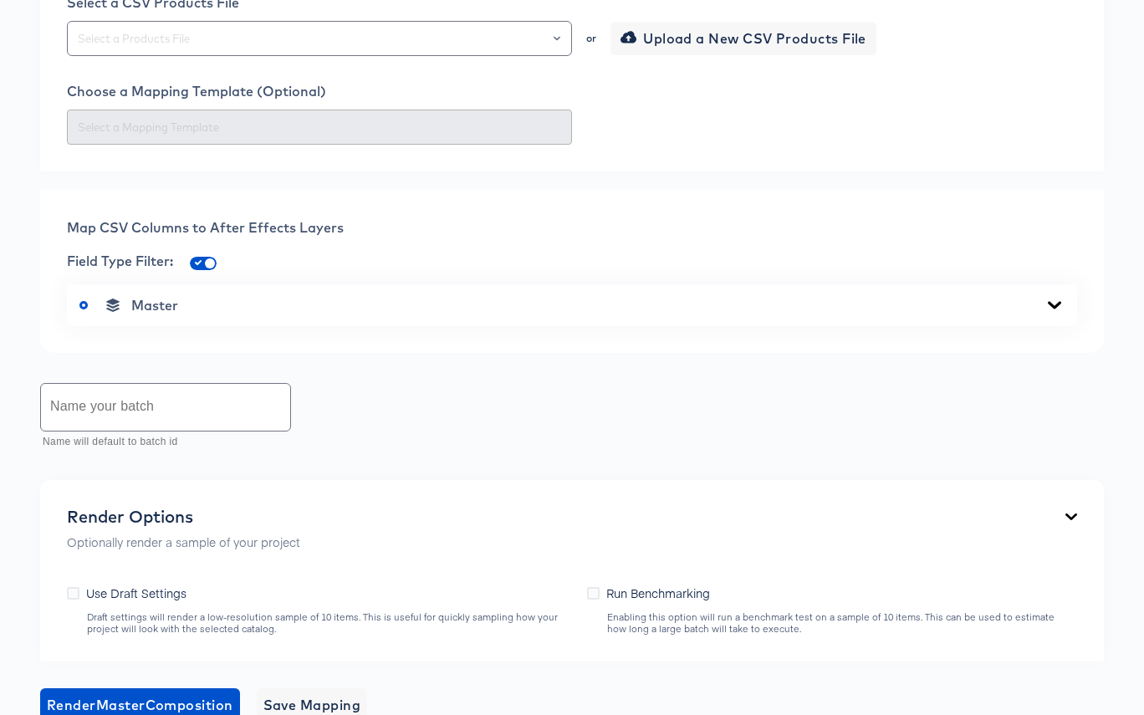
scroll to position [475, 0]
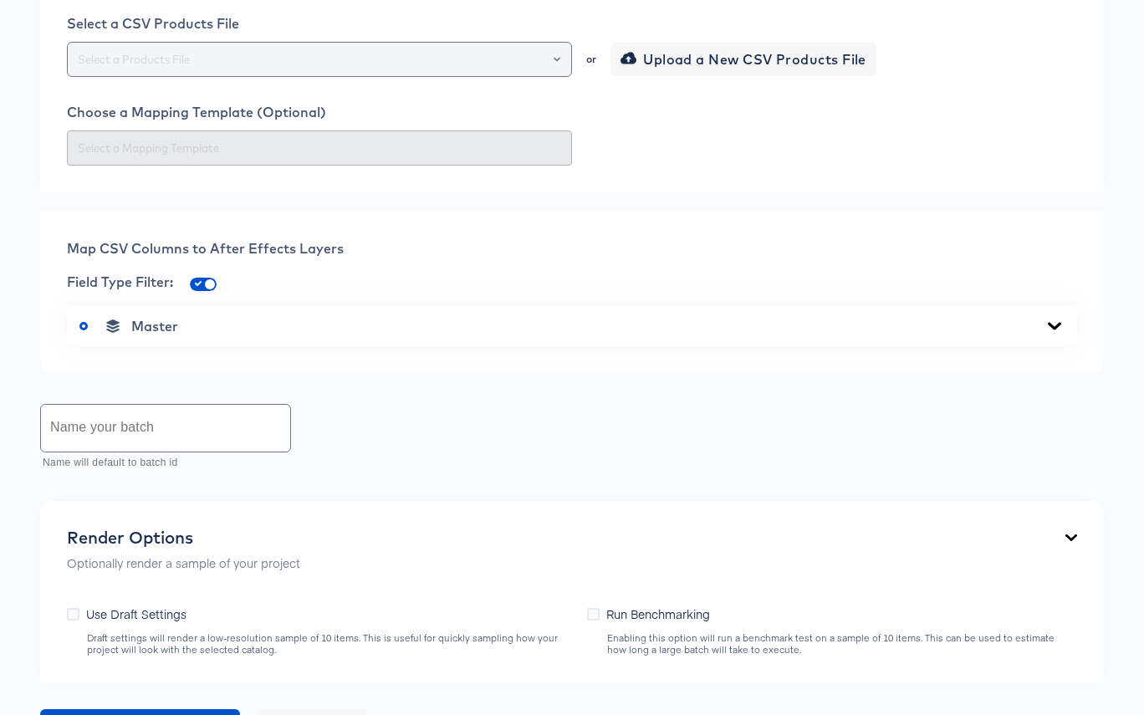
click at [545, 71] on div at bounding box center [549, 59] width 28 height 23
click at [556, 63] on icon "Open" at bounding box center [557, 59] width 7 height 7
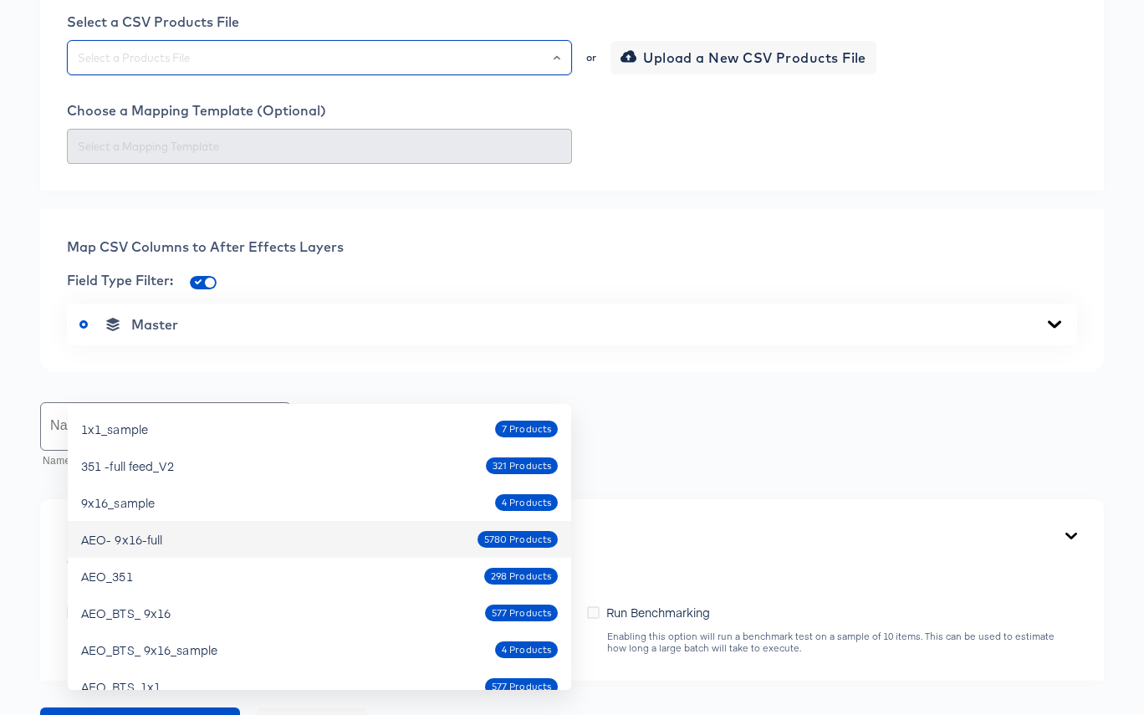
scroll to position [3, 0]
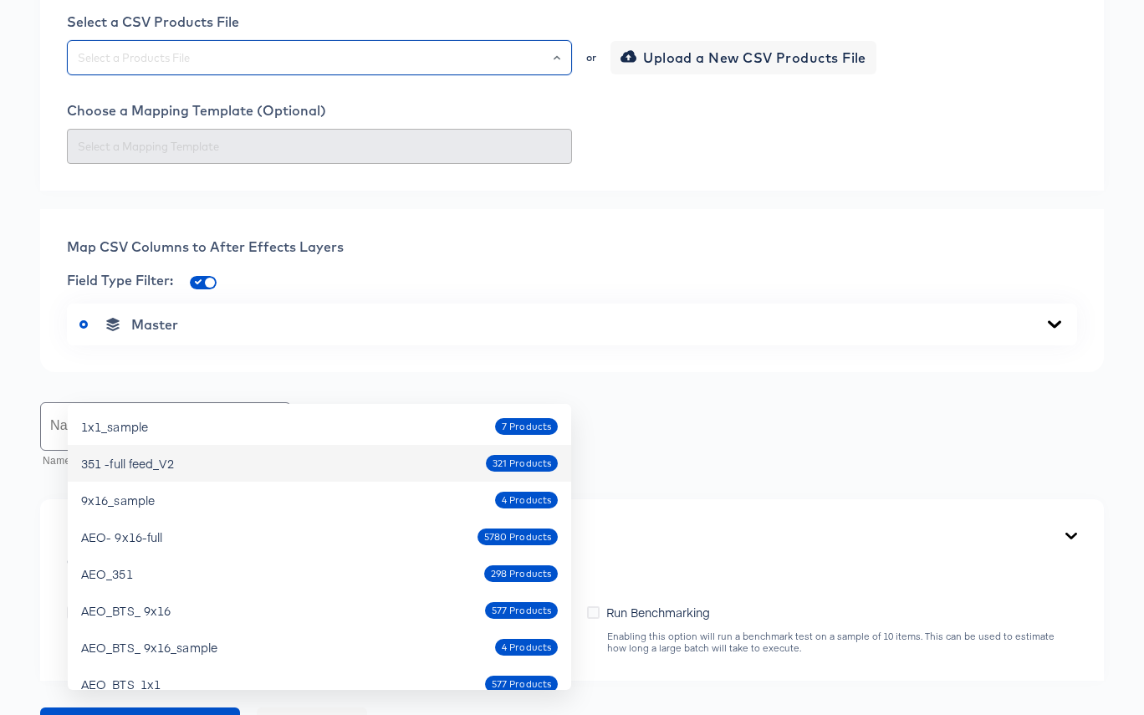
click at [329, 464] on div "351 -full feed_V2 321 Products" at bounding box center [319, 463] width 477 height 27
type input "351 -full feed_V2"
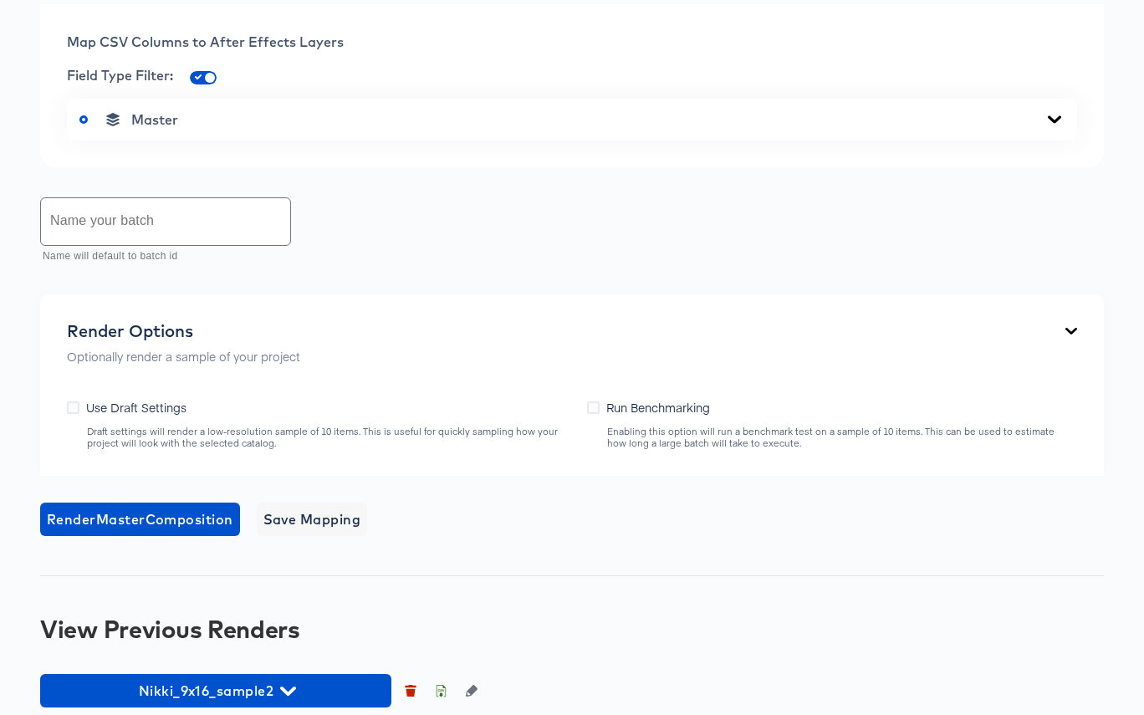
scroll to position [691, 0]
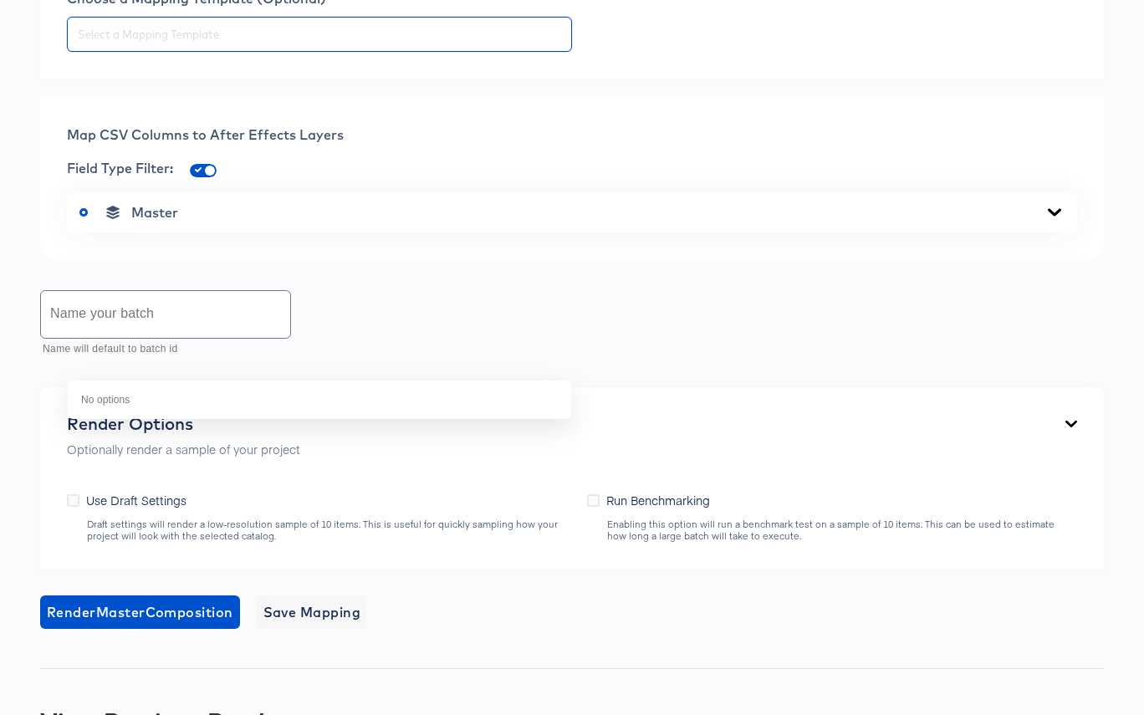
scroll to position [582, 0]
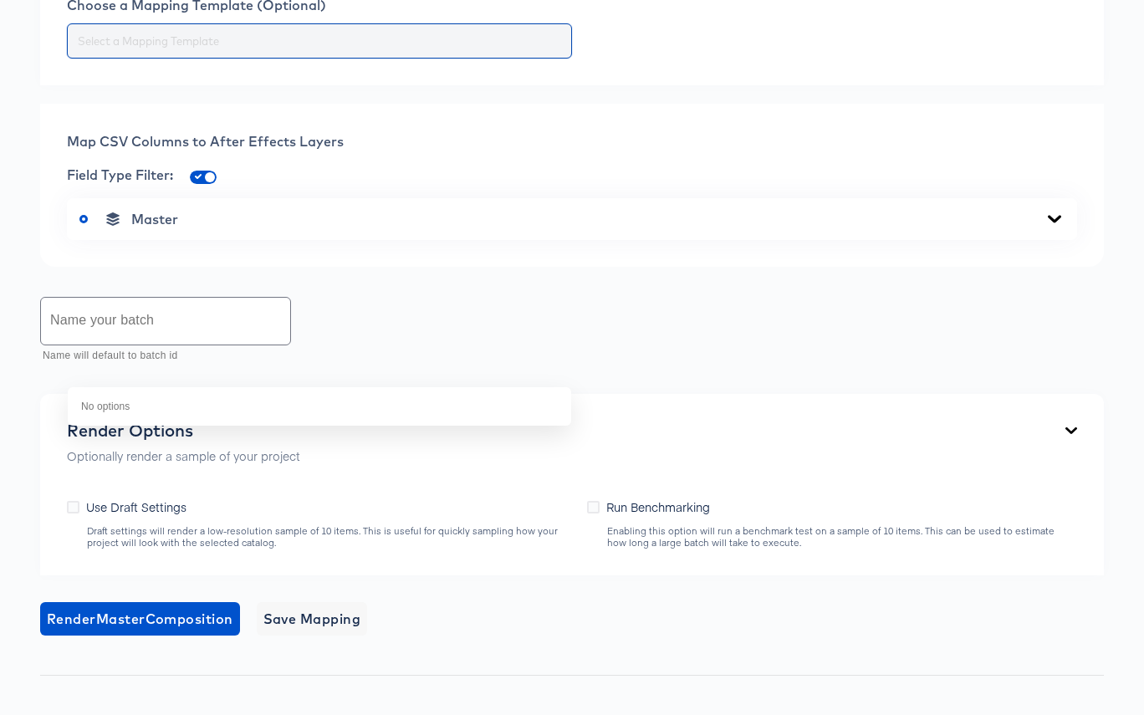
click at [435, 51] on input "text" at bounding box center [319, 41] width 490 height 19
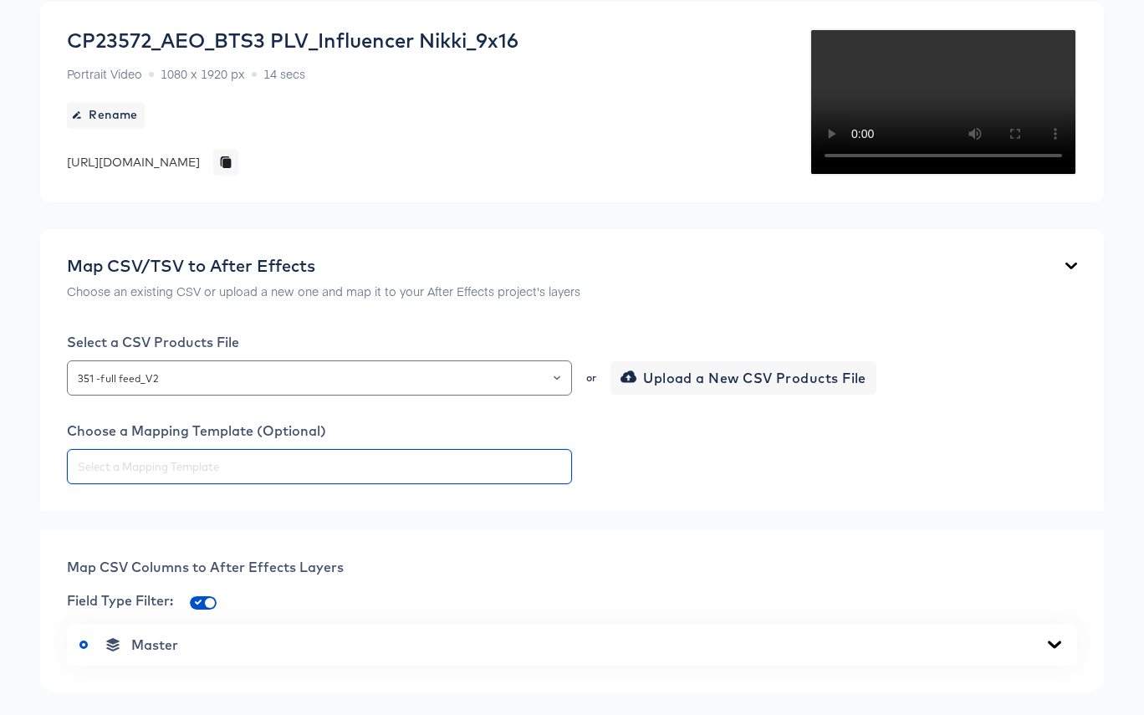
scroll to position [65, 0]
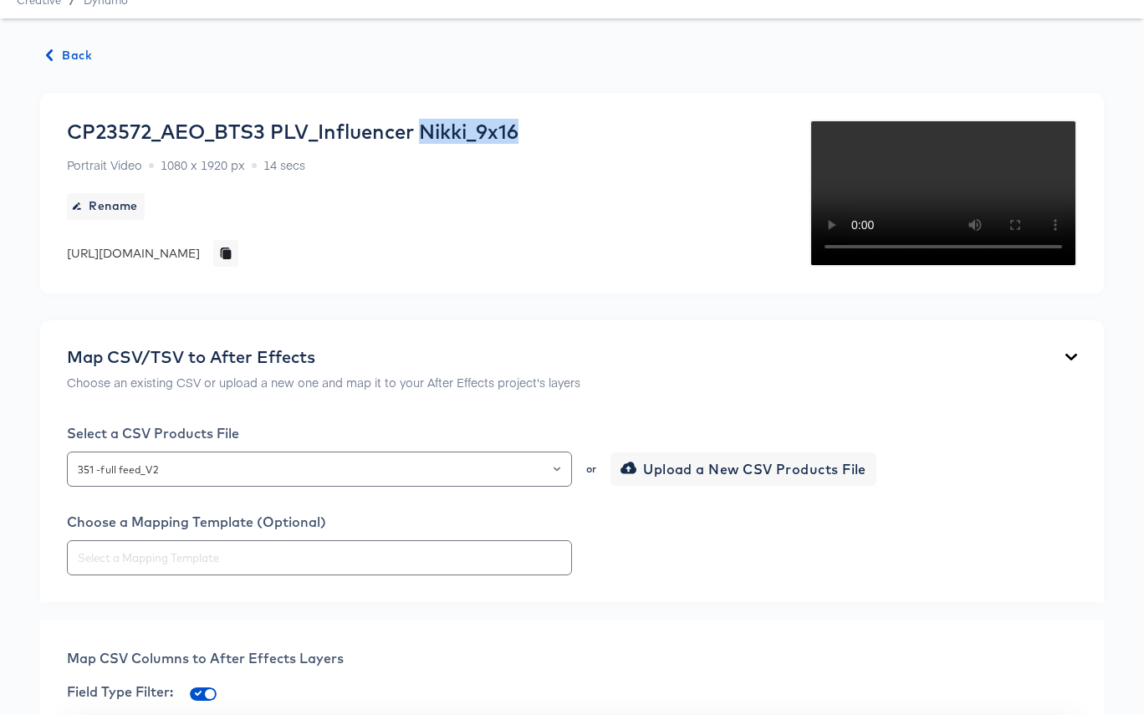
drag, startPoint x: 426, startPoint y: 130, endPoint x: 522, endPoint y: 126, distance: 95.4
click at [518, 126] on div "CP23572_AEO_BTS3 PLV_Influencer Nikki_9x16" at bounding box center [292, 131] width 451 height 23
copy div "Nikki_9x16"
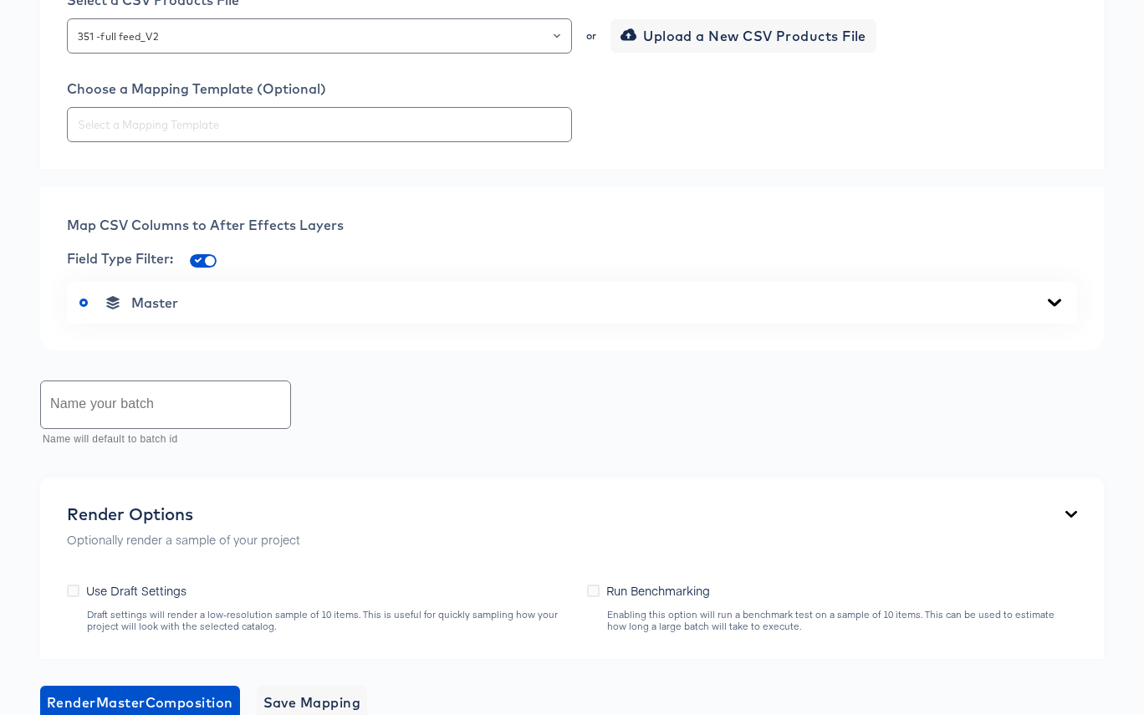
scroll to position [499, 0]
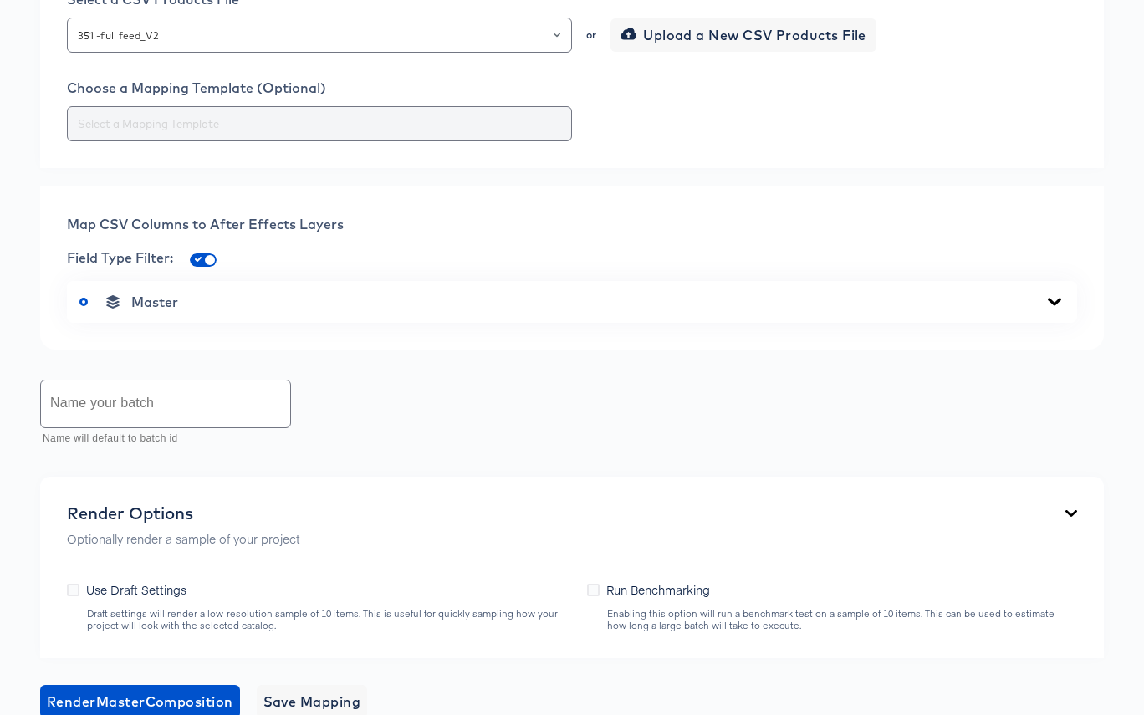
click at [291, 134] on input "text" at bounding box center [319, 124] width 490 height 19
paste input "Nikki_9x16"
type input "Nikki_9x16"
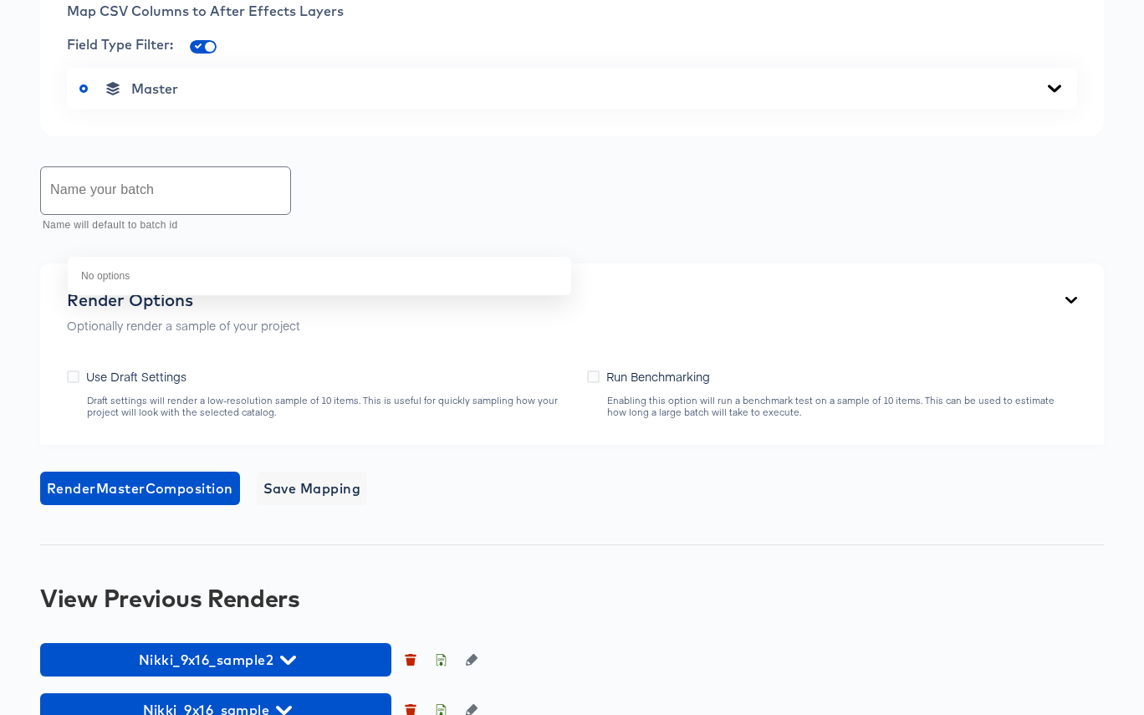
scroll to position [726, 0]
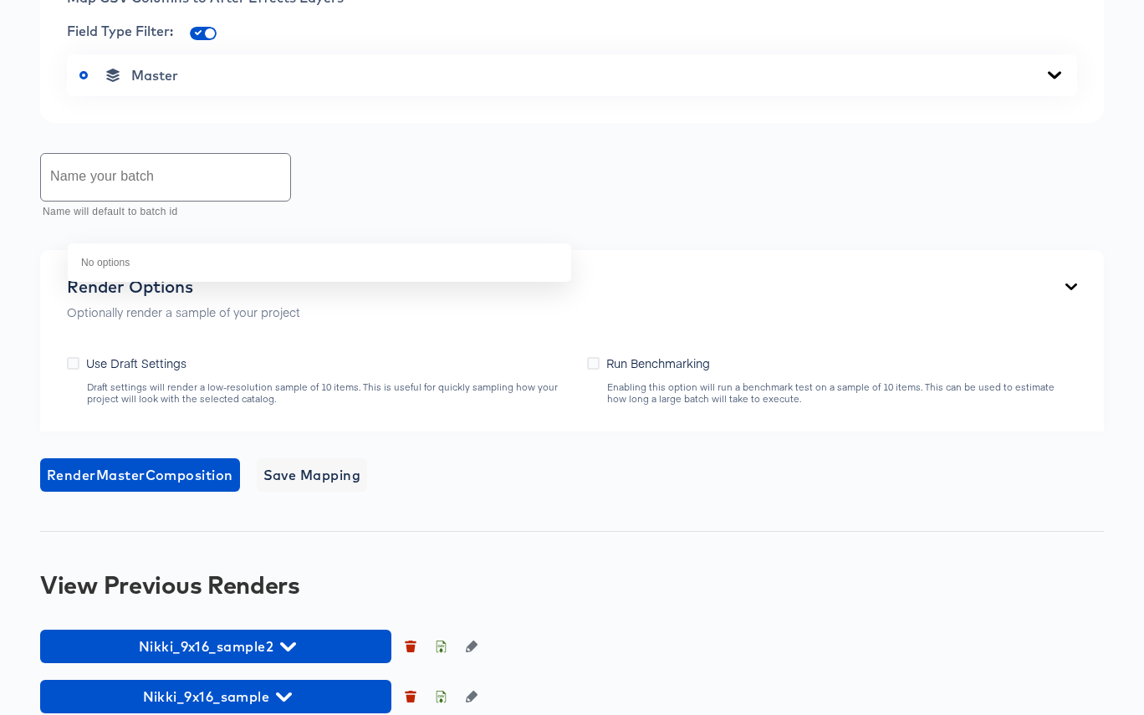
drag, startPoint x: 136, startPoint y: 225, endPoint x: 54, endPoint y: 204, distance: 84.6
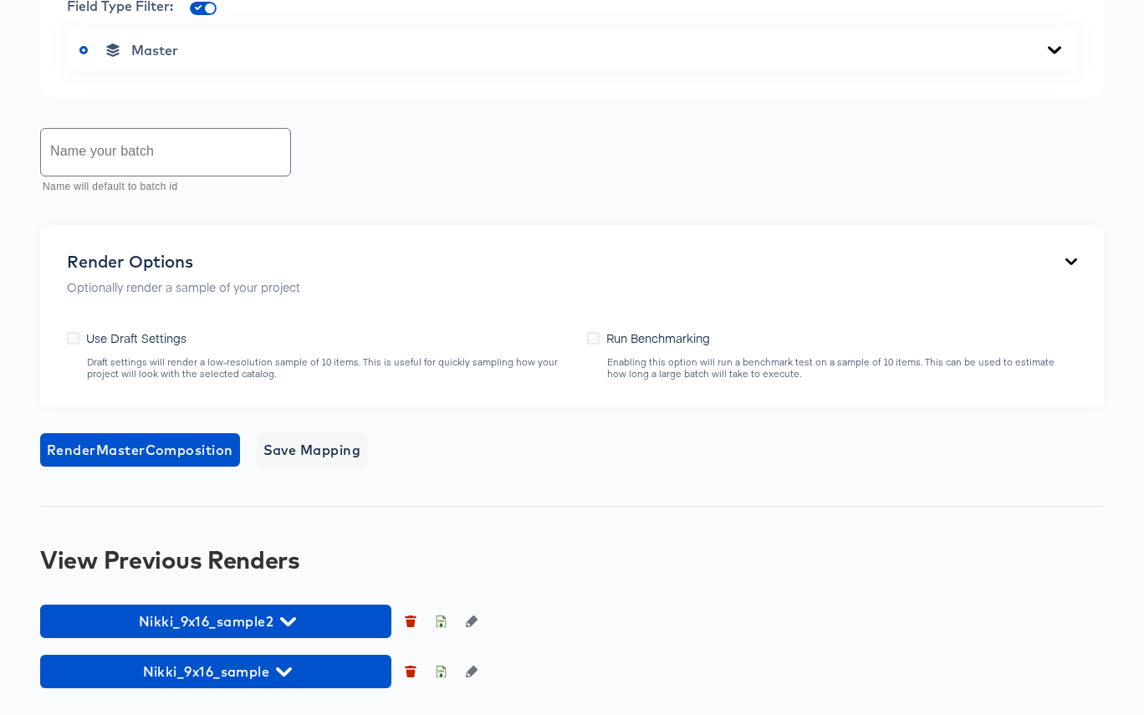
scroll to position [880, 0]
drag, startPoint x: 1054, startPoint y: 240, endPoint x: 1047, endPoint y: 263, distance: 24.6
click at [1054, 57] on icon at bounding box center [1054, 49] width 20 height 13
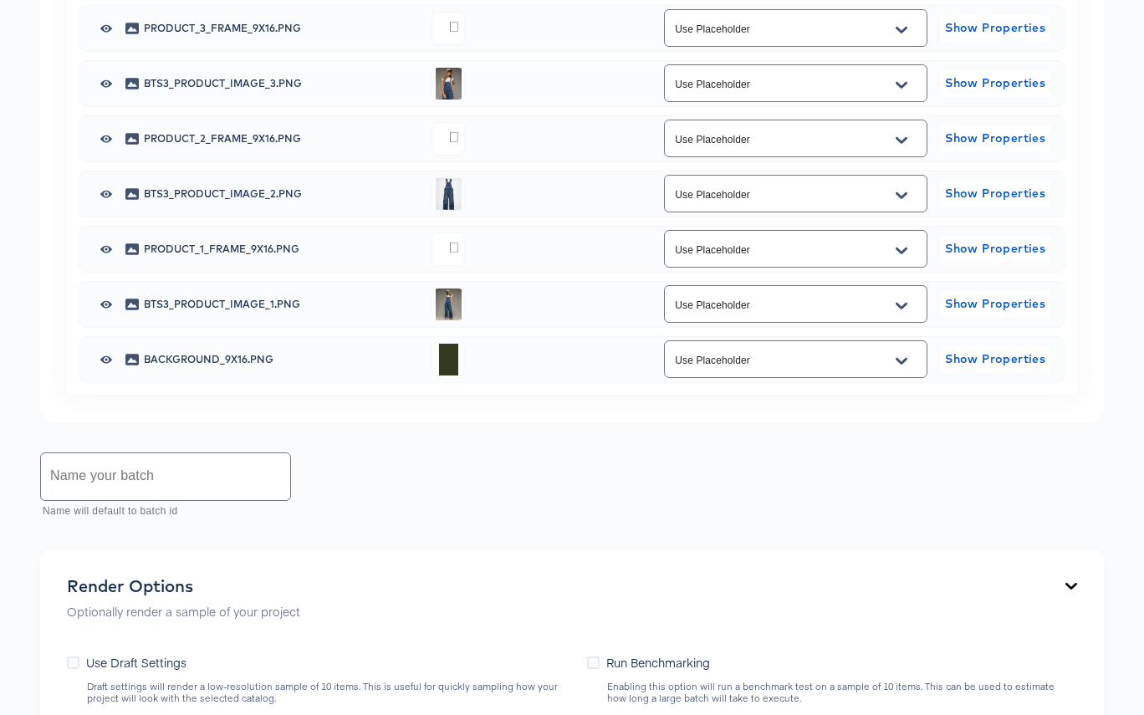
scroll to position [1227, 0]
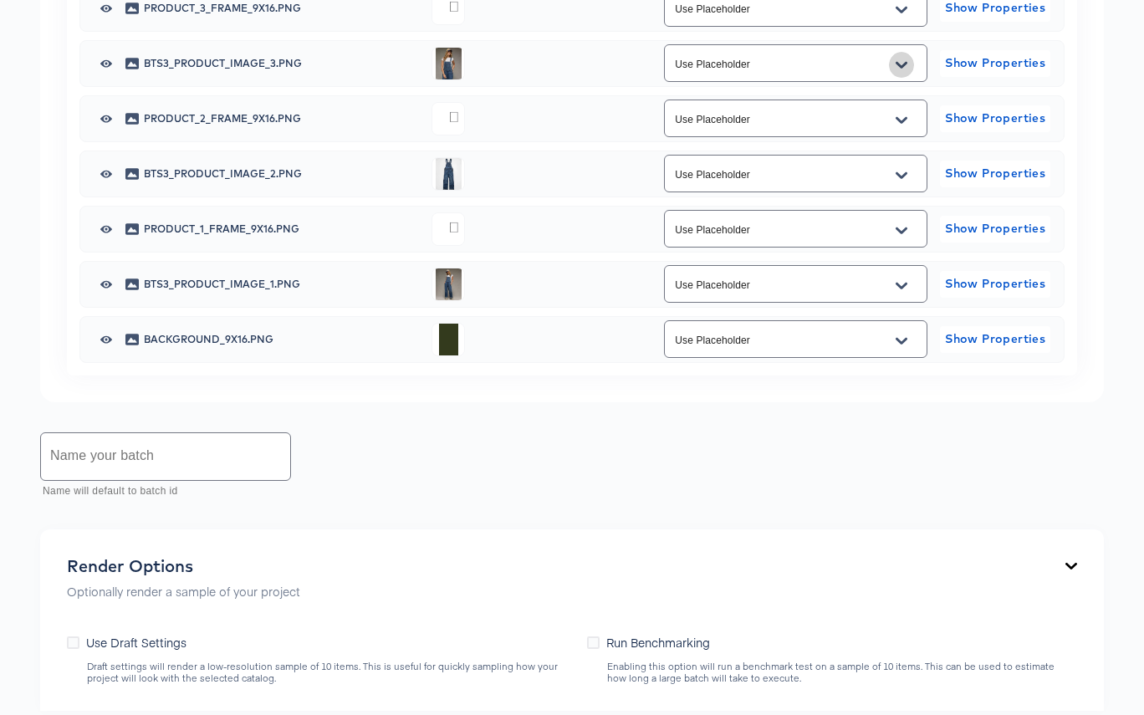
click at [900, 72] on icon "Open" at bounding box center [901, 65] width 12 height 13
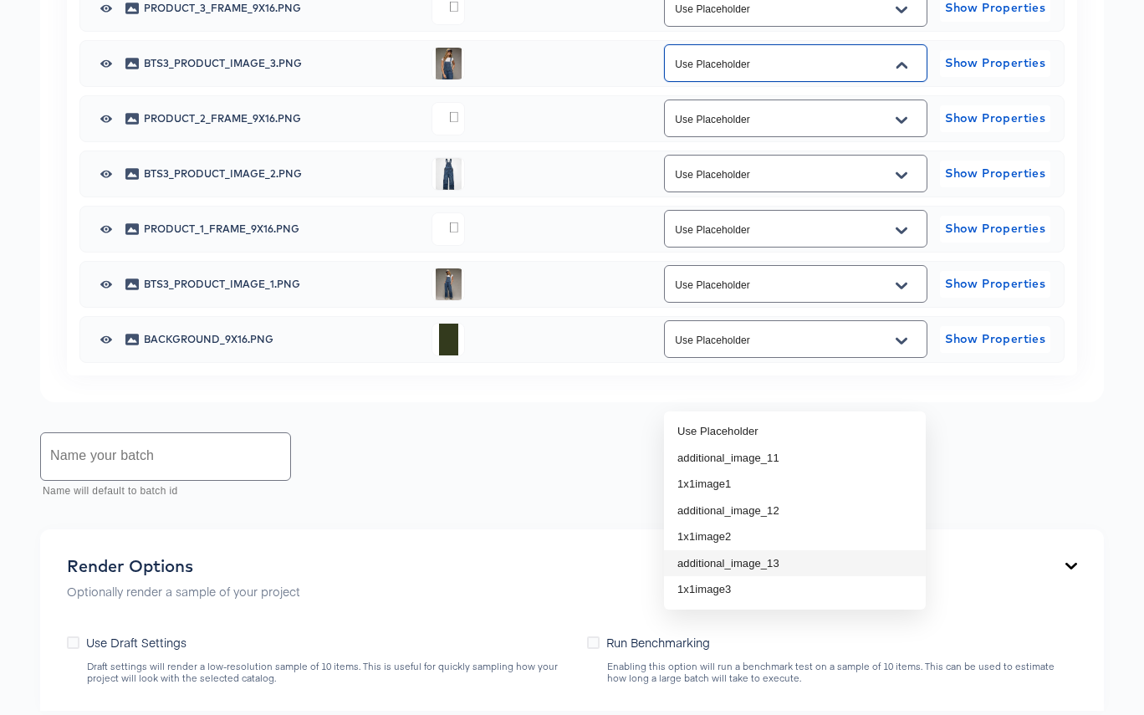
click at [840, 559] on li "additional_image_13" at bounding box center [795, 563] width 262 height 27
type input "additional_image_13"
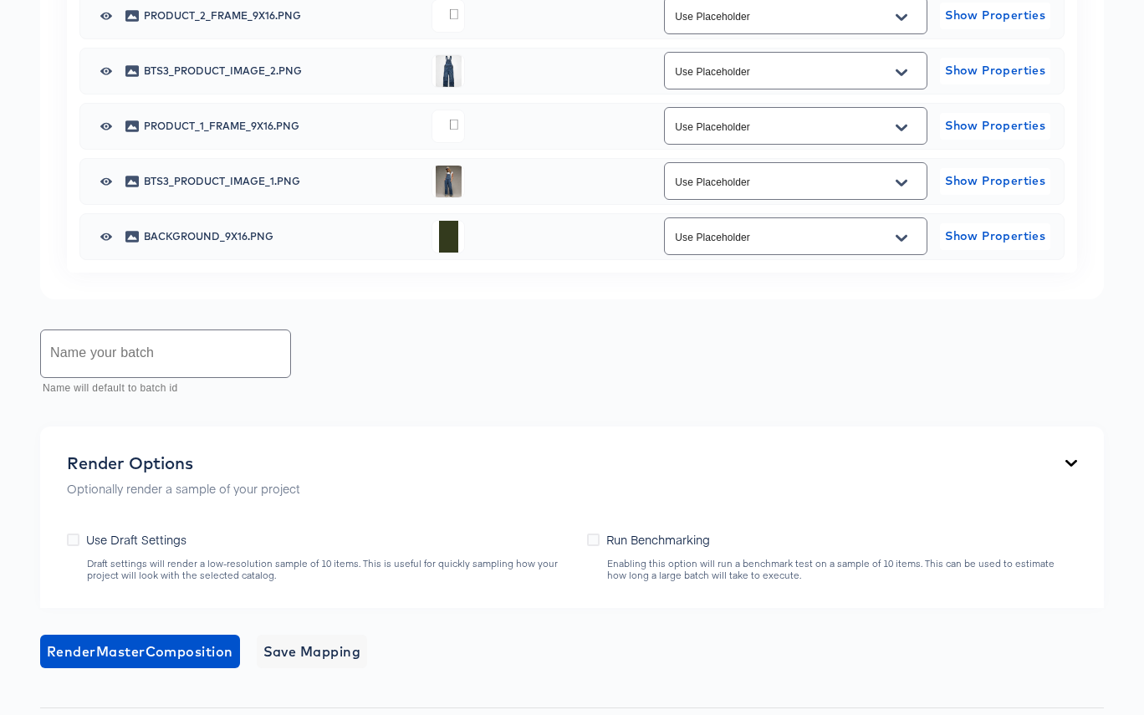
scroll to position [1338, 0]
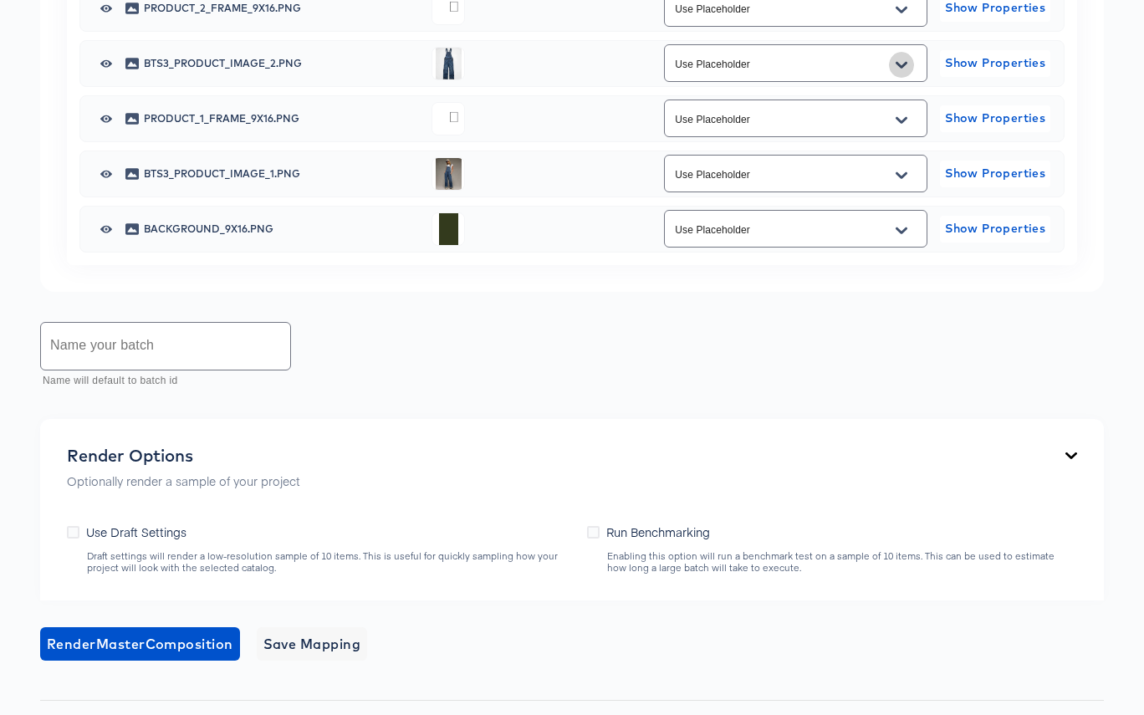
click at [903, 72] on icon "Open" at bounding box center [901, 65] width 12 height 13
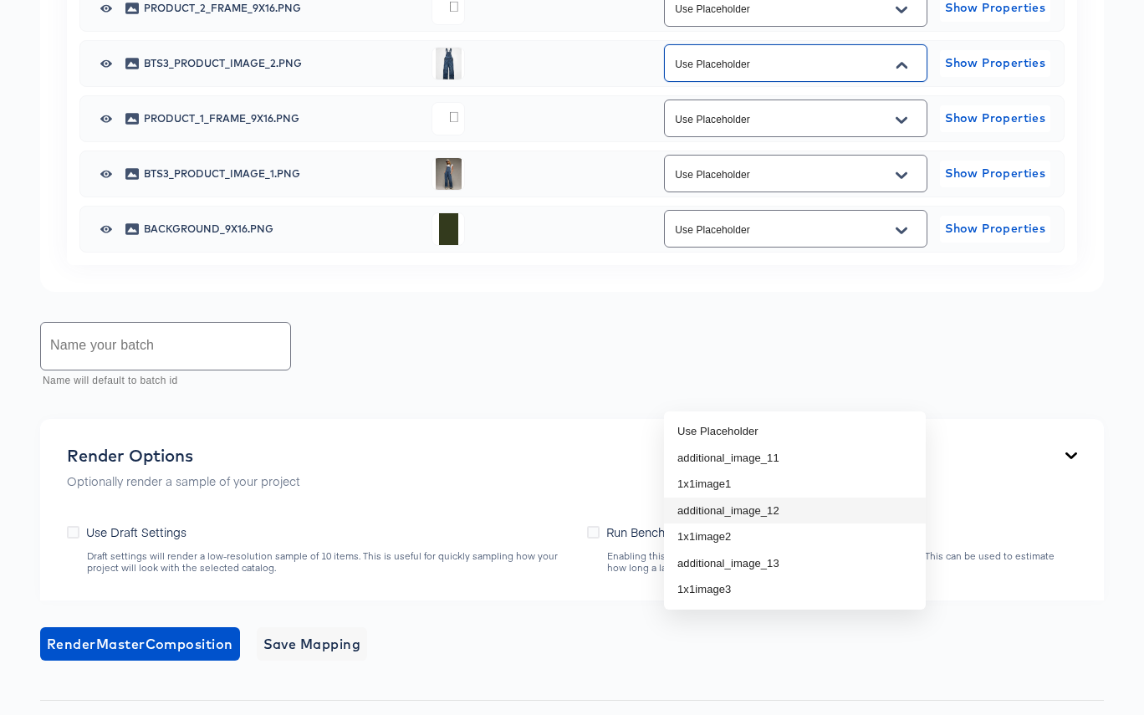
click at [835, 500] on li "additional_image_12" at bounding box center [795, 510] width 262 height 27
type input "additional_image_12"
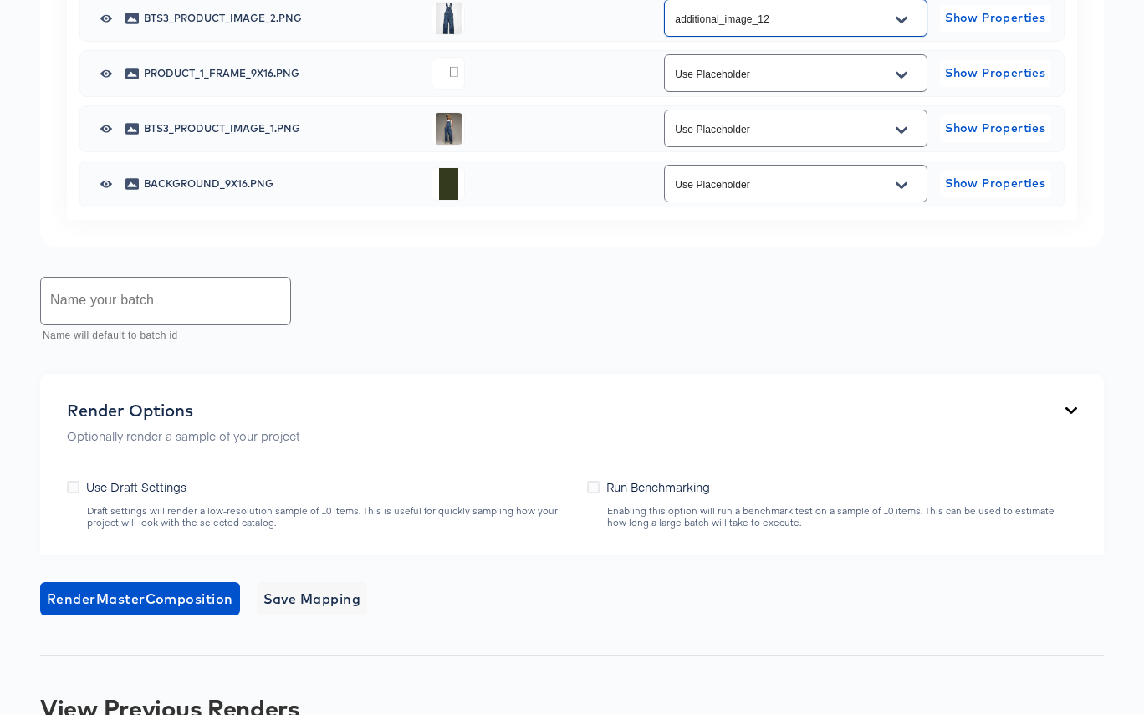
scroll to position [1399, 0]
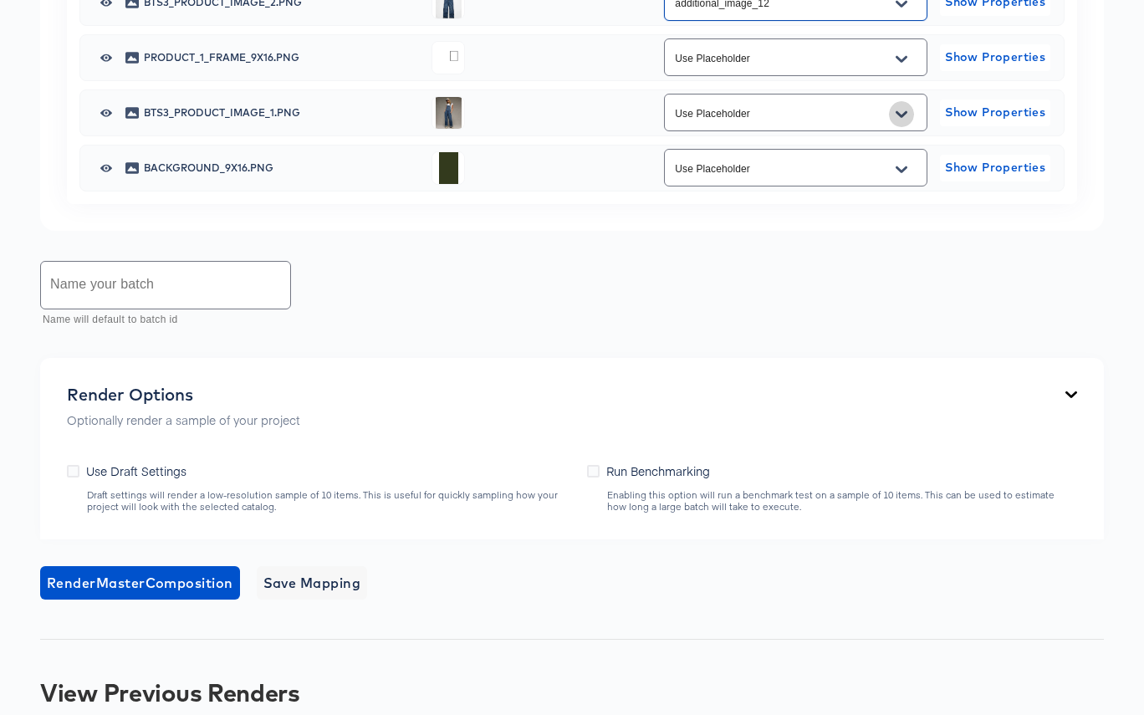
click at [906, 121] on icon "Open" at bounding box center [901, 114] width 12 height 13
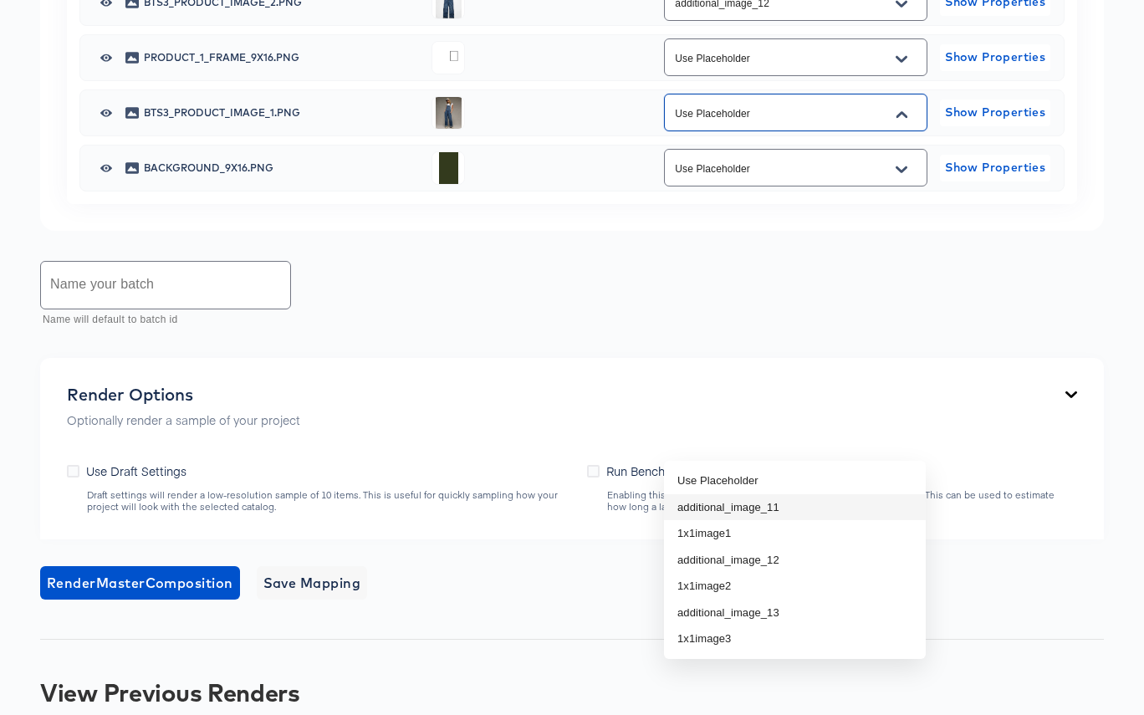
click at [874, 506] on li "additional_image_11" at bounding box center [795, 507] width 262 height 27
type input "additional_image_11"
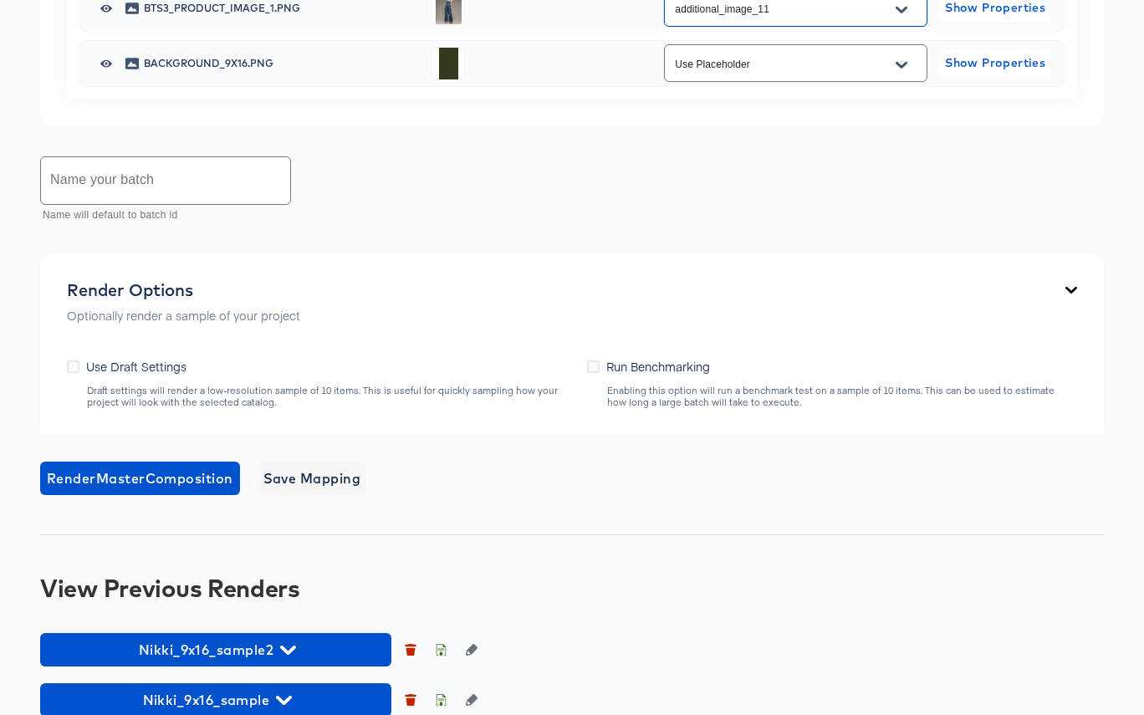
scroll to position [1510, 0]
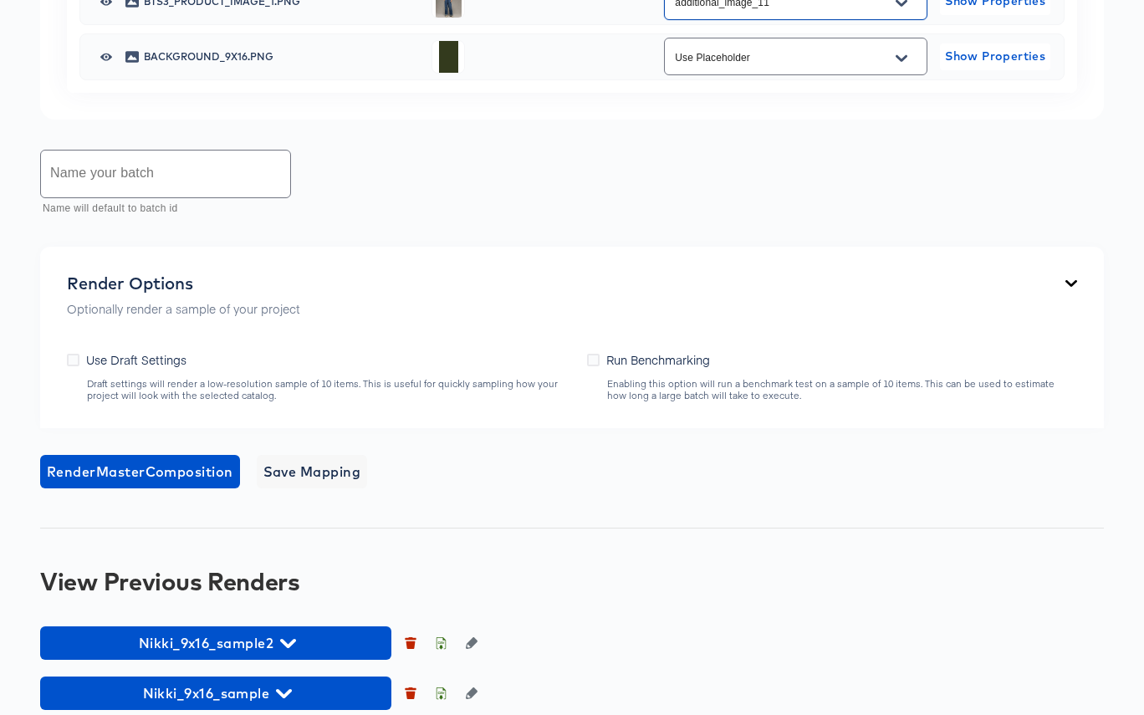
click at [180, 197] on input "text" at bounding box center [165, 173] width 249 height 47
paste input "Nikki_9x16"
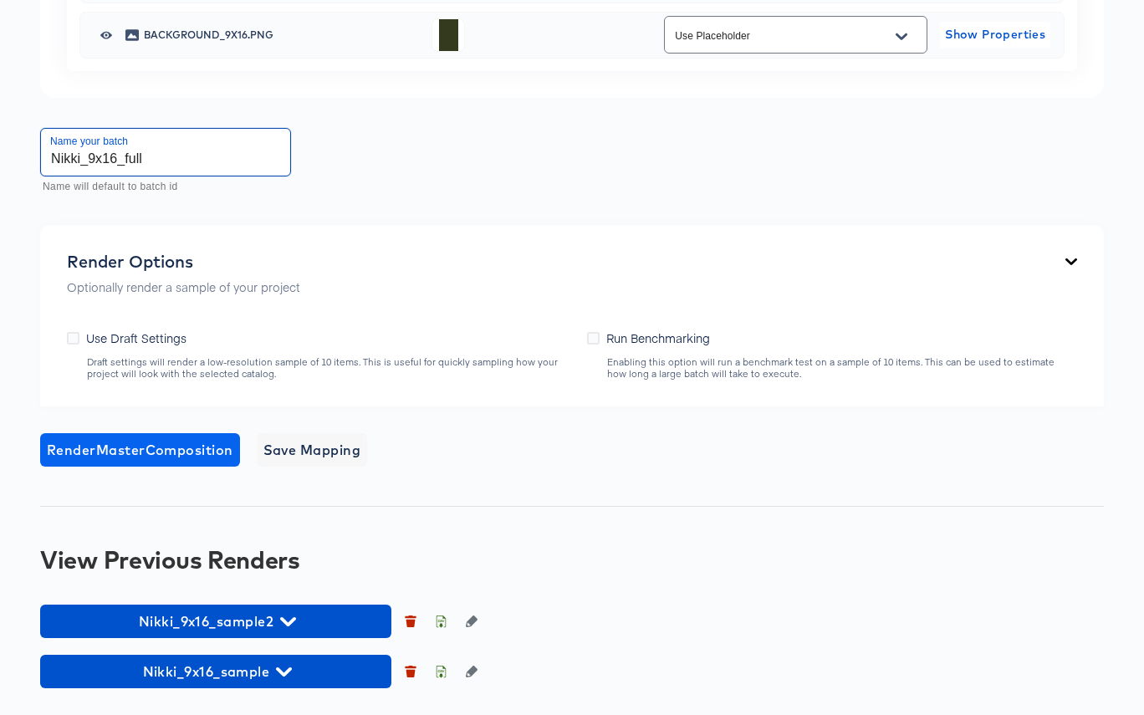
scroll to position [1746, 0]
type input "Nikki_9x16_full"
click at [164, 462] on span "Render Master Composition" at bounding box center [140, 449] width 186 height 23
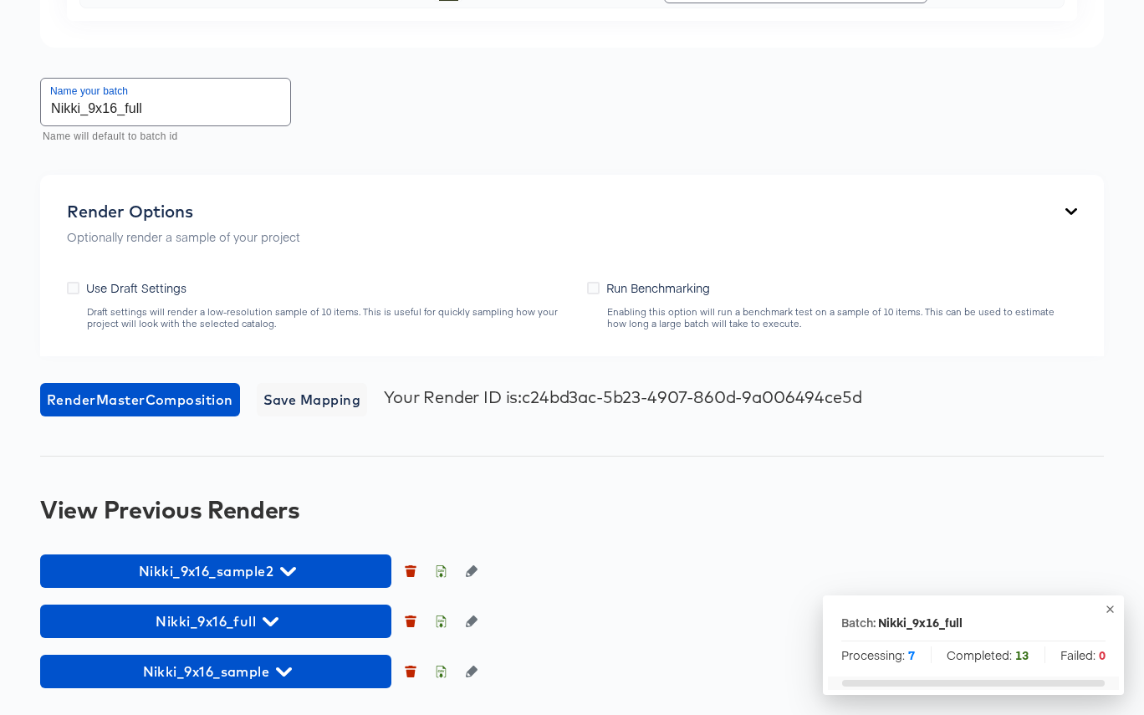
scroll to position [1908, 0]
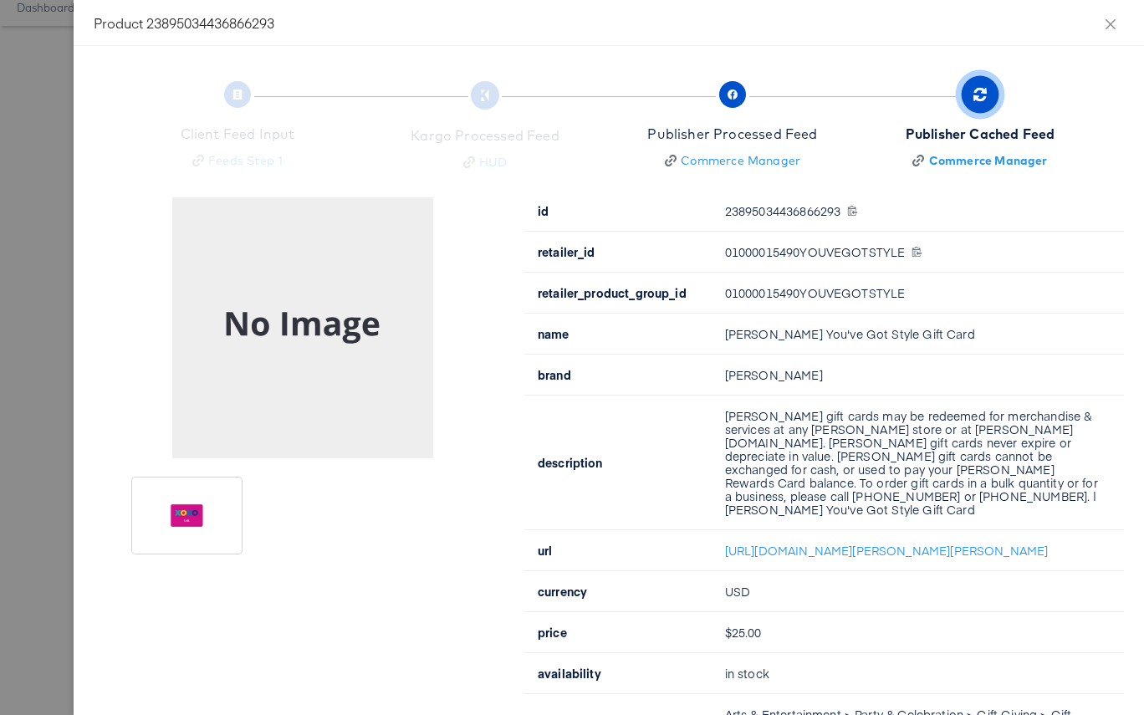
scroll to position [51, 0]
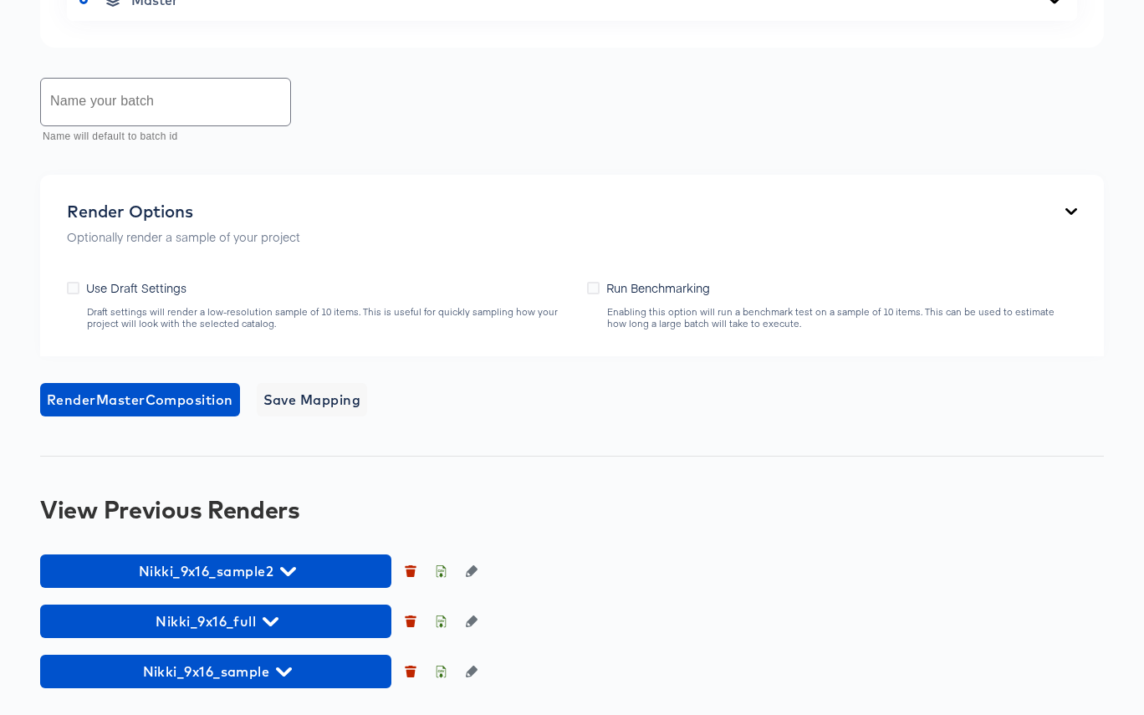
scroll to position [1127, 0]
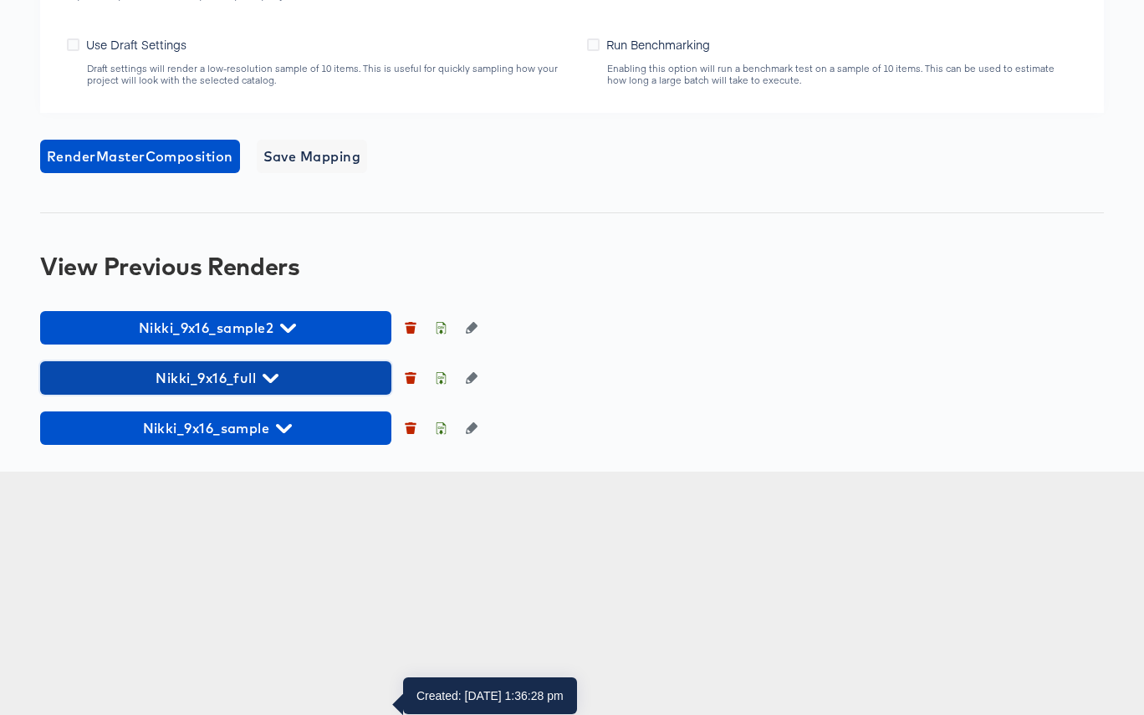
click at [271, 386] on icon "button" at bounding box center [271, 378] width 16 height 16
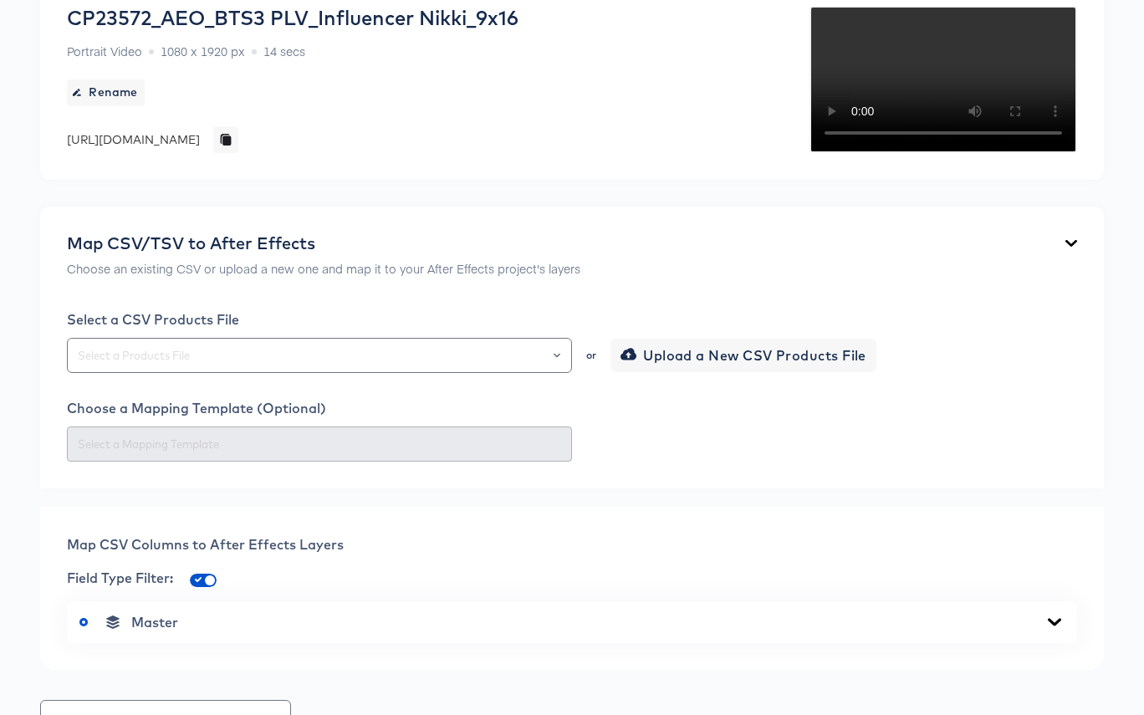
scroll to position [0, 0]
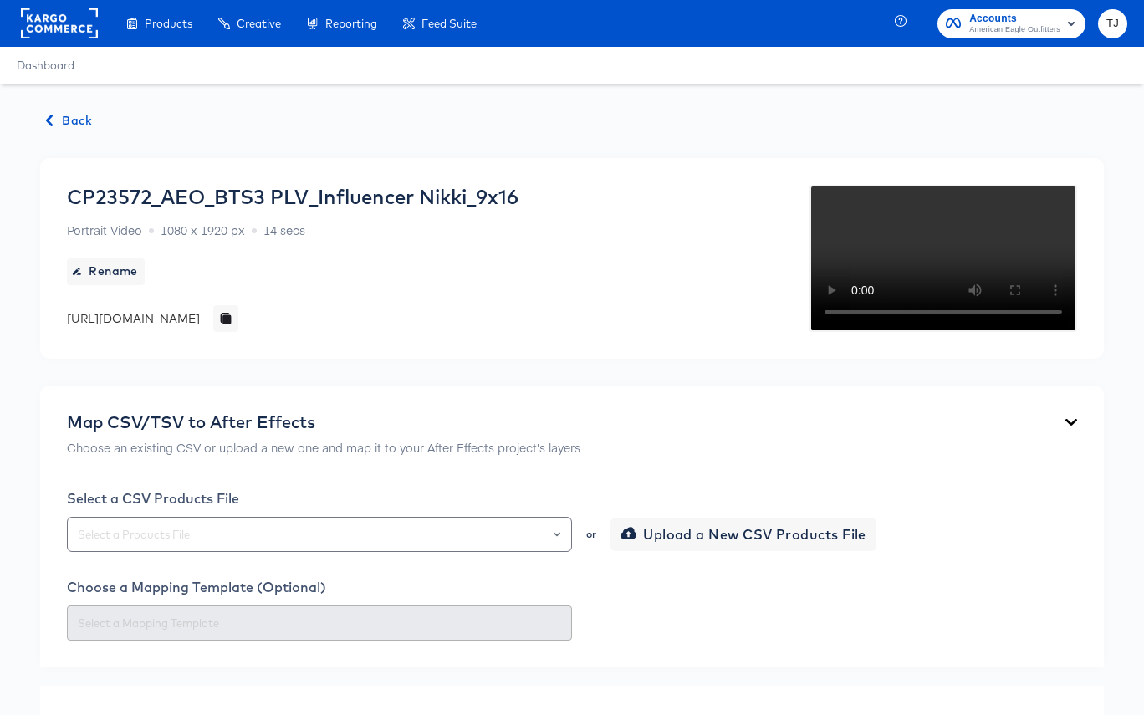
click at [76, 113] on span "Back" at bounding box center [69, 120] width 45 height 21
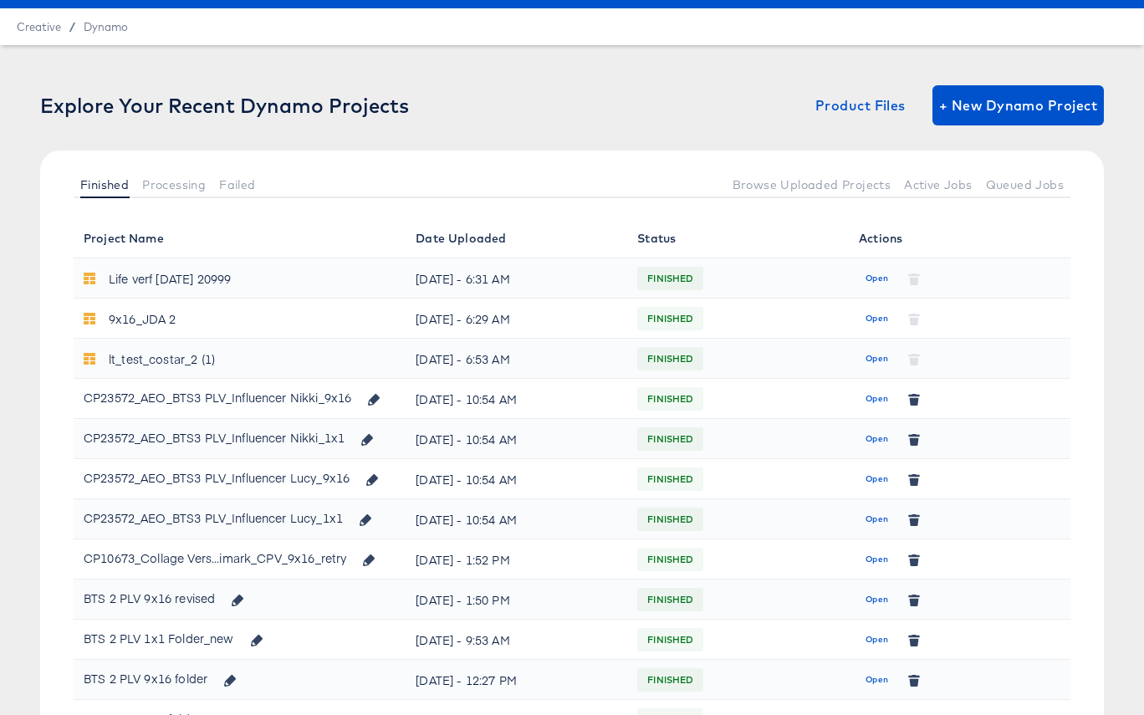
scroll to position [36, 0]
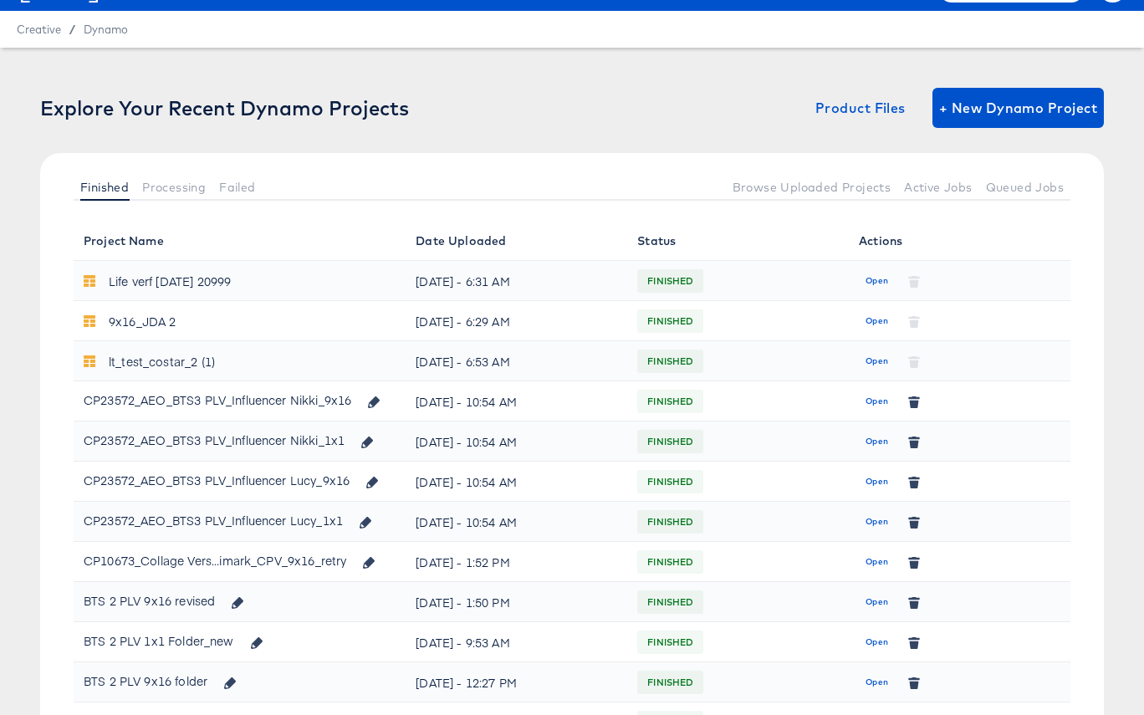
click at [871, 440] on span "Open" at bounding box center [876, 441] width 23 height 15
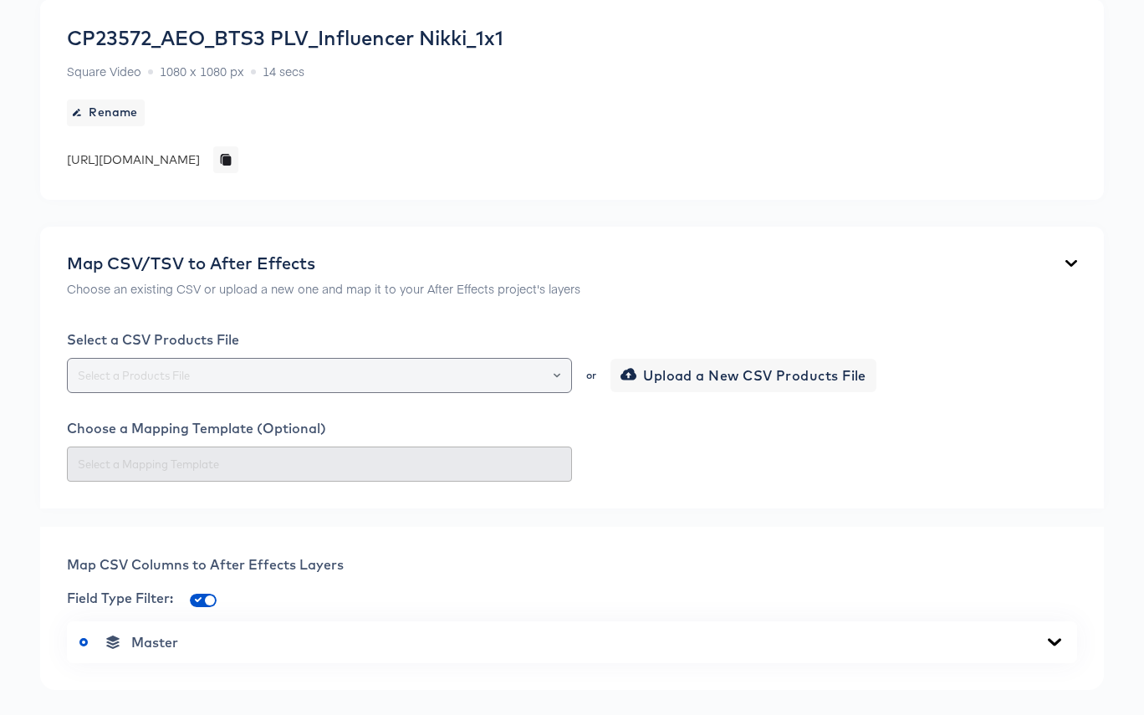
scroll to position [171, 0]
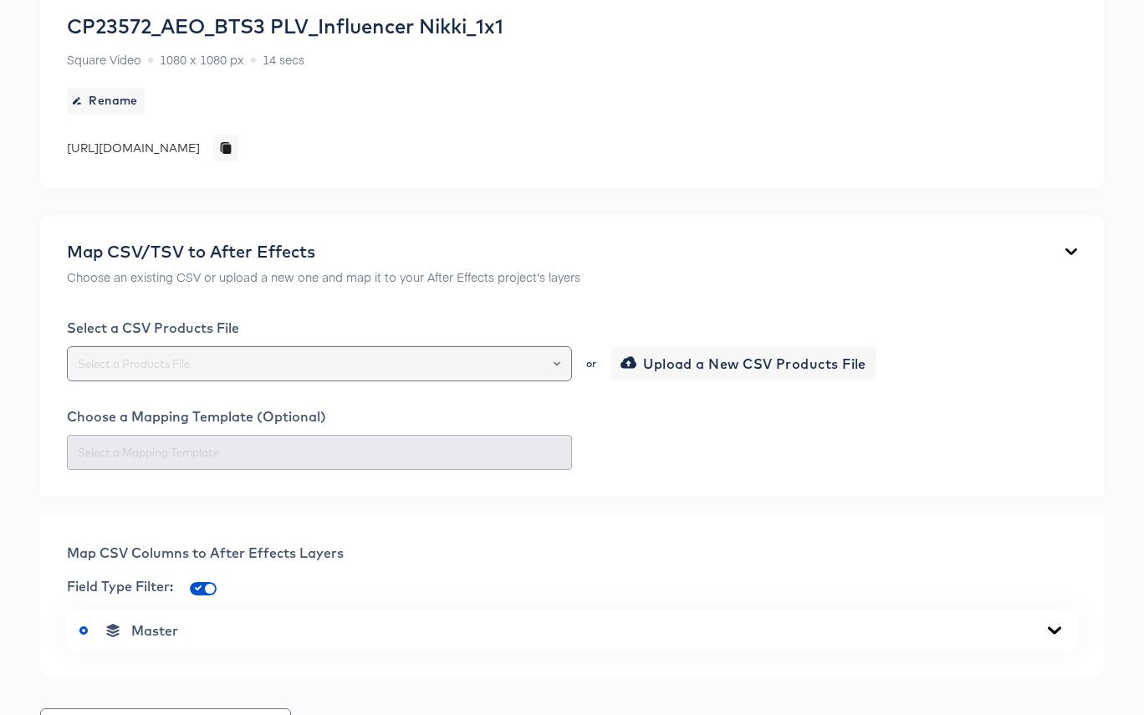
click at [561, 364] on div at bounding box center [549, 363] width 28 height 23
click at [555, 360] on icon "Open" at bounding box center [557, 363] width 7 height 7
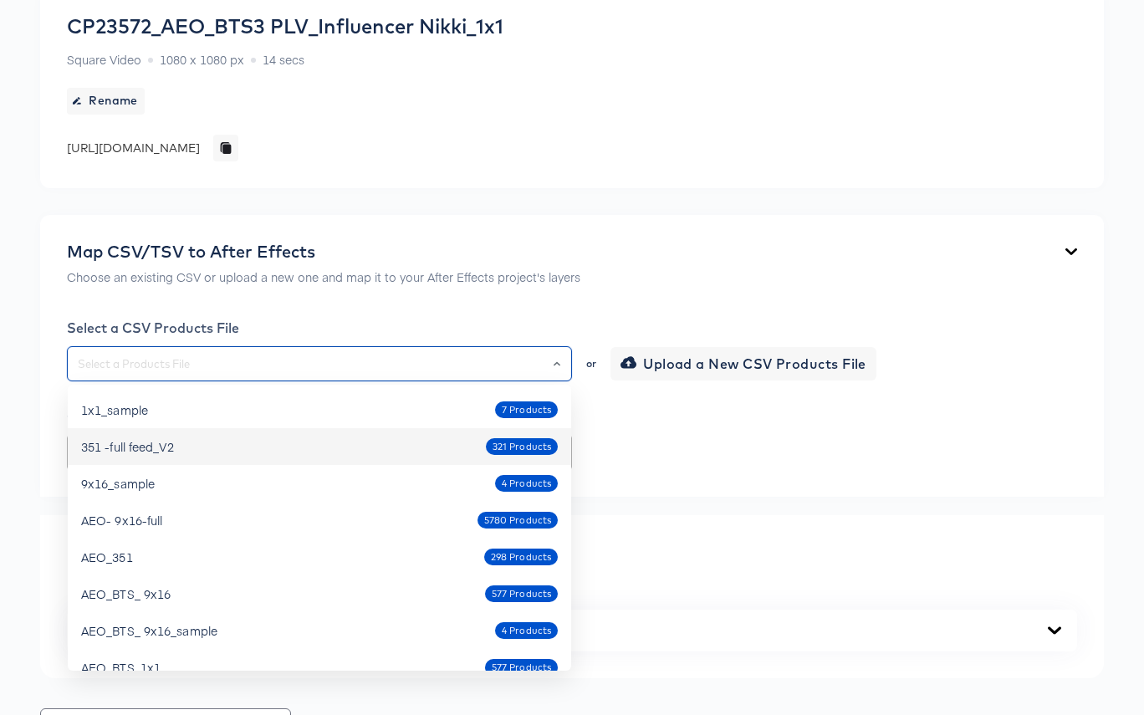
click at [414, 440] on div "351 -full feed_V2 321 Products" at bounding box center [319, 446] width 477 height 27
type input "351 -full feed_V2"
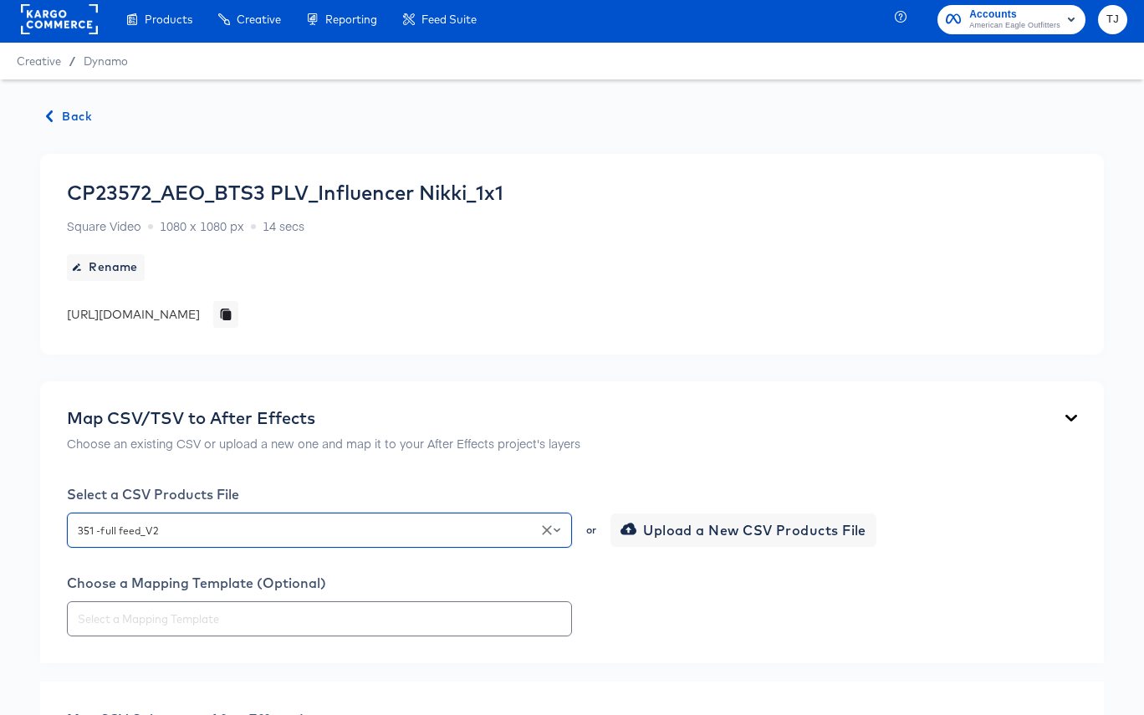
scroll to position [0, 0]
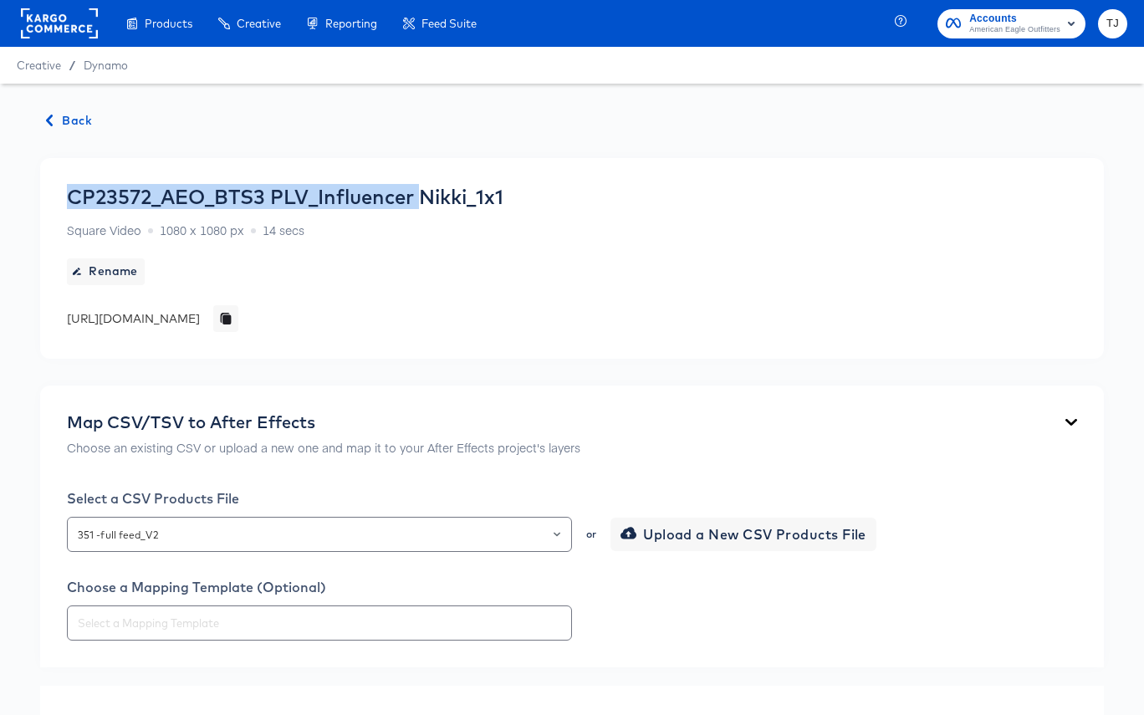
drag, startPoint x: 423, startPoint y: 192, endPoint x: 547, endPoint y: 184, distance: 124.0
click at [503, 185] on div "CP23572_AEO_BTS3 PLV_Influencer Nikki_1x1 Square Video 1080 x 1080 px 14 secs R…" at bounding box center [285, 258] width 436 height 147
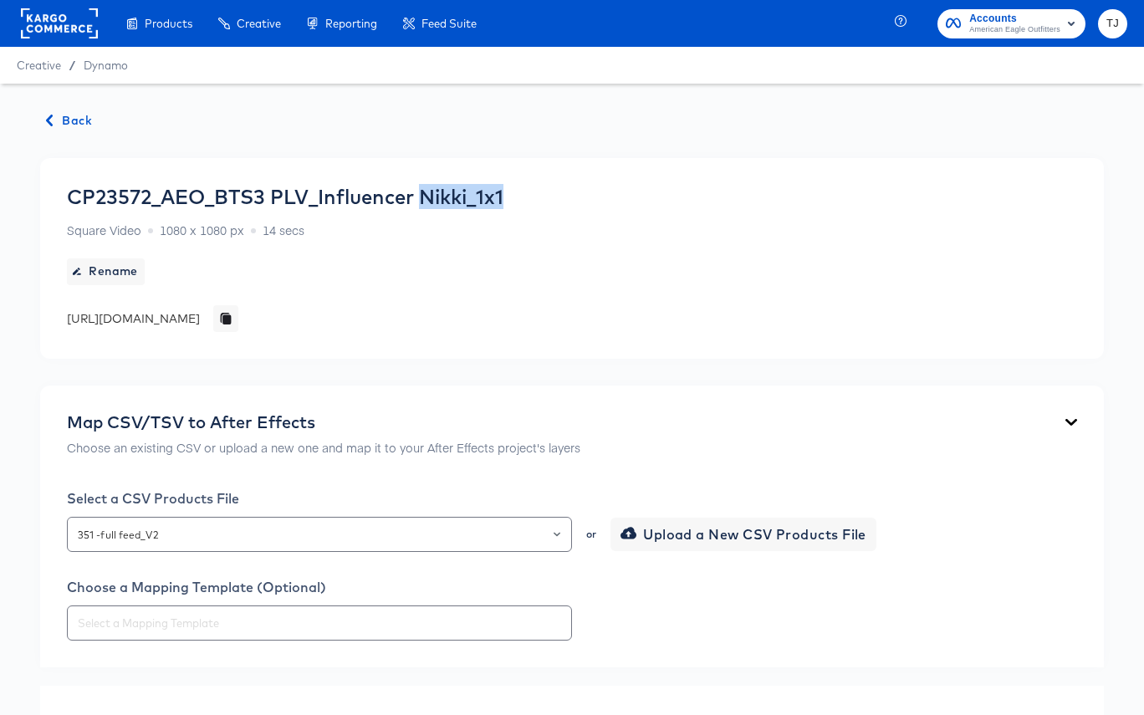
copy div "Nikki_1x1"
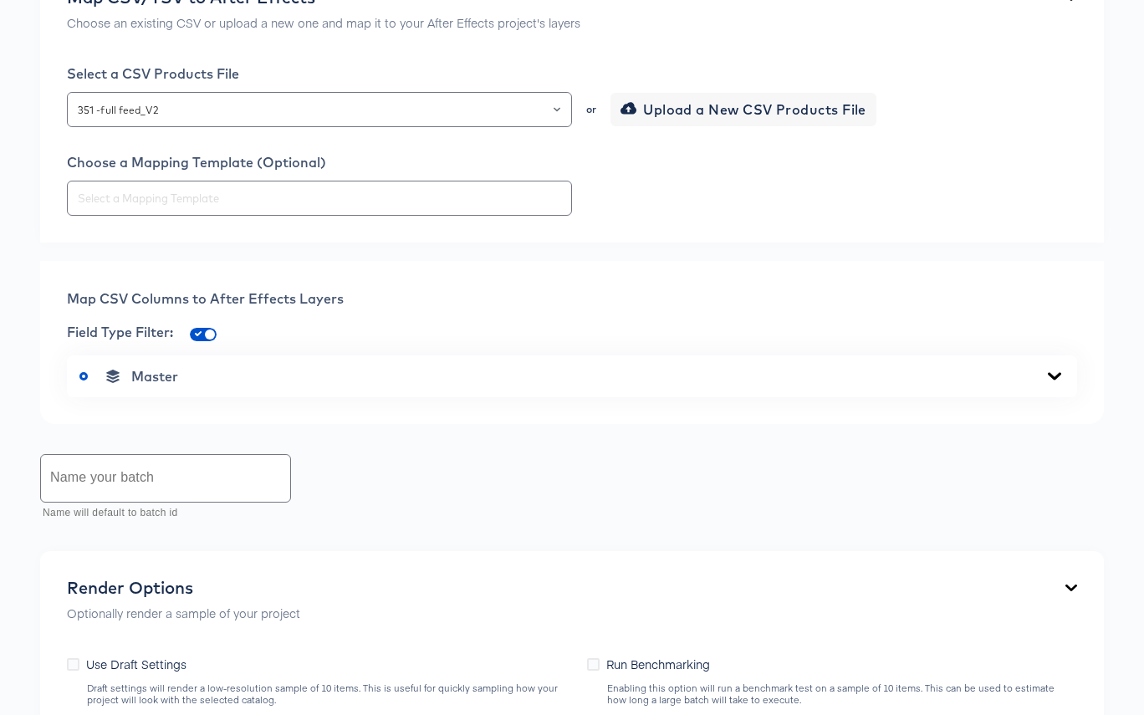
scroll to position [553, 0]
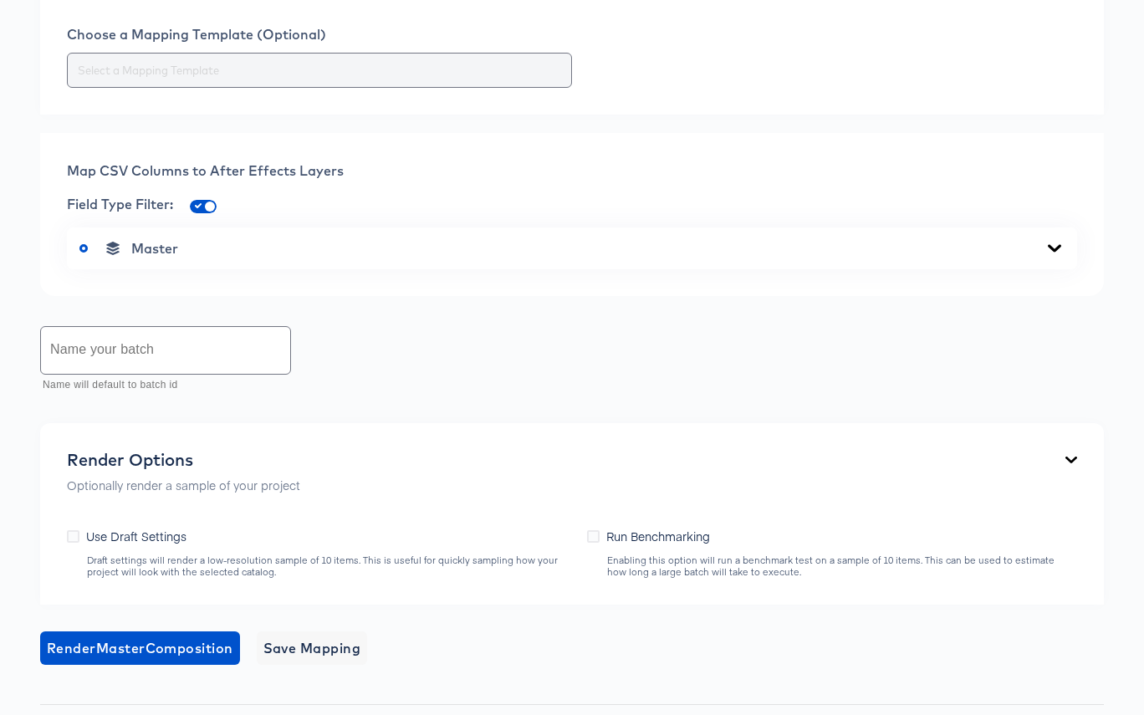
click at [371, 81] on div at bounding box center [319, 70] width 505 height 35
click at [367, 74] on input "text" at bounding box center [319, 70] width 490 height 19
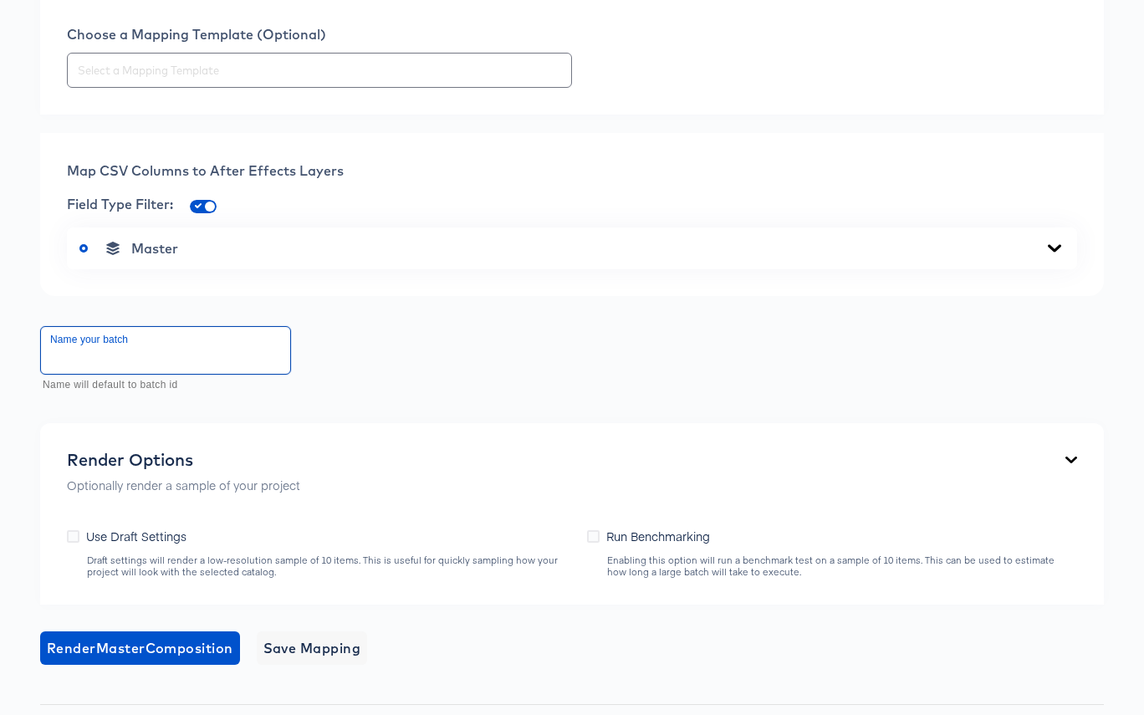
click at [196, 370] on input "text" at bounding box center [165, 350] width 249 height 47
click at [1053, 251] on icon at bounding box center [1054, 248] width 13 height 8
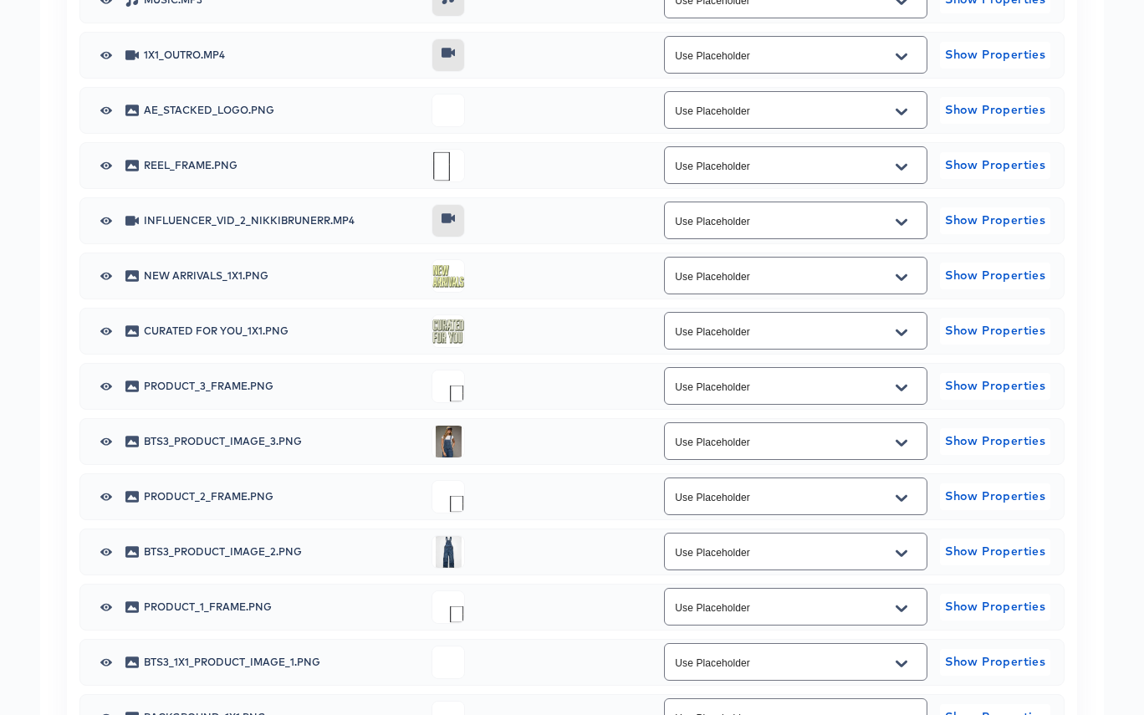
scroll to position [853, 0]
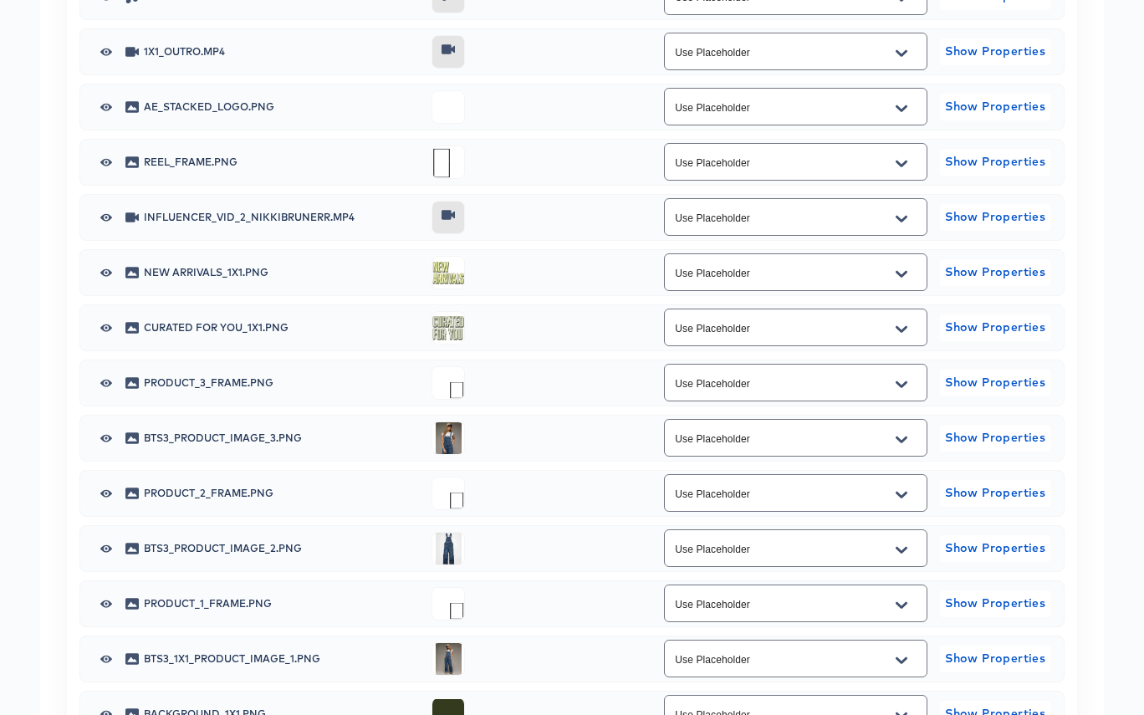
click at [908, 439] on button "Open" at bounding box center [901, 439] width 25 height 27
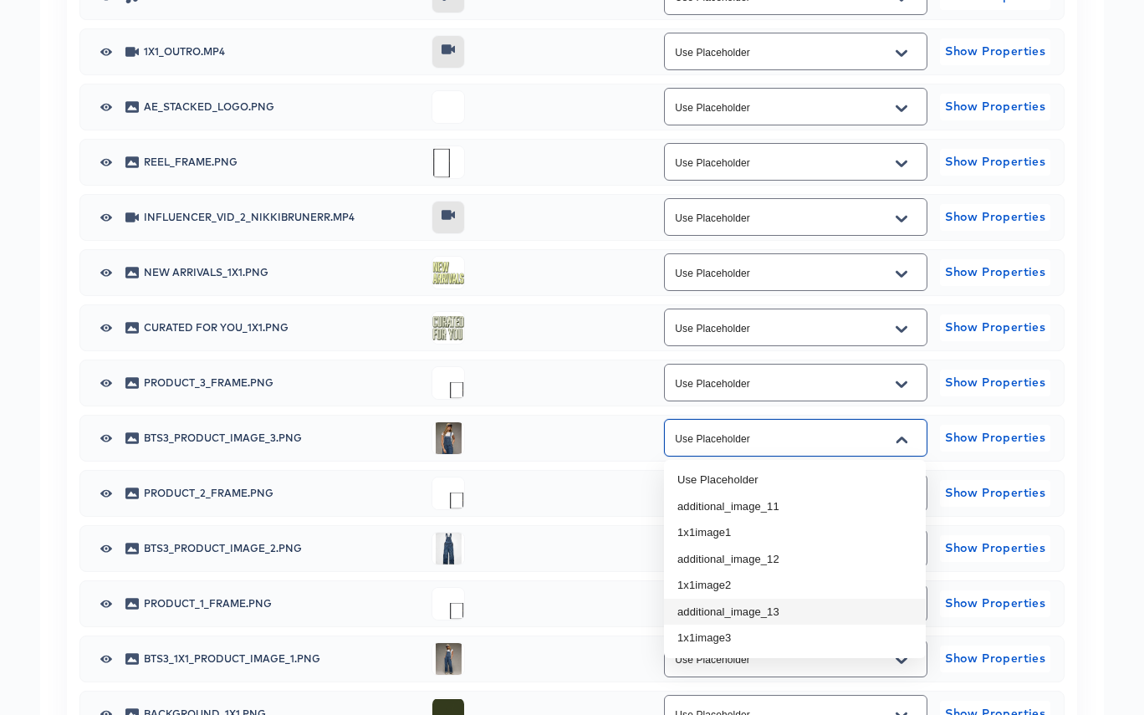
click at [838, 608] on li "additional_image_13" at bounding box center [795, 612] width 262 height 27
type input "additional_image_13"
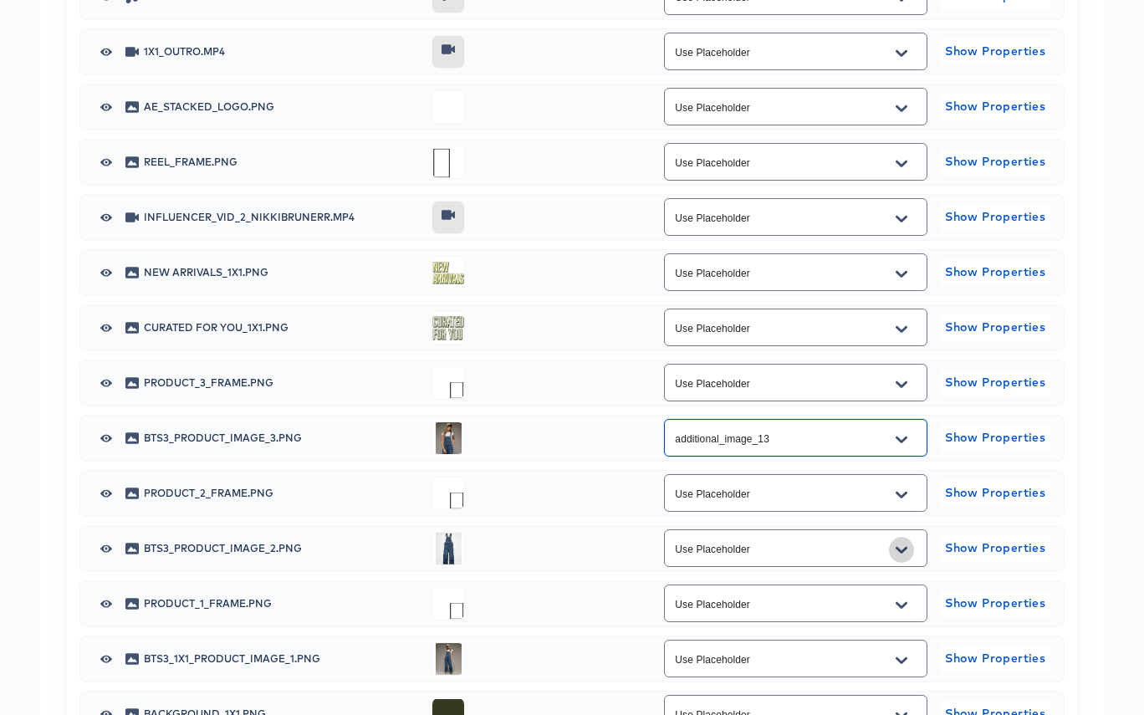
click at [903, 552] on icon "Open" at bounding box center [901, 549] width 12 height 13
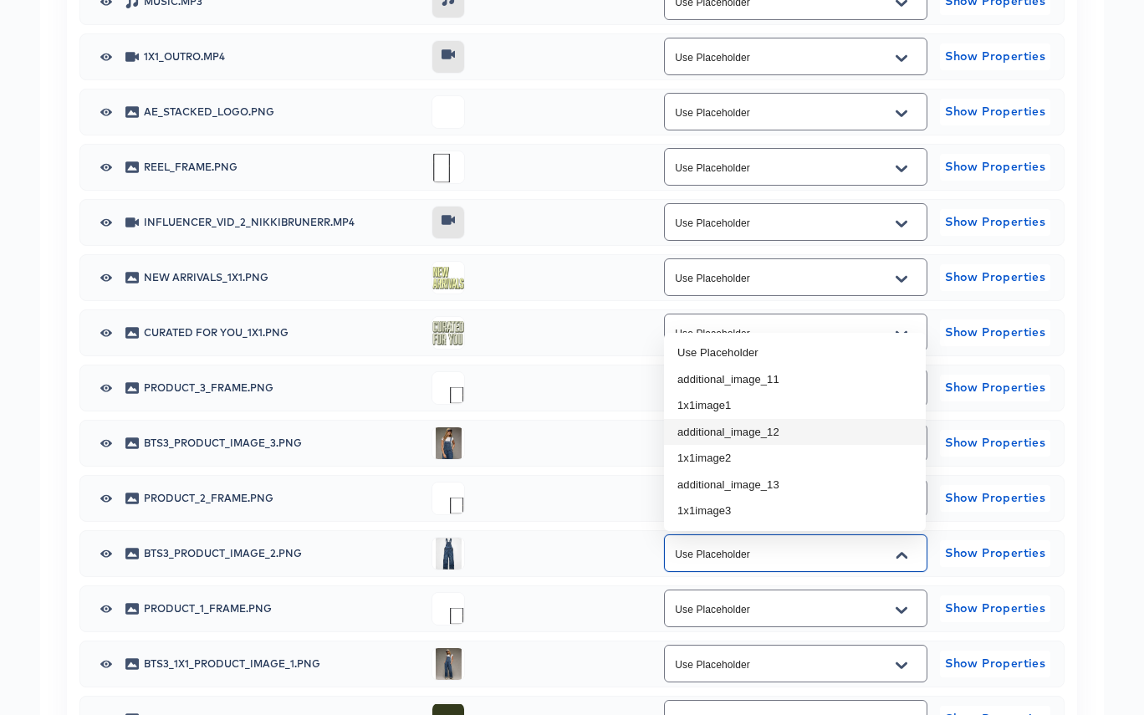
click at [861, 425] on li "additional_image_12" at bounding box center [795, 432] width 262 height 27
type input "additional_image_12"
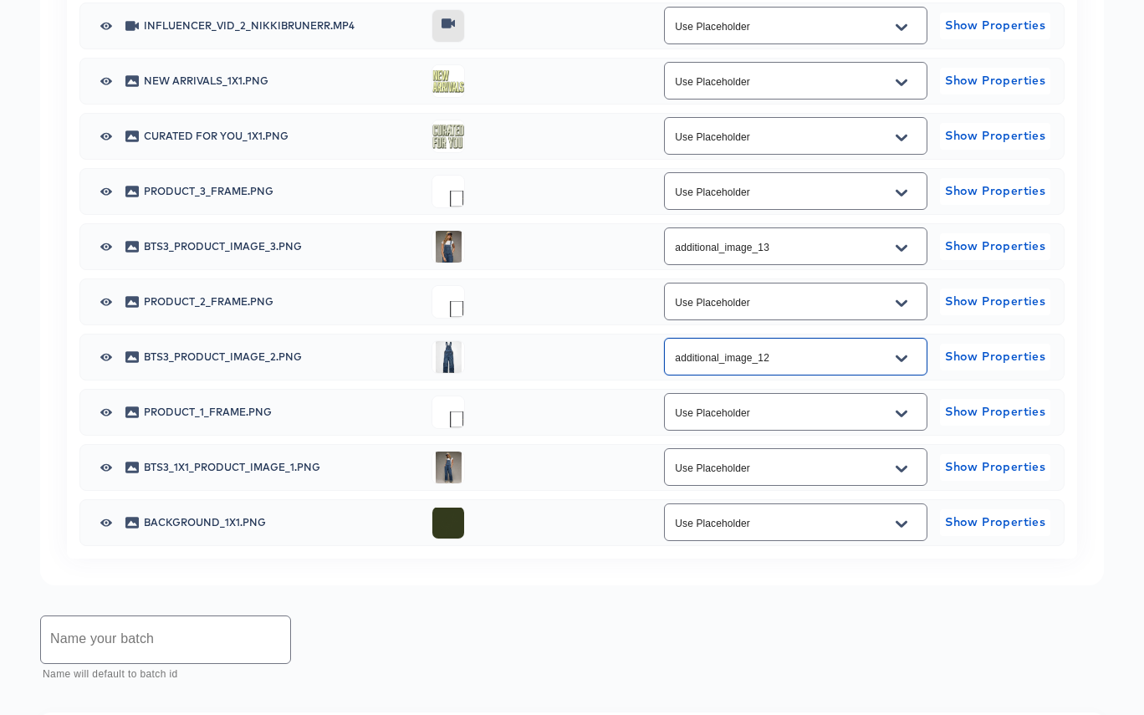
scroll to position [1068, 0]
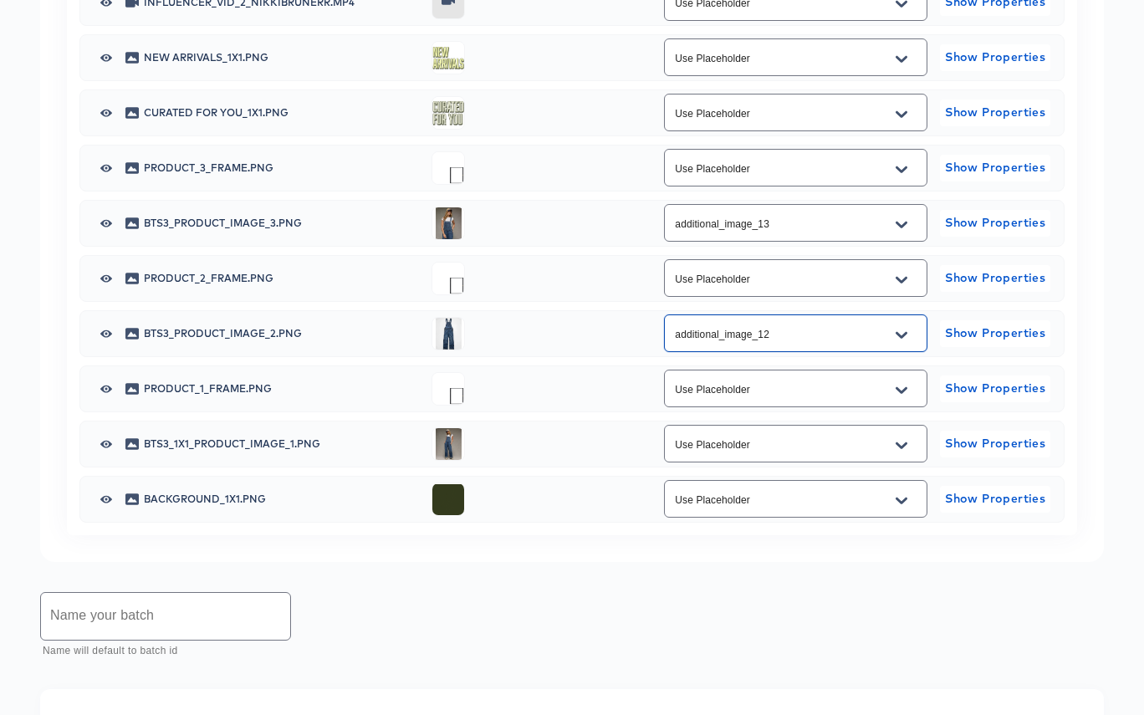
click at [905, 448] on icon "Open" at bounding box center [901, 445] width 12 height 13
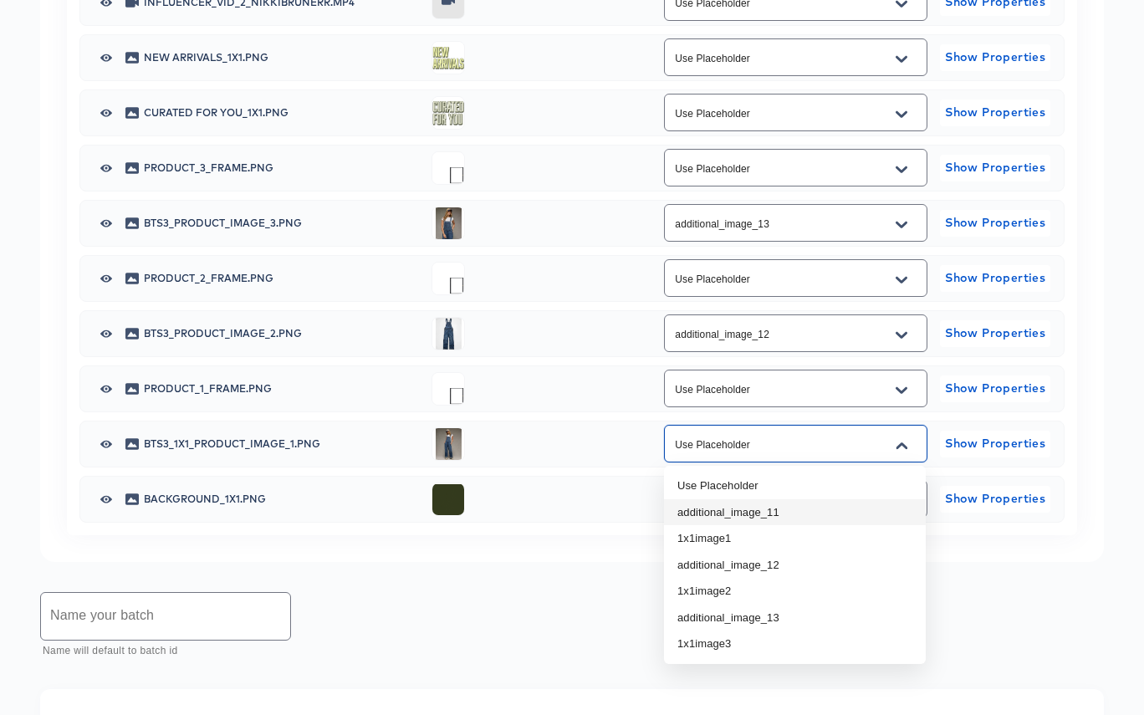
click at [837, 505] on li "additional_image_11" at bounding box center [795, 512] width 262 height 27
type input "additional_image_11"
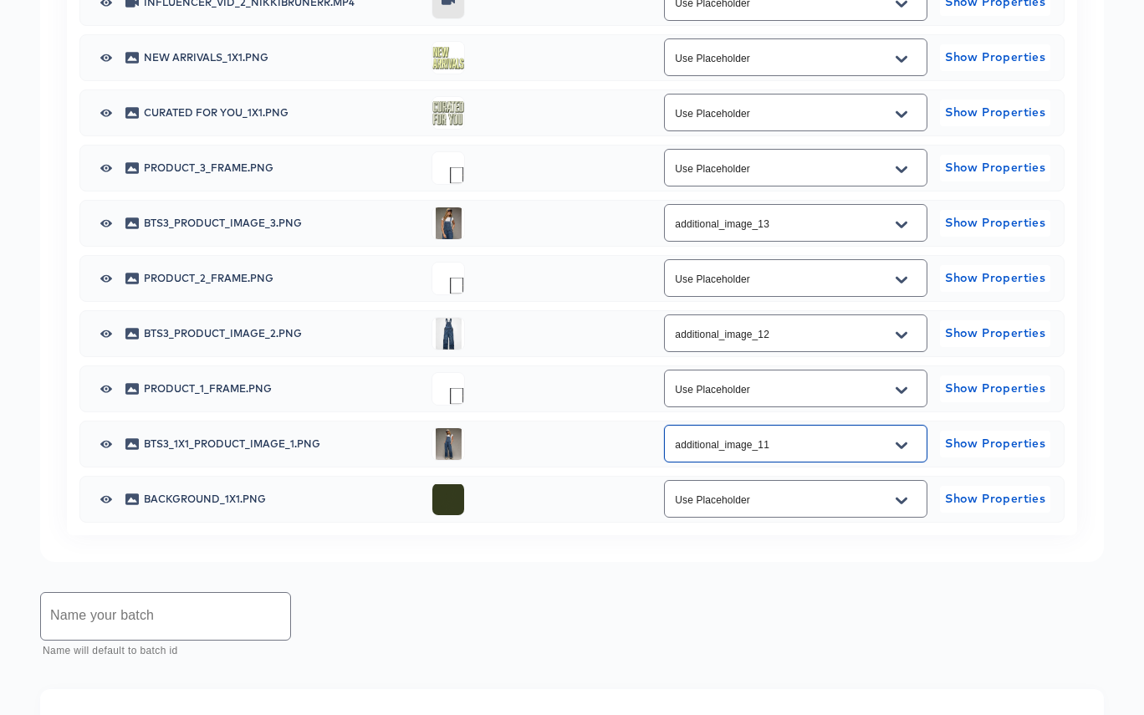
click at [215, 616] on input "text" at bounding box center [165, 616] width 249 height 47
paste input "Nikki_1x1"
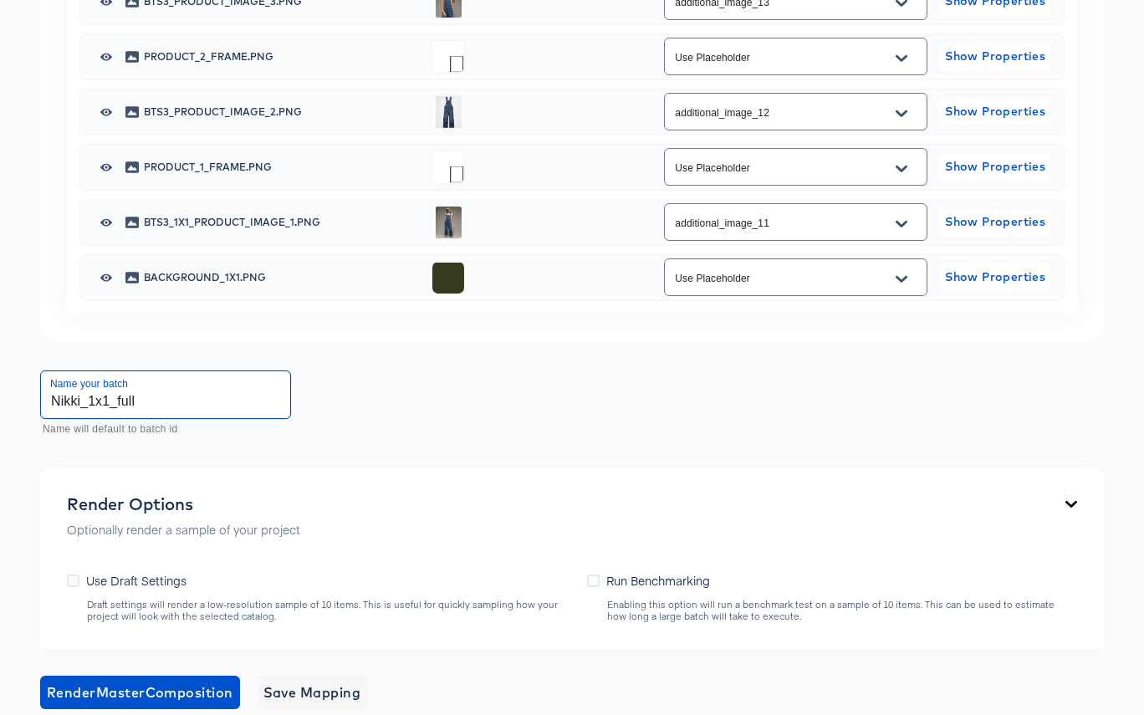
scroll to position [1290, 0]
type input "Nikki_1x1_full"
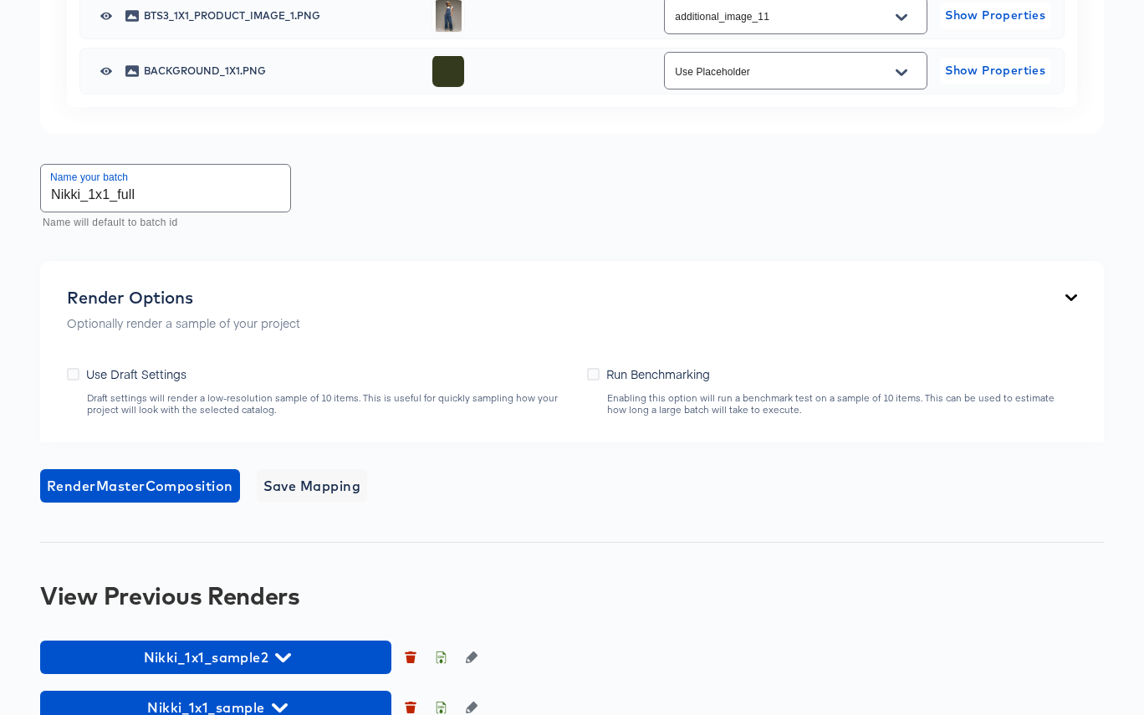
scroll to position [1532, 0]
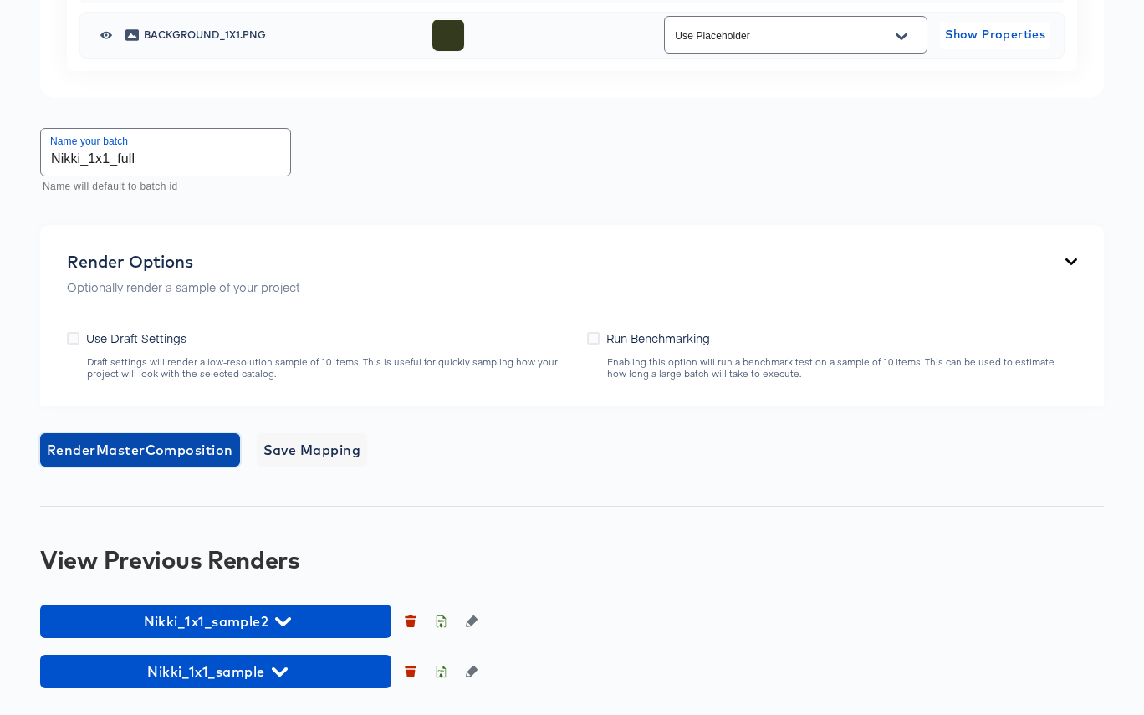
click at [141, 448] on span "Render Master Composition" at bounding box center [140, 449] width 186 height 23
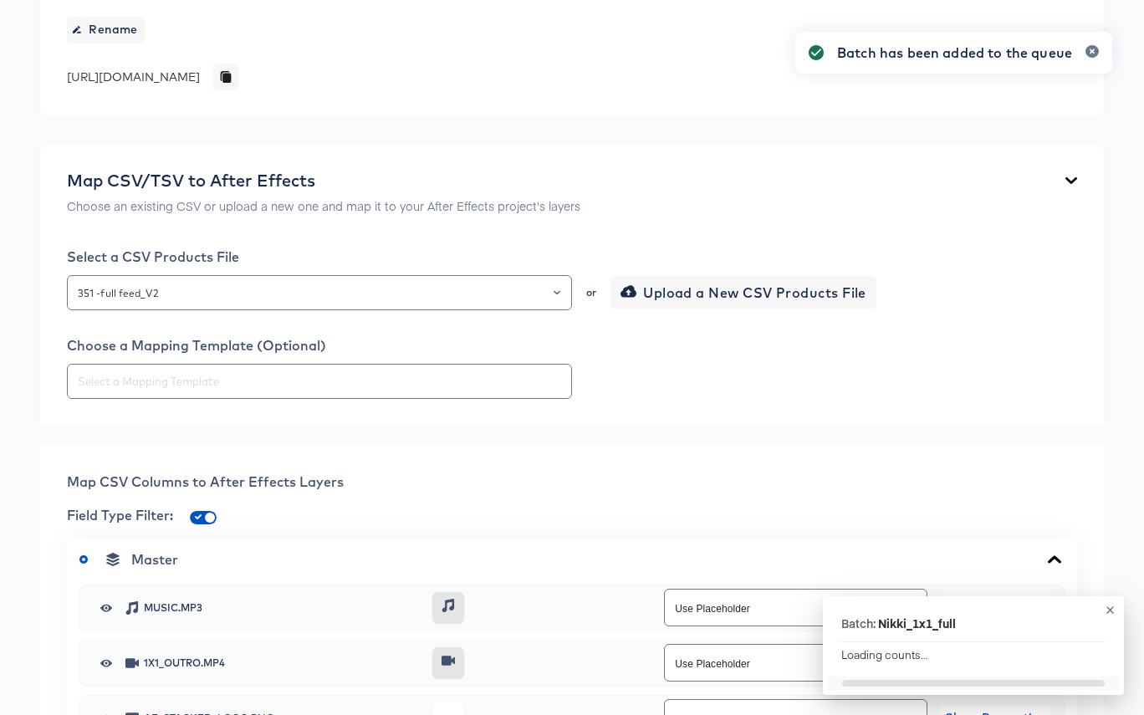
scroll to position [0, 0]
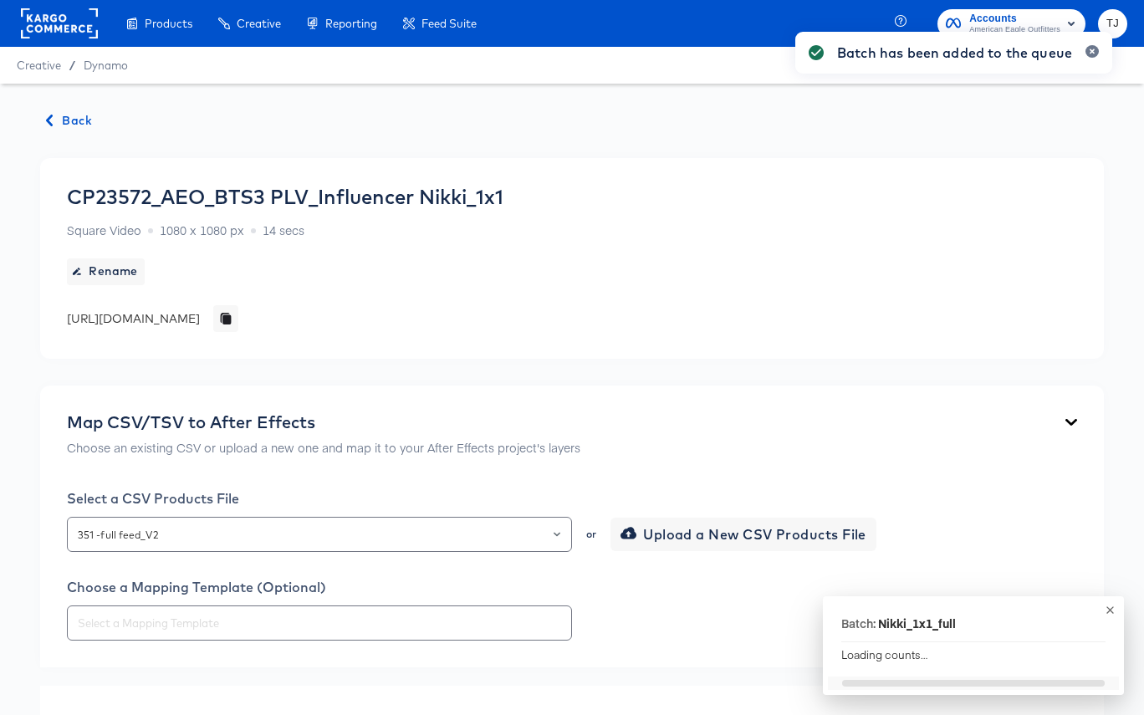
click at [72, 116] on span "Back" at bounding box center [69, 120] width 45 height 21
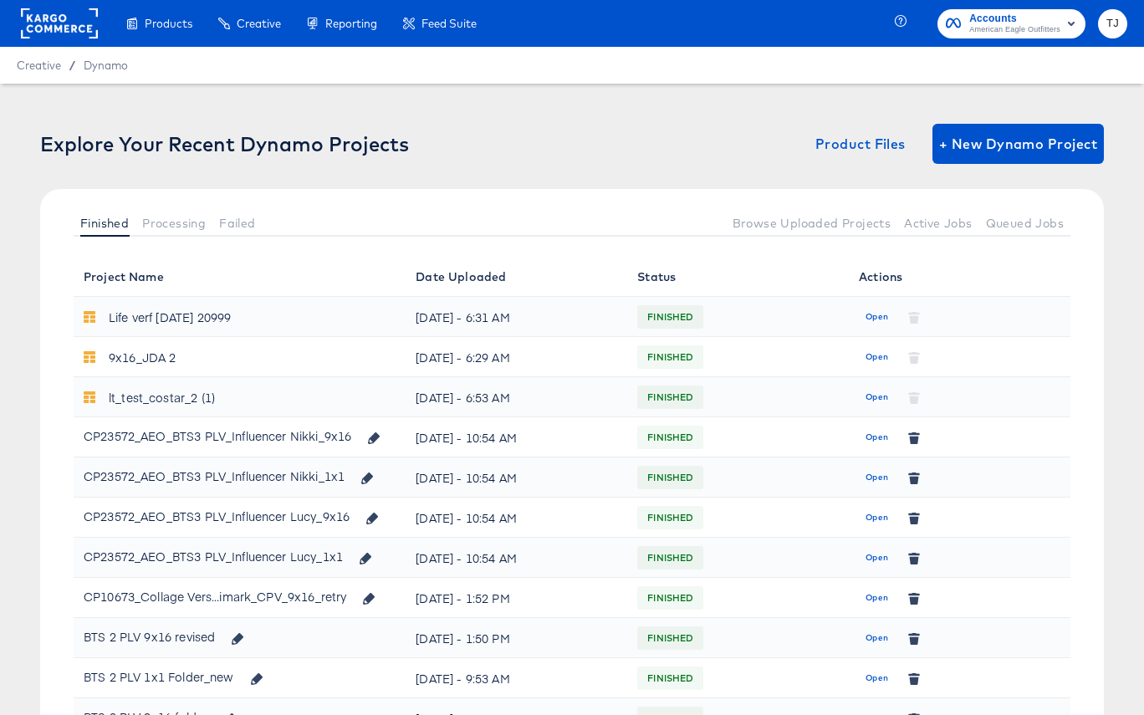
click at [873, 438] on span "Open" at bounding box center [876, 437] width 23 height 15
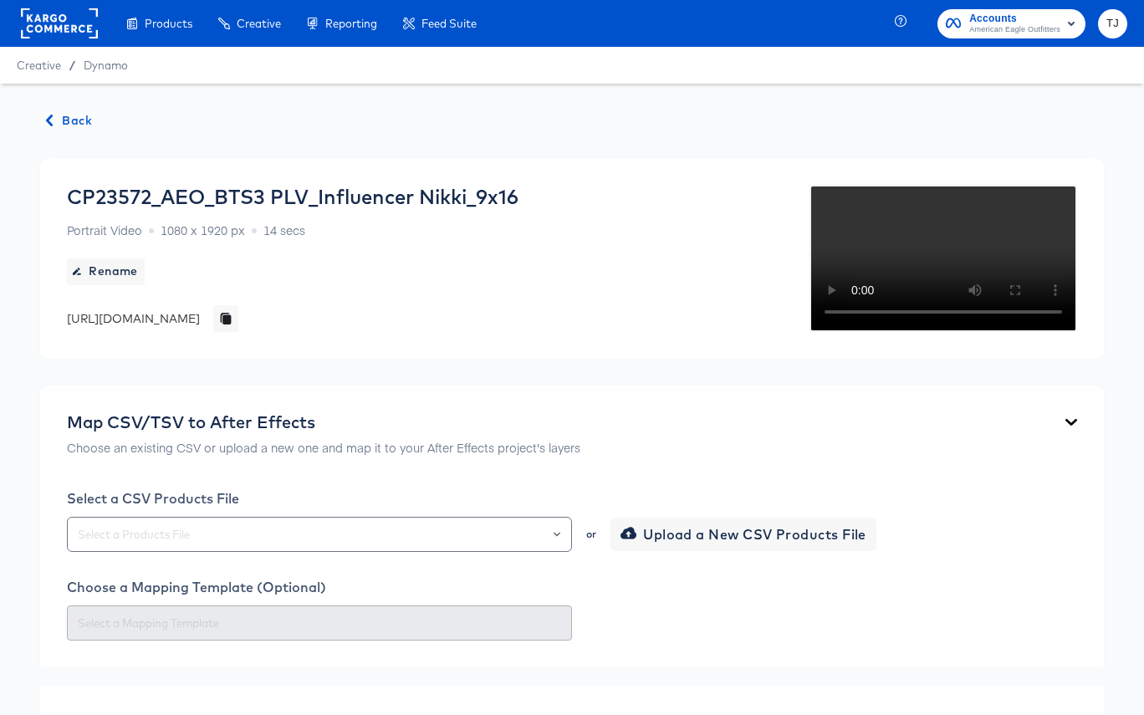
click at [61, 117] on span "Back" at bounding box center [69, 120] width 45 height 21
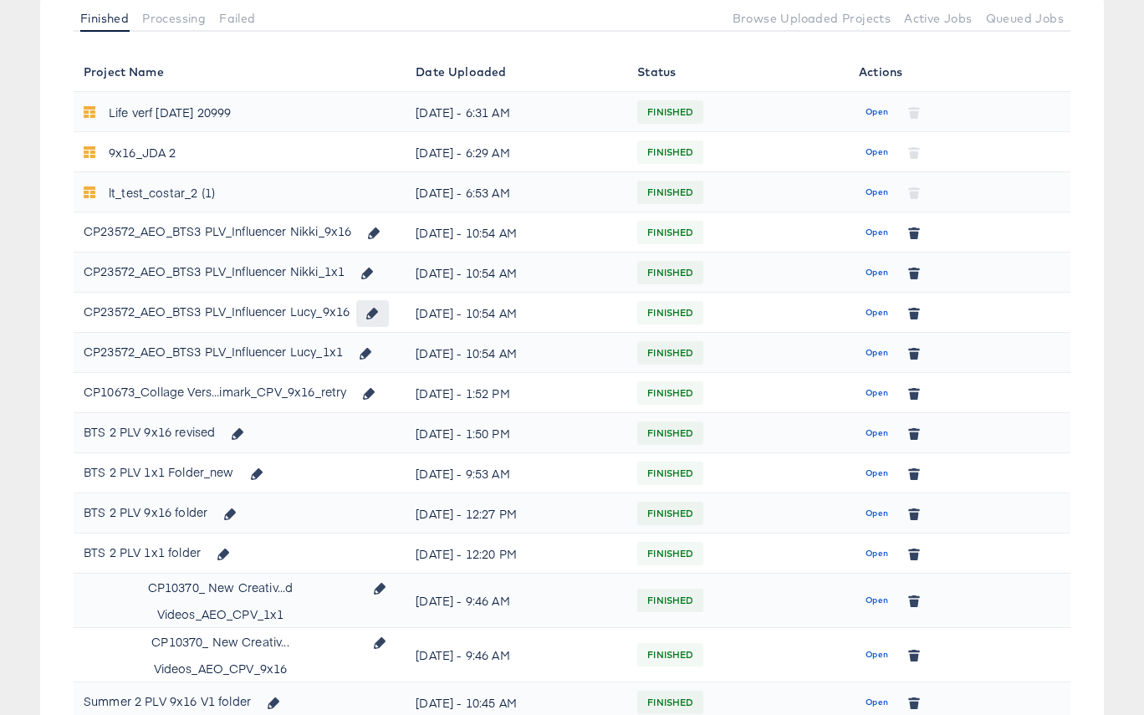
scroll to position [215, 0]
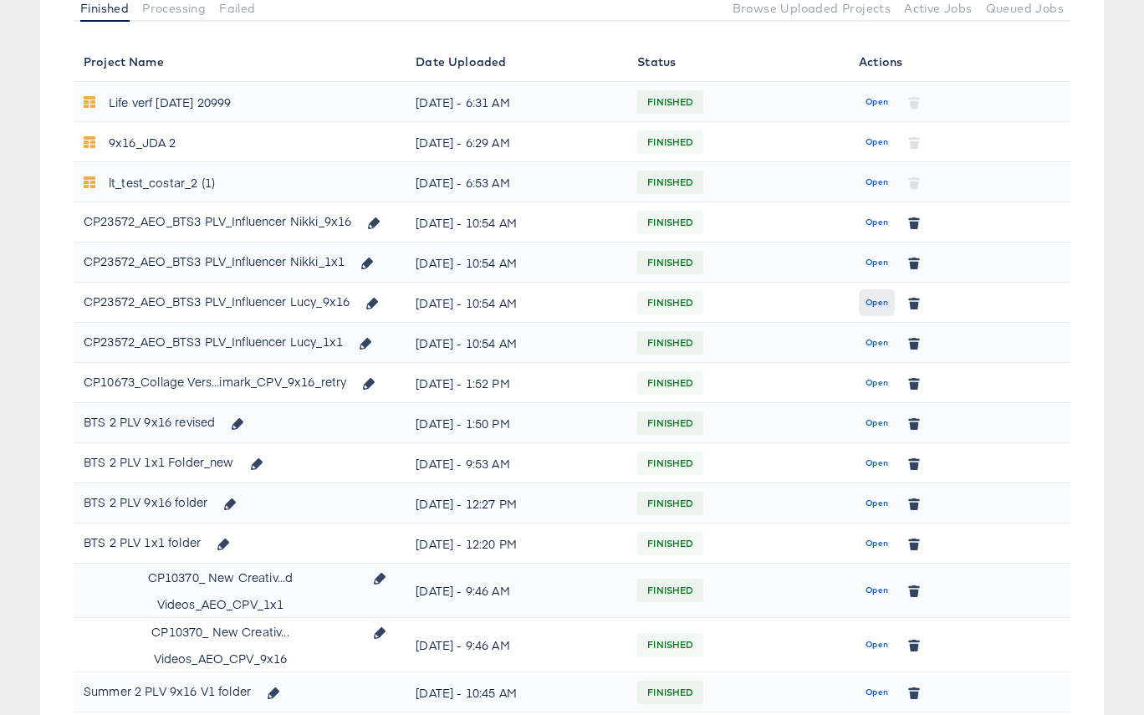
click at [877, 303] on span "Open" at bounding box center [876, 302] width 23 height 15
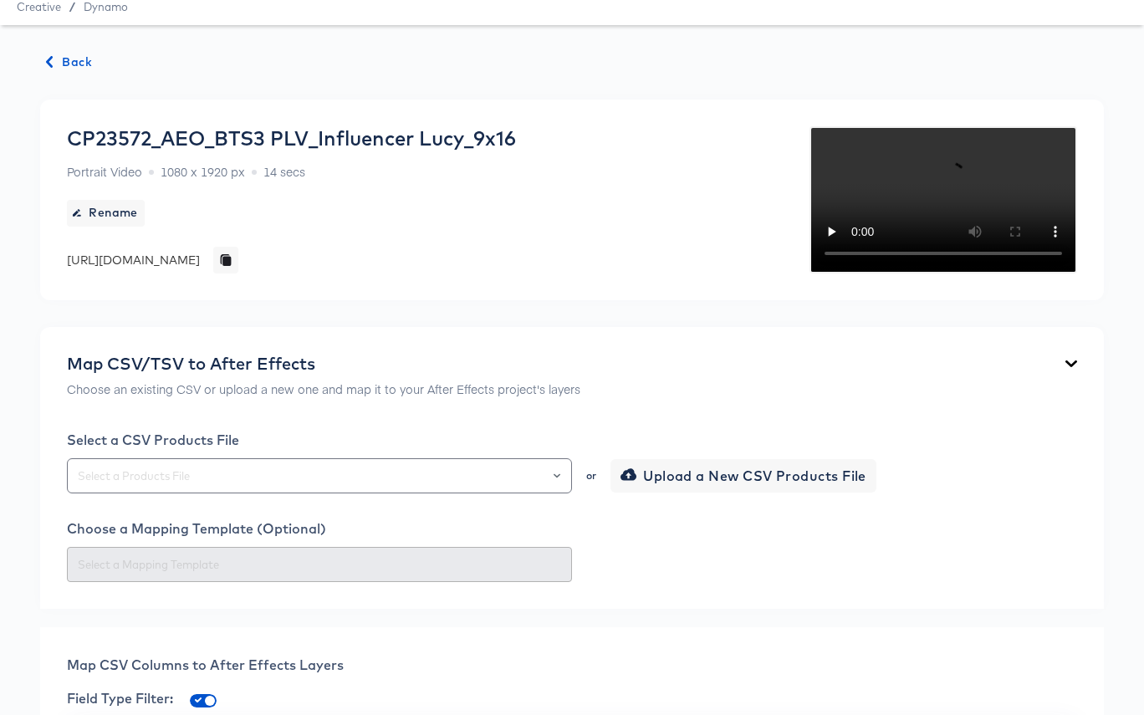
scroll to position [69, 0]
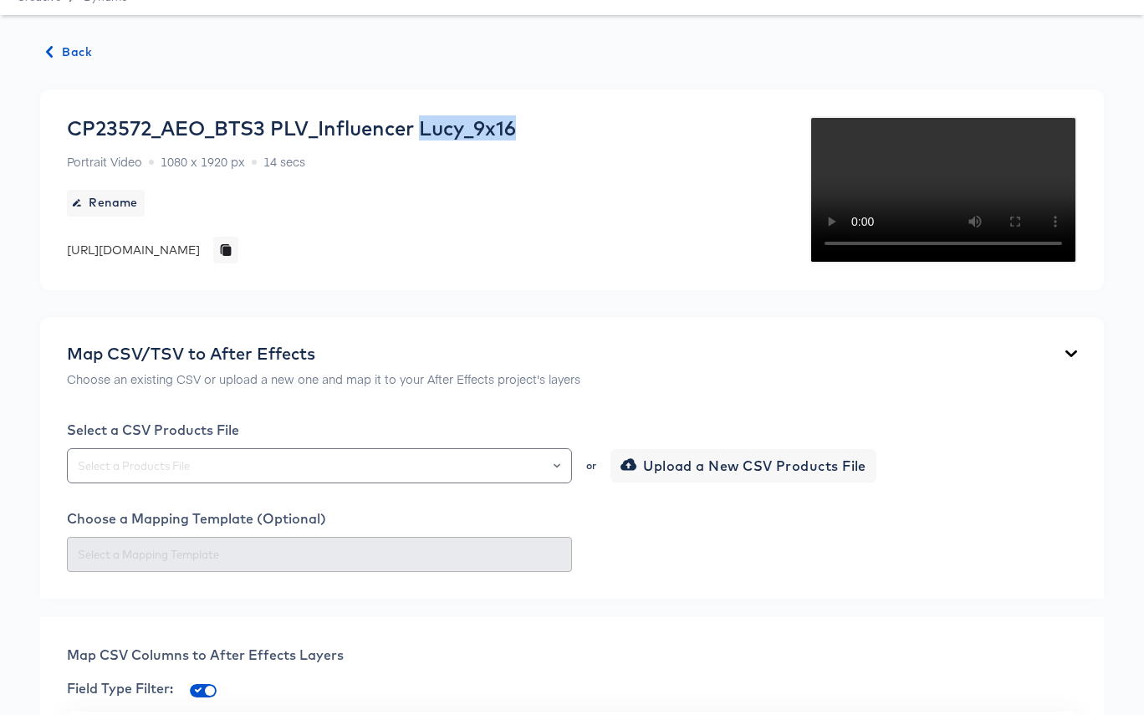
drag, startPoint x: 424, startPoint y: 125, endPoint x: 563, endPoint y: 118, distance: 139.0
click at [516, 118] on div "CP23572_AEO_BTS3 PLV_Influencer Lucy_9x16 Portrait Video 1080 x 1920 px 14 secs…" at bounding box center [291, 189] width 449 height 147
copy div "Lucy_9x16"
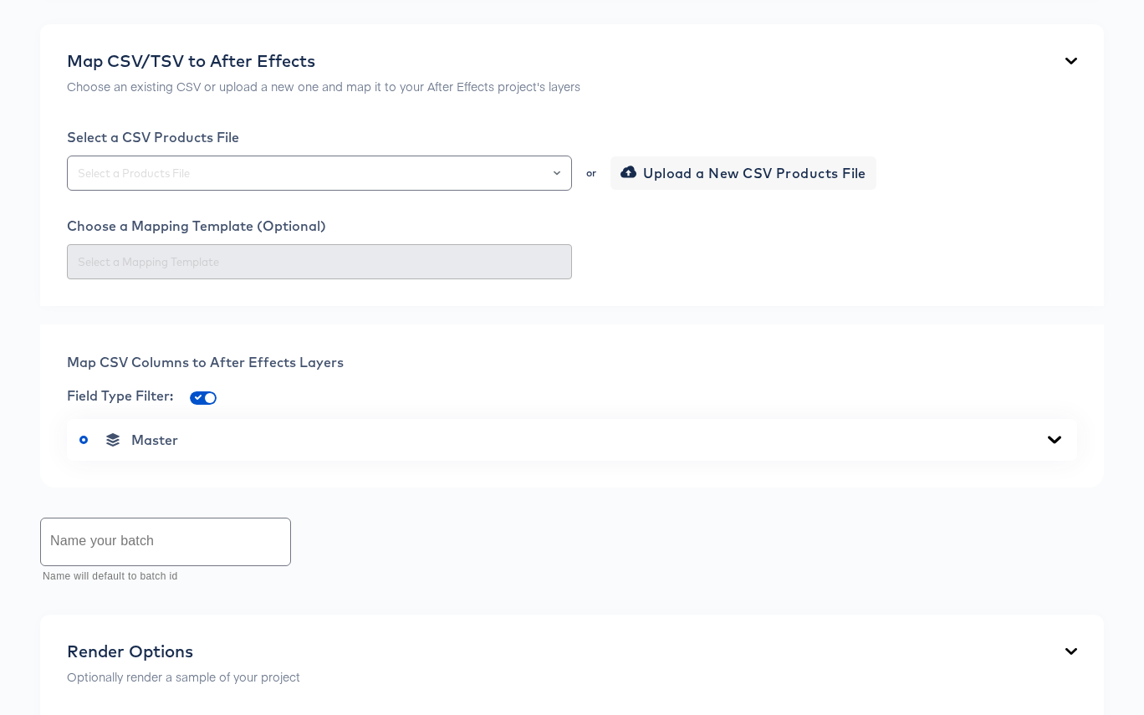
scroll to position [404, 0]
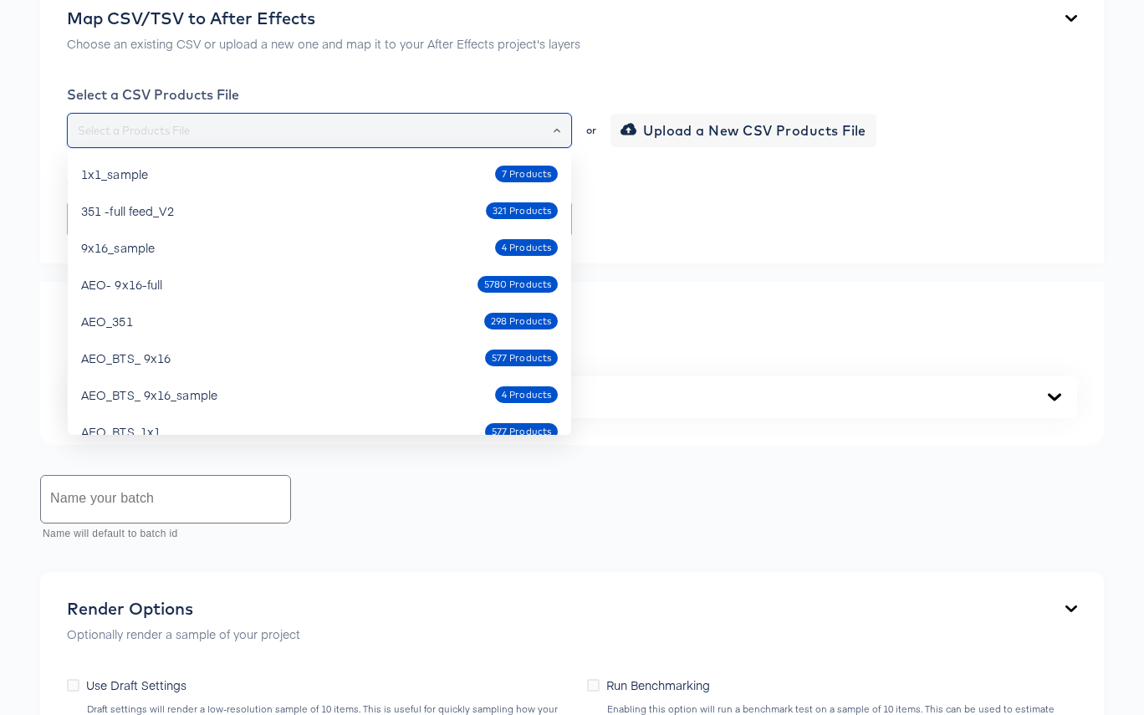
click at [435, 140] on input "text" at bounding box center [319, 130] width 490 height 19
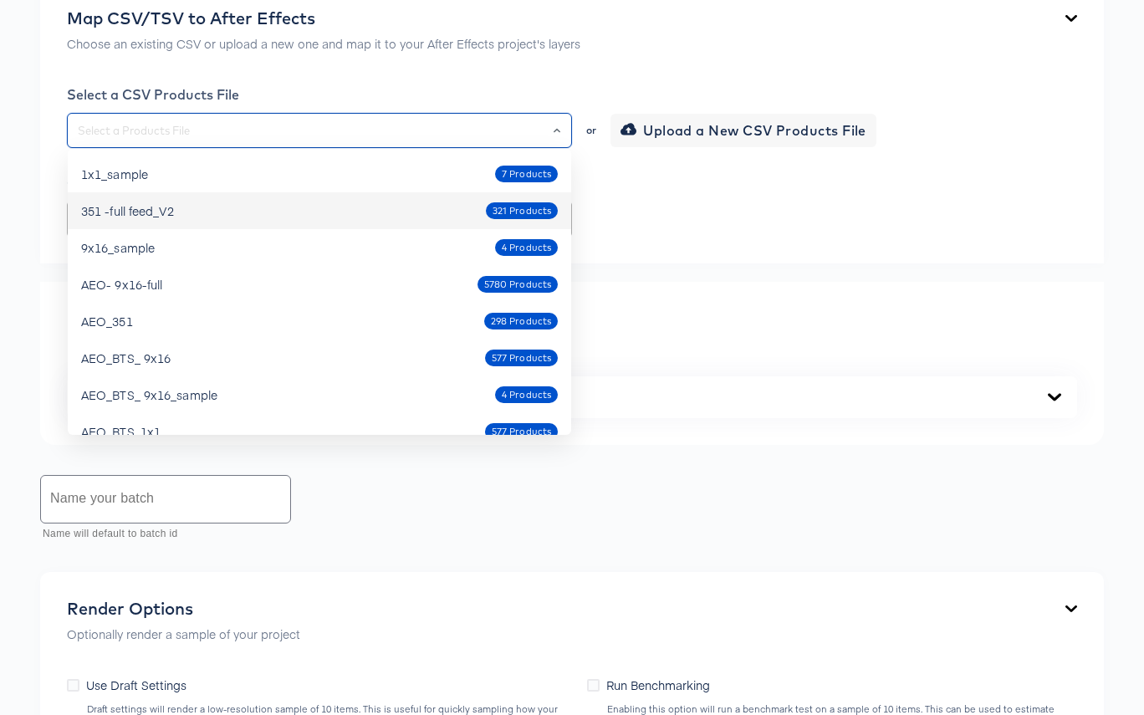
click at [319, 204] on div "351 -full feed_V2 321 Products" at bounding box center [319, 210] width 477 height 27
type input "351 -full feed_V2"
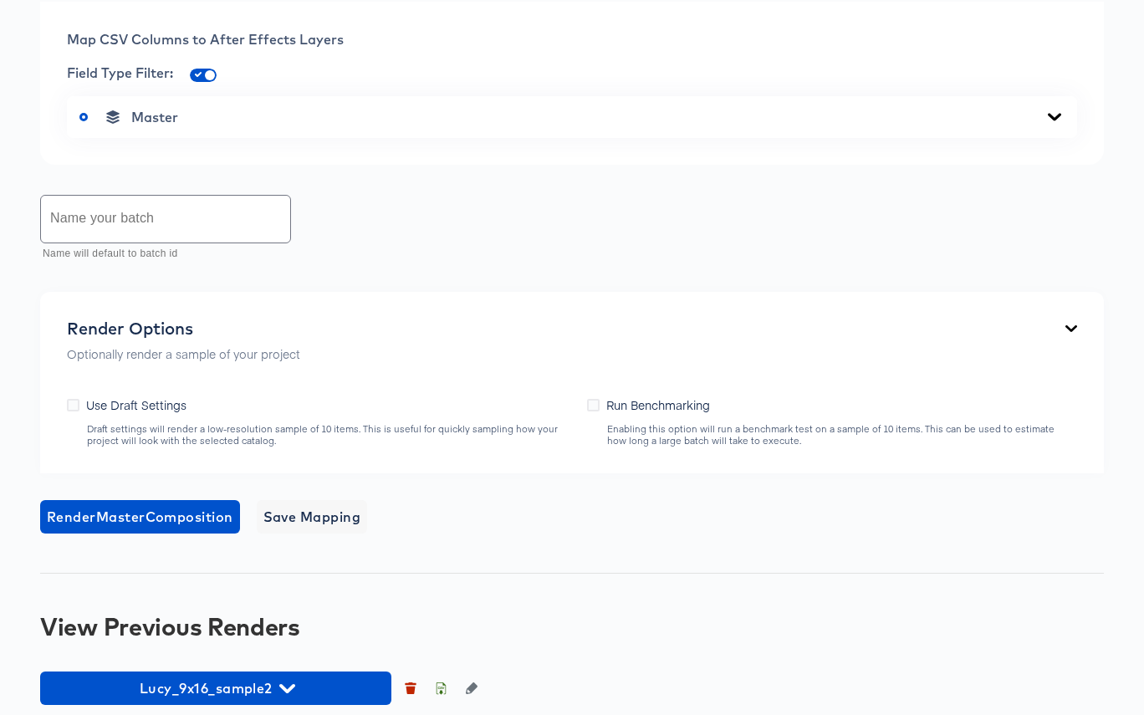
scroll to position [688, 0]
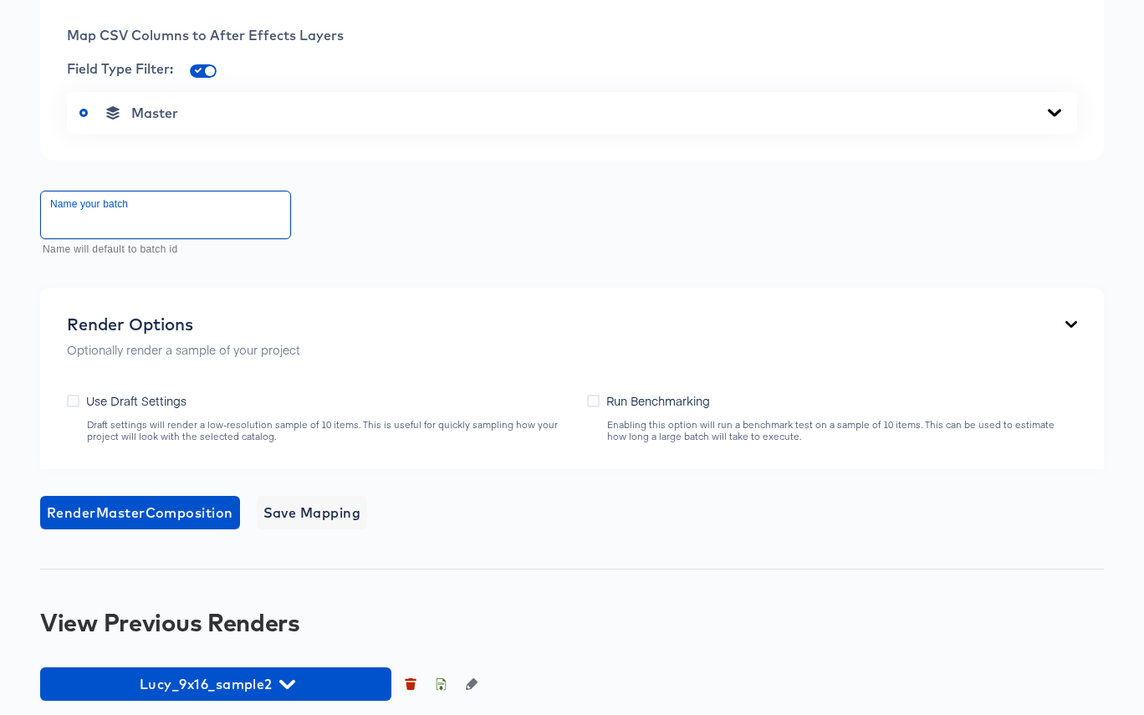
click at [176, 238] on input "text" at bounding box center [165, 214] width 249 height 47
paste input "Lucy_9x16"
type input "Lucy_9x16_full"
click at [927, 121] on div "Master" at bounding box center [571, 113] width 985 height 17
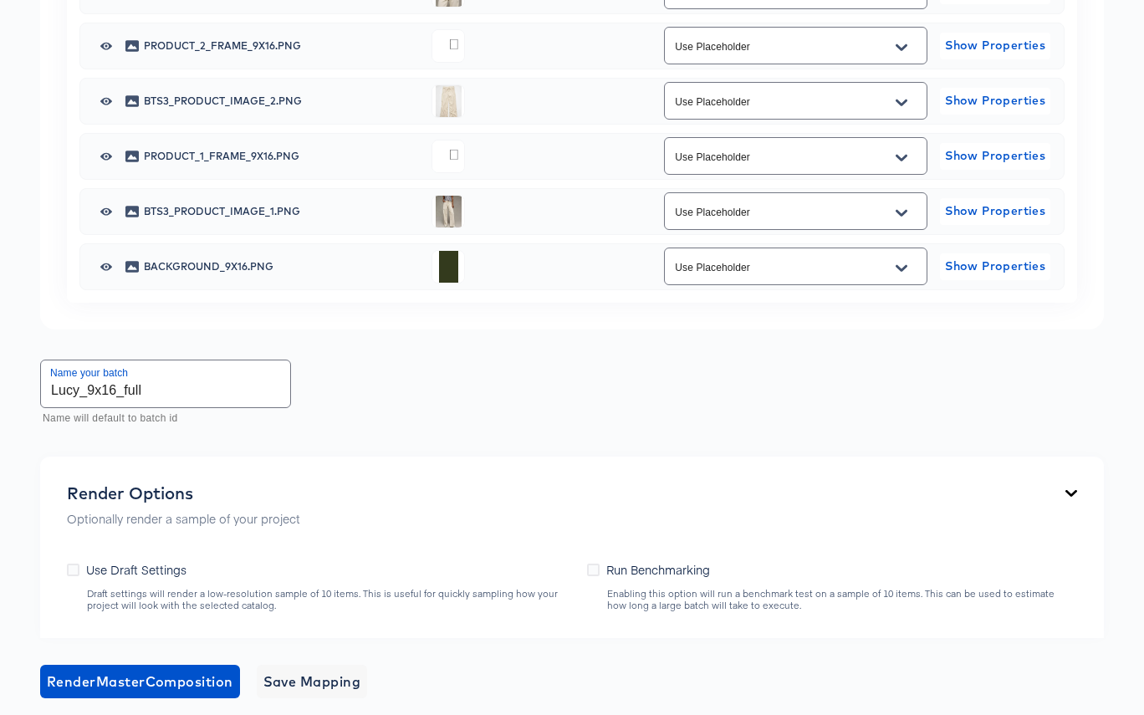
scroll to position [1326, 0]
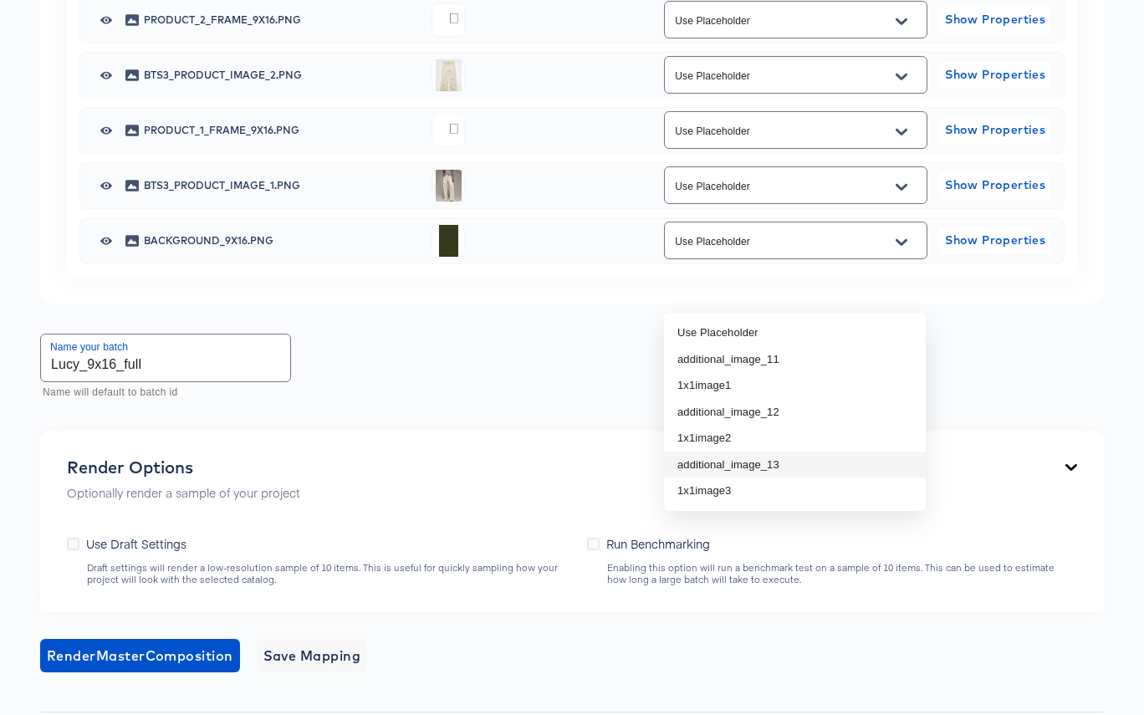
click at [812, 466] on li "additional_image_13" at bounding box center [795, 464] width 262 height 27
type input "additional_image_13"
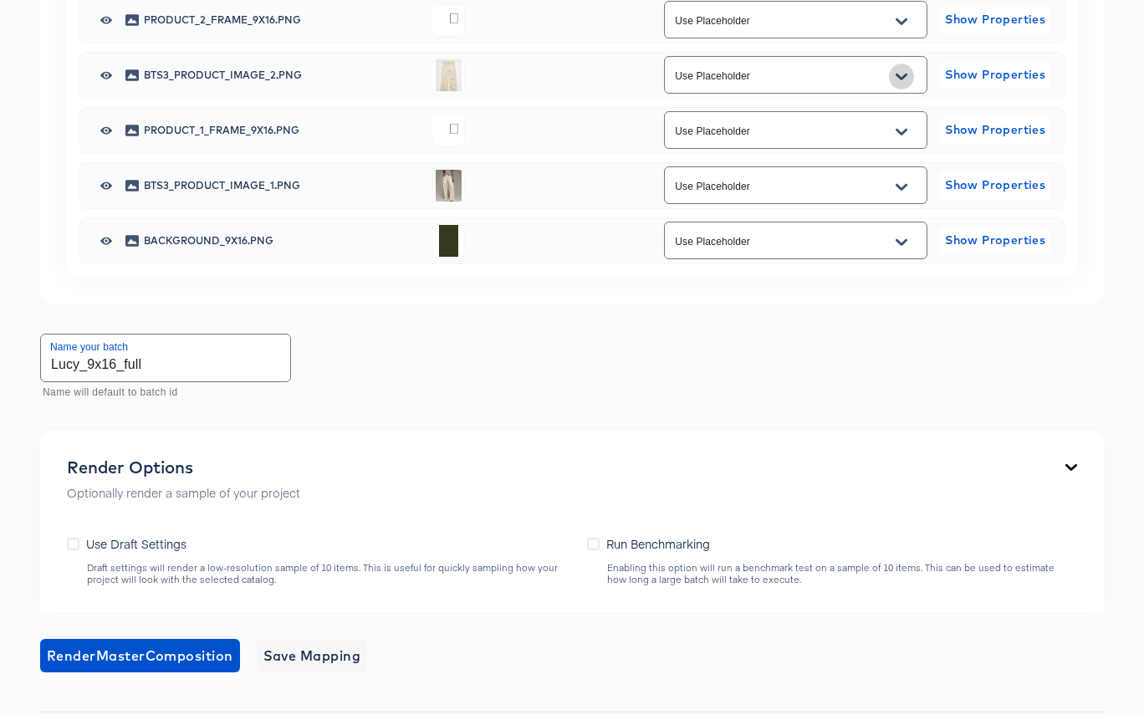
click at [902, 79] on icon "Open" at bounding box center [901, 76] width 12 height 7
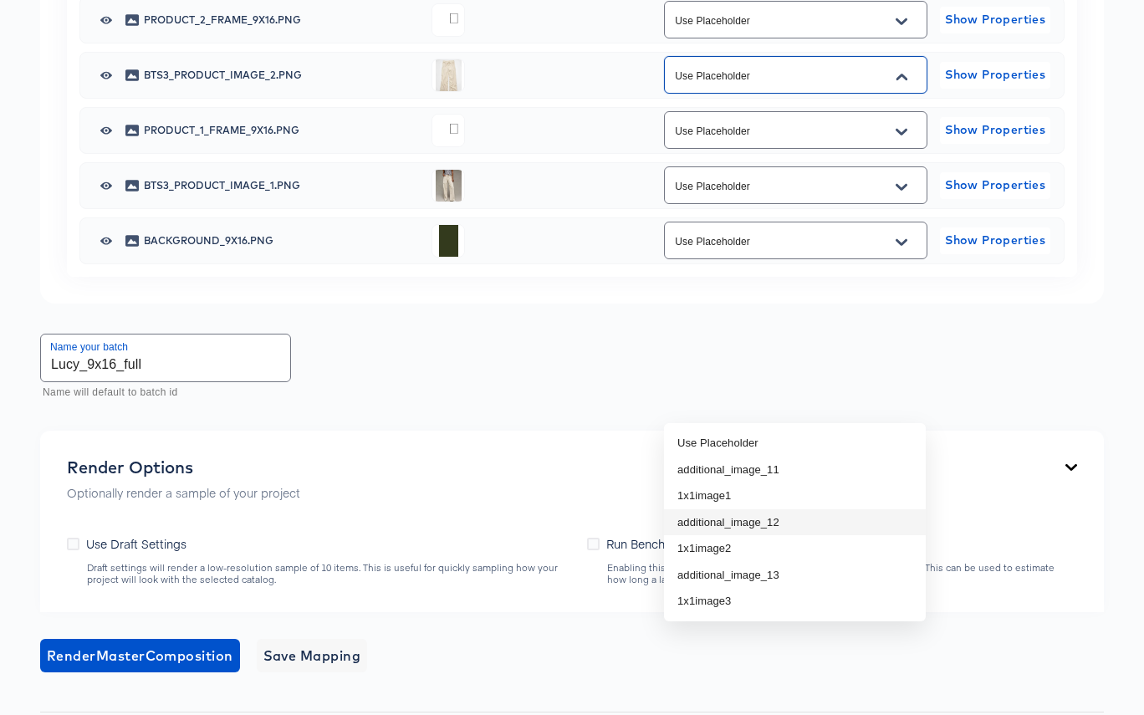
click at [820, 520] on li "additional_image_12" at bounding box center [795, 522] width 262 height 27
type input "additional_image_12"
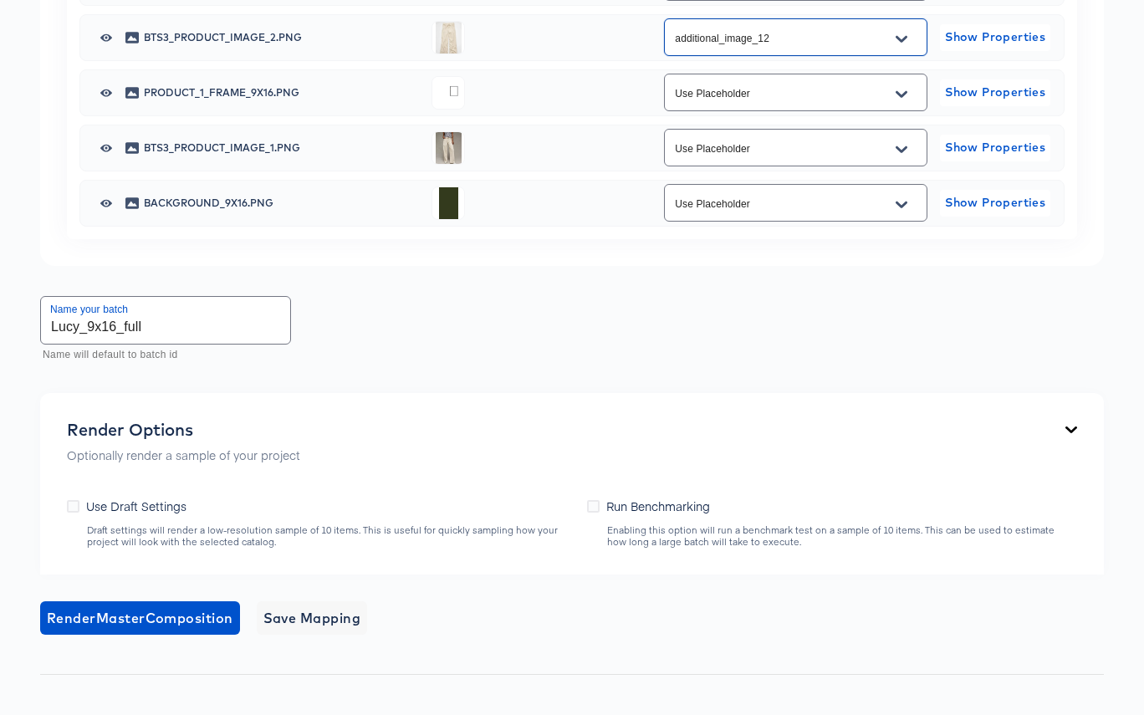
scroll to position [1370, 0]
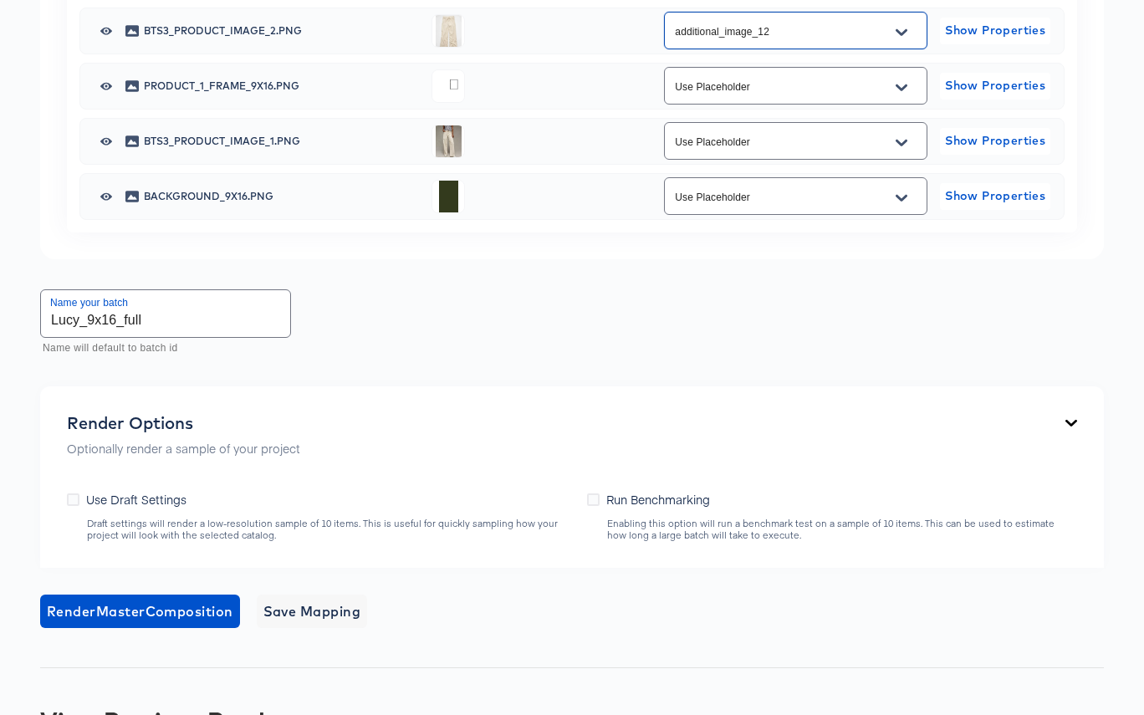
click at [895, 150] on icon "Open" at bounding box center [901, 142] width 12 height 13
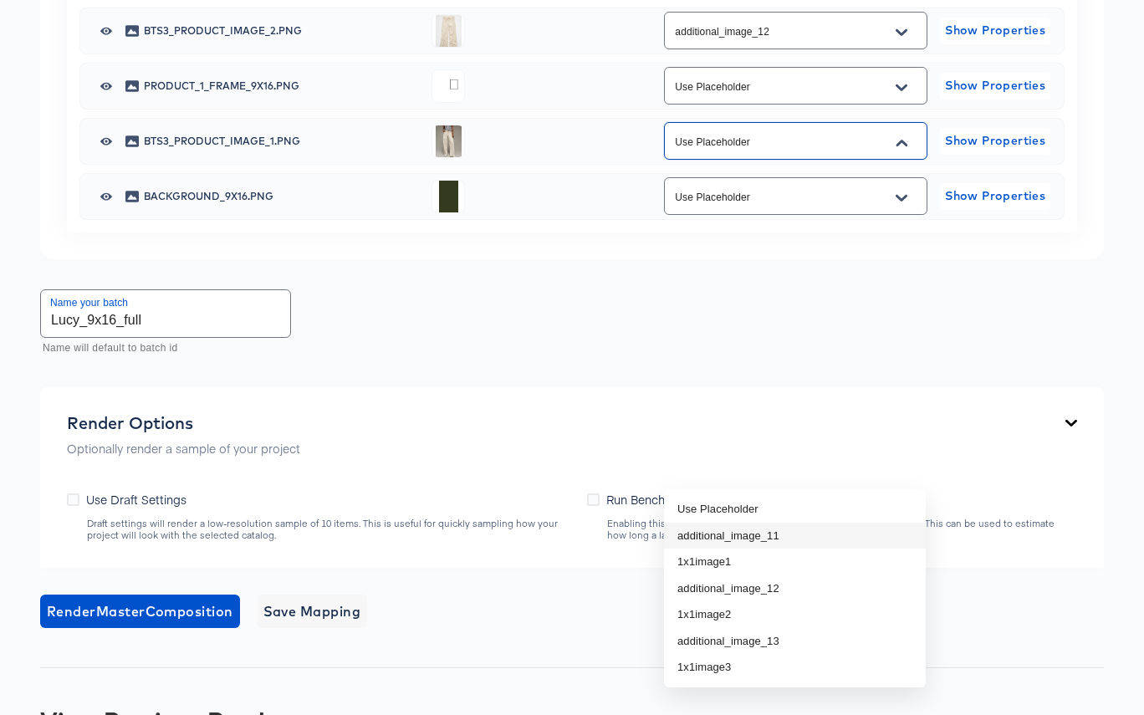
click at [858, 526] on li "additional_image_11" at bounding box center [795, 536] width 262 height 27
type input "additional_image_11"
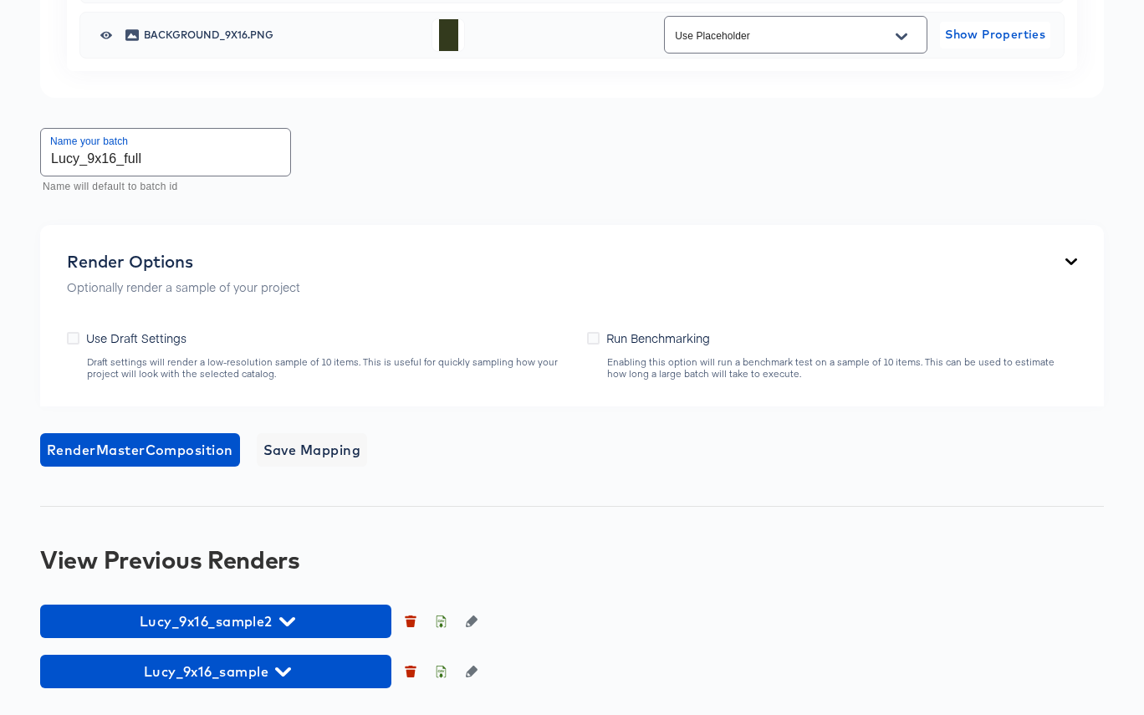
scroll to position [1704, 0]
click at [192, 462] on span "Render Master Composition" at bounding box center [140, 449] width 186 height 23
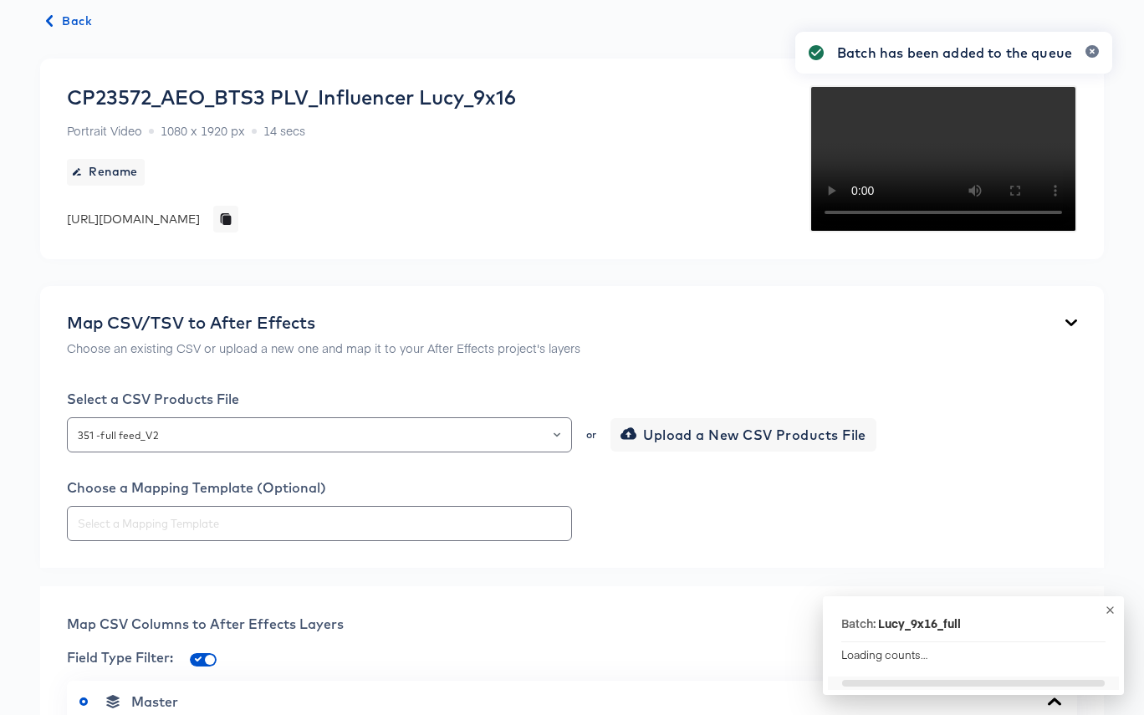
scroll to position [0, 0]
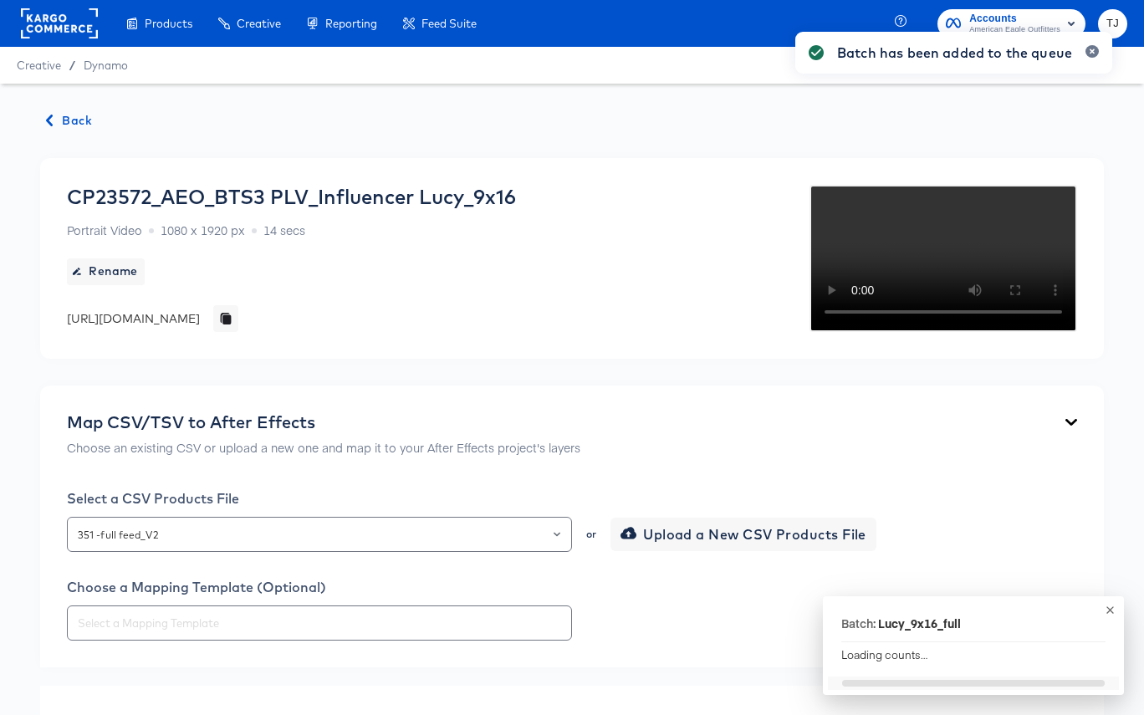
click at [74, 121] on span "Back" at bounding box center [69, 120] width 45 height 21
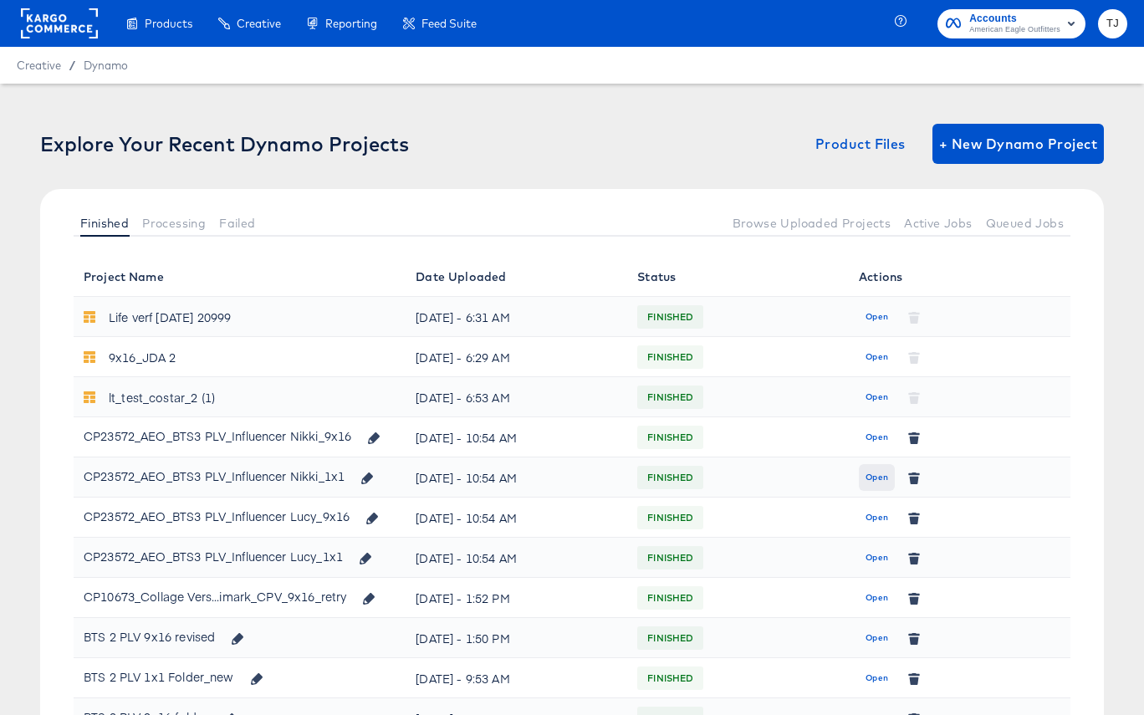
click at [875, 471] on span "Open" at bounding box center [876, 477] width 23 height 15
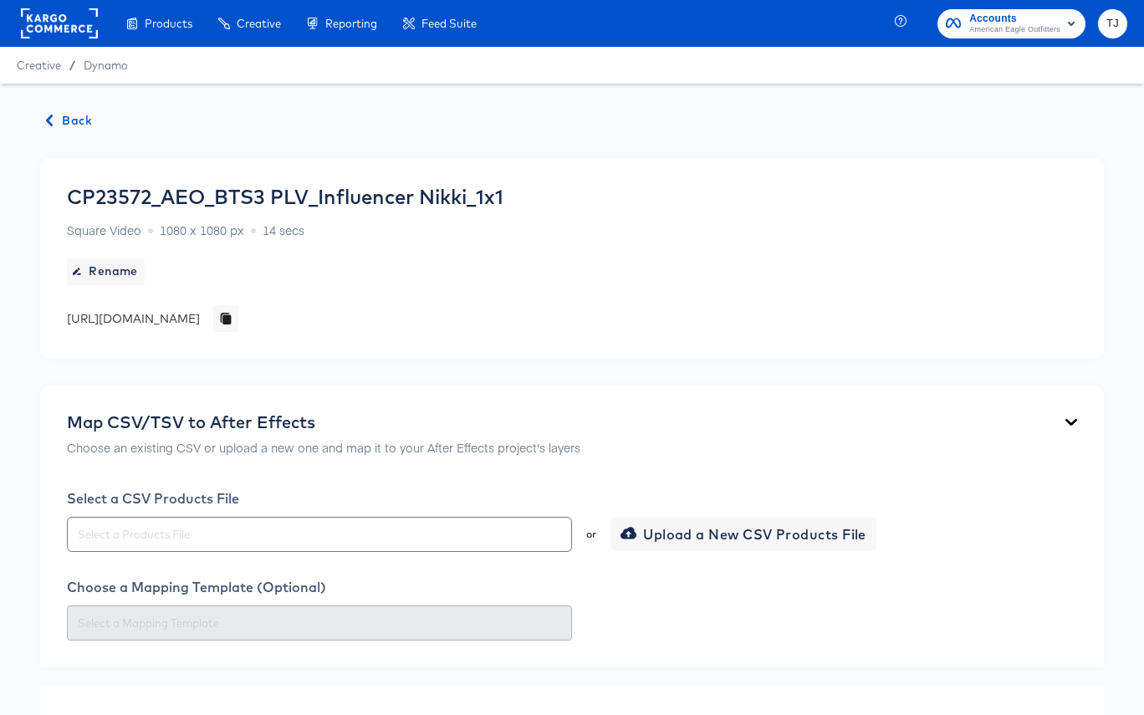
click at [876, 476] on div "Map CSV/TSV to After Effects Choose an existing CSV or upload a new one and map…" at bounding box center [572, 526] width 1064 height 282
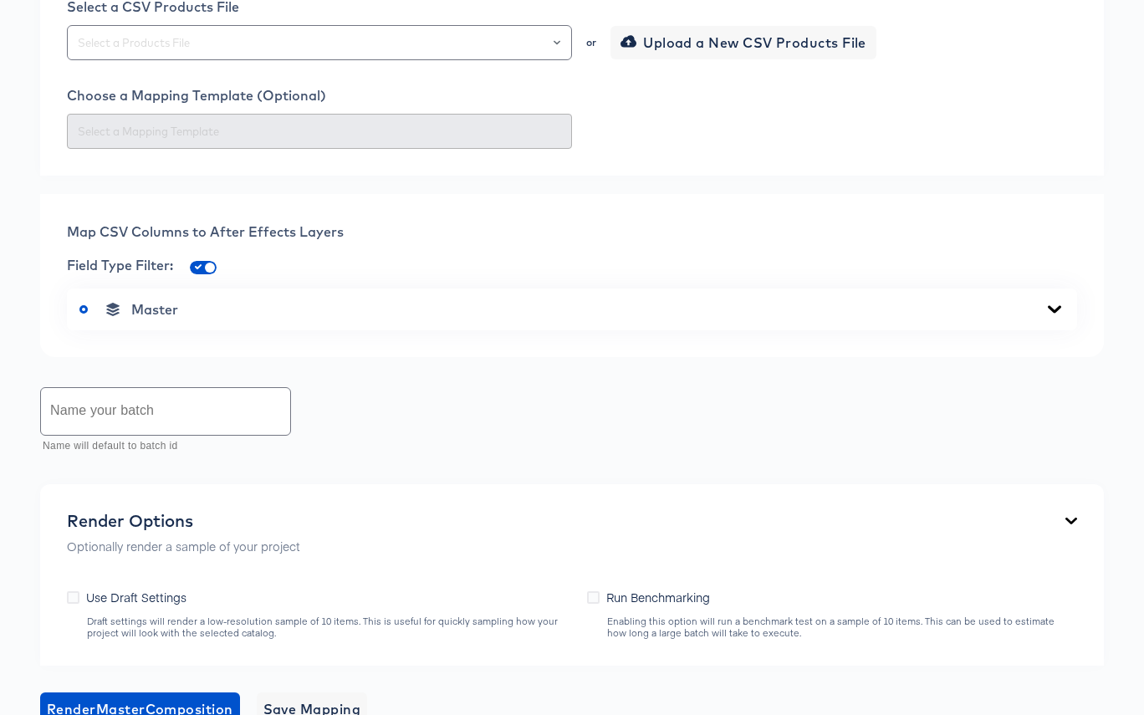
scroll to position [801, 0]
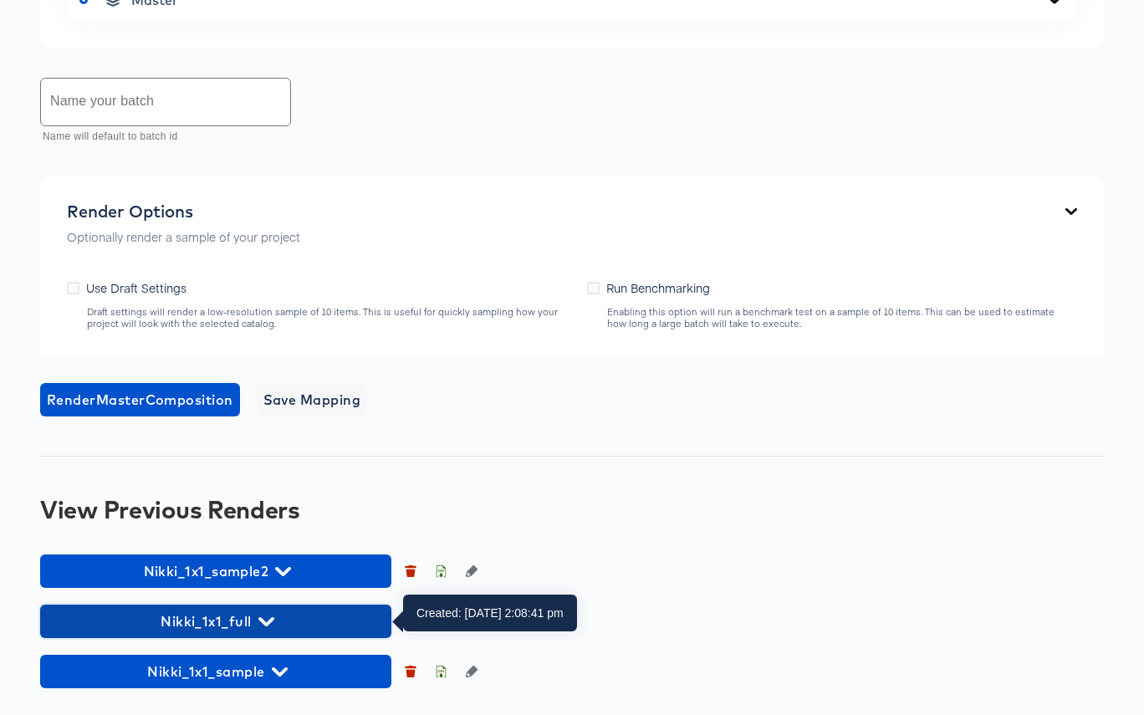
drag, startPoint x: 273, startPoint y: 620, endPoint x: 320, endPoint y: 593, distance: 53.9
click at [273, 620] on span "Nikki_1x1_full" at bounding box center [215, 621] width 334 height 23
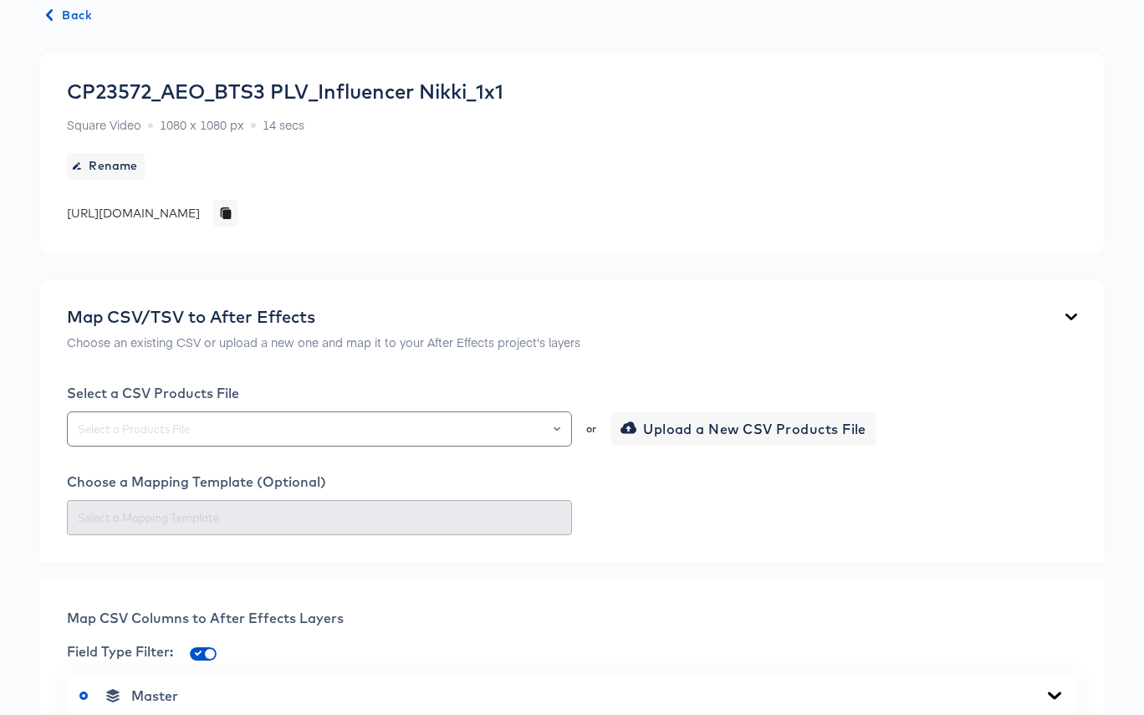
scroll to position [0, 0]
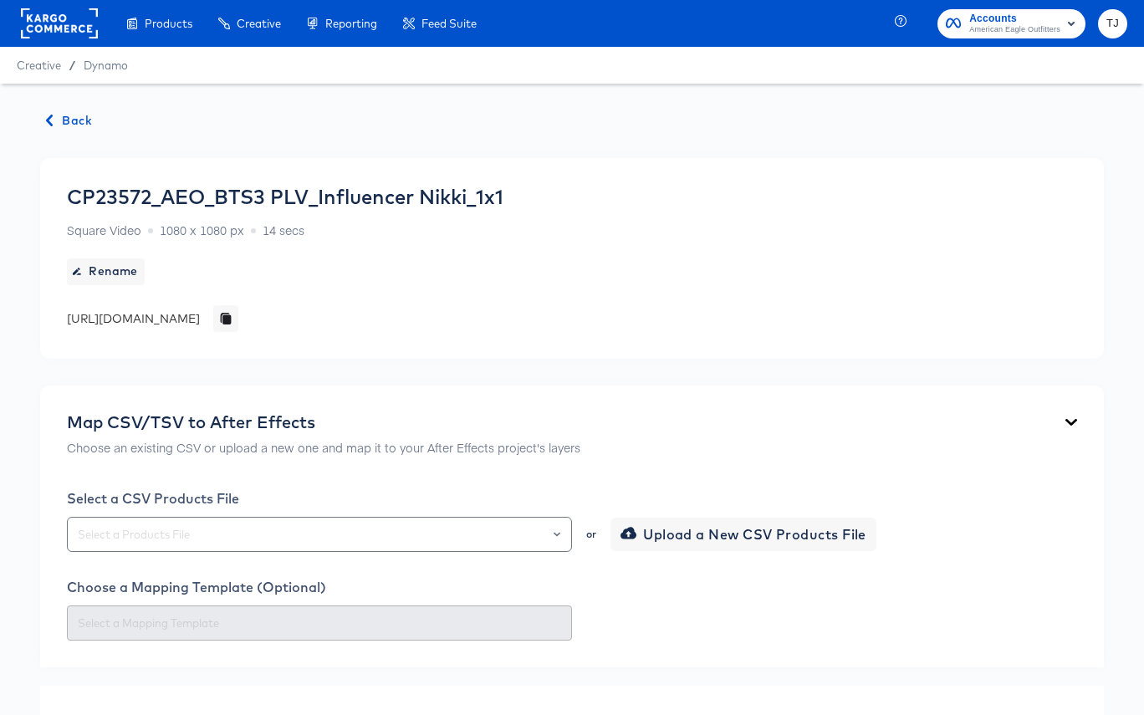
click at [71, 120] on span "Back" at bounding box center [69, 120] width 45 height 21
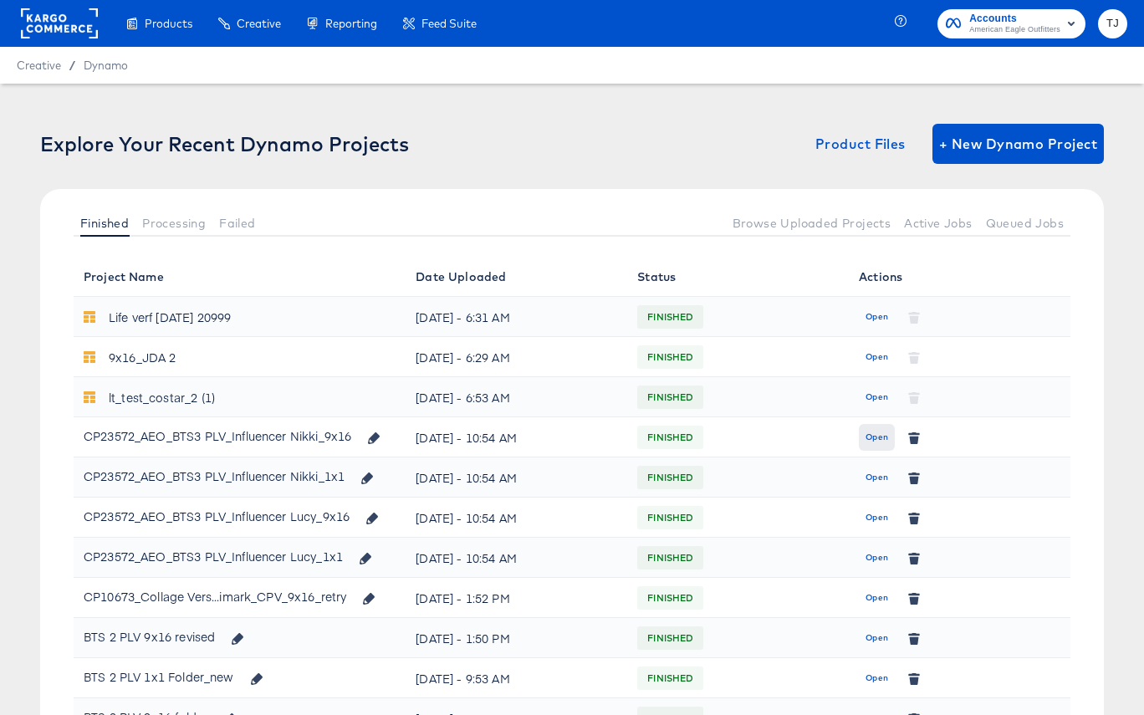
click at [868, 436] on span "Open" at bounding box center [876, 437] width 23 height 15
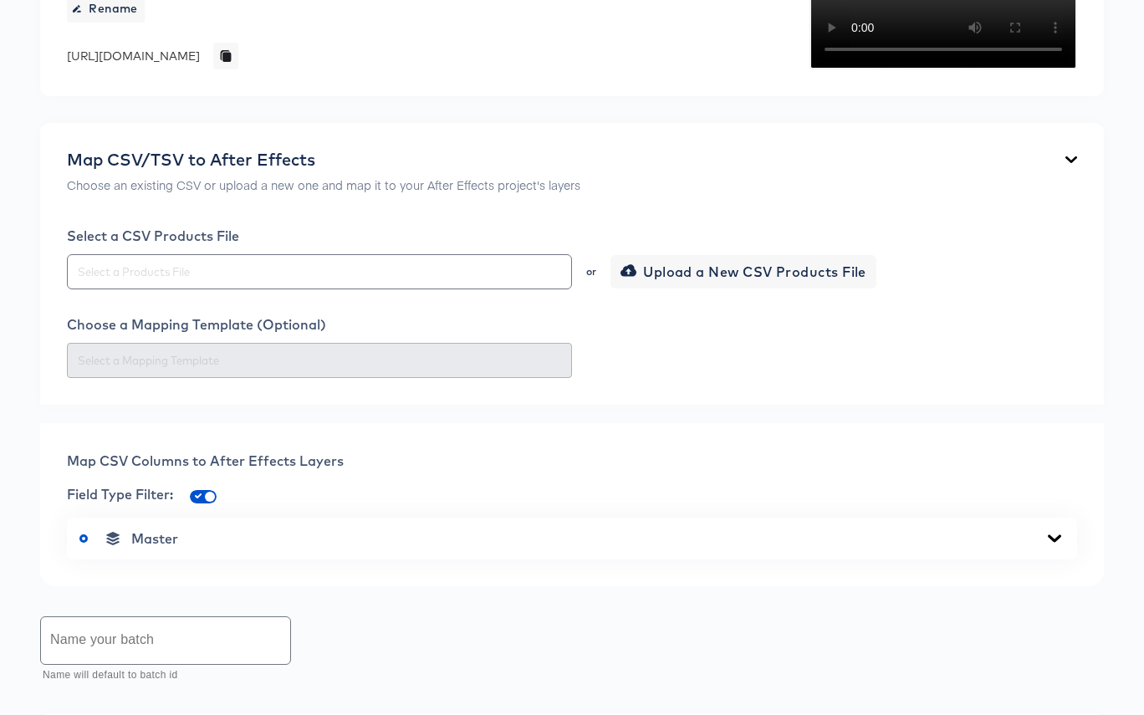
scroll to position [1127, 0]
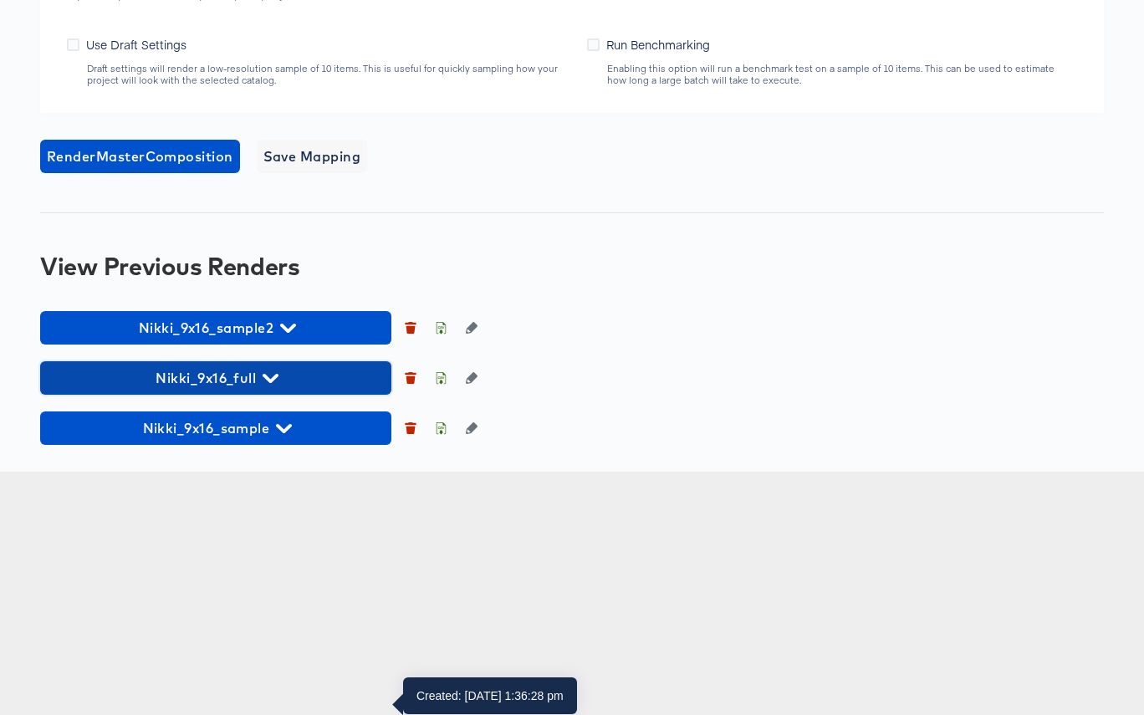
drag, startPoint x: 289, startPoint y: 625, endPoint x: 314, endPoint y: 593, distance: 40.0
click at [289, 390] on span "Nikki_9x16_full" at bounding box center [215, 377] width 334 height 23
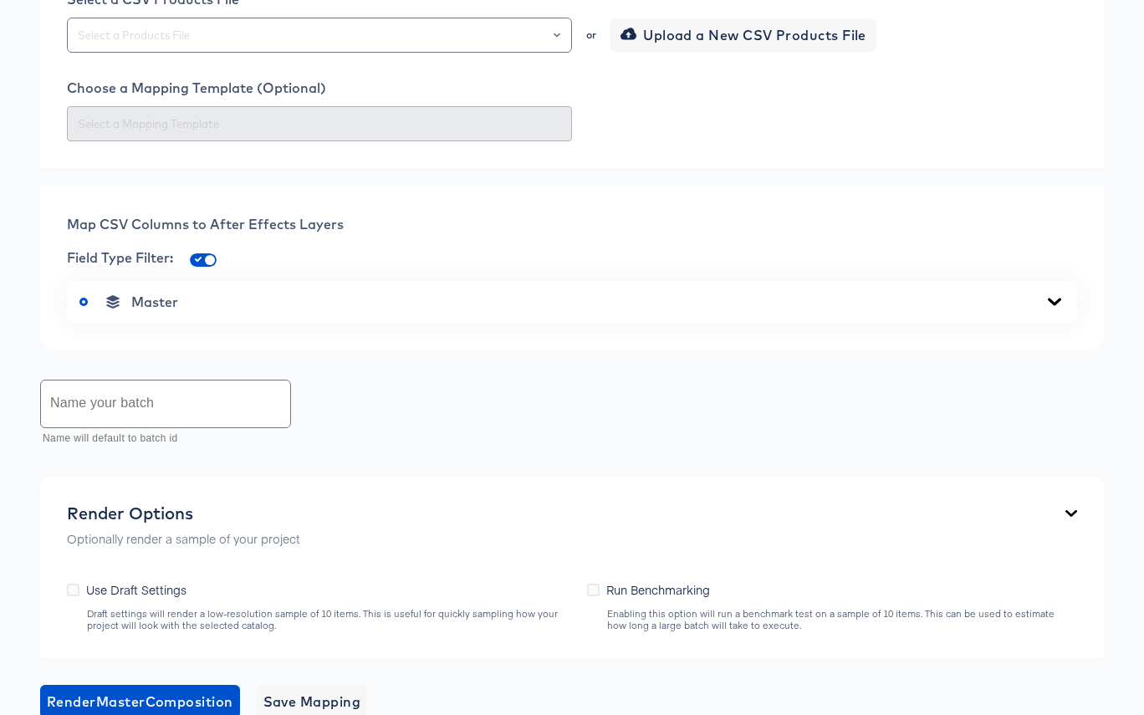
scroll to position [0, 0]
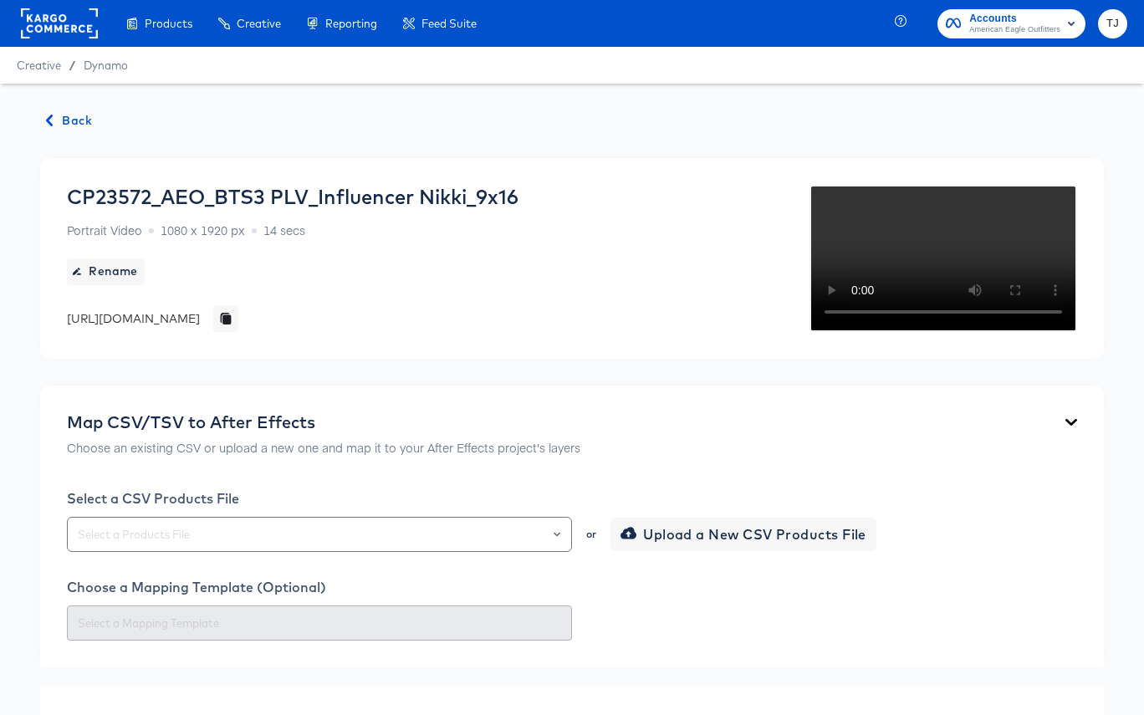
click at [74, 118] on span "Back" at bounding box center [69, 120] width 45 height 21
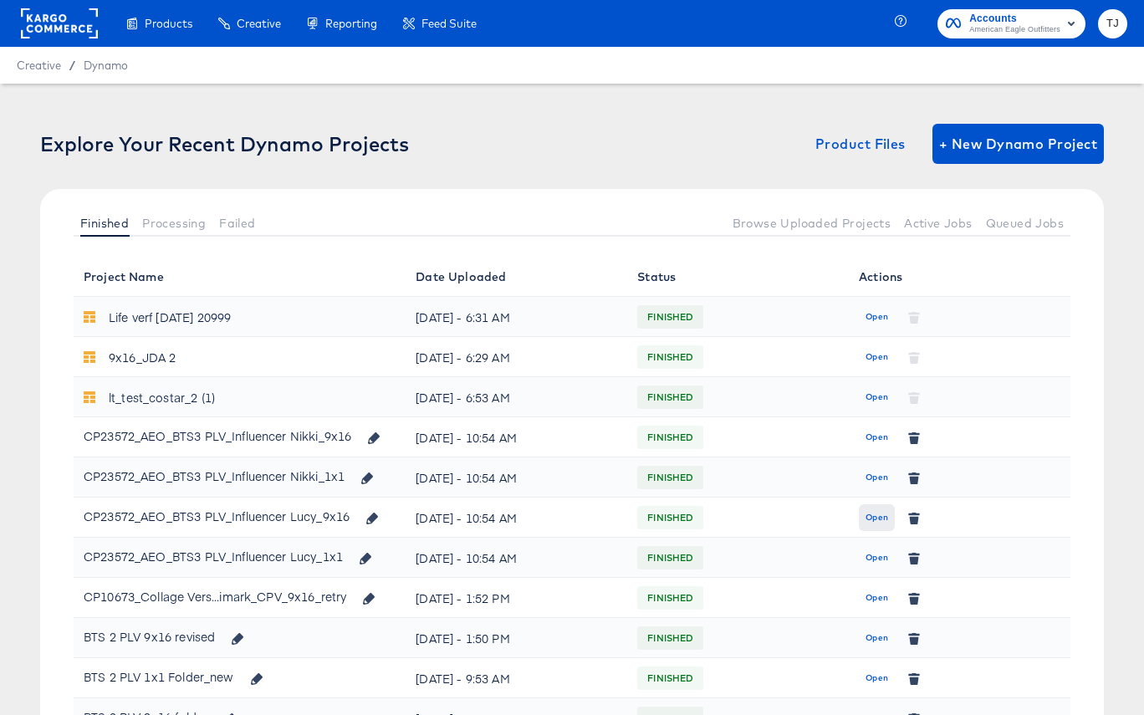
click at [874, 513] on span "Open" at bounding box center [876, 517] width 23 height 15
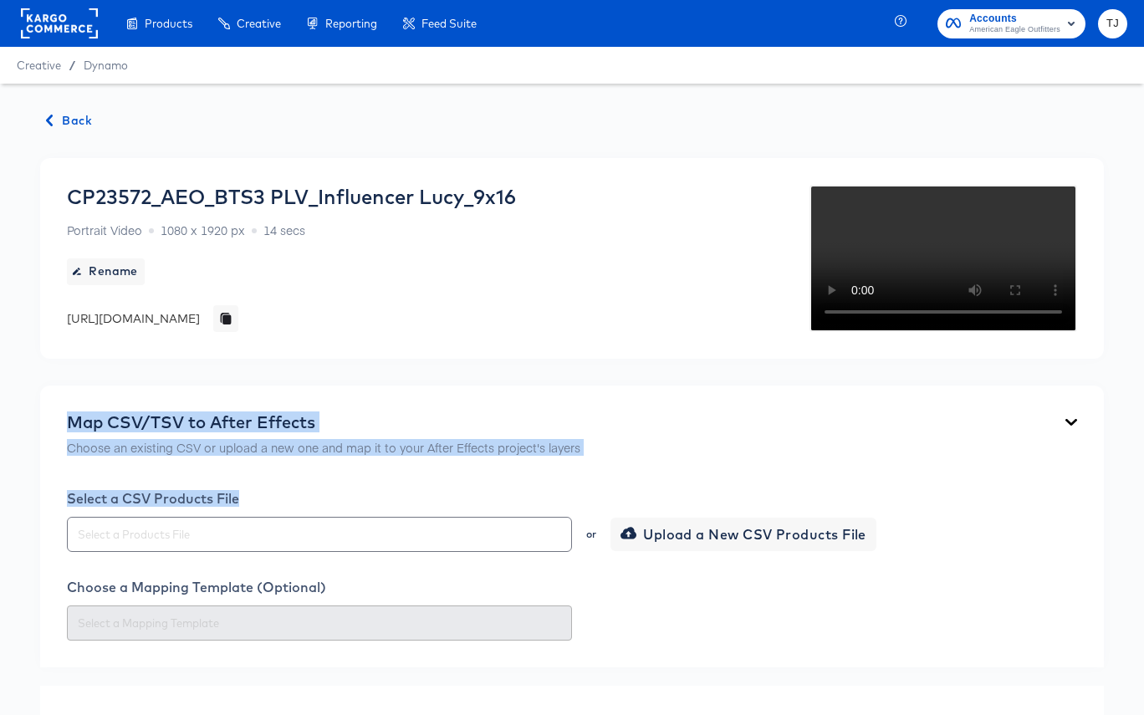
click at [69, 116] on span "Back" at bounding box center [69, 120] width 45 height 21
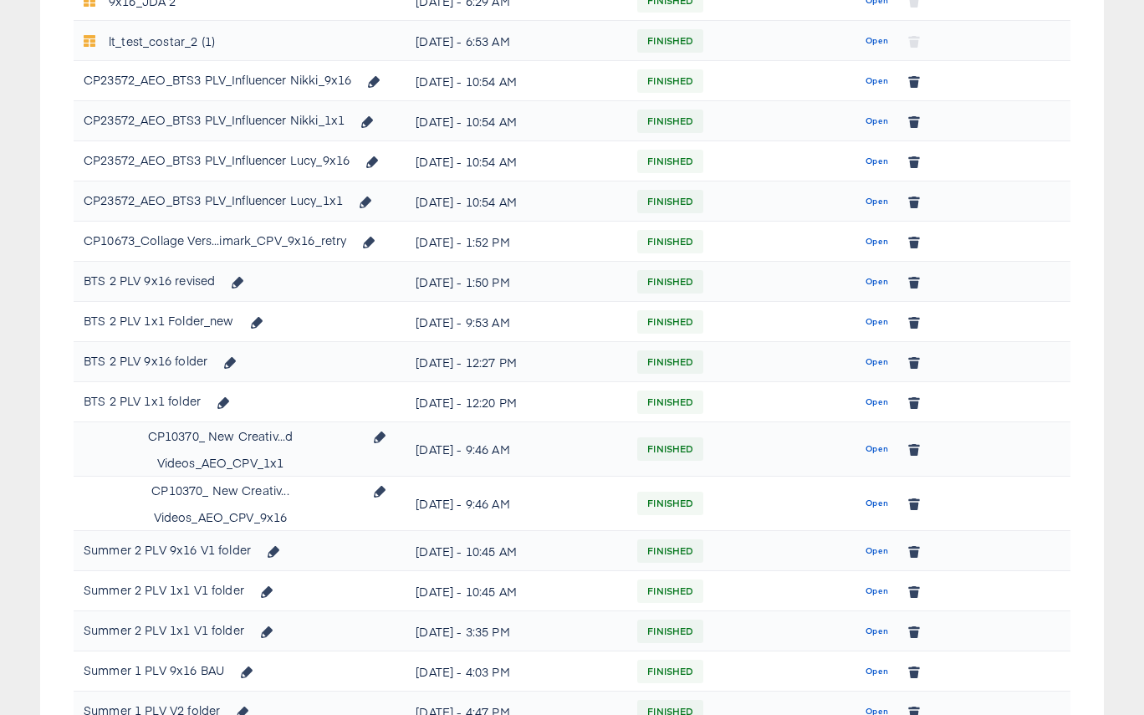
scroll to position [139, 0]
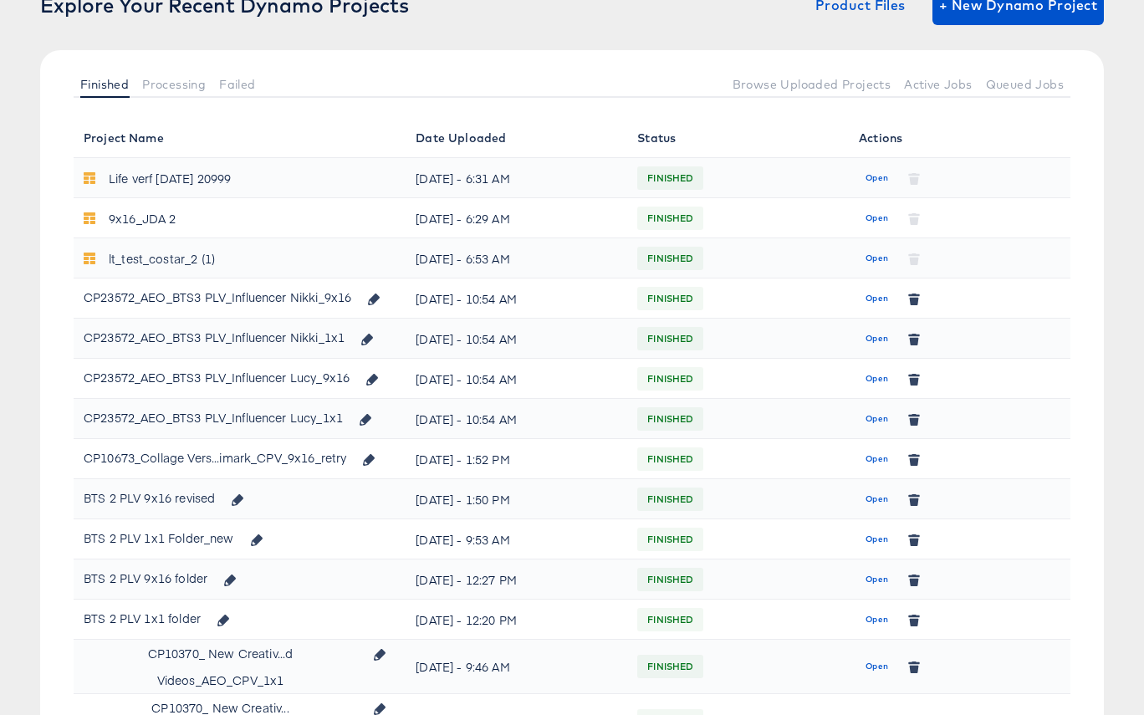
click at [870, 416] on span "Open" at bounding box center [876, 418] width 23 height 15
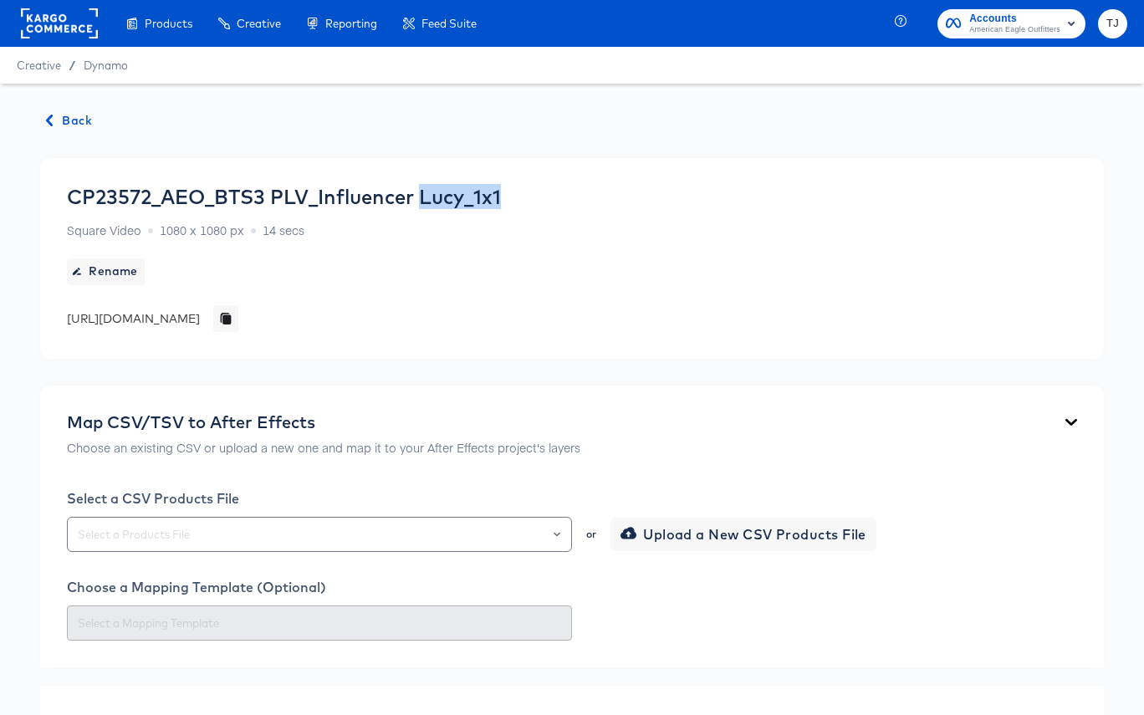
drag, startPoint x: 426, startPoint y: 195, endPoint x: 543, endPoint y: 198, distance: 117.1
click at [501, 198] on div "CP23572_AEO_BTS3 PLV_Influencer Lucy_1x1 Square Video 1080 x 1080 px 14 secs Re…" at bounding box center [284, 258] width 434 height 147
copy div "Lucy_1x1"
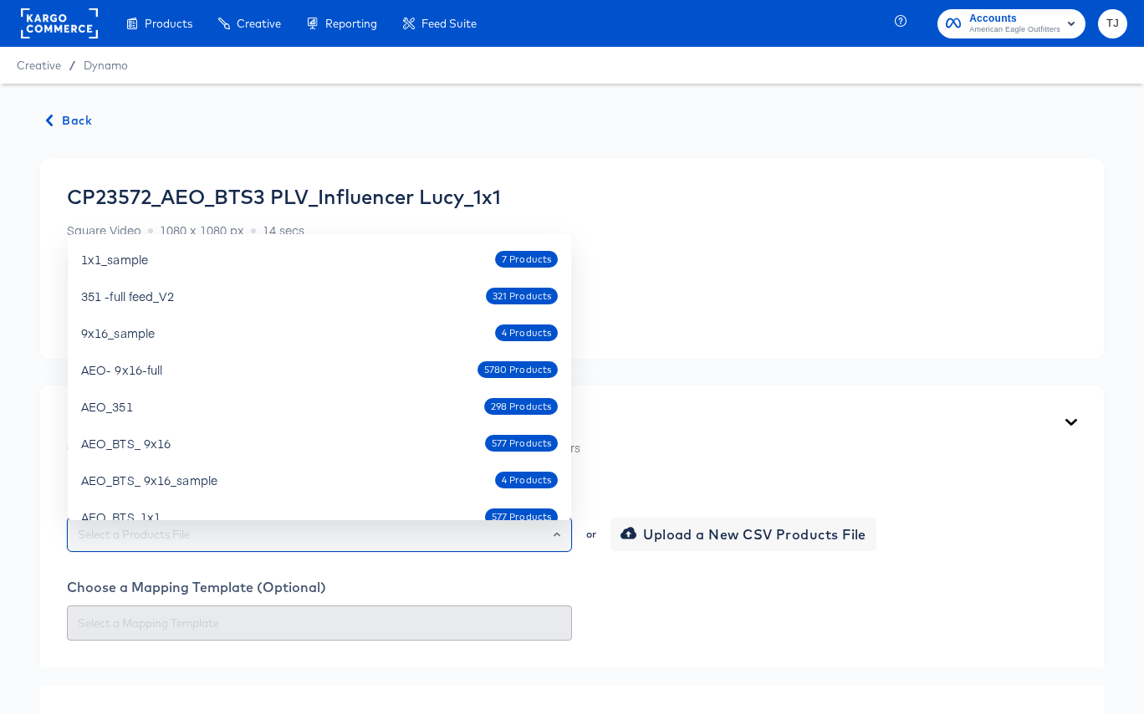
click at [169, 544] on input "text" at bounding box center [319, 534] width 490 height 19
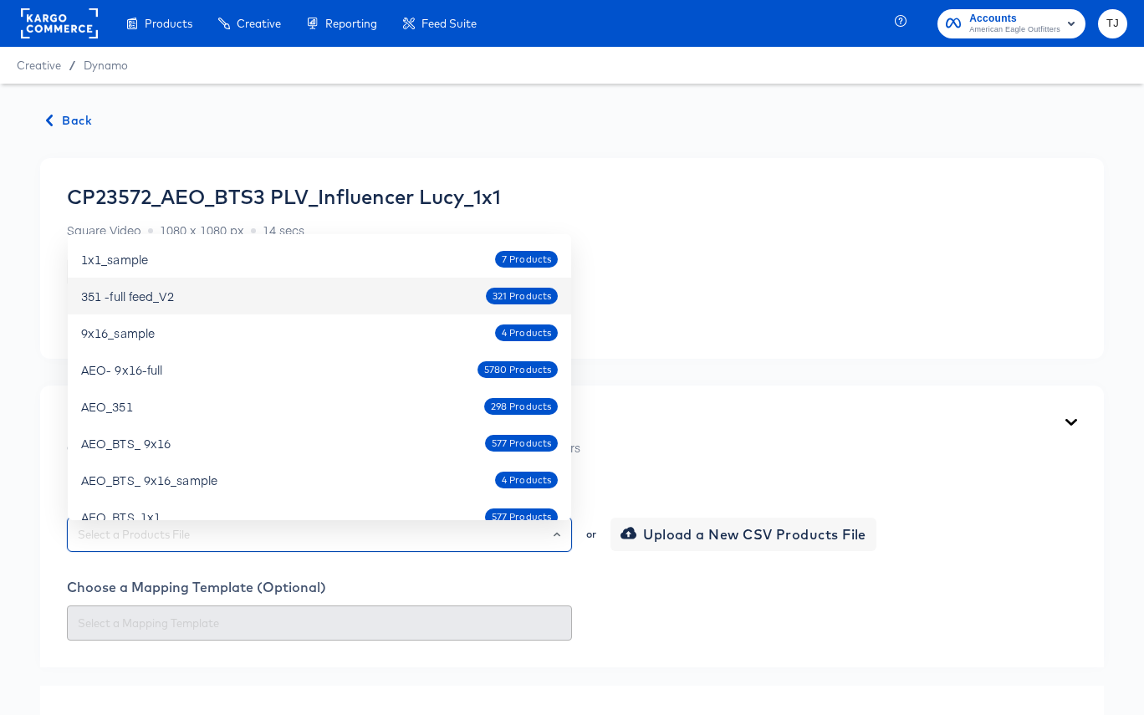
click at [264, 298] on div "351 -full feed_V2 321 Products" at bounding box center [319, 296] width 477 height 27
type input "351 -full feed_V2"
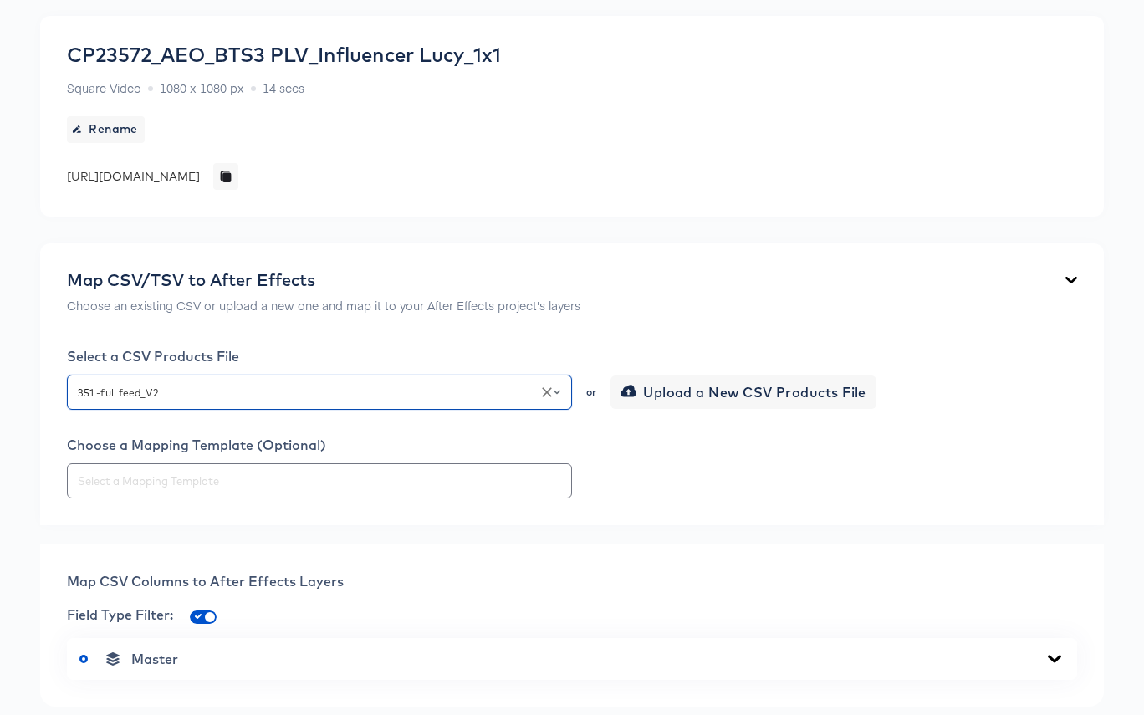
scroll to position [144, 0]
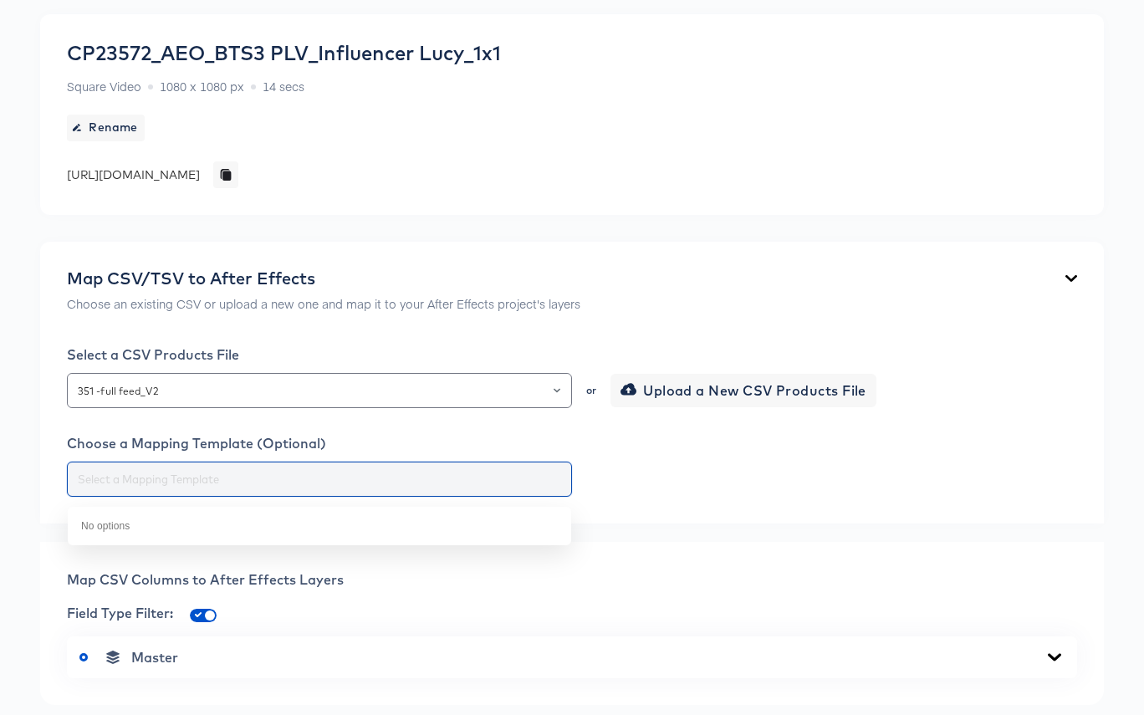
click at [251, 487] on input "text" at bounding box center [319, 479] width 490 height 19
paste input "Lucy_1x1"
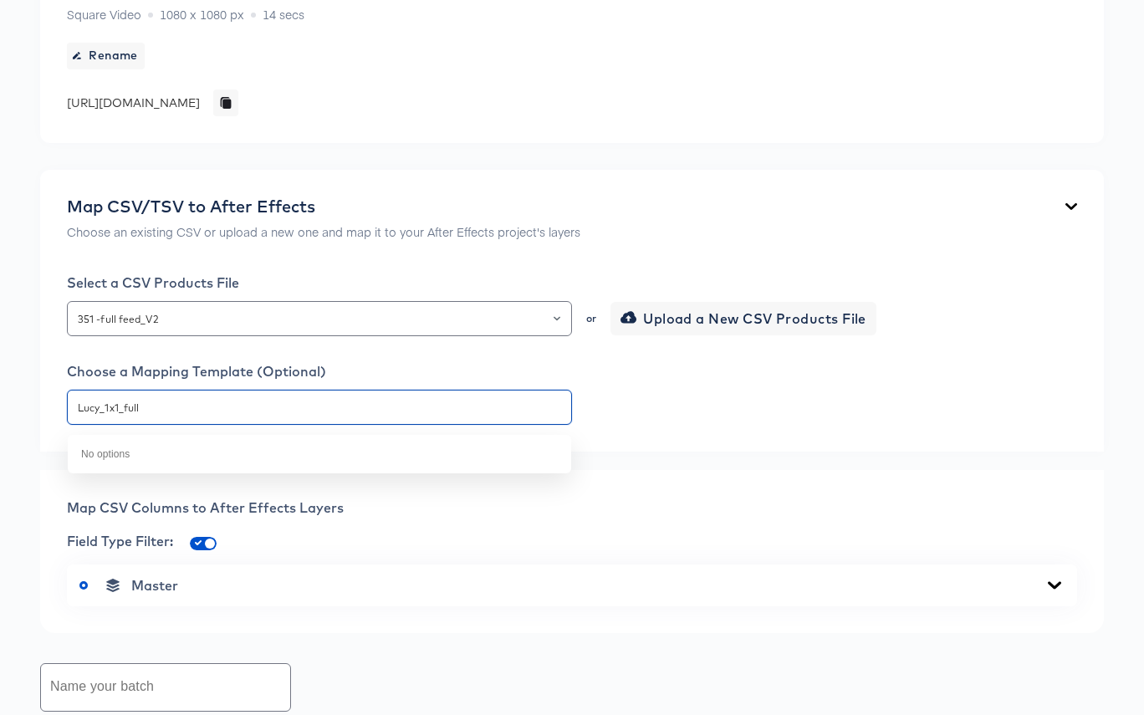
drag, startPoint x: 205, startPoint y: 414, endPoint x: -79, endPoint y: 365, distance: 288.4
click at [0, 365] on html "Products Products Product Catalogs Enhance Your Product Catalog, Map Them to Pu…" at bounding box center [572, 141] width 1144 height 715
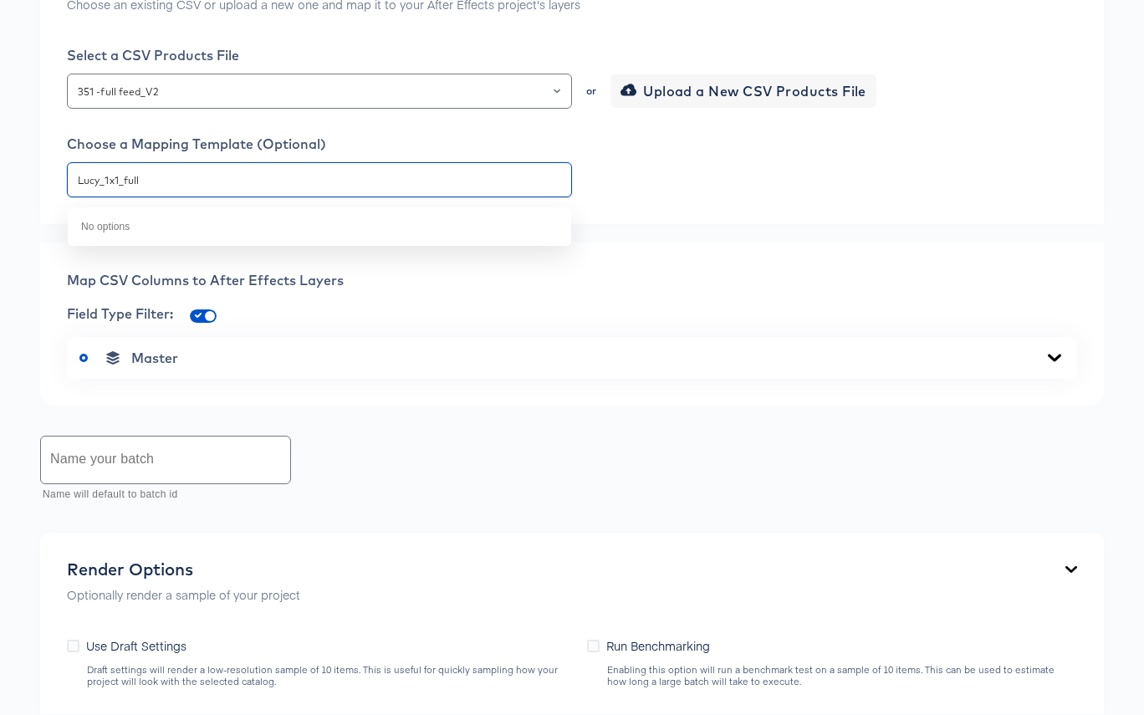
scroll to position [451, 0]
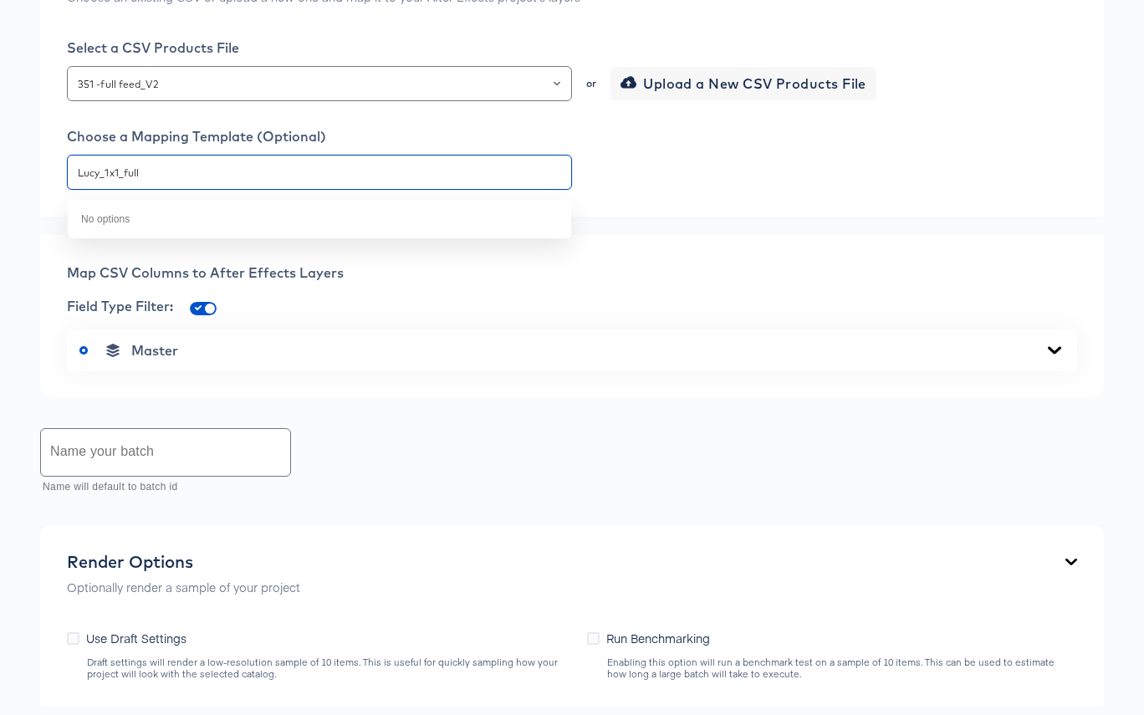
type input "Lucy_1x1_full"
click at [699, 357] on div "Master" at bounding box center [571, 350] width 985 height 17
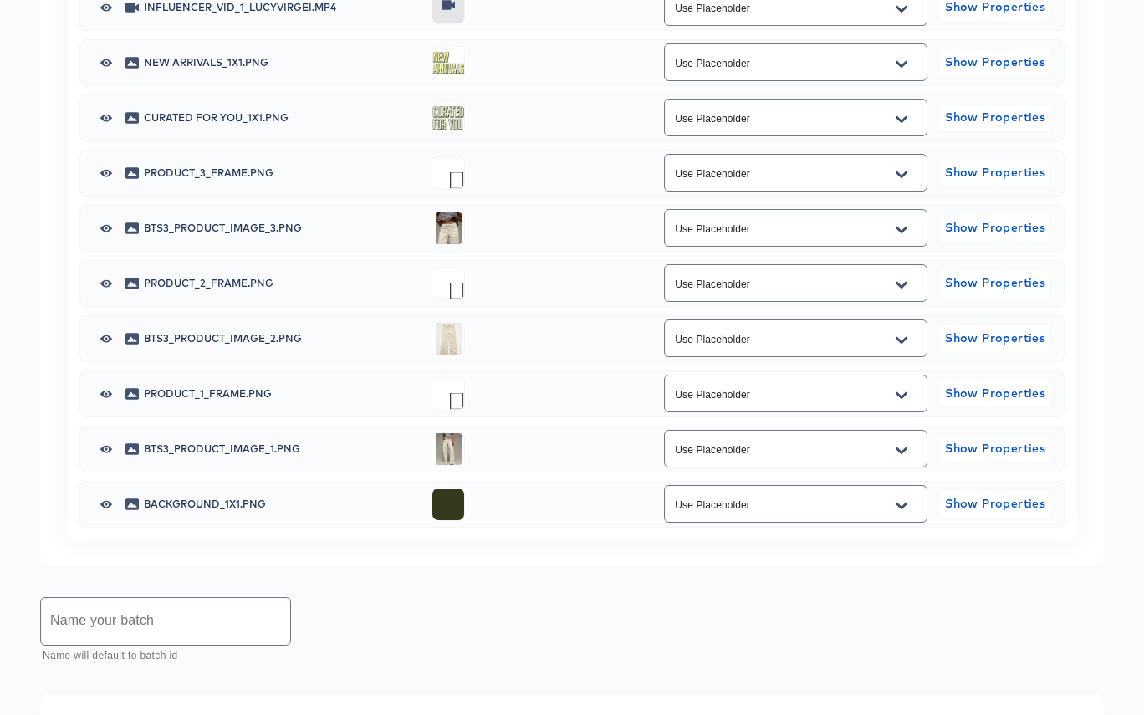
scroll to position [1079, 0]
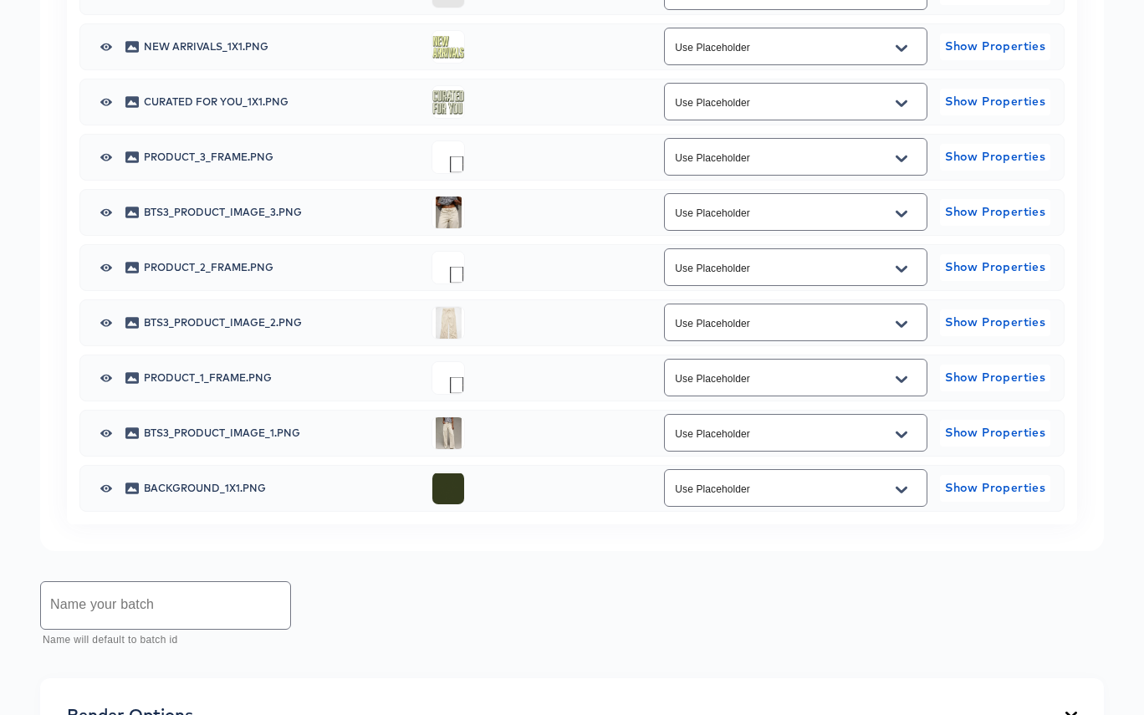
click at [903, 221] on icon "Open" at bounding box center [901, 213] width 12 height 13
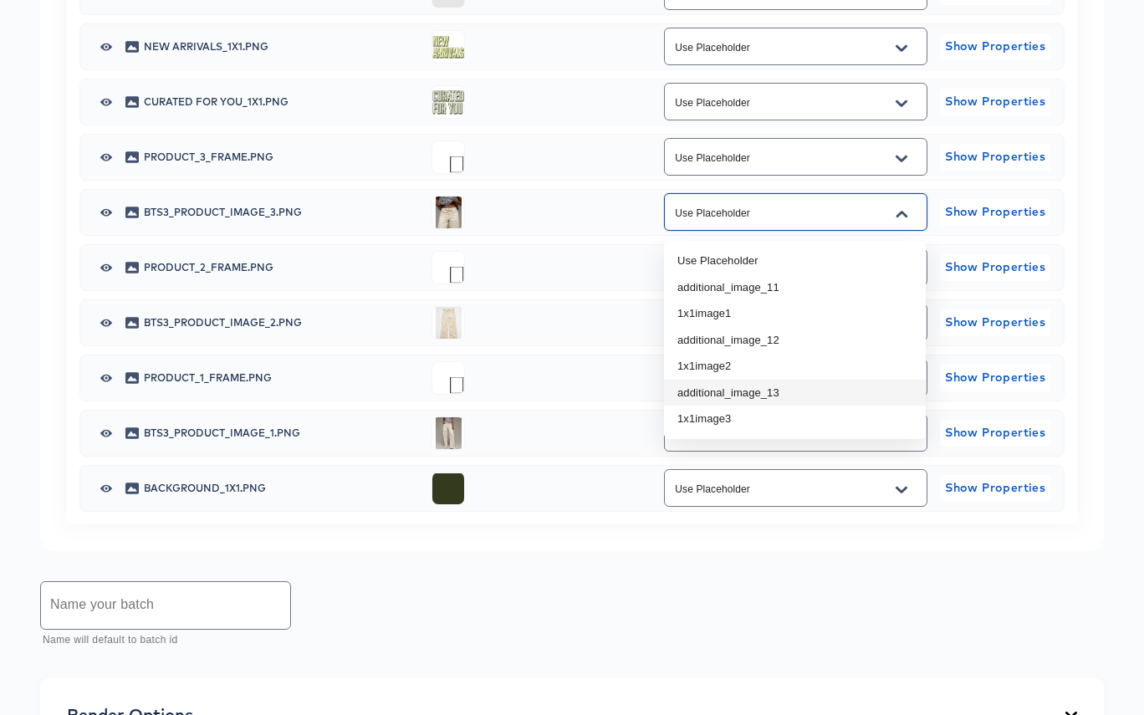
click at [847, 386] on li "additional_image_13" at bounding box center [795, 393] width 262 height 27
type input "additional_image_13"
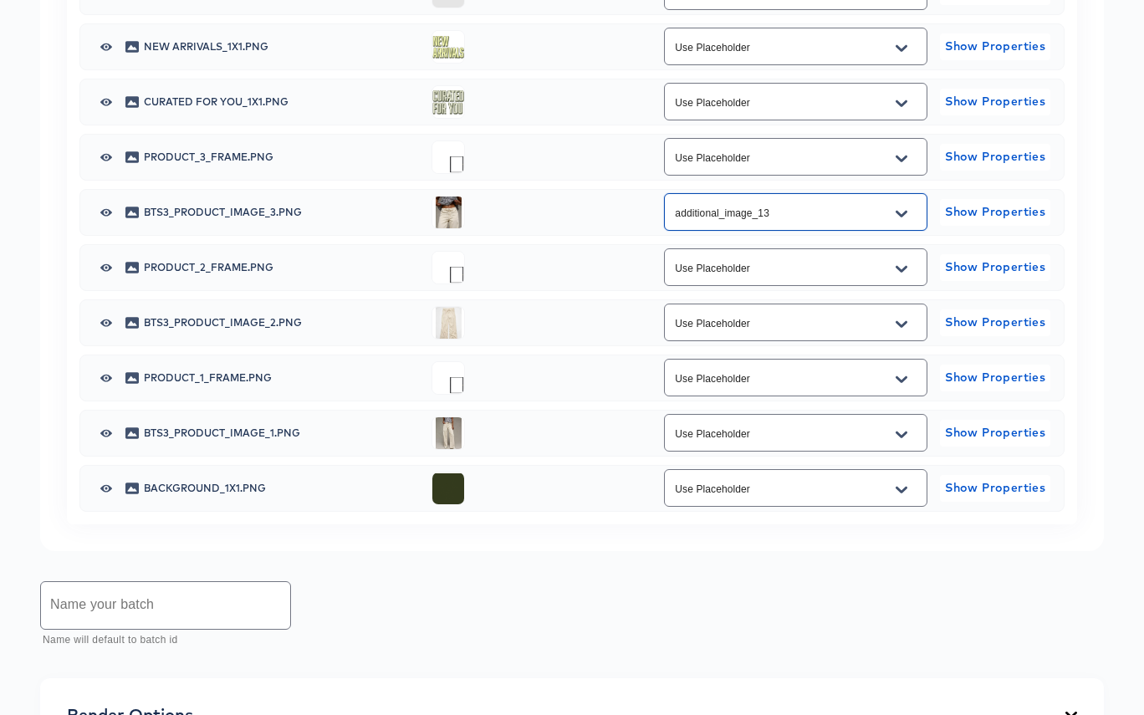
click at [899, 327] on icon "Open" at bounding box center [901, 323] width 12 height 7
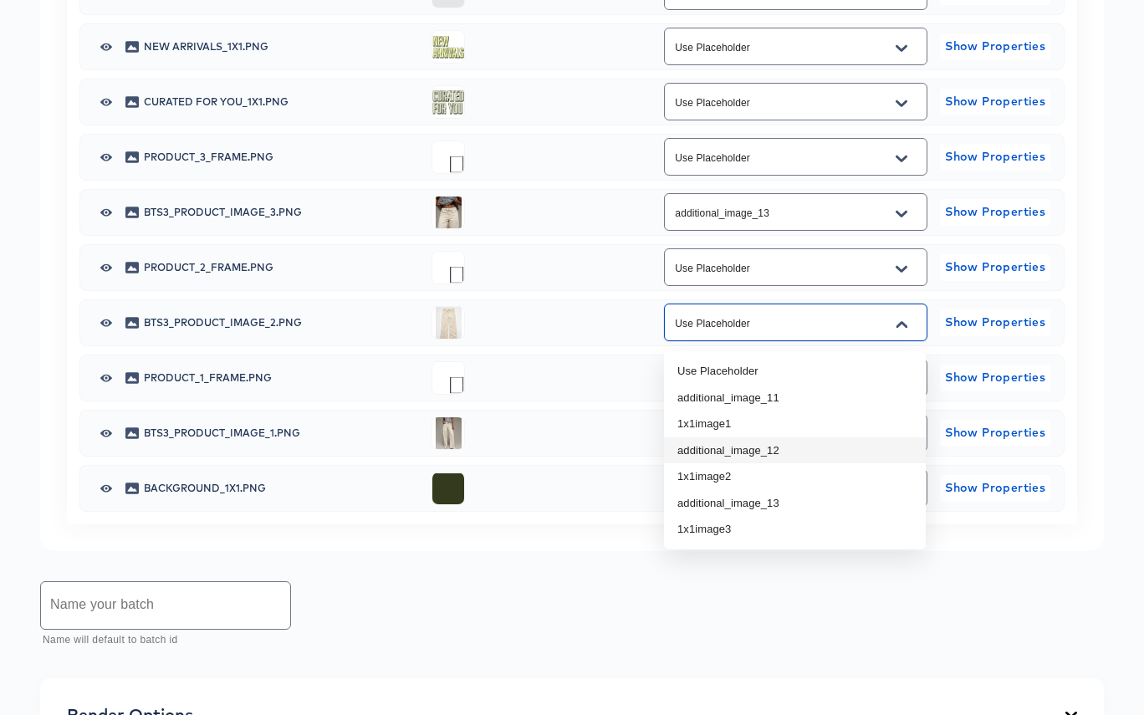
click at [815, 445] on li "additional_image_12" at bounding box center [795, 450] width 262 height 27
type input "additional_image_12"
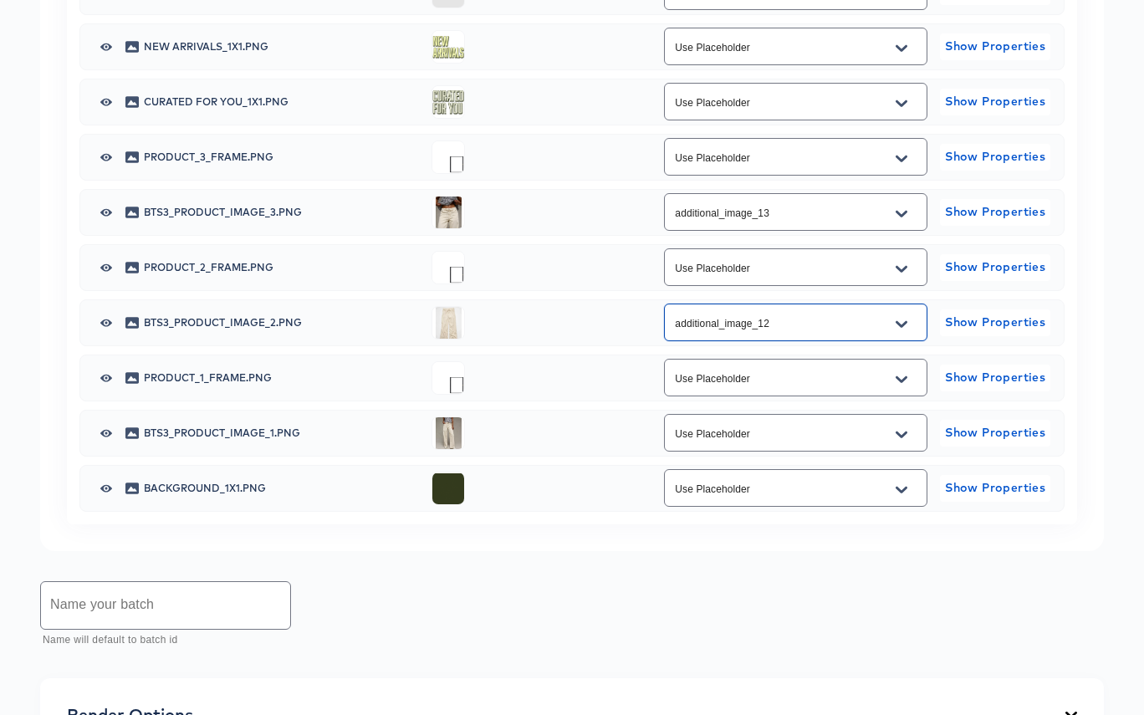
click at [904, 437] on icon "Open" at bounding box center [901, 434] width 12 height 7
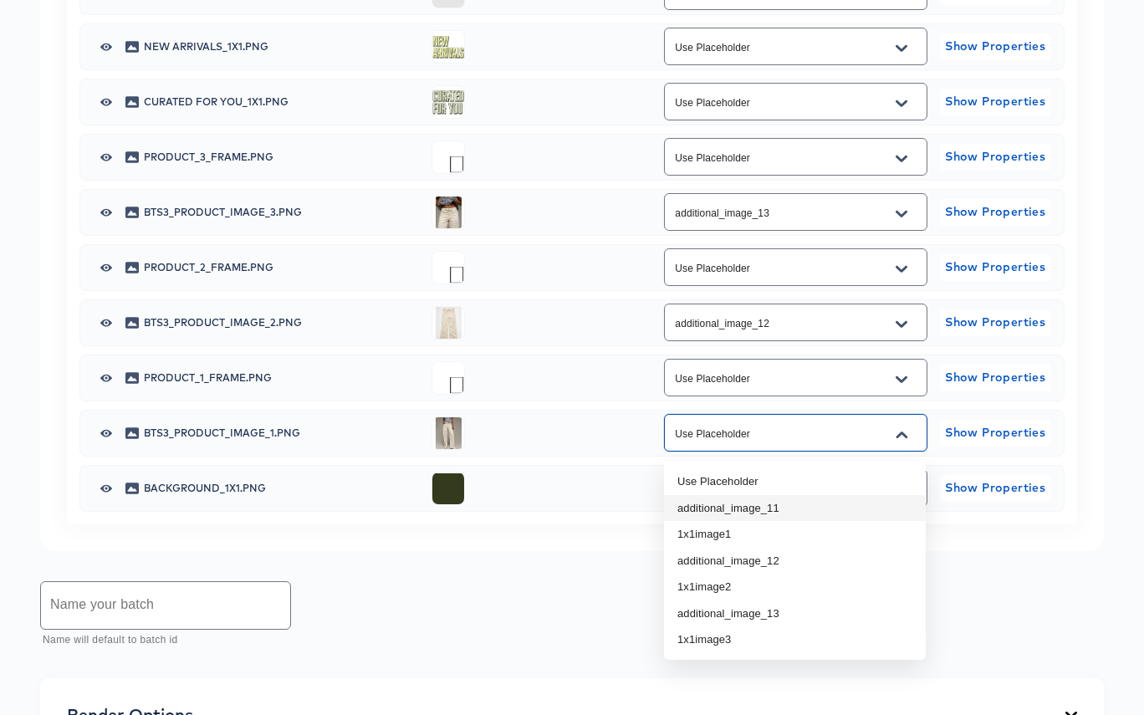
click at [842, 509] on li "additional_image_11" at bounding box center [795, 508] width 262 height 27
type input "additional_image_11"
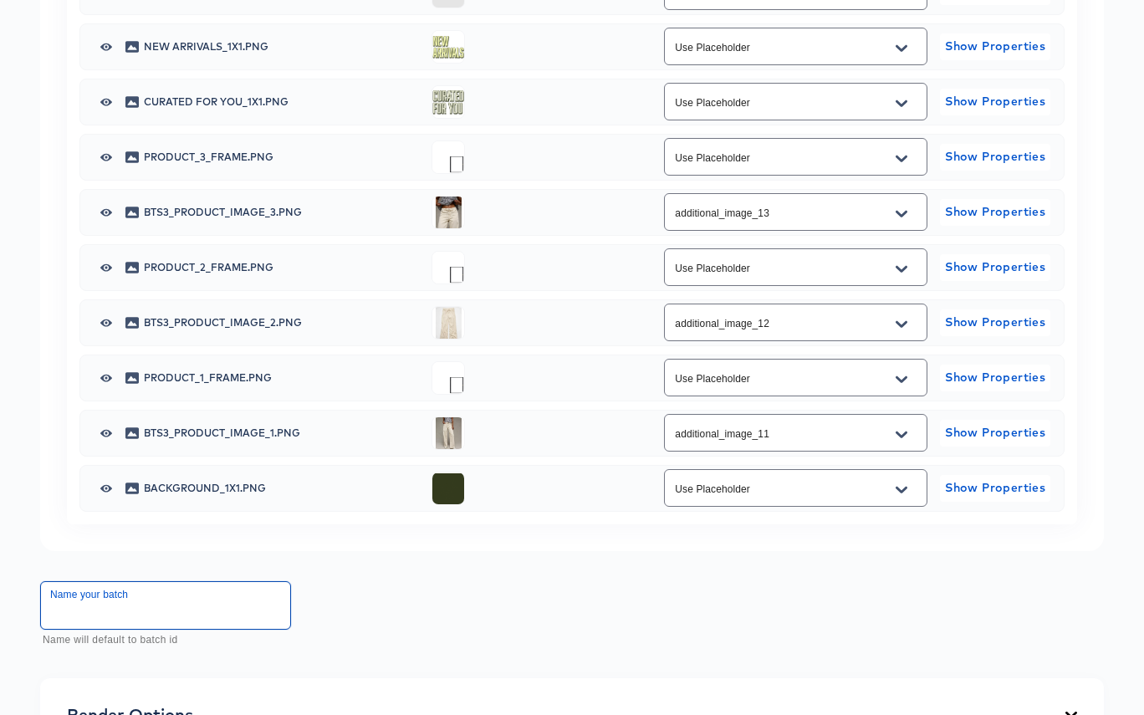
click at [148, 614] on input "text" at bounding box center [165, 605] width 249 height 47
paste input "Lucy_1x1"
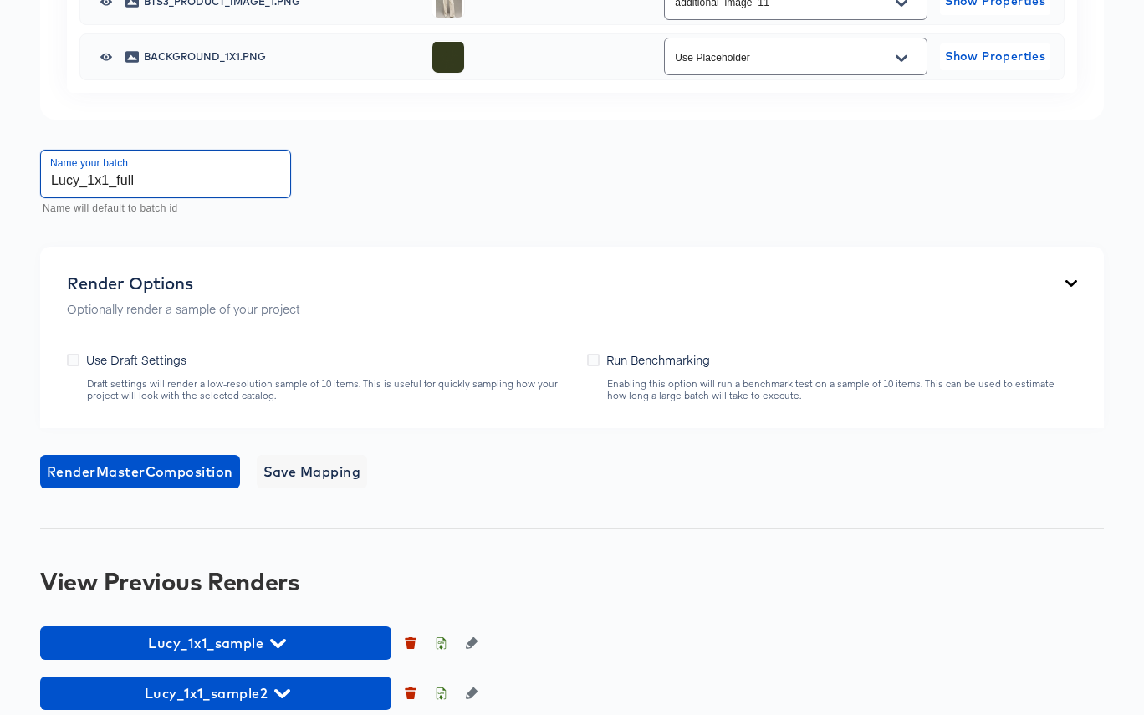
scroll to position [1516, 0]
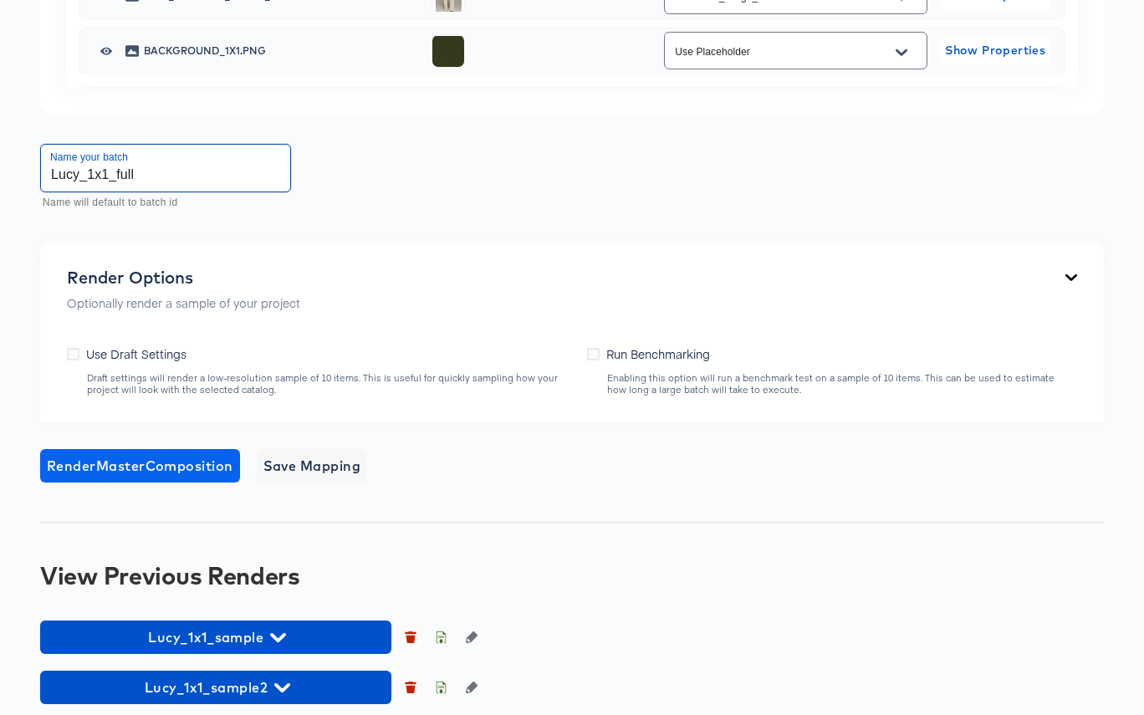
type input "Lucy_1x1_full"
click at [180, 470] on span "Render Master Composition" at bounding box center [140, 465] width 186 height 23
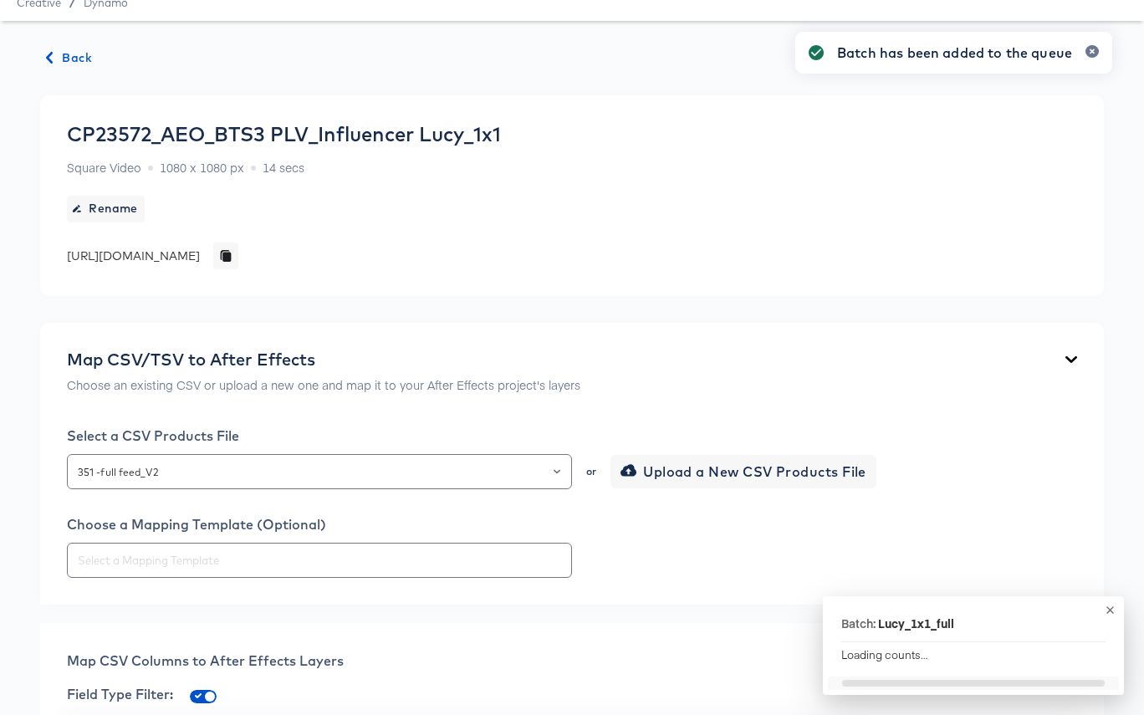
scroll to position [0, 0]
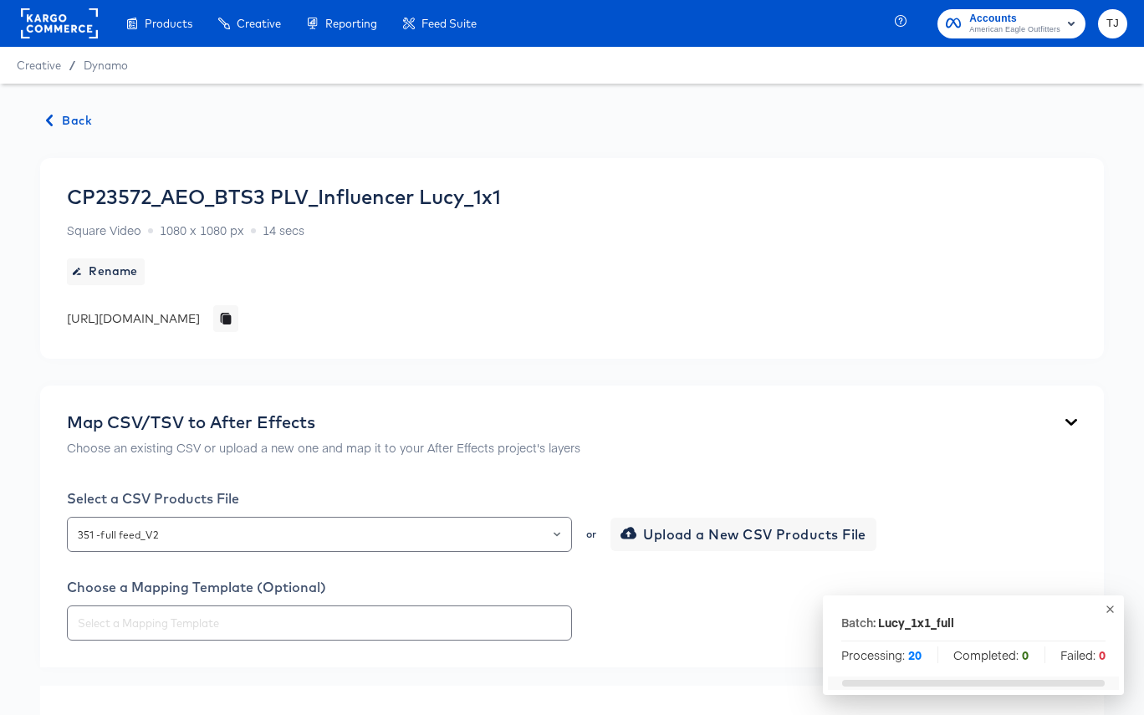
click at [74, 117] on span "Back" at bounding box center [69, 120] width 45 height 21
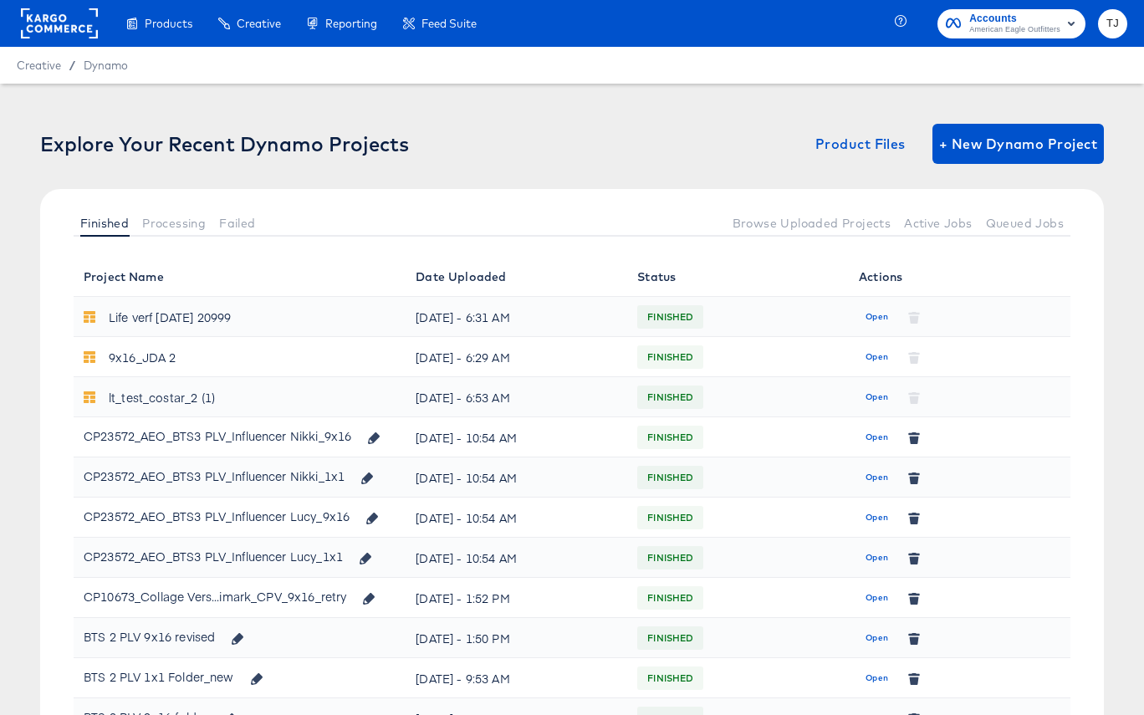
scroll to position [11, 0]
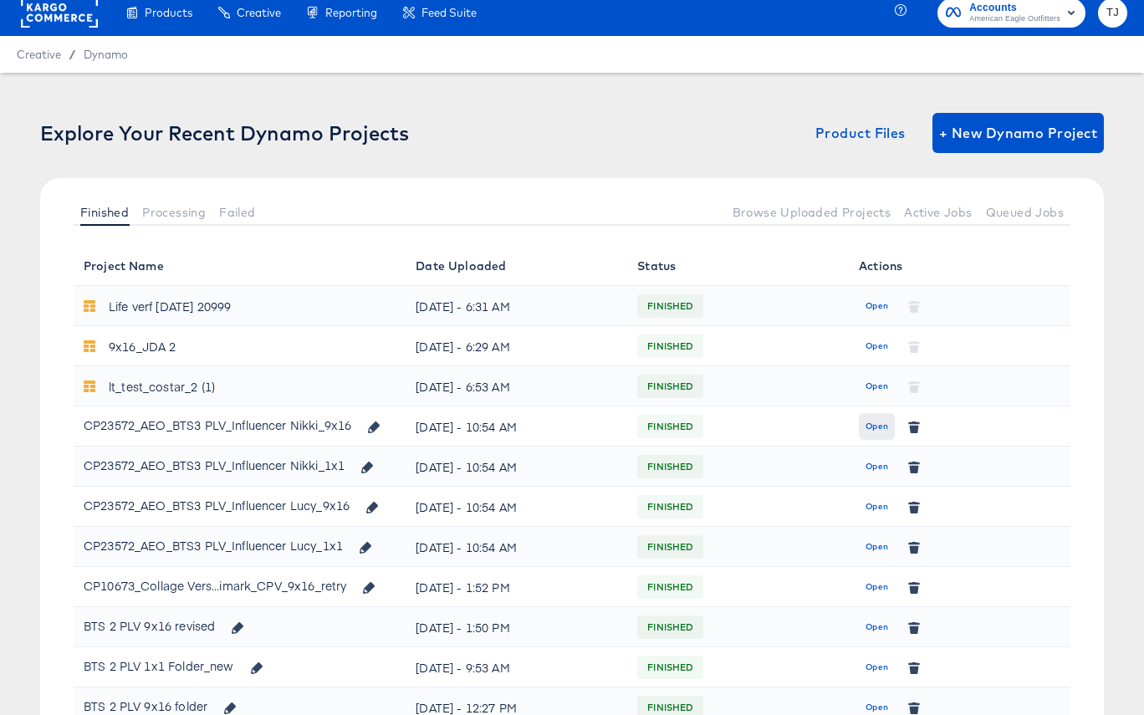
click at [874, 426] on span "Open" at bounding box center [876, 426] width 23 height 15
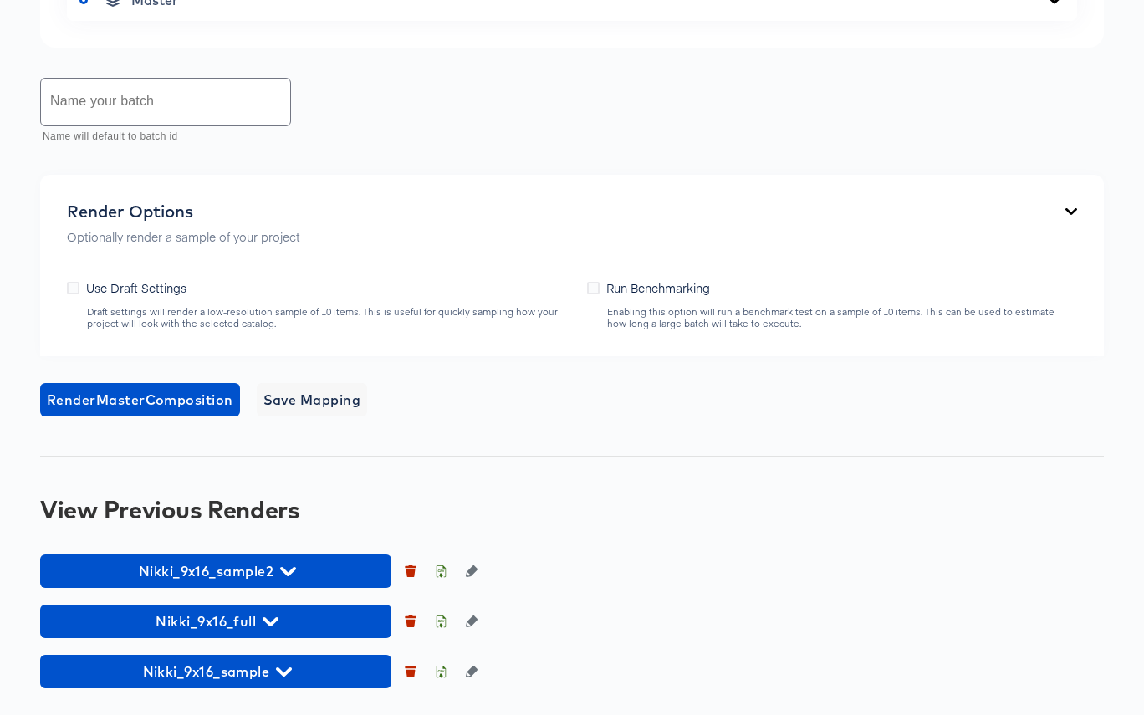
scroll to position [1127, 0]
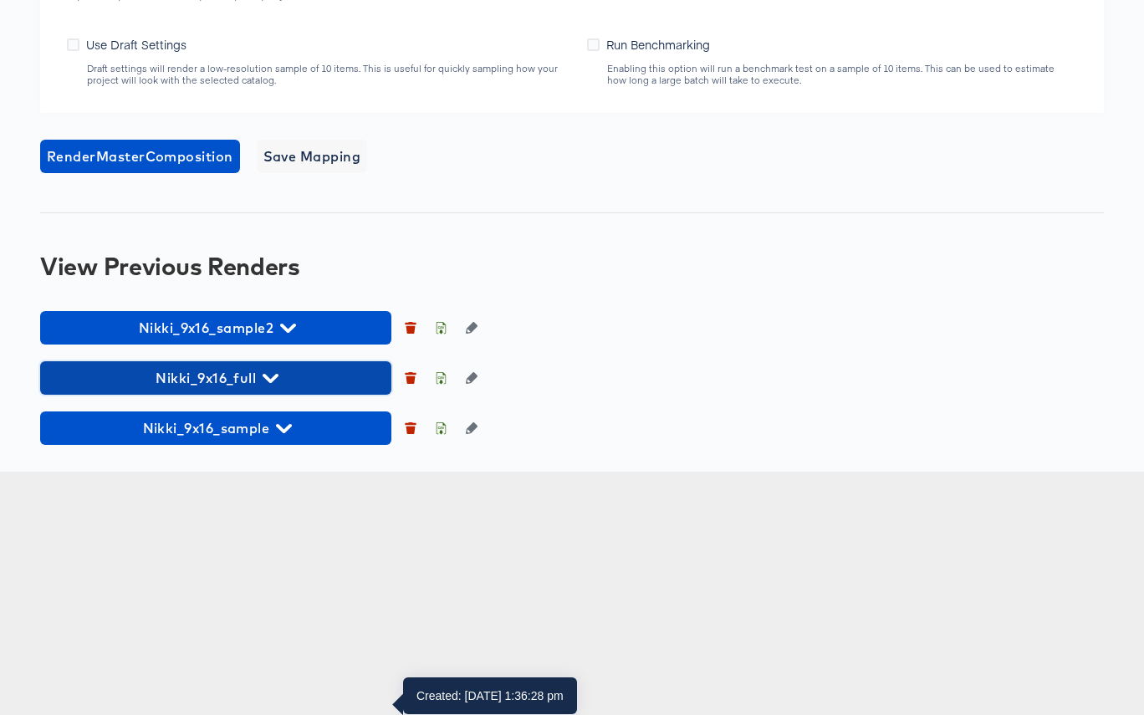
click at [281, 390] on span "Nikki_9x16_full" at bounding box center [215, 377] width 334 height 23
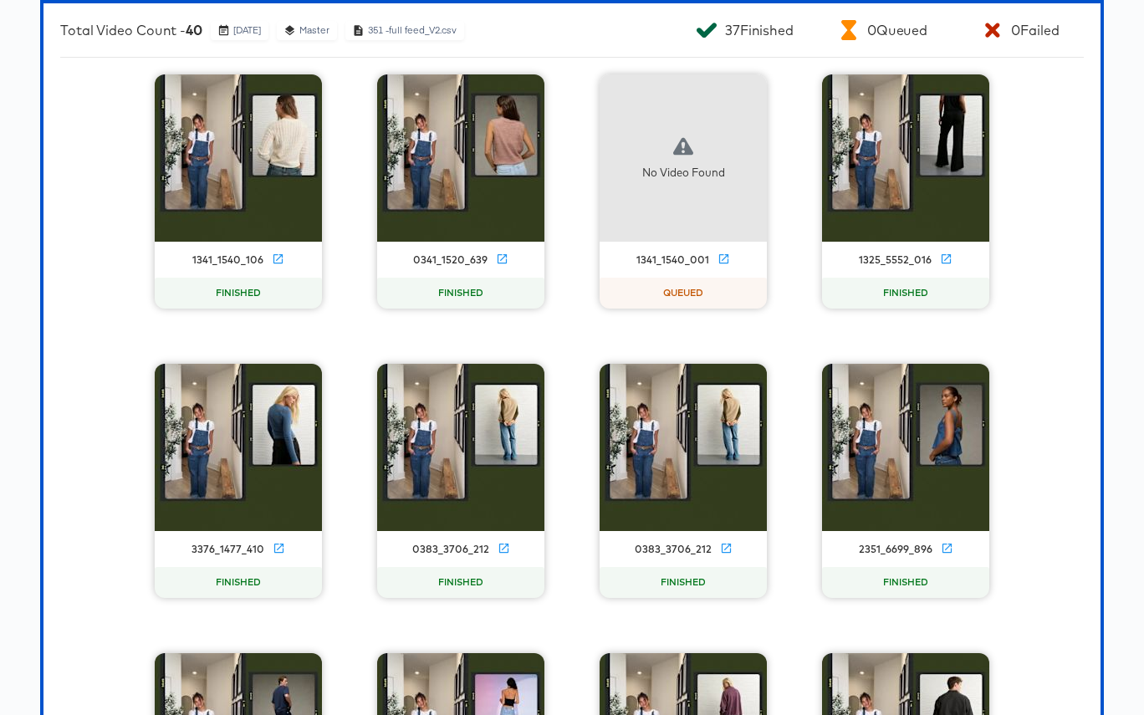
scroll to position [1471, 0]
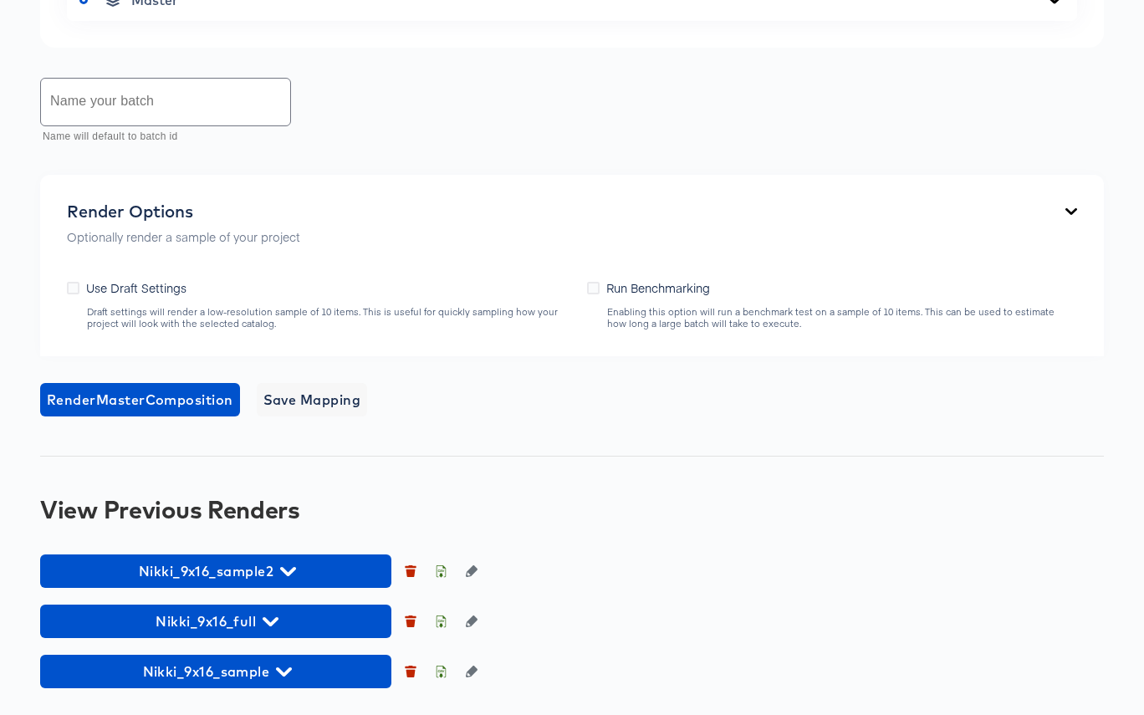
scroll to position [1127, 0]
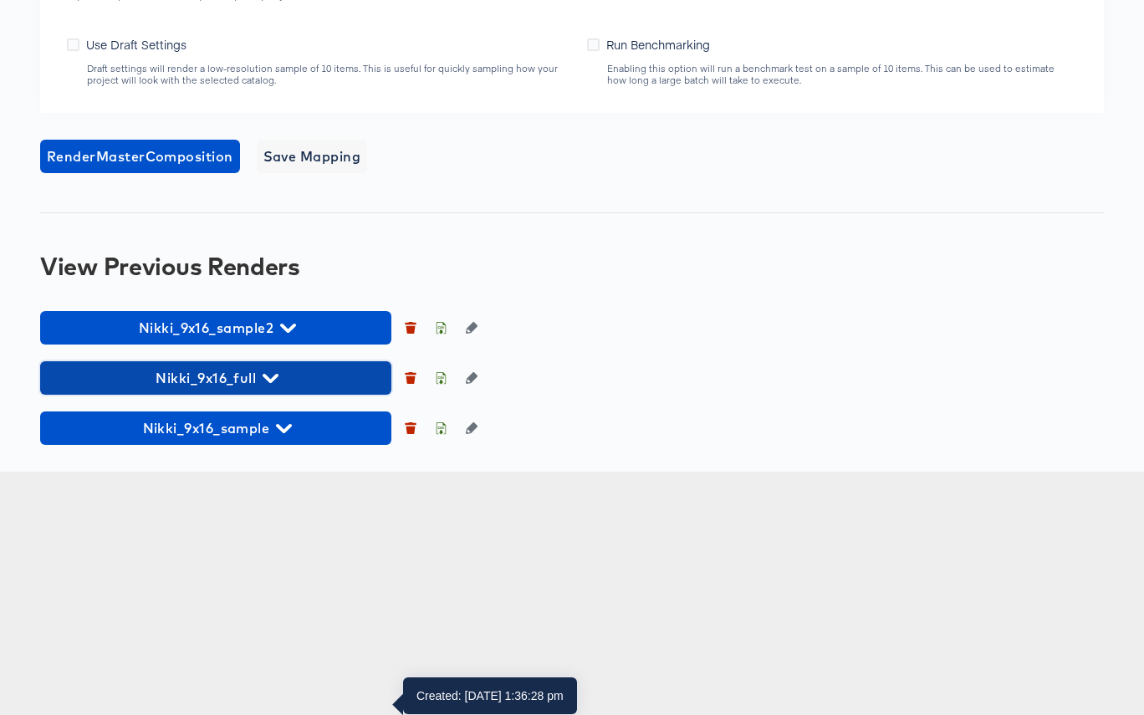
click at [279, 390] on span "Nikki_9x16_full" at bounding box center [215, 377] width 334 height 23
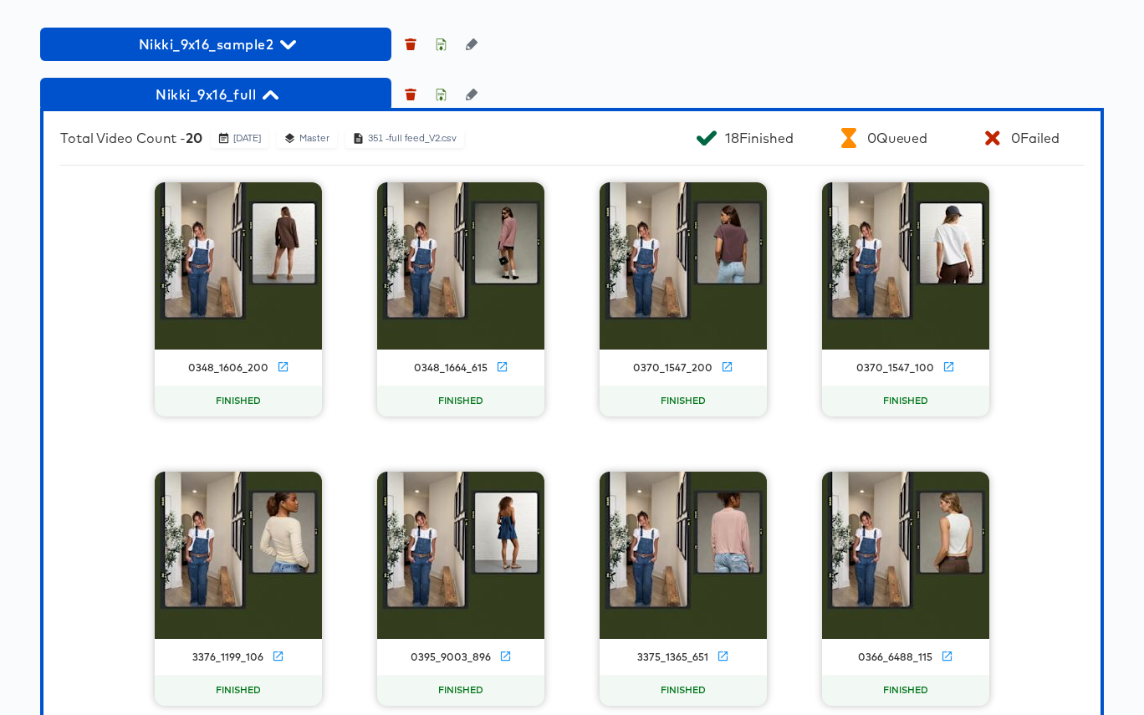
scroll to position [1354, 0]
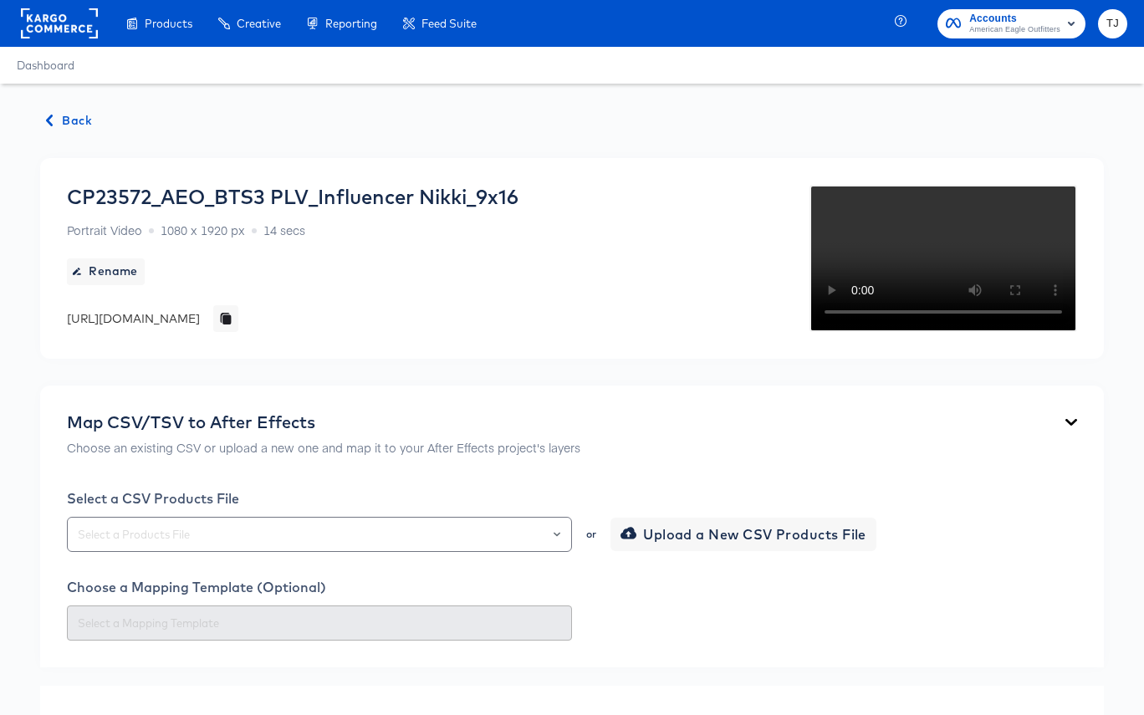
click at [34, 38] on rect at bounding box center [59, 23] width 77 height 30
click at [38, 32] on rect at bounding box center [59, 23] width 77 height 30
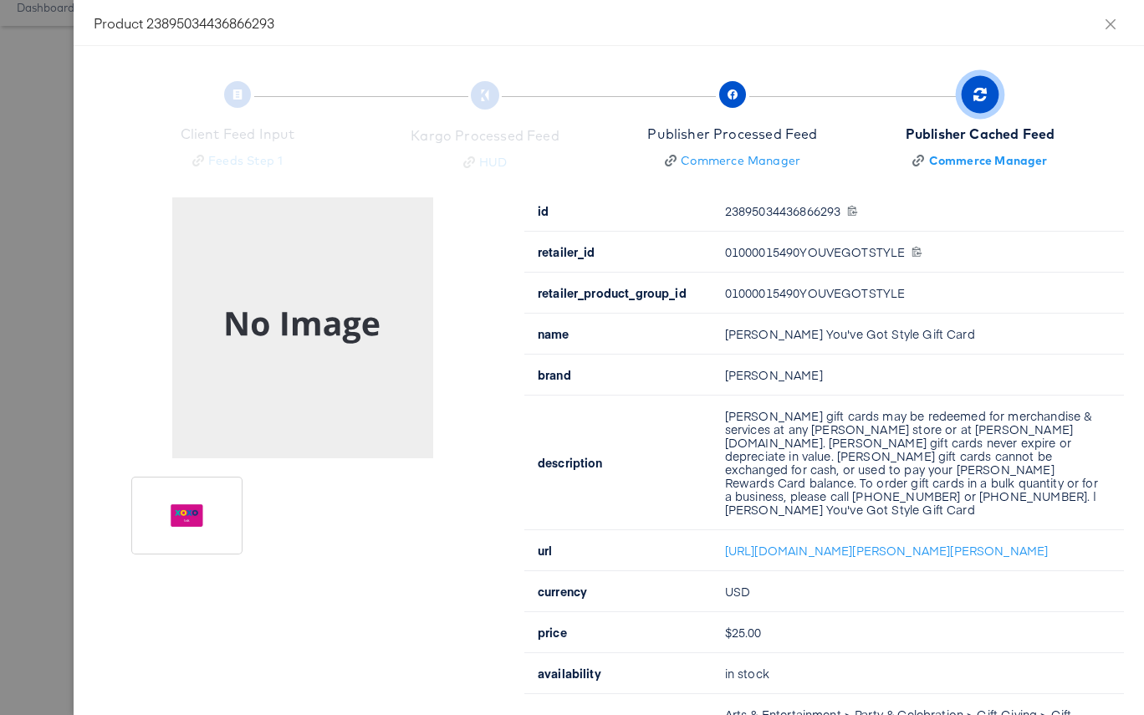
scroll to position [51, 0]
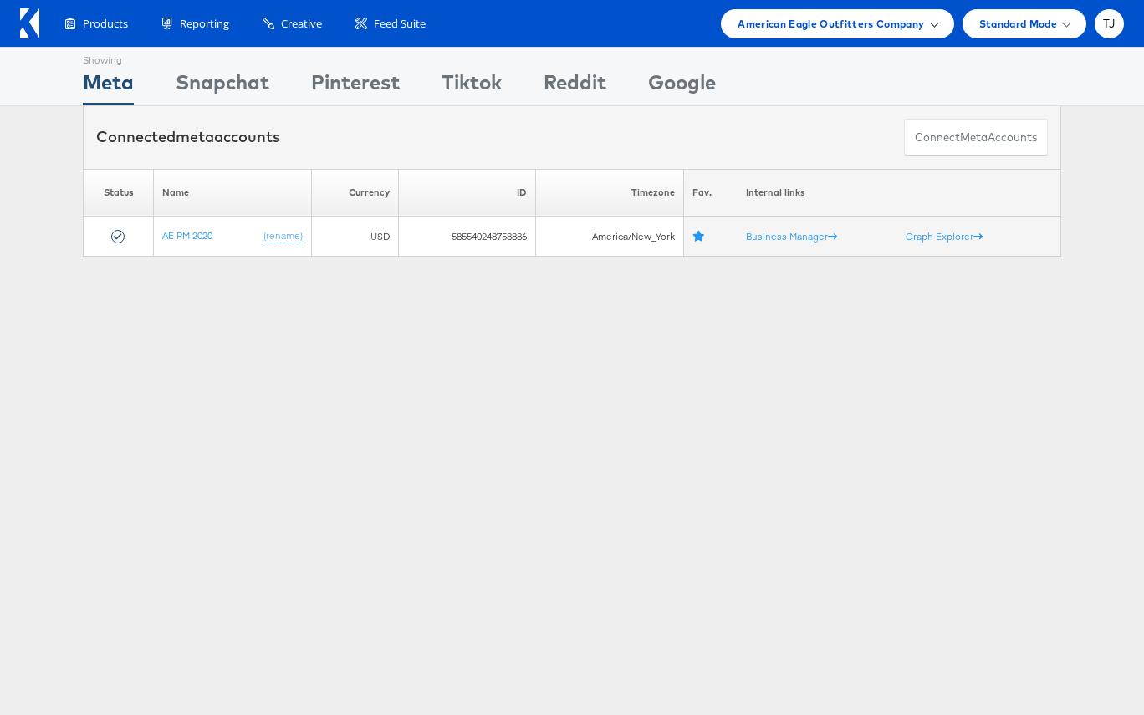
click at [856, 22] on span "American Eagle Outfitters Company" at bounding box center [830, 24] width 186 height 18
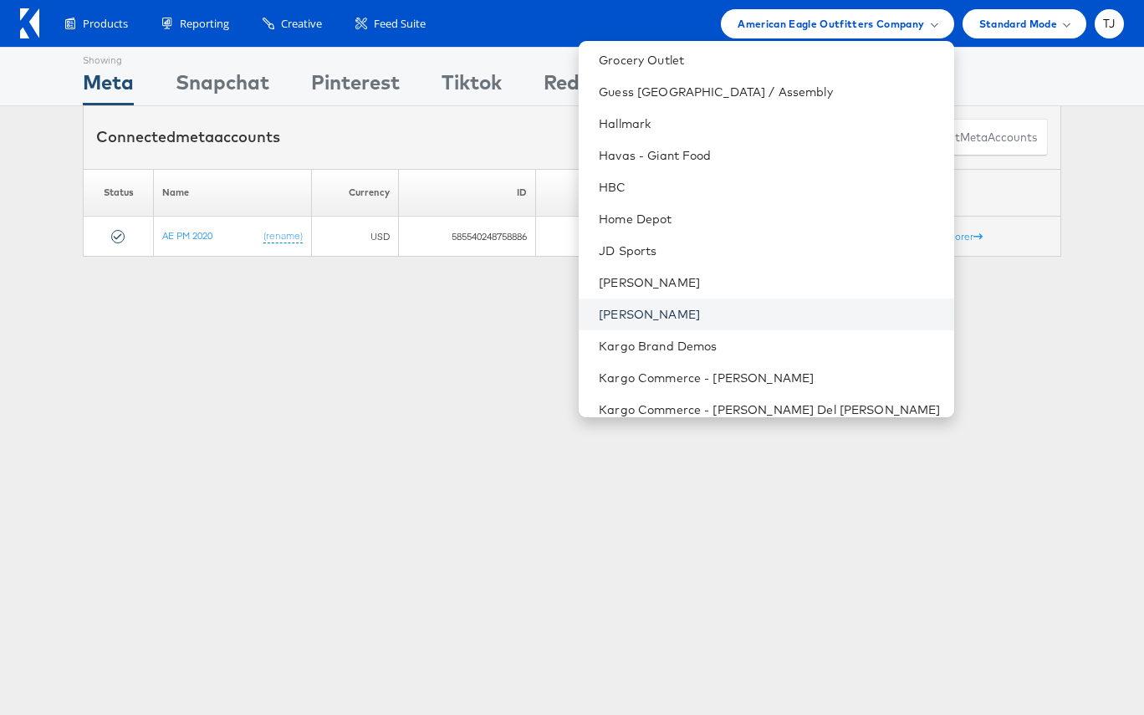
scroll to position [935, 0]
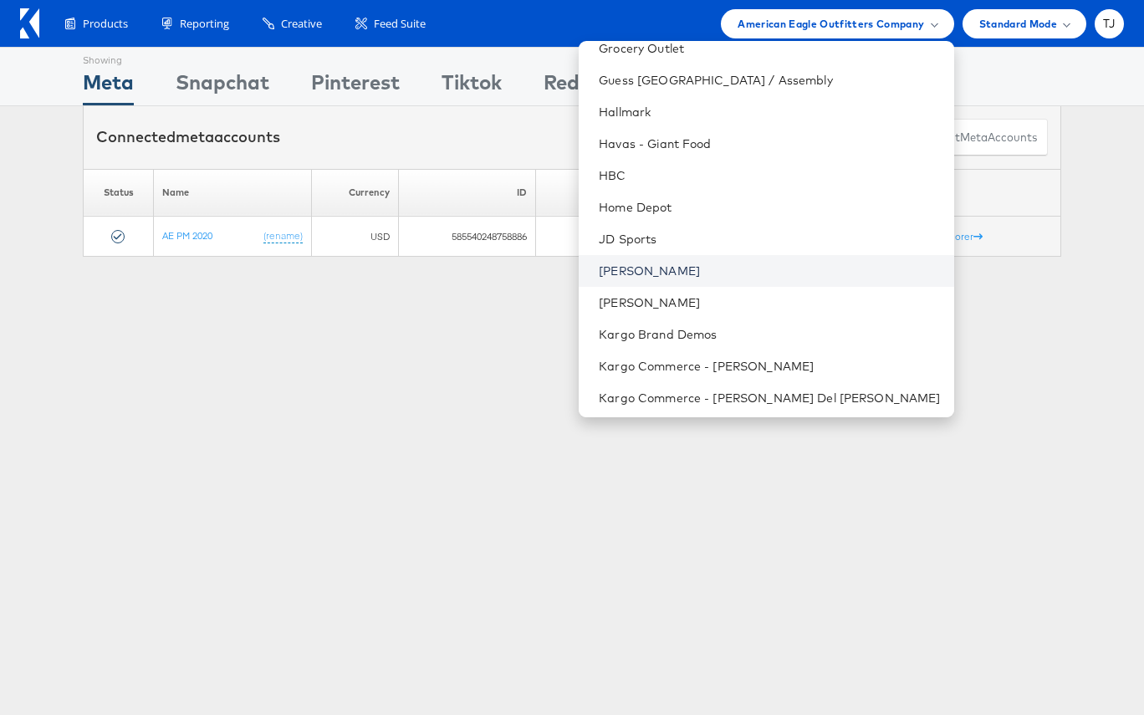
click at [790, 266] on link "[PERSON_NAME]" at bounding box center [769, 271] width 341 height 17
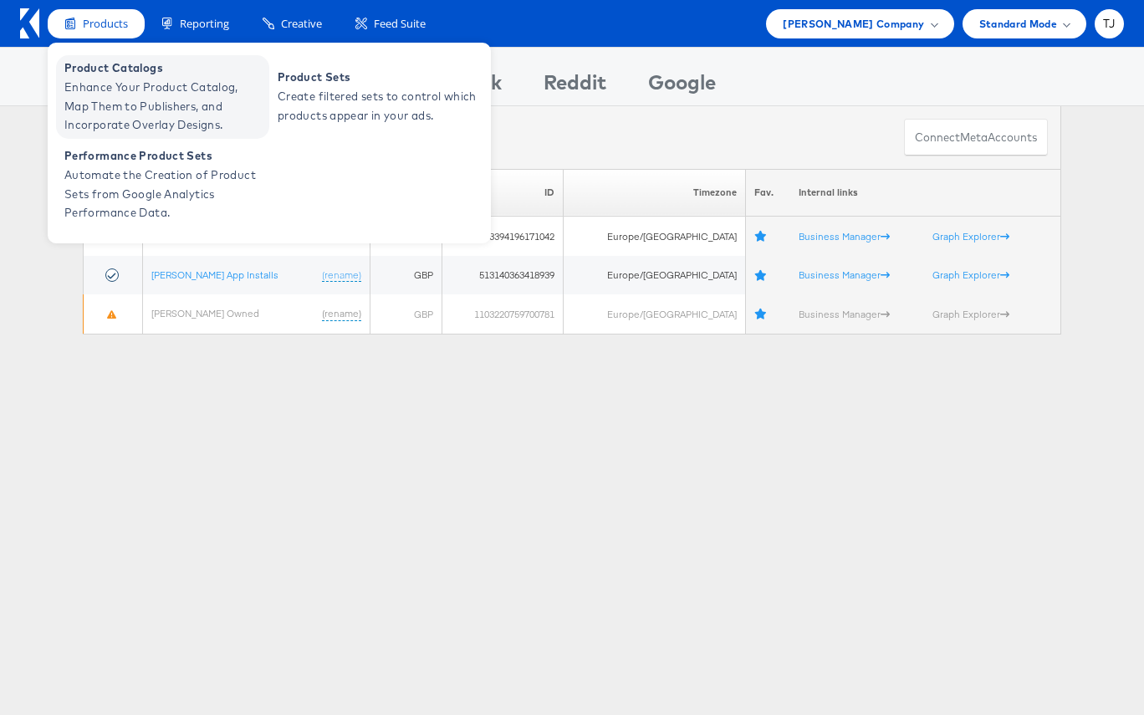
click at [100, 81] on span "Enhance Your Product Catalog, Map Them to Publishers, and Incorporate Overlay D…" at bounding box center [164, 106] width 201 height 57
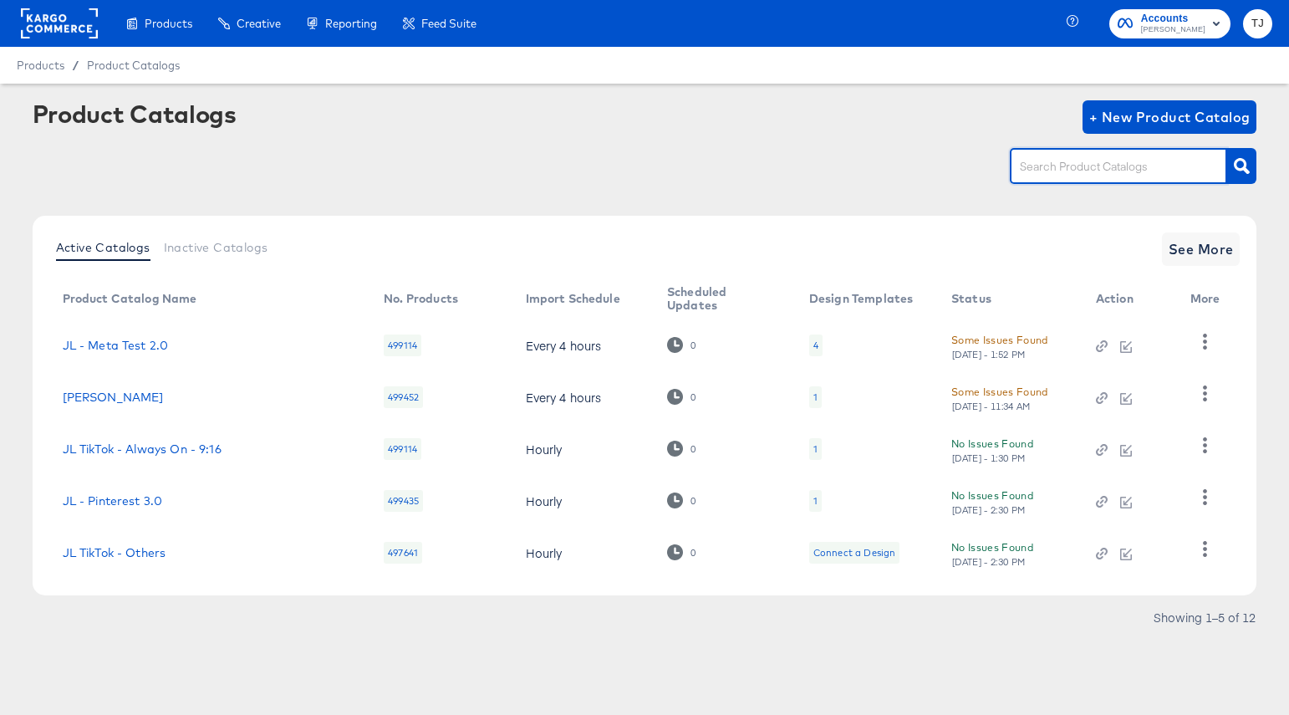
click at [1101, 165] on input "text" at bounding box center [1106, 166] width 178 height 19
type input "UK"
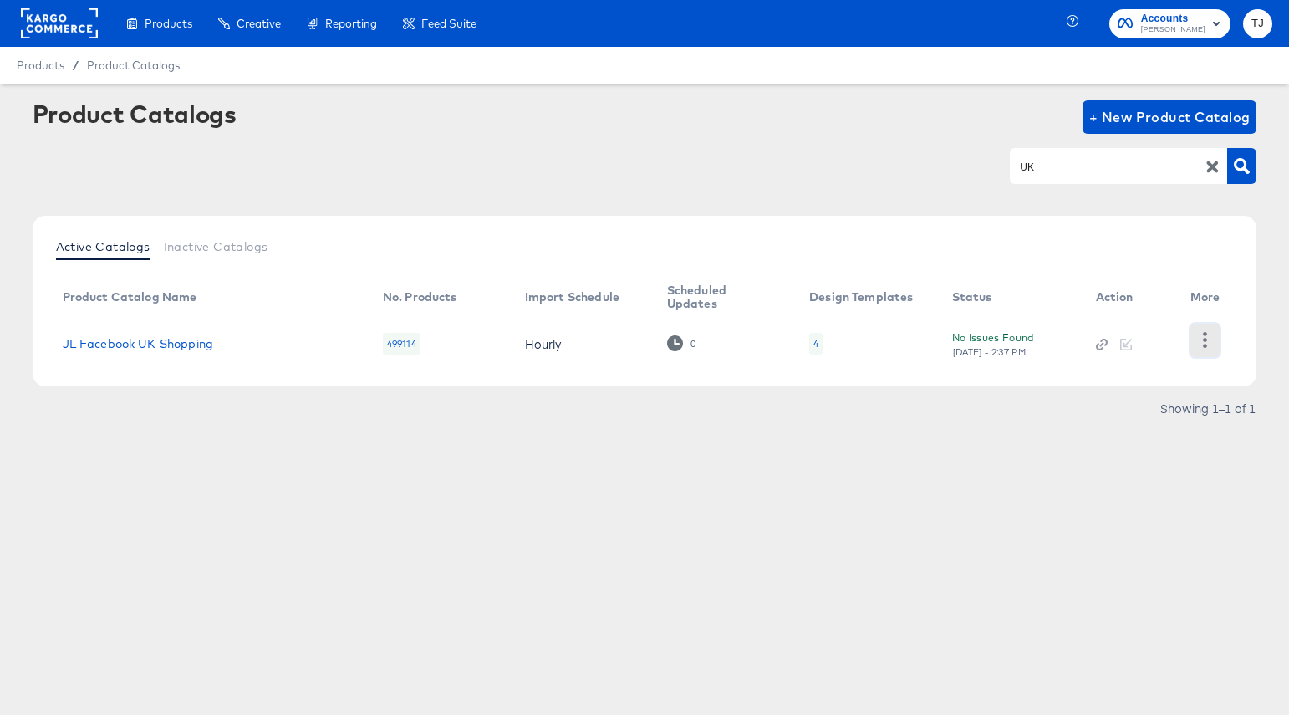
click at [1143, 344] on icon "button" at bounding box center [1205, 340] width 16 height 16
click at [1143, 323] on div "HUD Checks (Internal)" at bounding box center [1136, 326] width 167 height 27
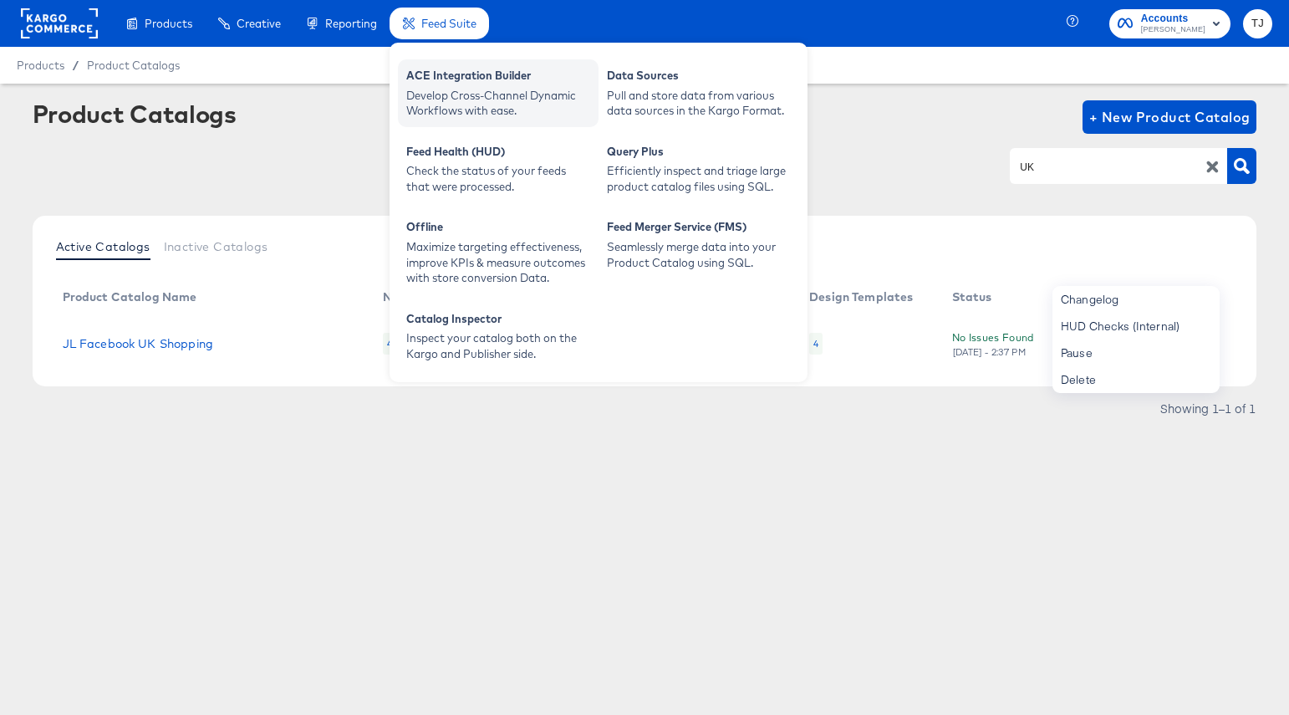
click at [434, 79] on div "ACE Integration Builder" at bounding box center [498, 78] width 184 height 20
